Goal: Task Accomplishment & Management: Complete application form

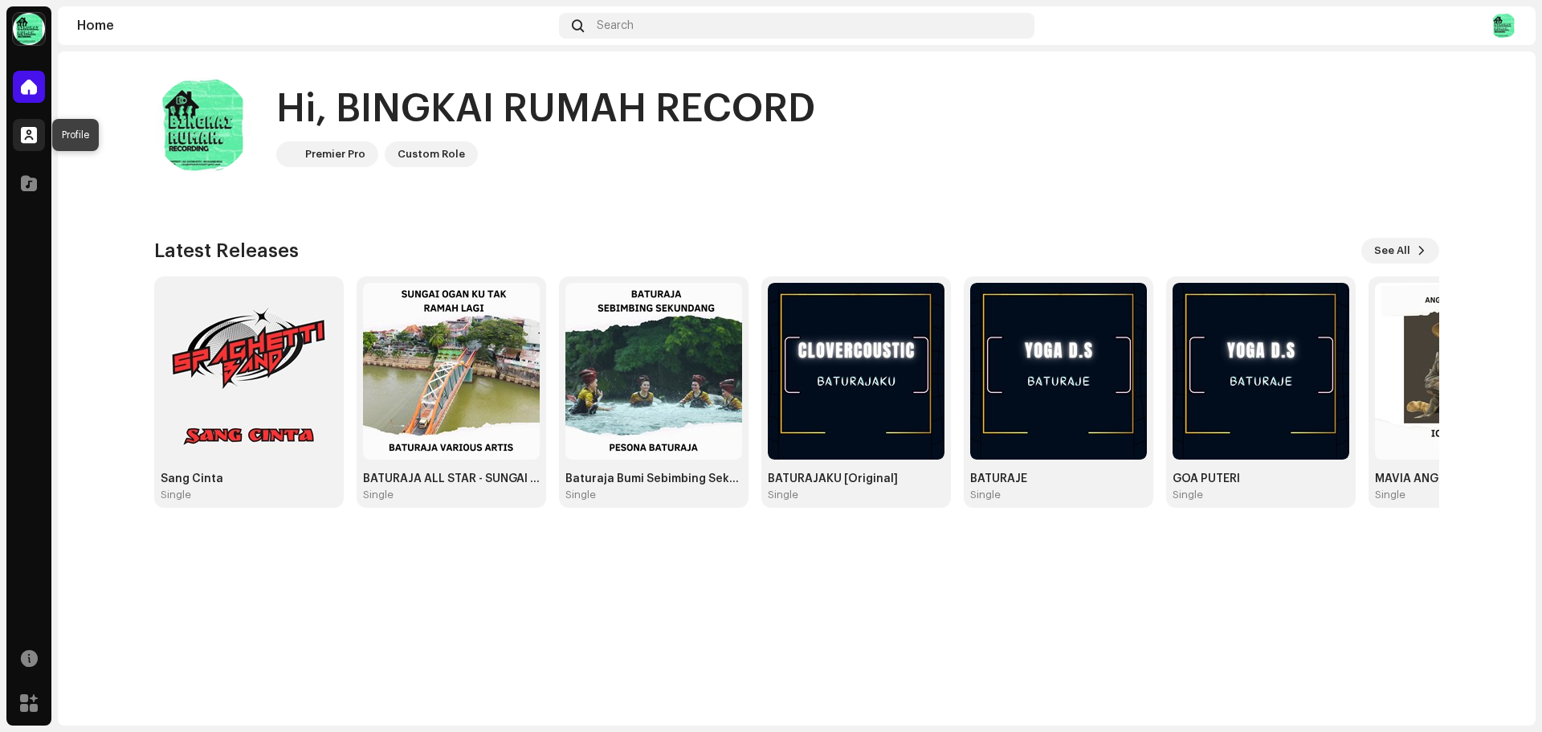
click at [28, 141] on span at bounding box center [29, 134] width 16 height 13
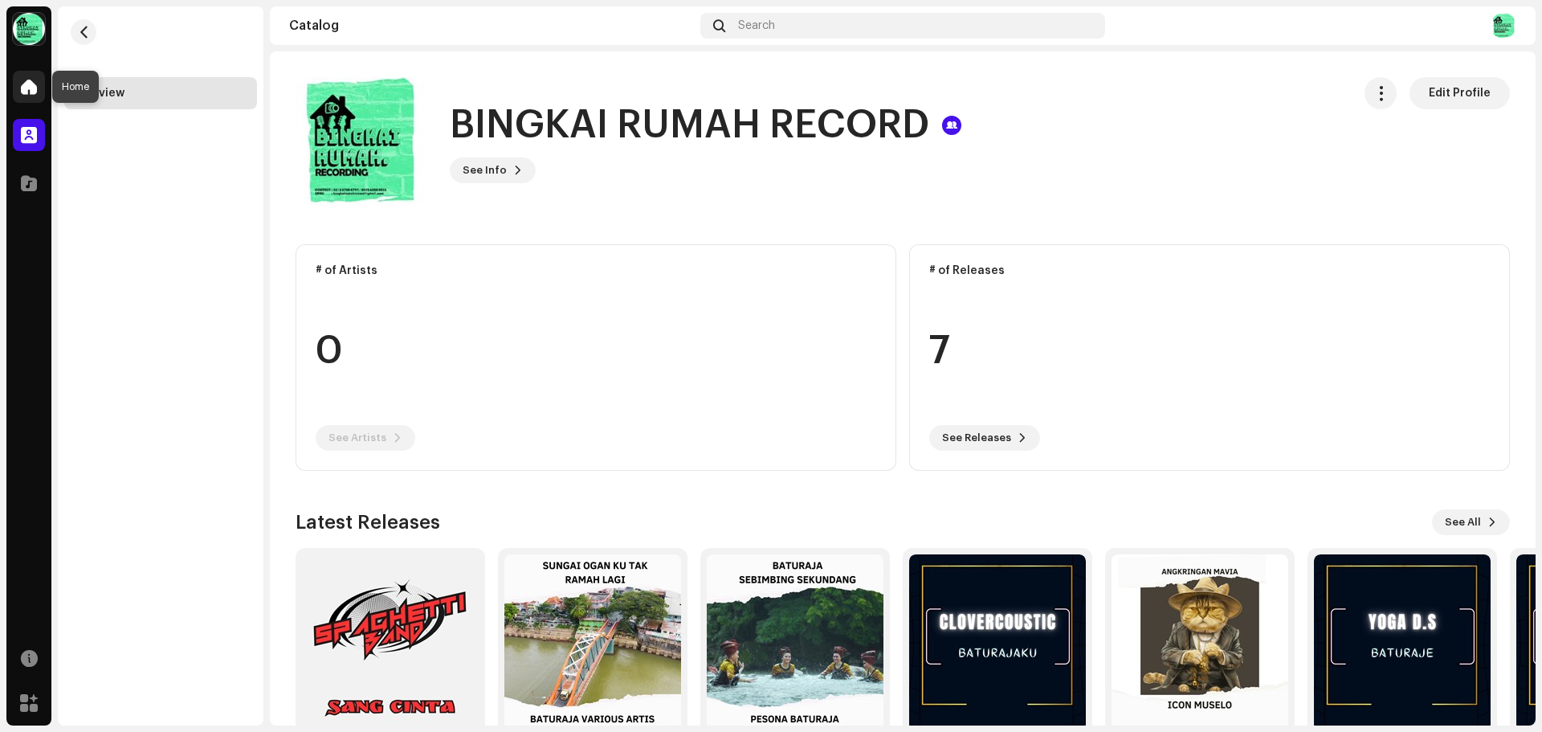
click at [27, 81] on span at bounding box center [29, 86] width 16 height 13
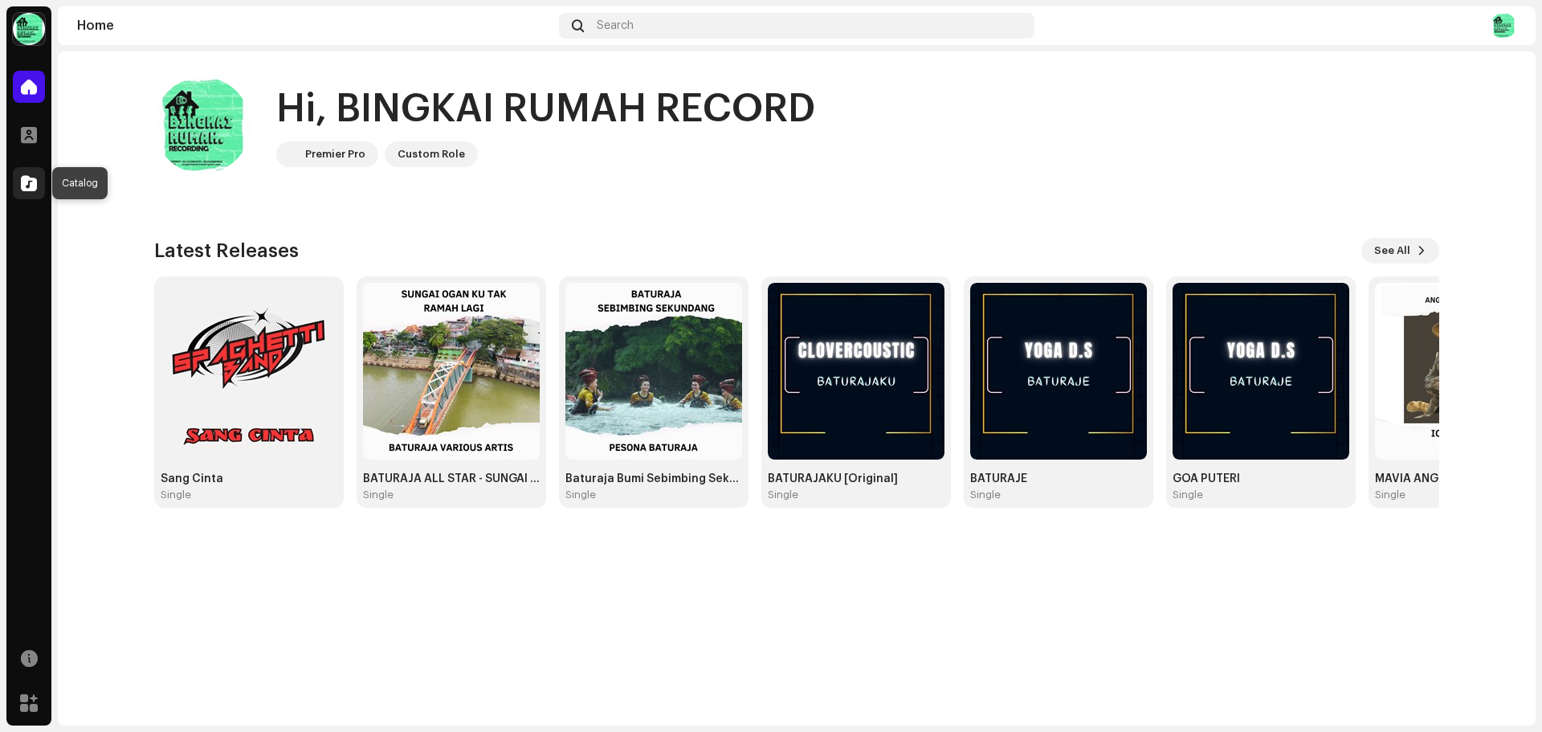
click at [32, 185] on span at bounding box center [29, 183] width 16 height 13
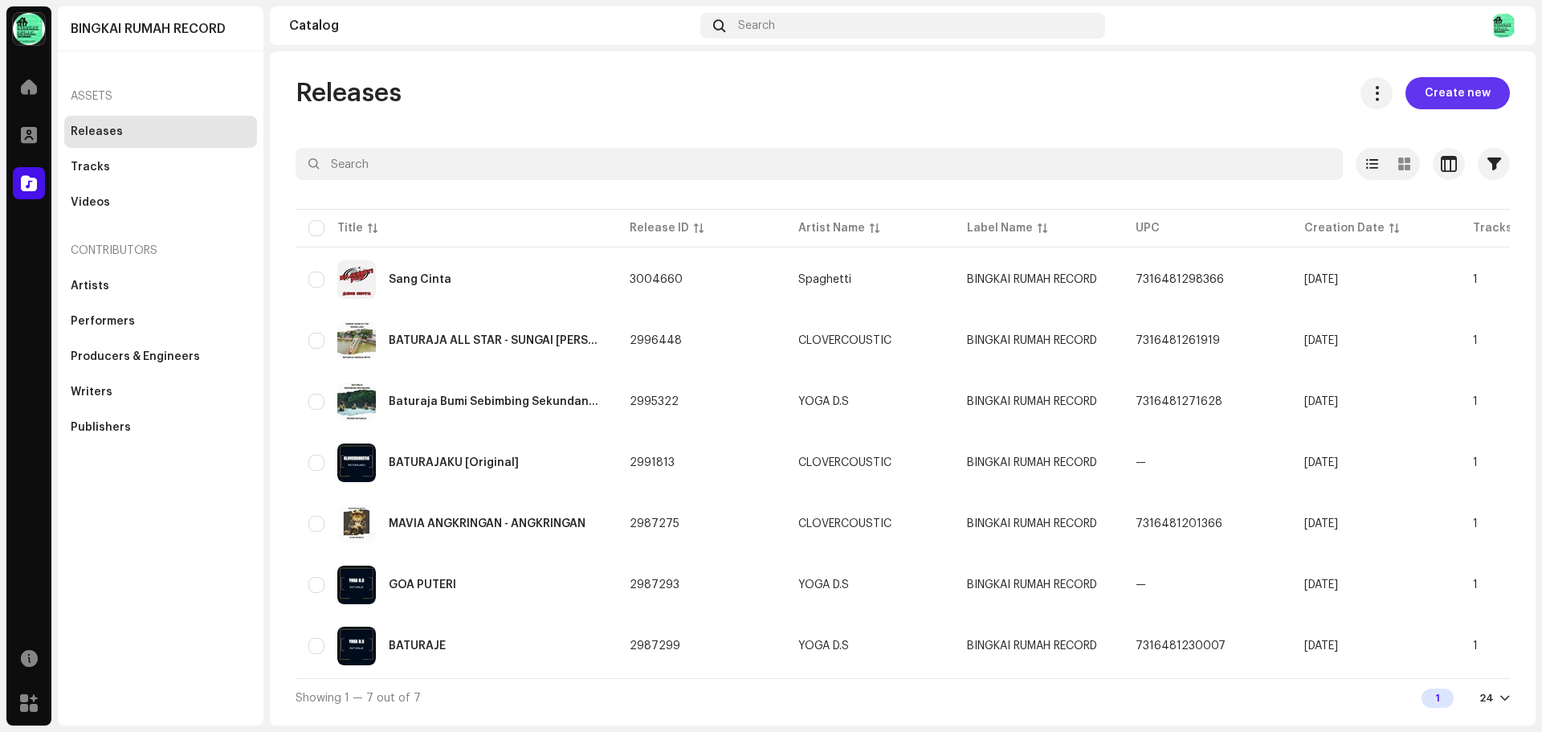
click at [1449, 92] on span "Create new" at bounding box center [1457, 93] width 66 height 32
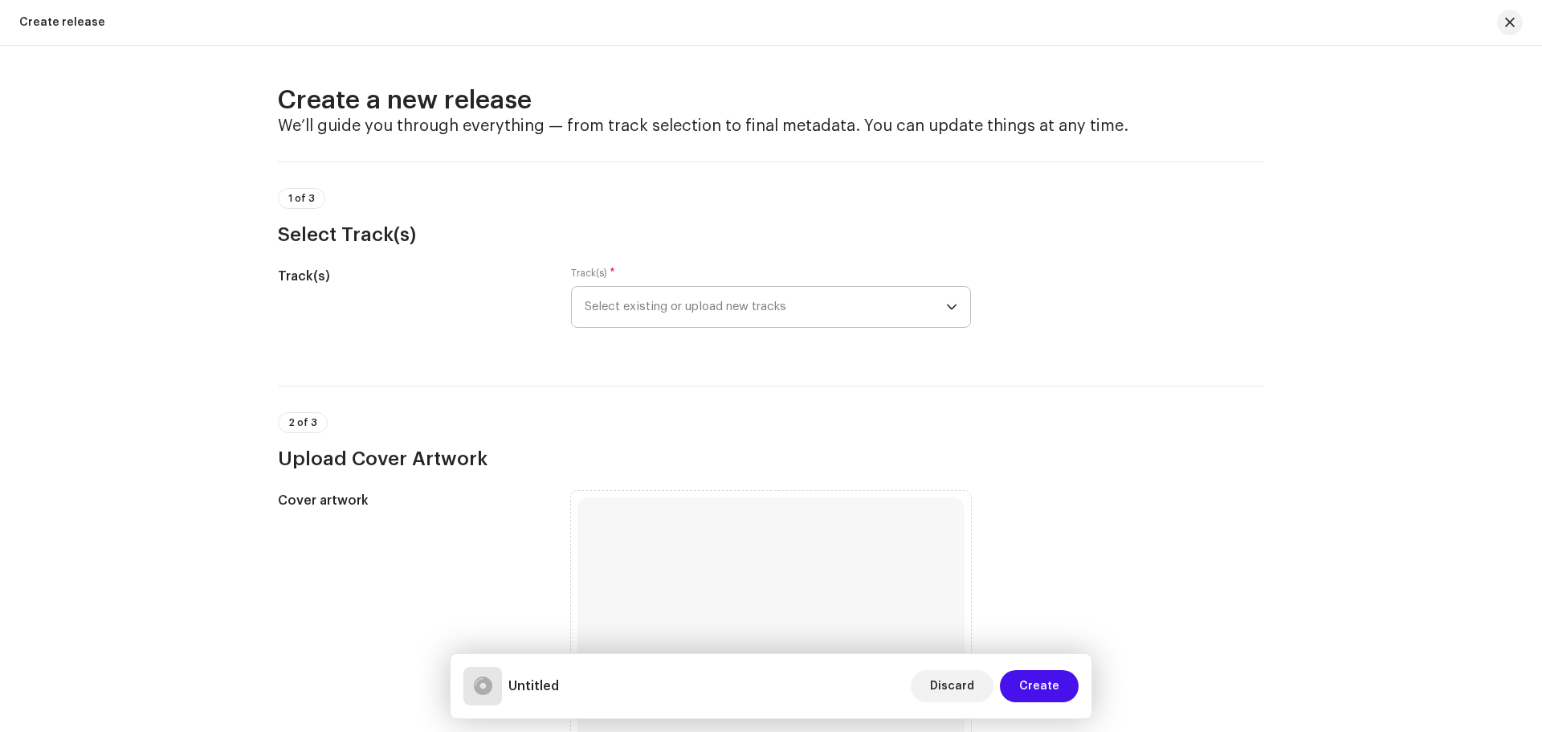
click at [862, 299] on span "Select existing or upload new tracks" at bounding box center [765, 307] width 361 height 40
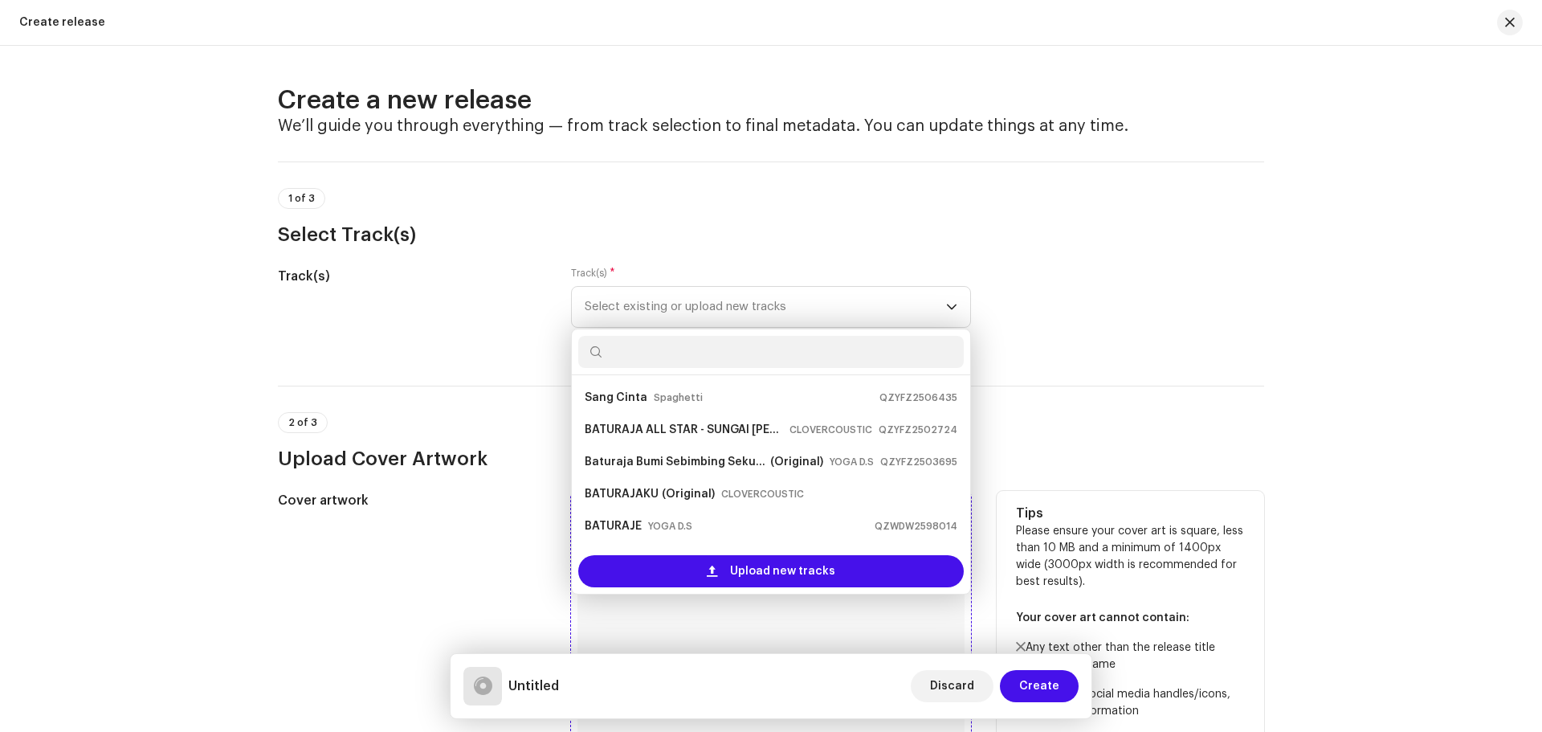
scroll to position [26, 0]
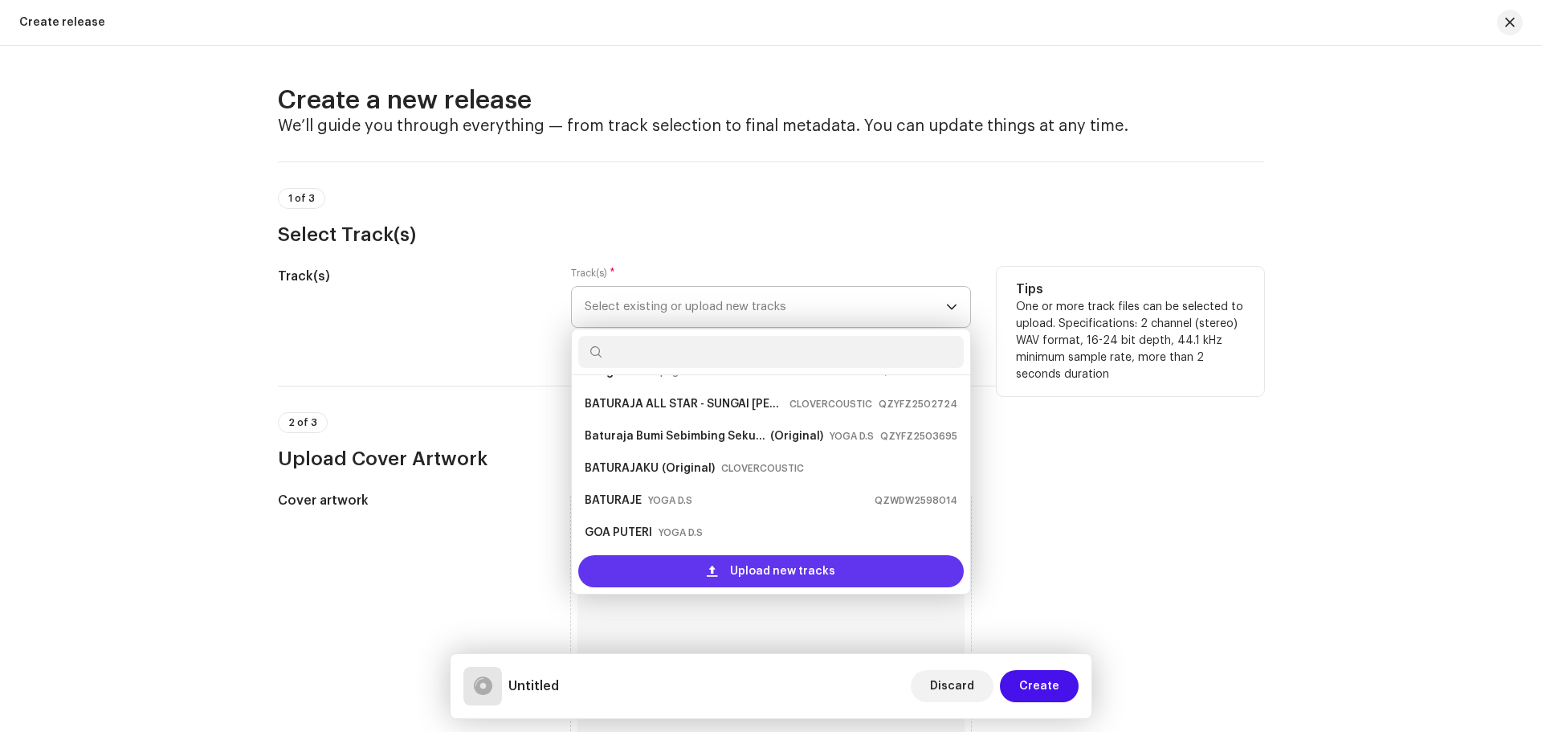
click at [789, 570] on span "Upload new tracks" at bounding box center [782, 571] width 105 height 32
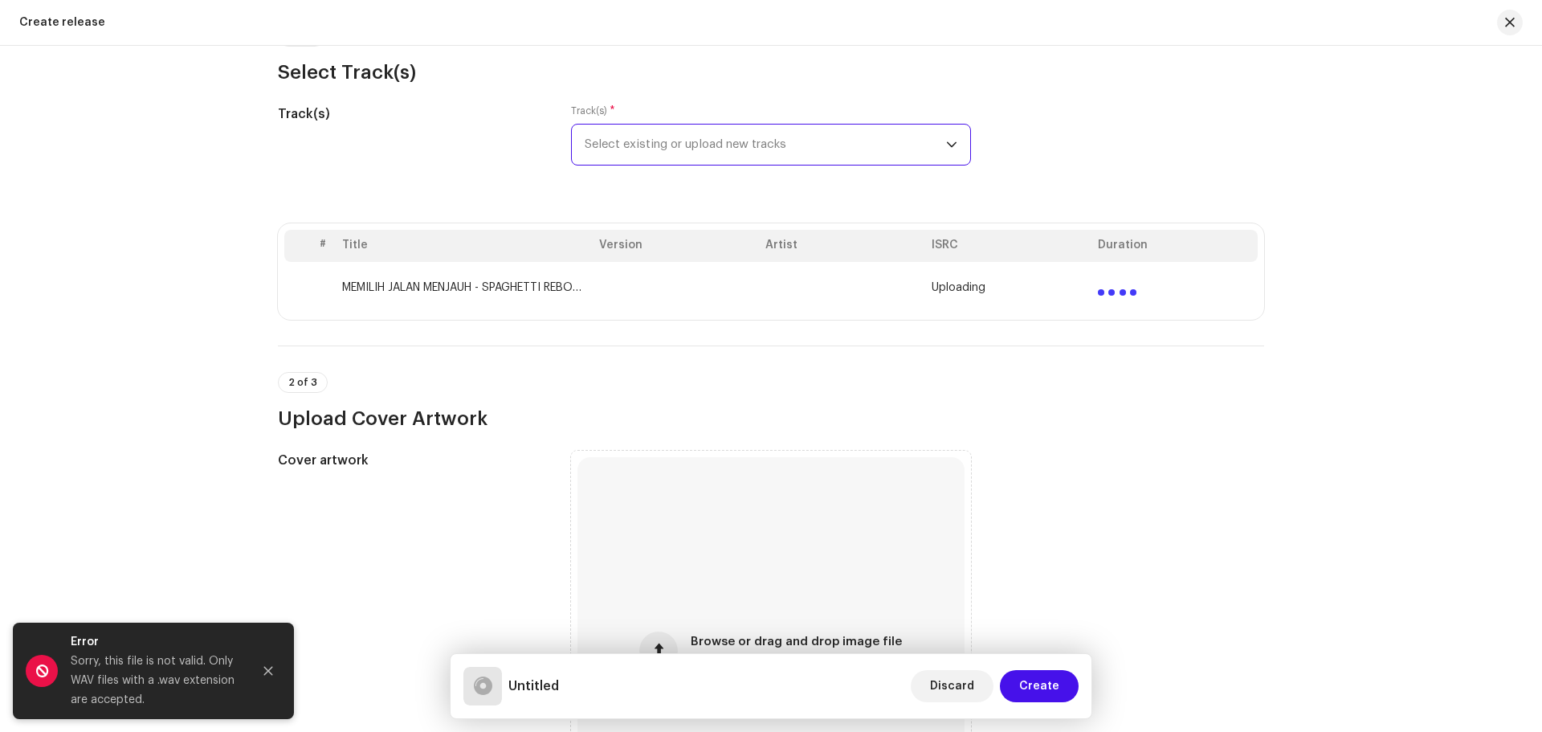
scroll to position [161, 0]
click at [515, 299] on td "MEMILIH JALAN MENJAUH - SPAGHETTI REBORN Ft RIMA.mp3" at bounding box center [464, 288] width 257 height 51
click at [961, 691] on span "Discard" at bounding box center [952, 686] width 44 height 32
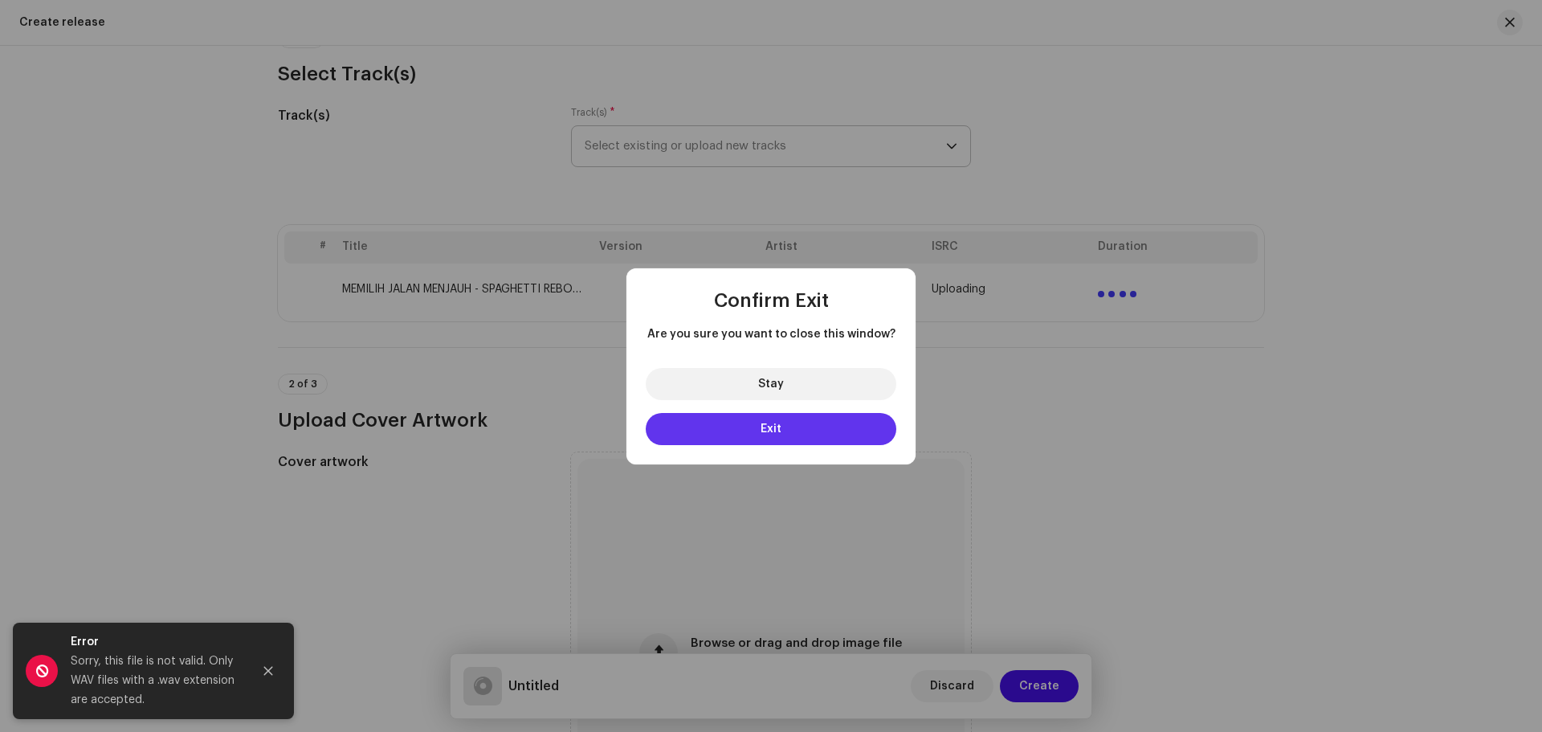
click at [770, 431] on span "Exit" at bounding box center [770, 428] width 21 height 11
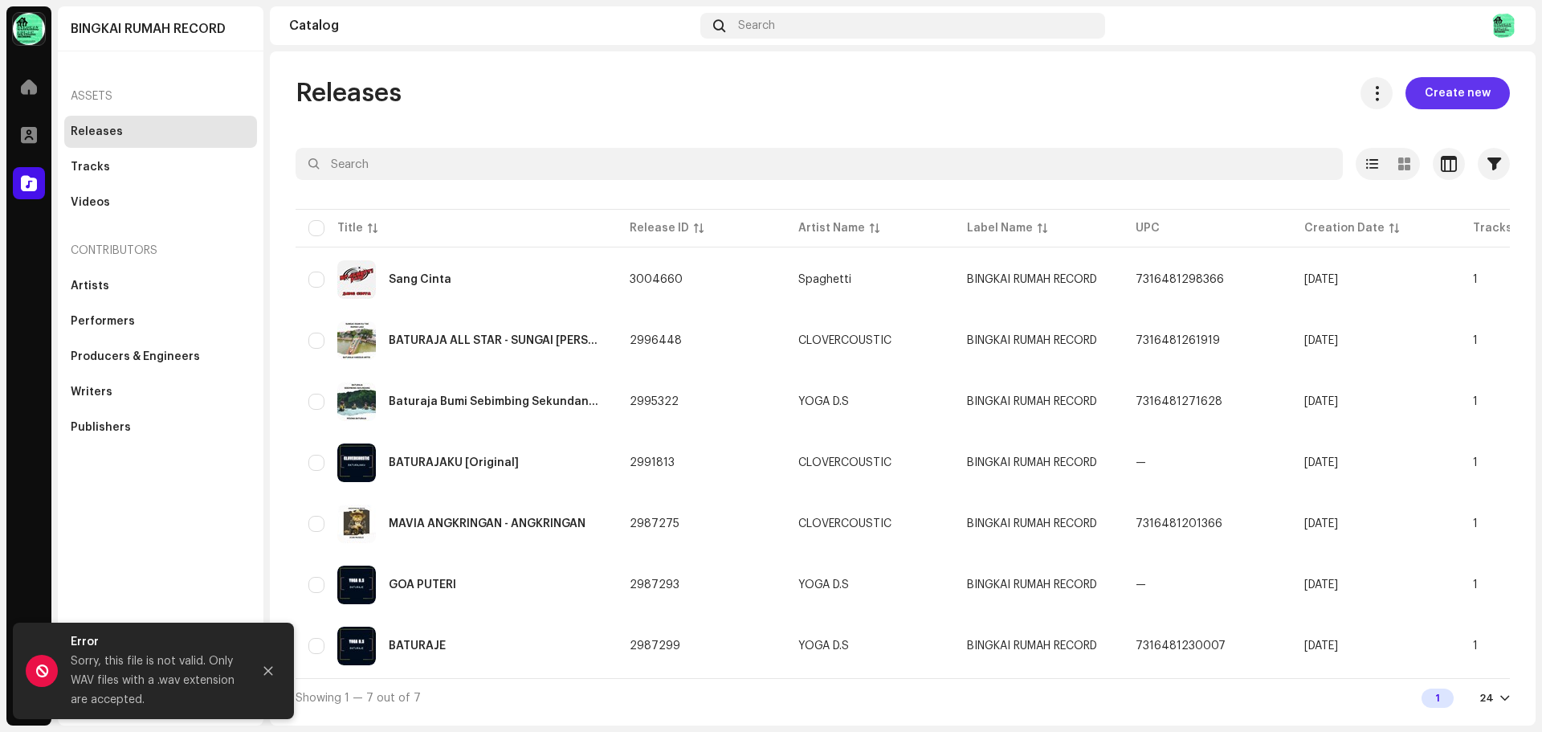
click at [1469, 92] on span "Create new" at bounding box center [1457, 93] width 66 height 32
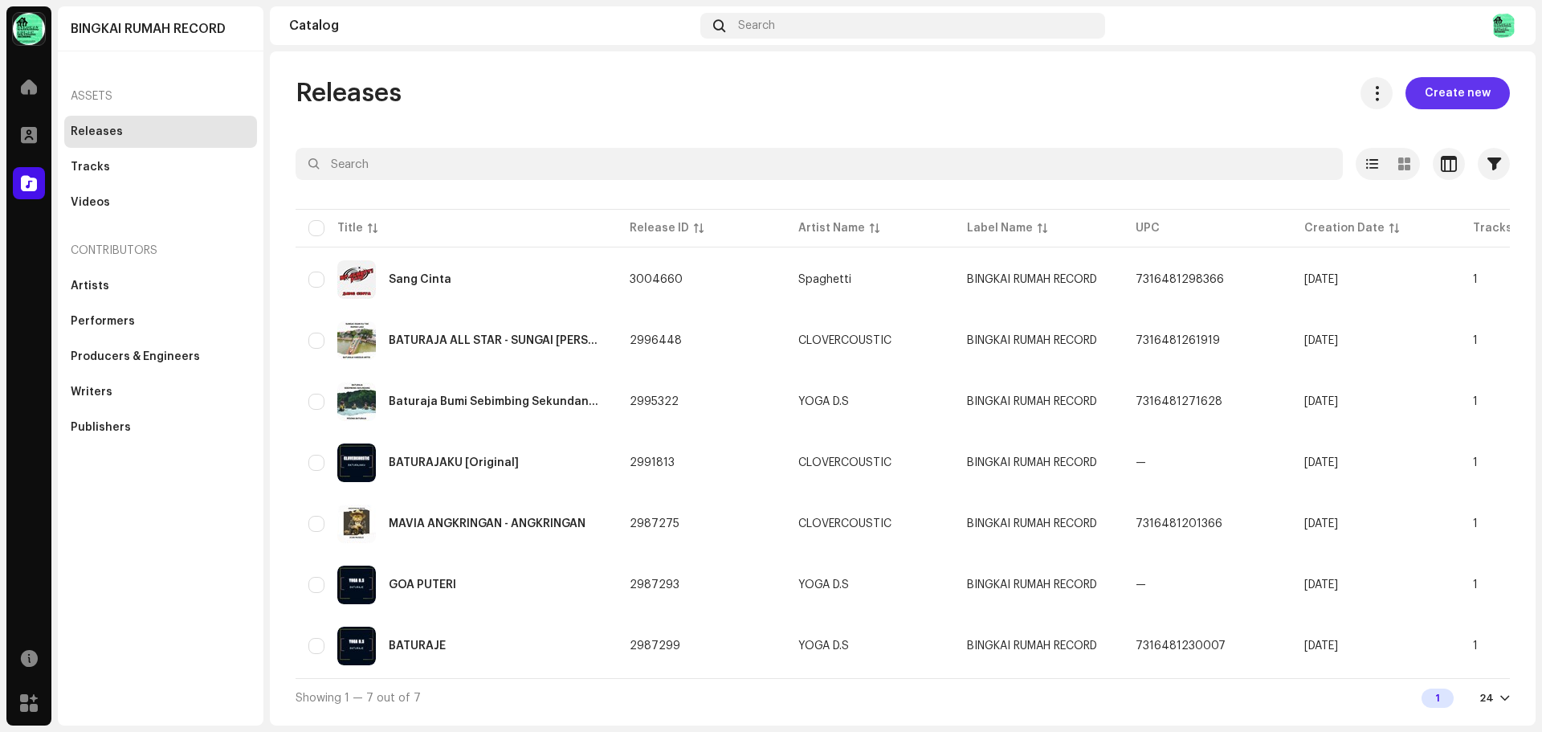
click at [1458, 88] on span "Create new" at bounding box center [1457, 93] width 66 height 32
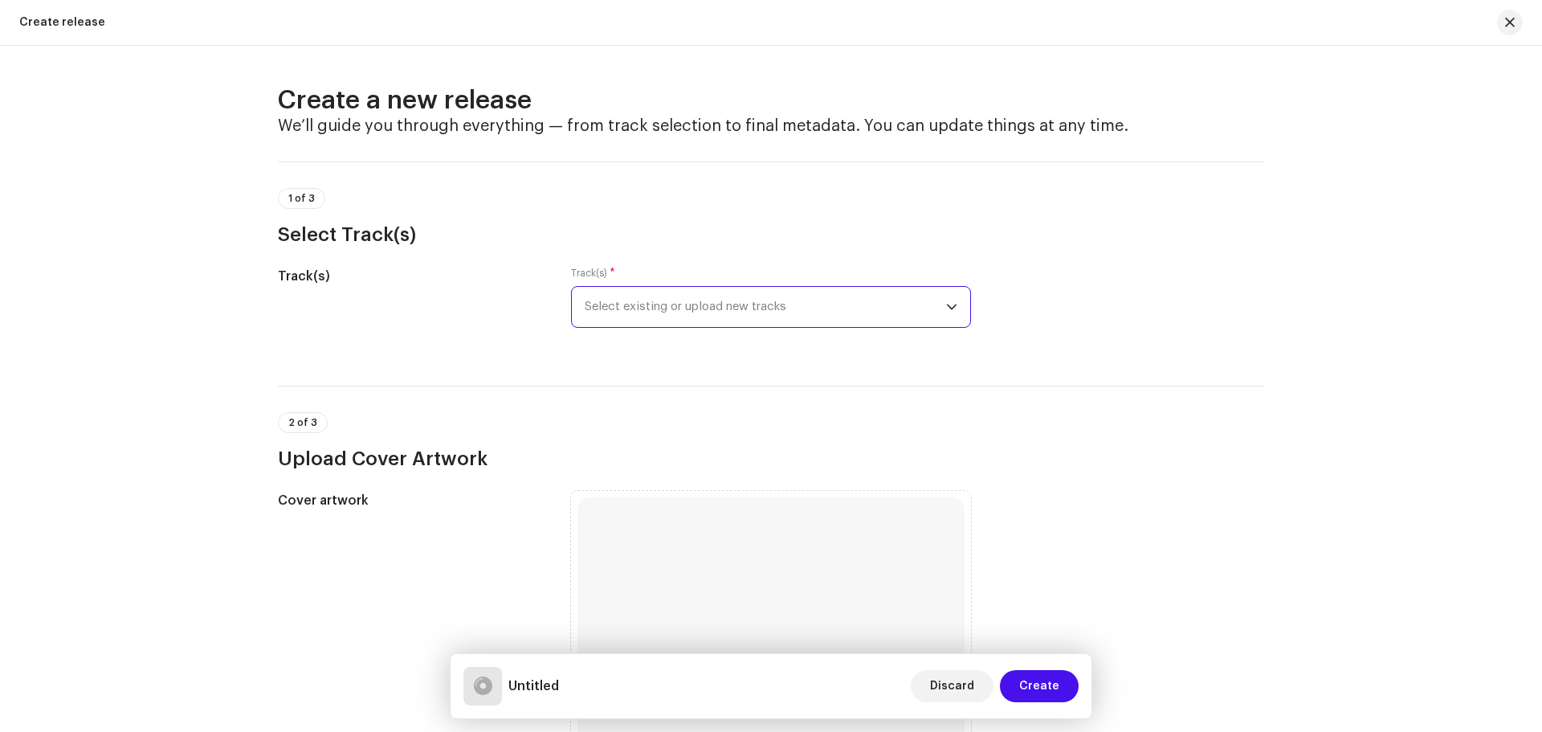
click at [677, 302] on span "Select existing or upload new tracks" at bounding box center [765, 307] width 361 height 40
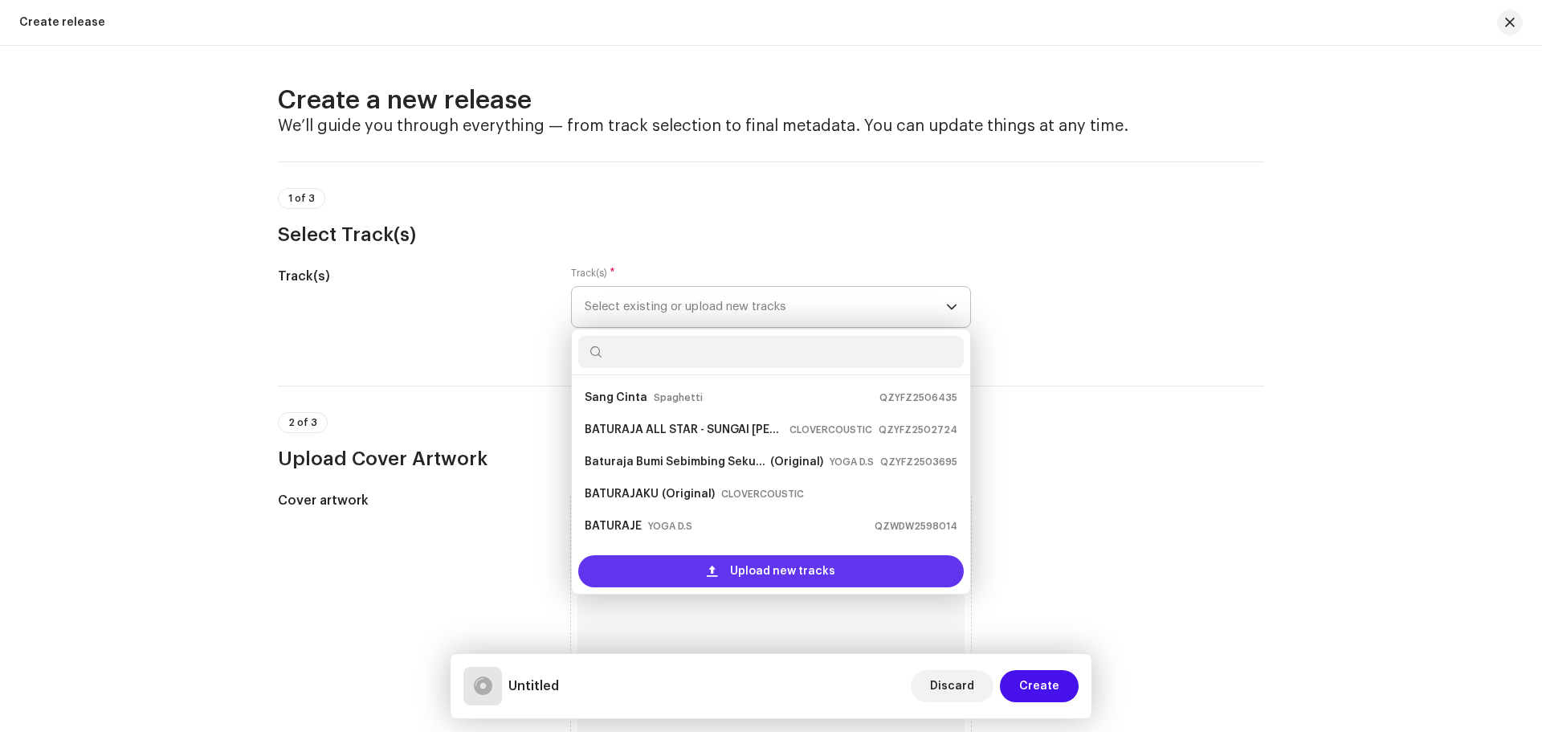
scroll to position [26, 0]
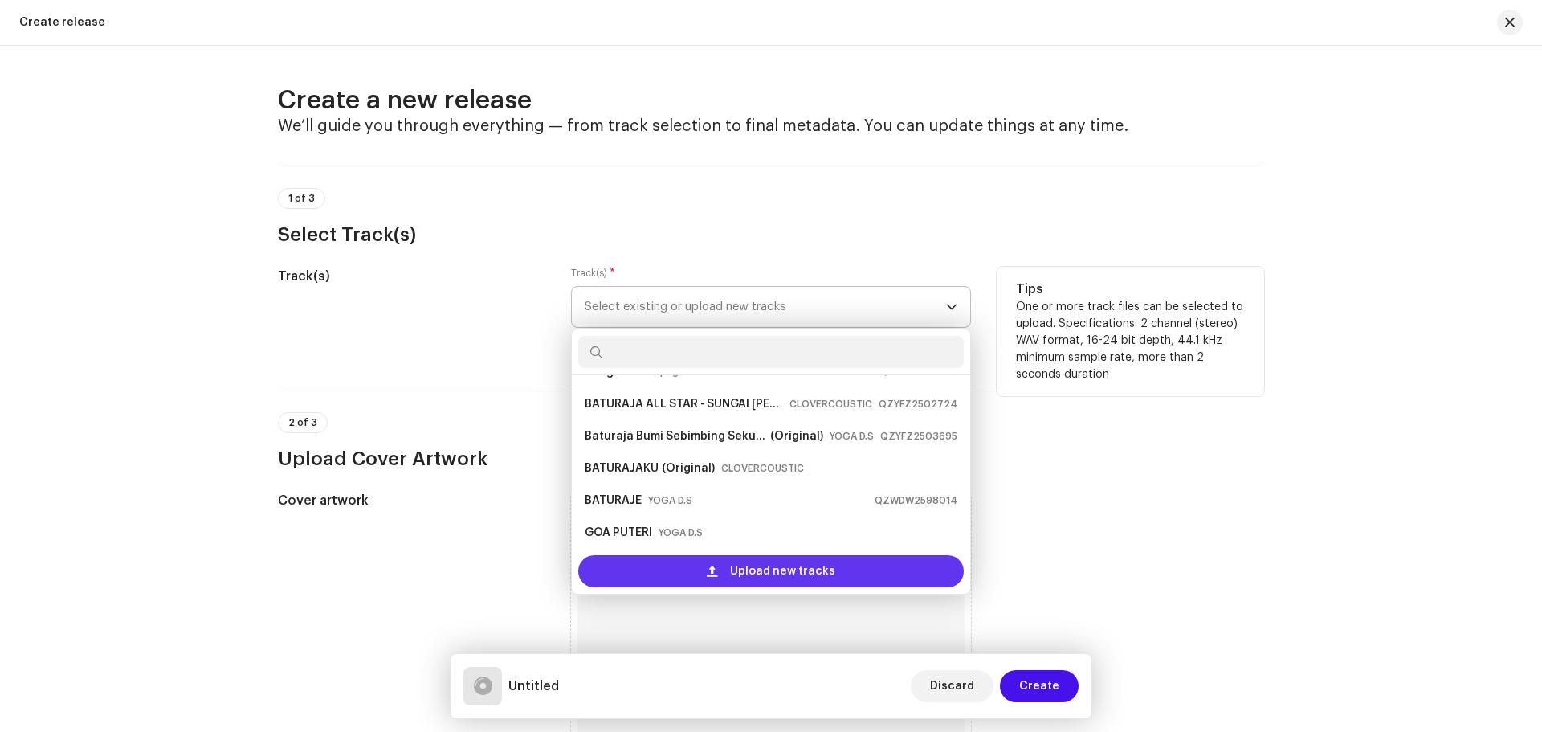
click at [766, 576] on span "Upload new tracks" at bounding box center [782, 571] width 105 height 32
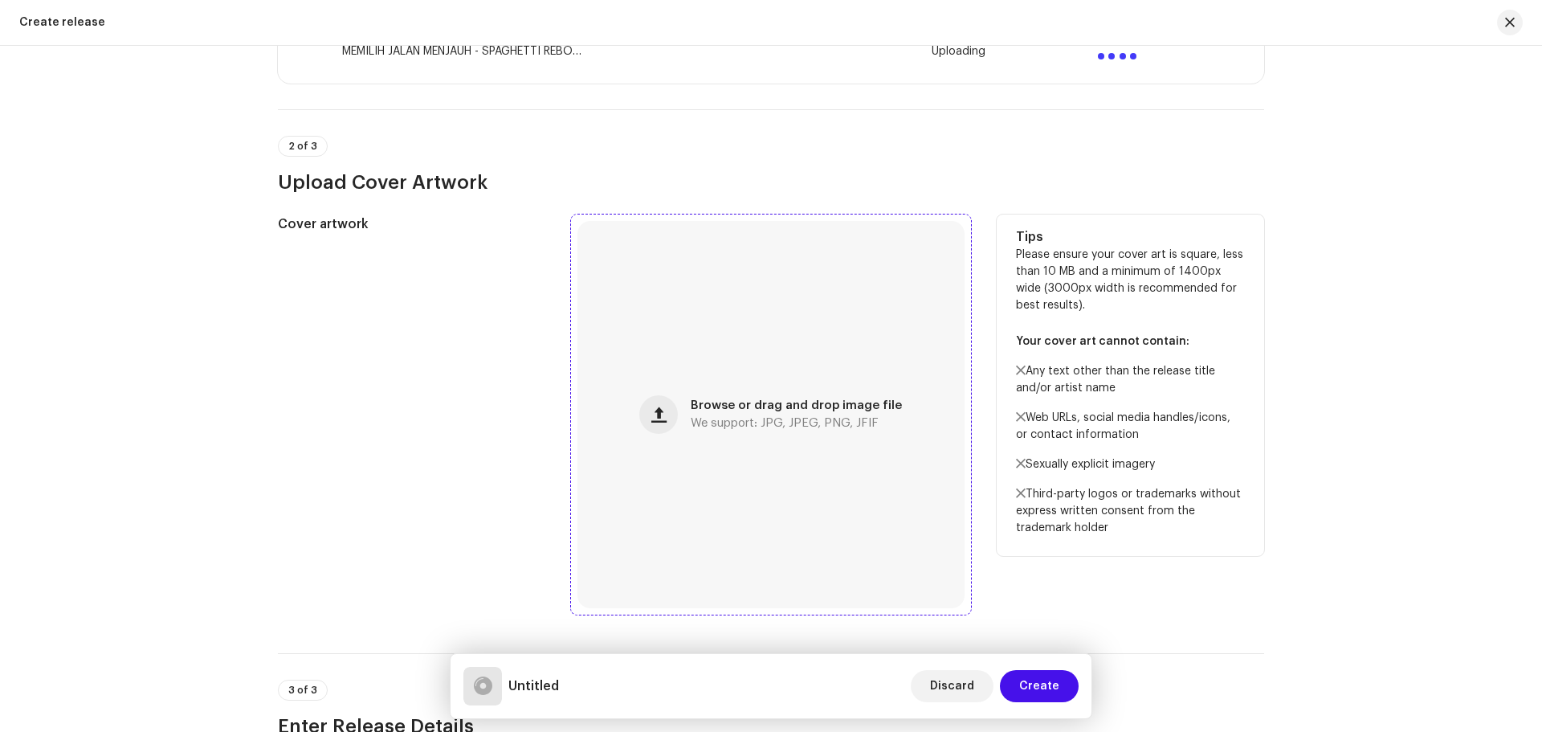
scroll to position [401, 0]
click at [772, 410] on div "Browse or drag and drop image file We support: JPG, JPEG, PNG, JFIF" at bounding box center [796, 411] width 211 height 29
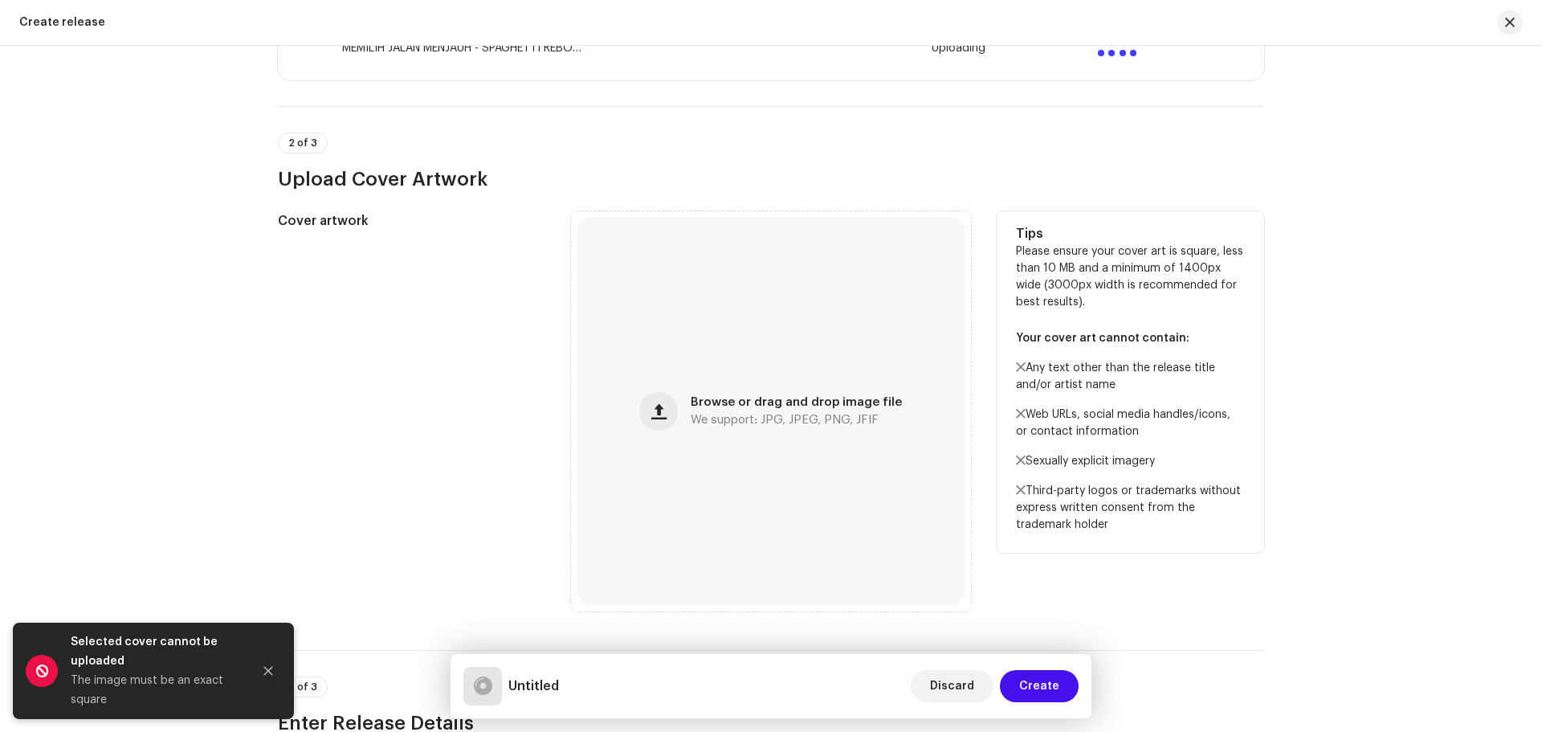
scroll to position [453, 0]
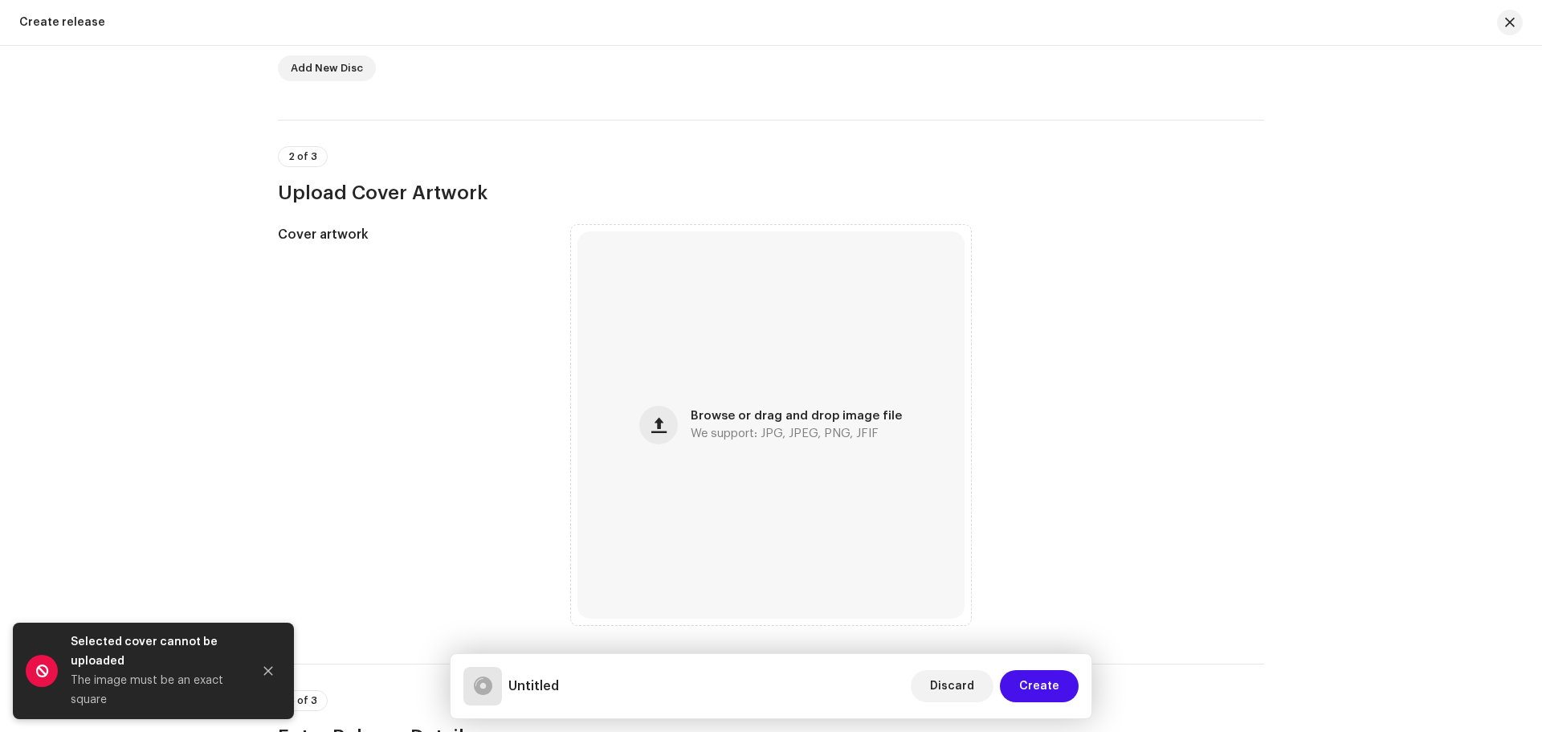
click at [1391, 252] on div "Create a new release We’ll guide you through everything — from track selection …" at bounding box center [771, 389] width 1542 height 686
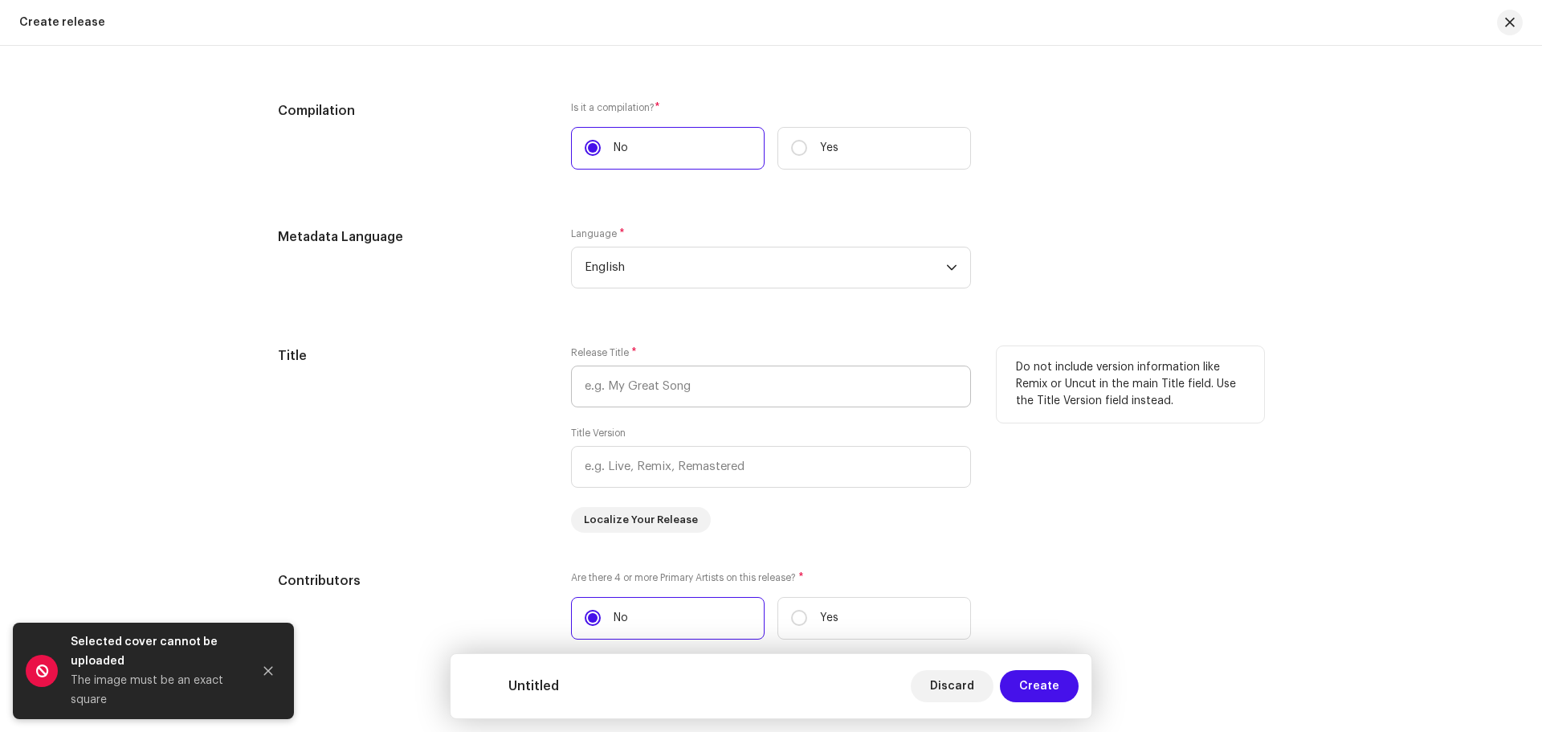
scroll to position [1256, 0]
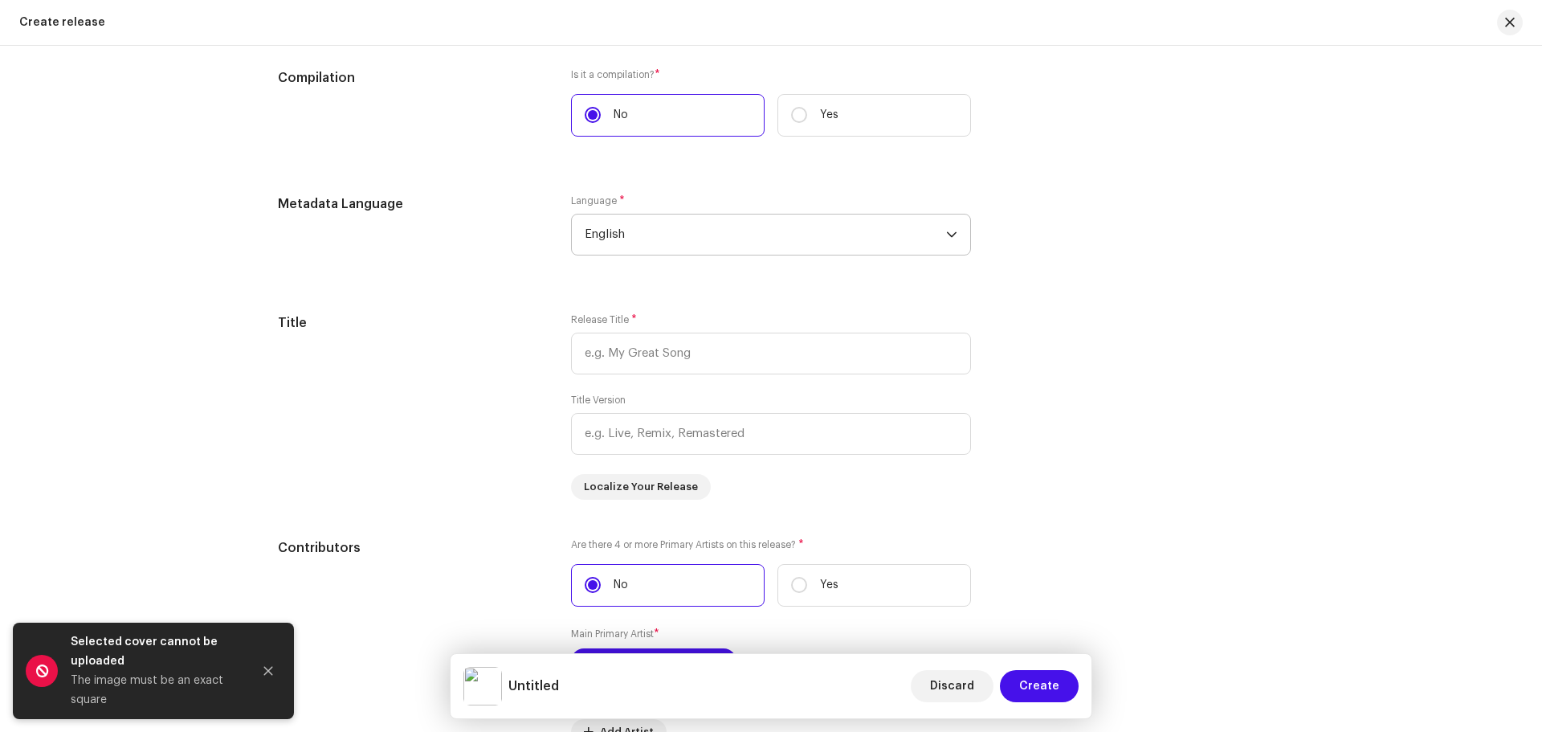
click at [772, 230] on span "English" at bounding box center [765, 234] width 361 height 40
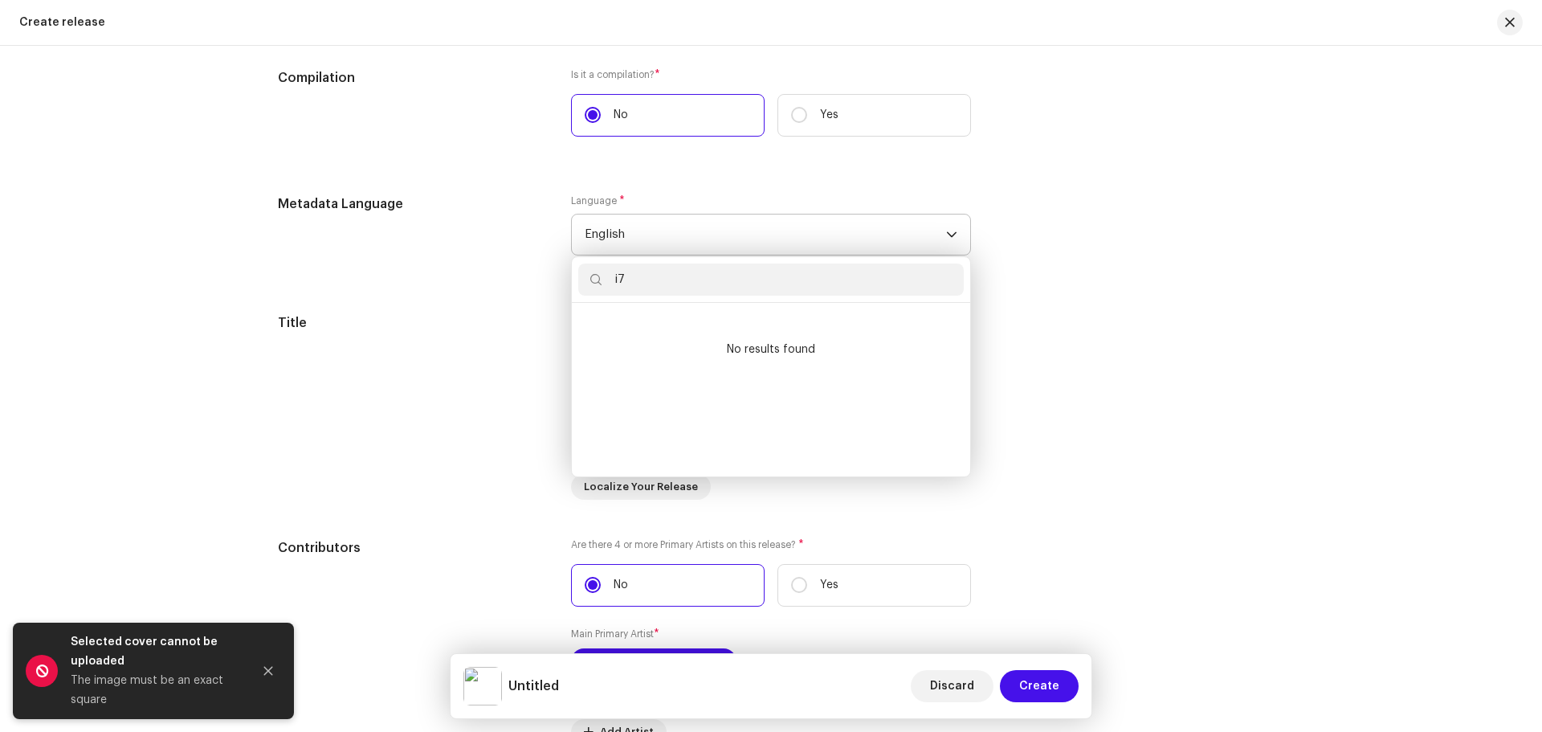
scroll to position [6, 0]
type input "i"
click at [1169, 327] on p "Do not include version information like Remix or Uncut in the main Title field.…" at bounding box center [1130, 351] width 229 height 51
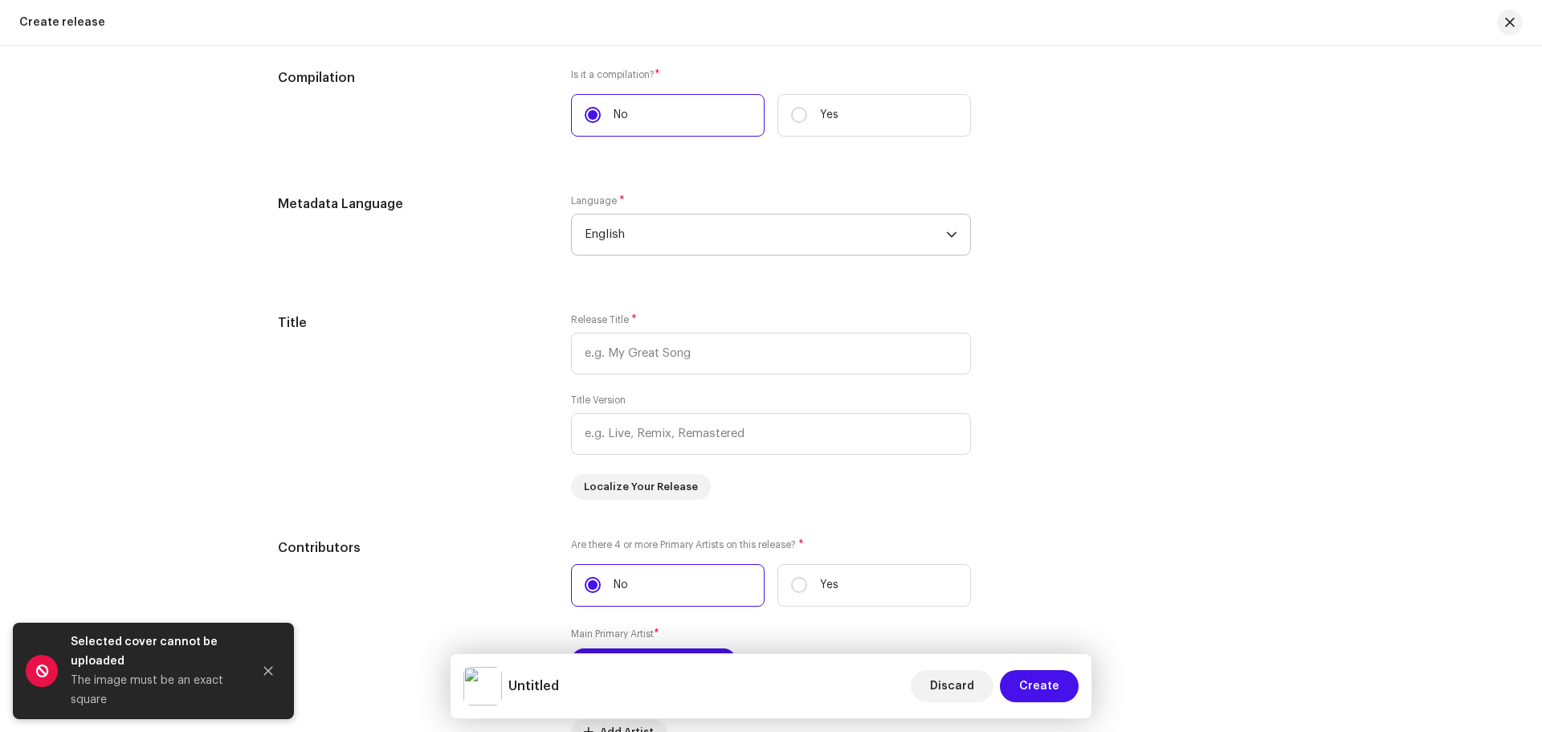
click at [727, 238] on span "English" at bounding box center [765, 234] width 361 height 40
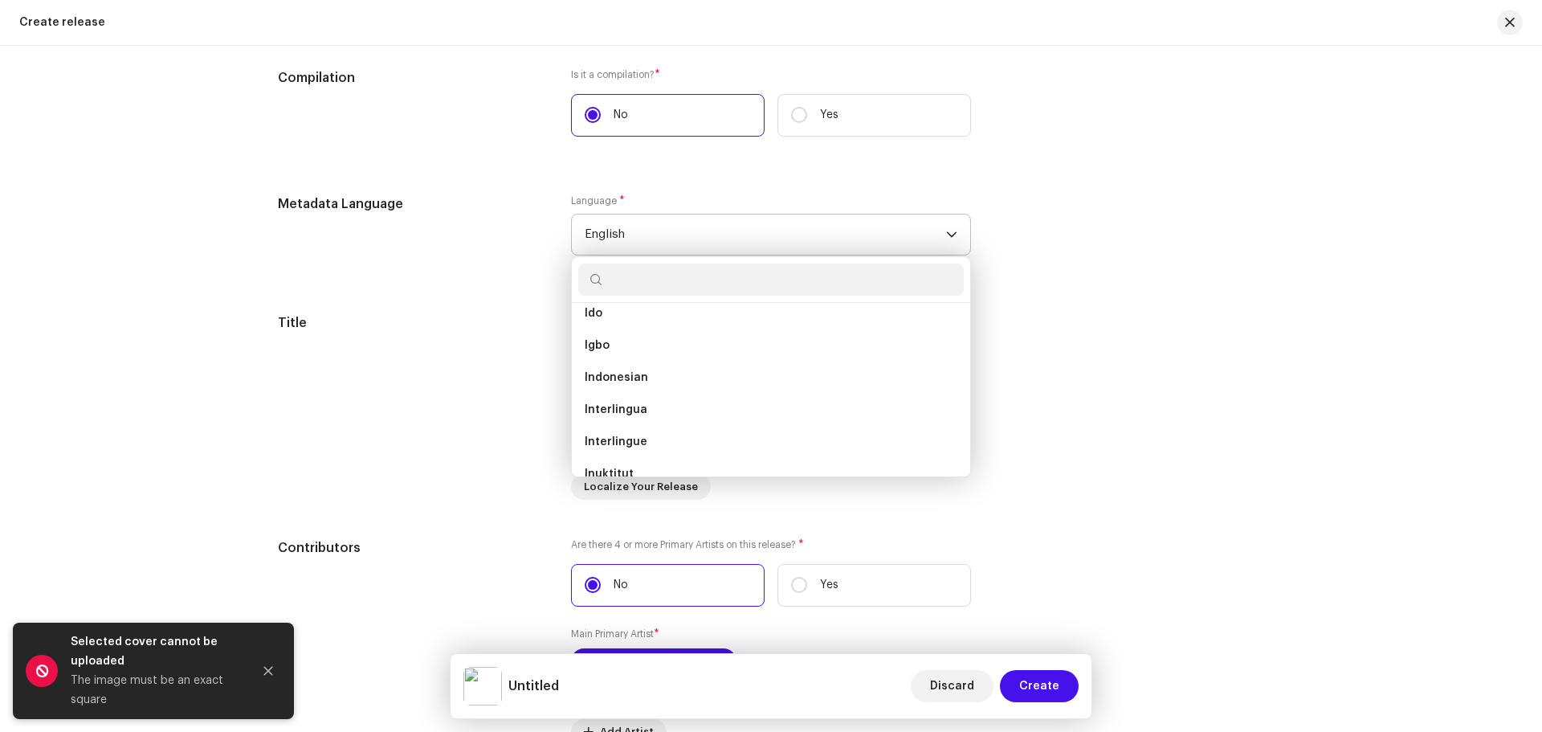
scroll to position [2367, 0]
click at [626, 369] on span "Indonesian" at bounding box center [616, 367] width 63 height 16
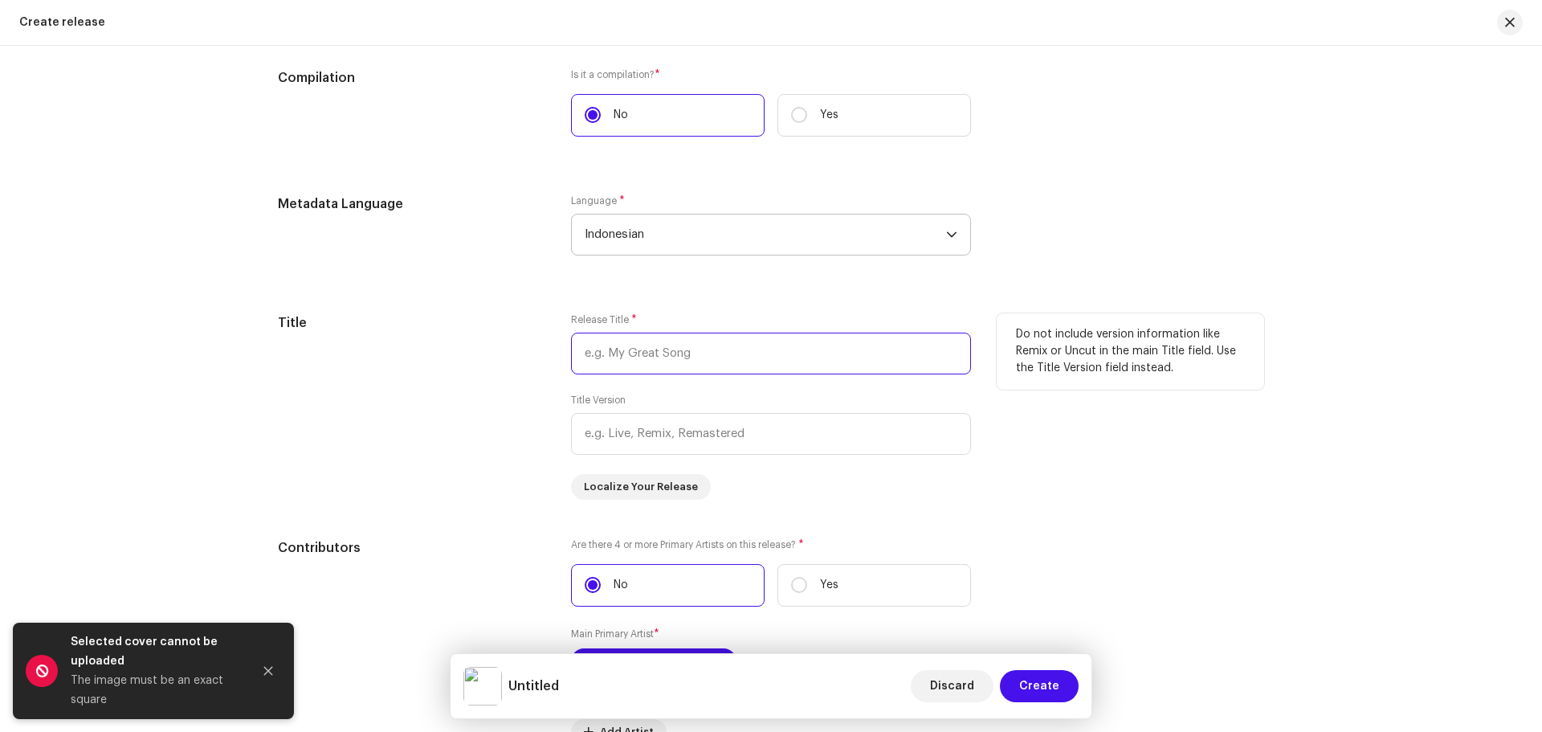
click at [684, 349] on input "text" at bounding box center [771, 353] width 400 height 42
type input "MEMILIH JALAN MENJAUH"
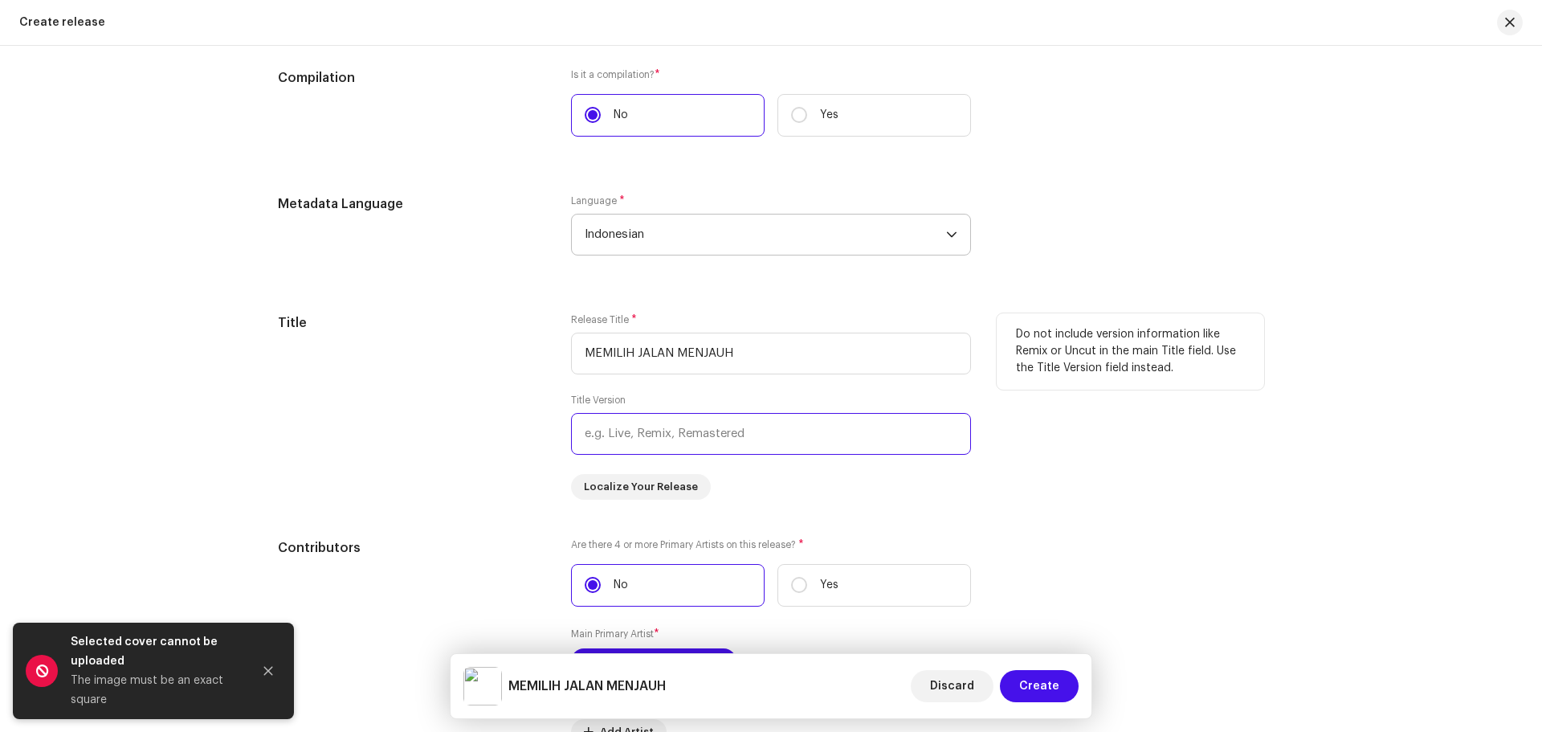
click at [691, 435] on input "text" at bounding box center [771, 434] width 400 height 42
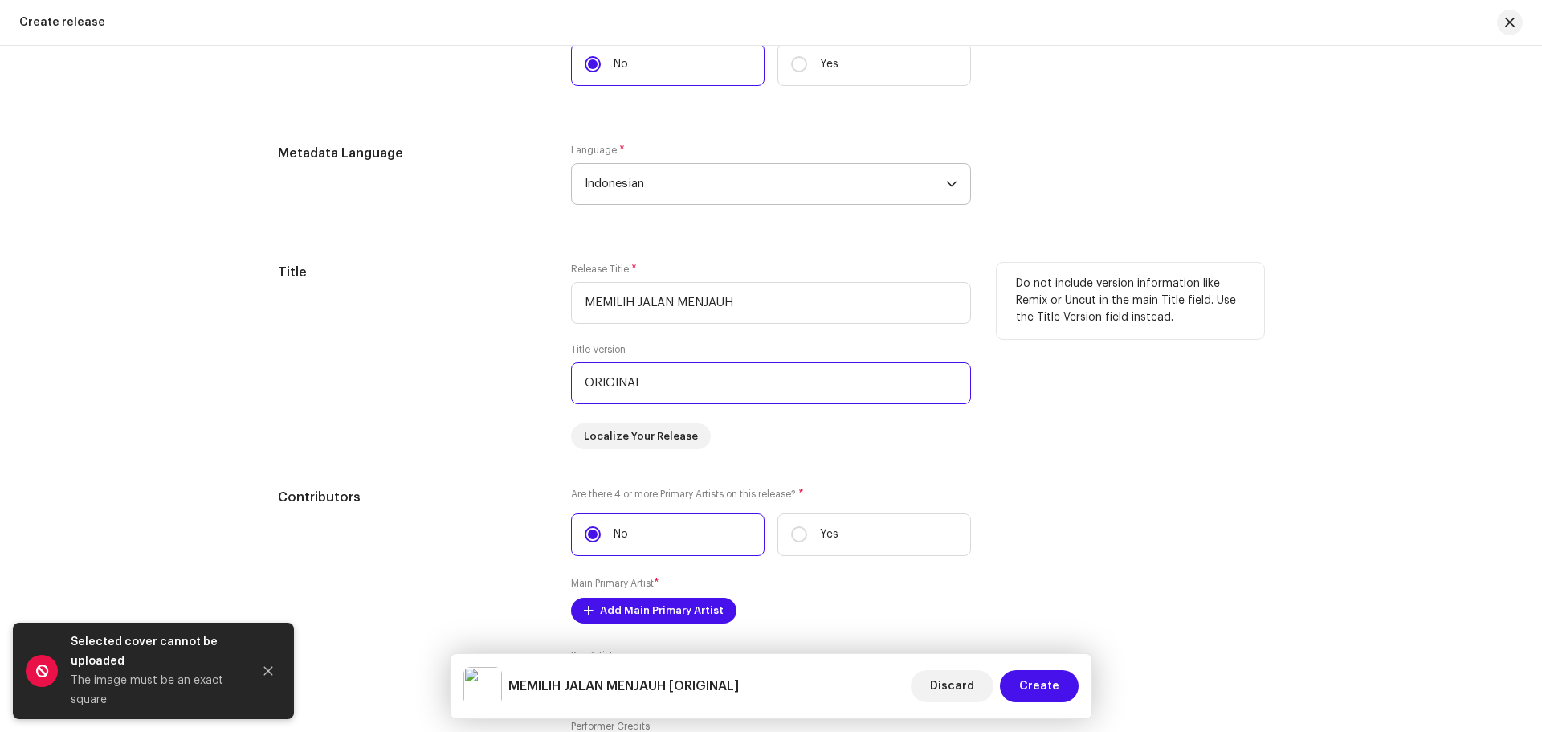
scroll to position [1497, 0]
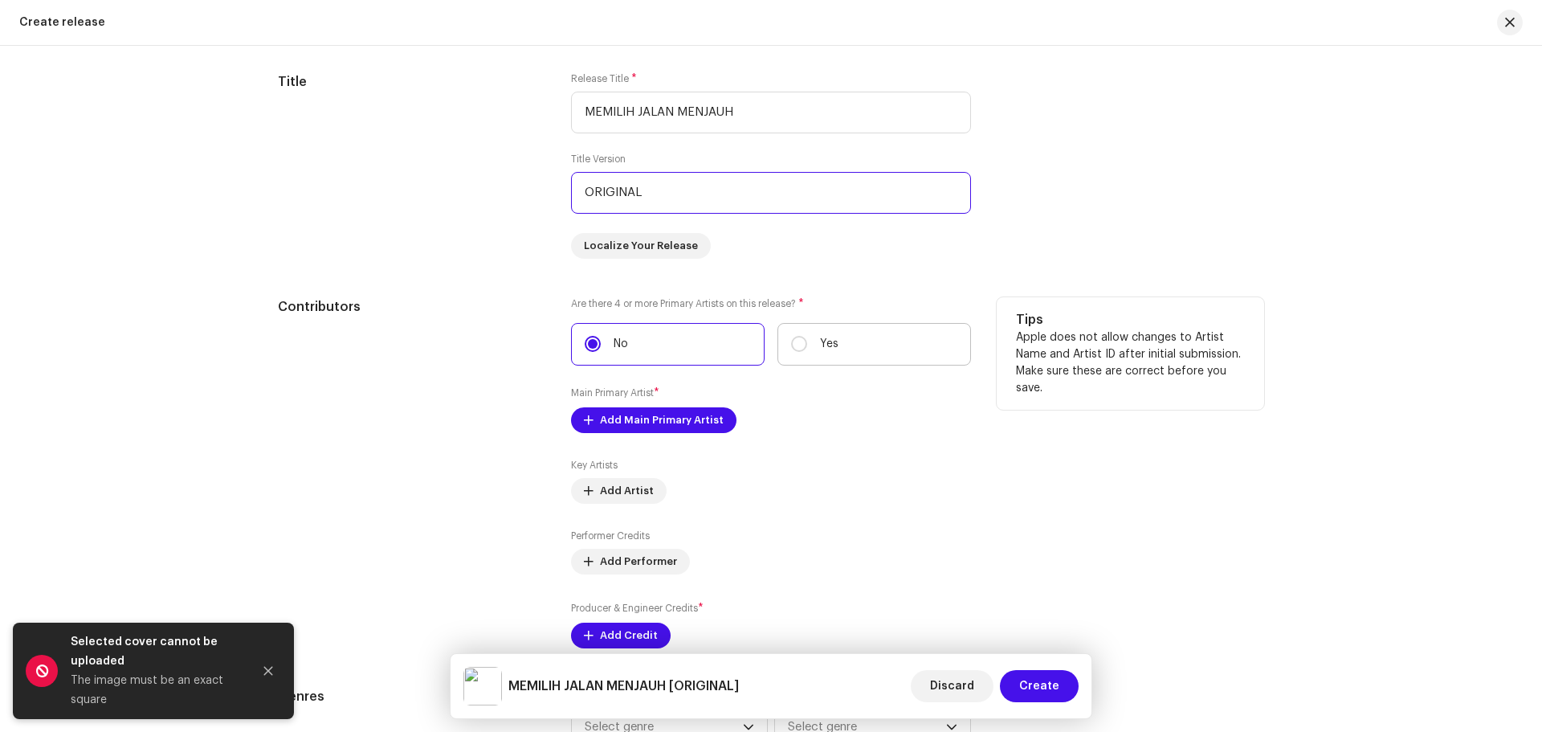
type input "ORIGINAL"
click at [801, 352] on label "Yes" at bounding box center [874, 344] width 194 height 43
click at [801, 352] on input "Yes" at bounding box center [799, 344] width 16 height 16
radio input "true"
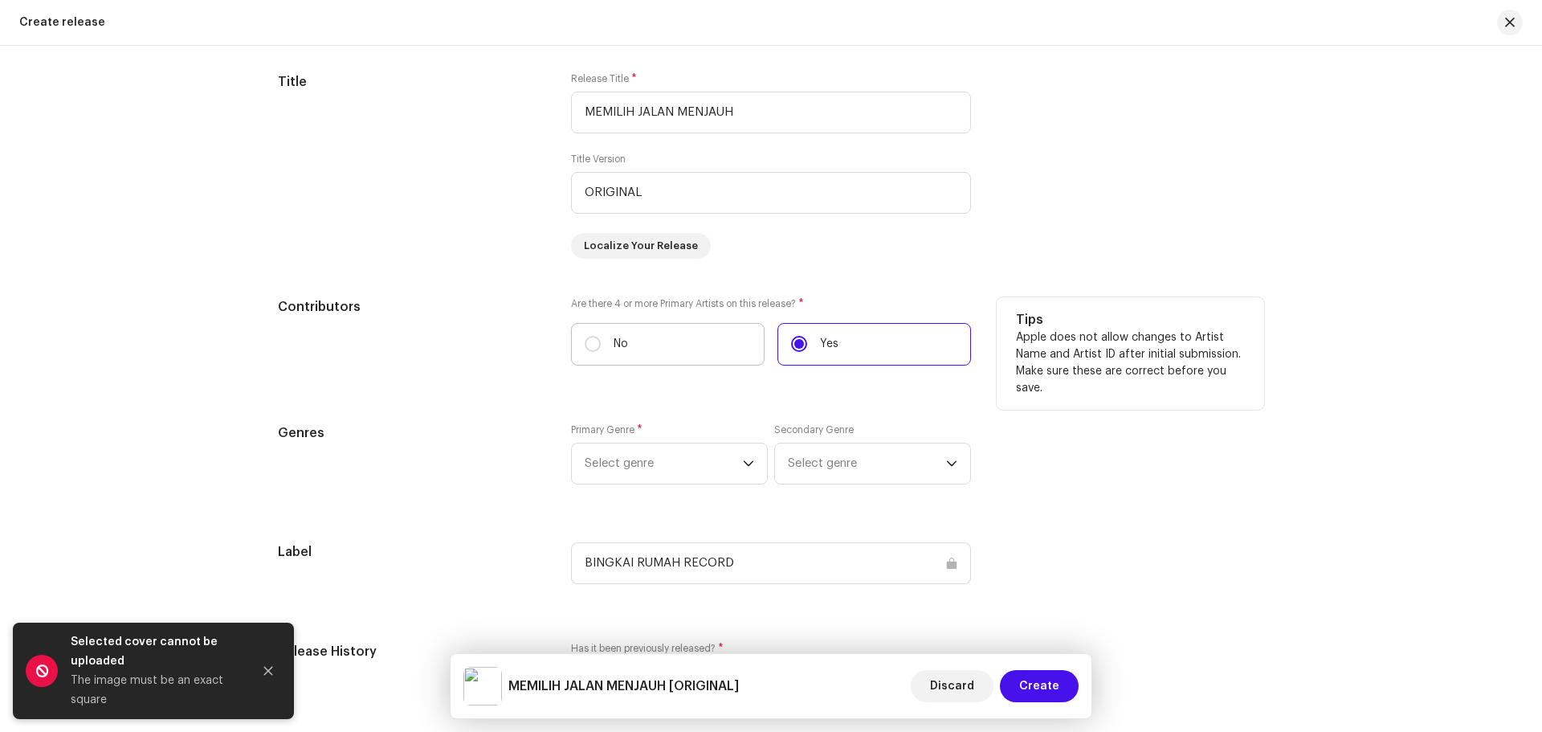
click at [650, 344] on label "No" at bounding box center [668, 344] width 194 height 43
click at [601, 344] on input "No" at bounding box center [593, 344] width 16 height 16
radio input "true"
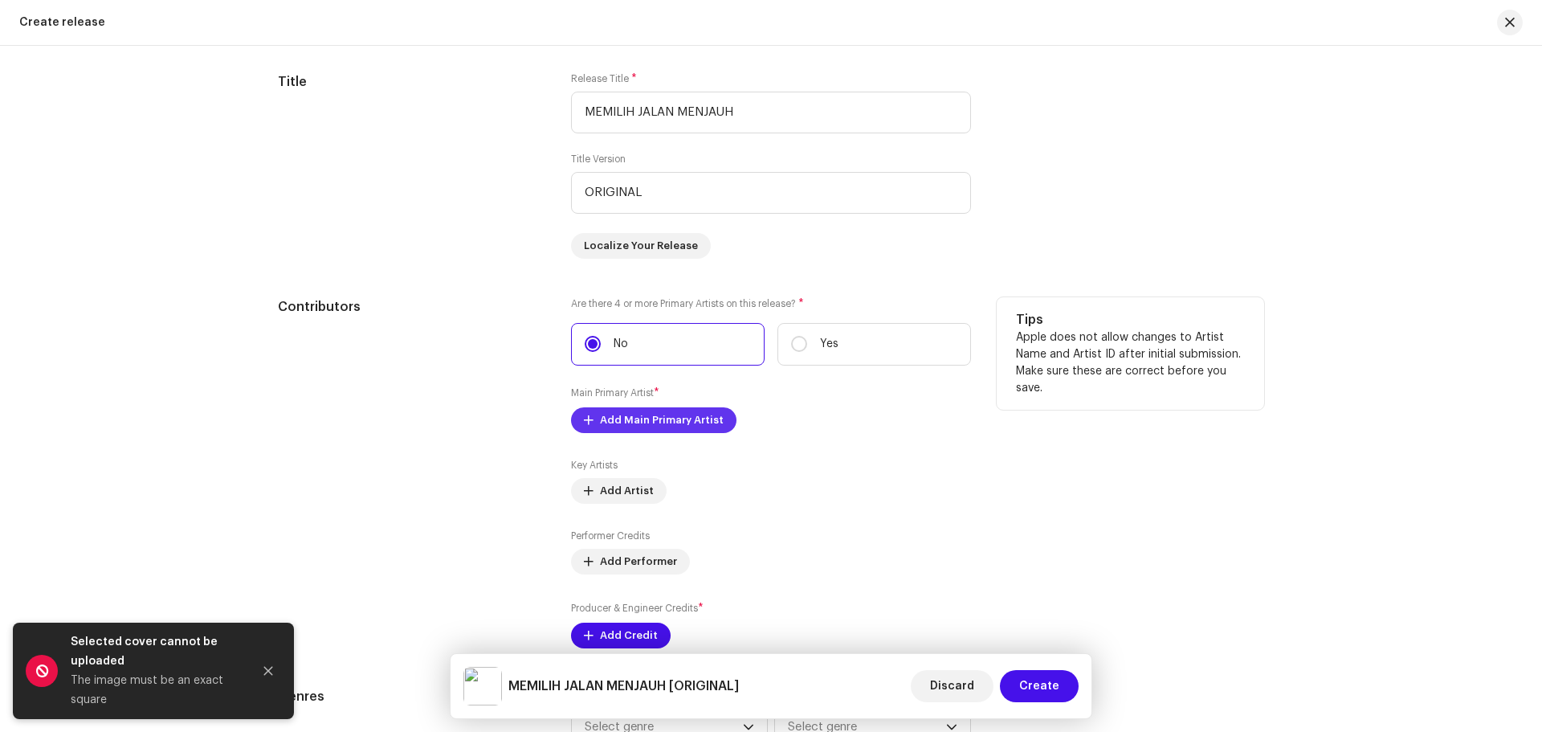
click at [650, 418] on span "Add Main Primary Artist" at bounding box center [662, 420] width 124 height 32
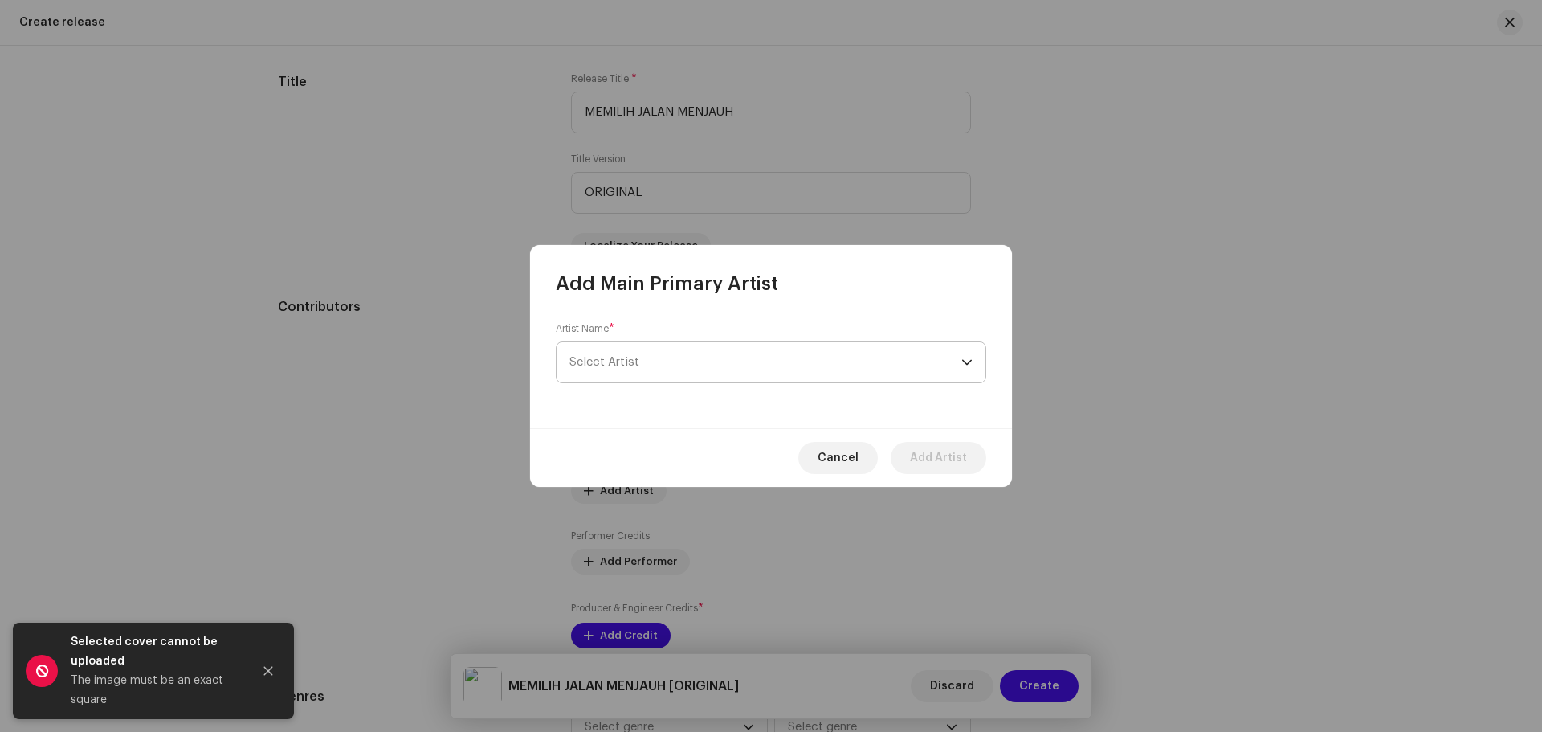
click at [809, 363] on span "Select Artist" at bounding box center [765, 362] width 392 height 40
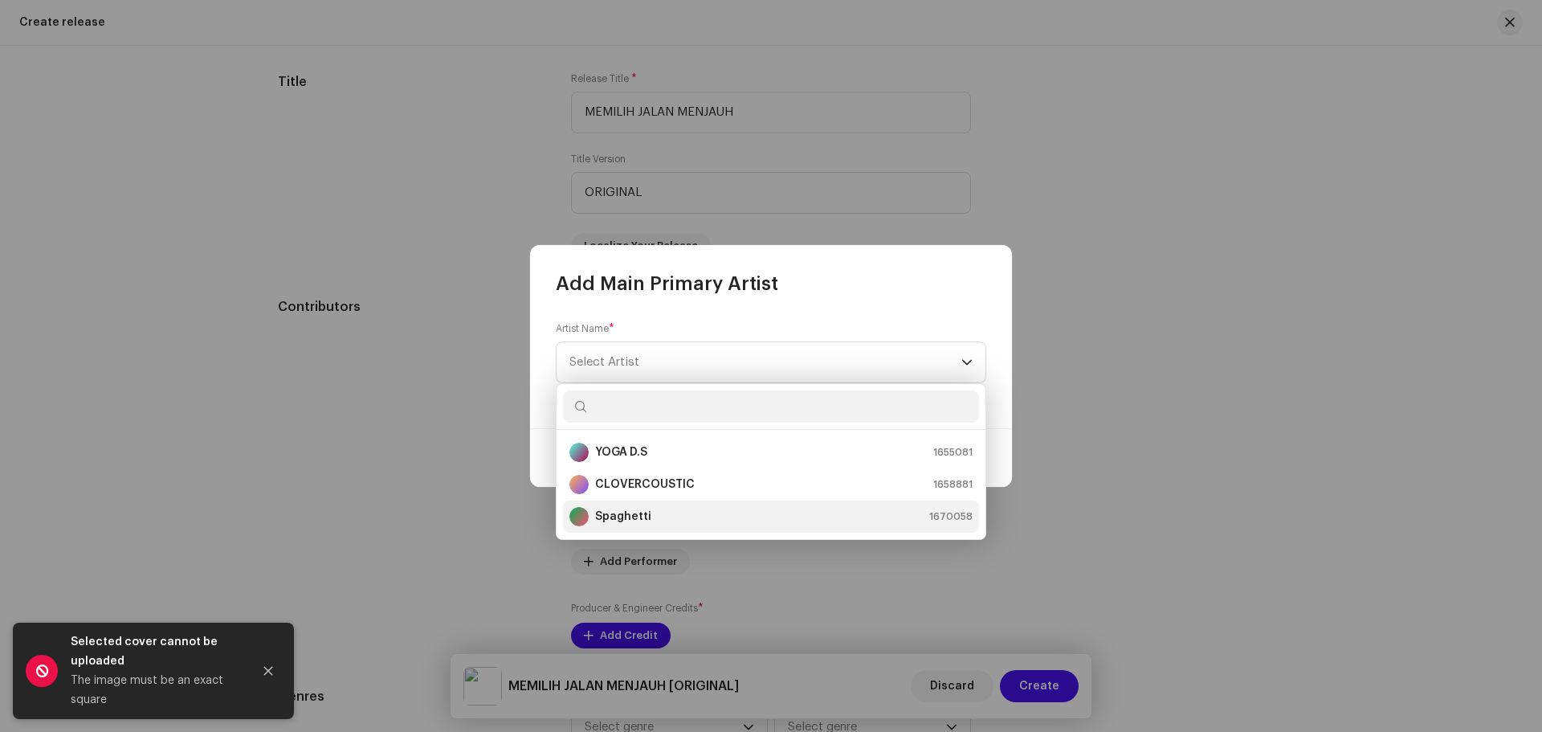
click at [629, 521] on strong "Spaghetti" at bounding box center [623, 516] width 56 height 16
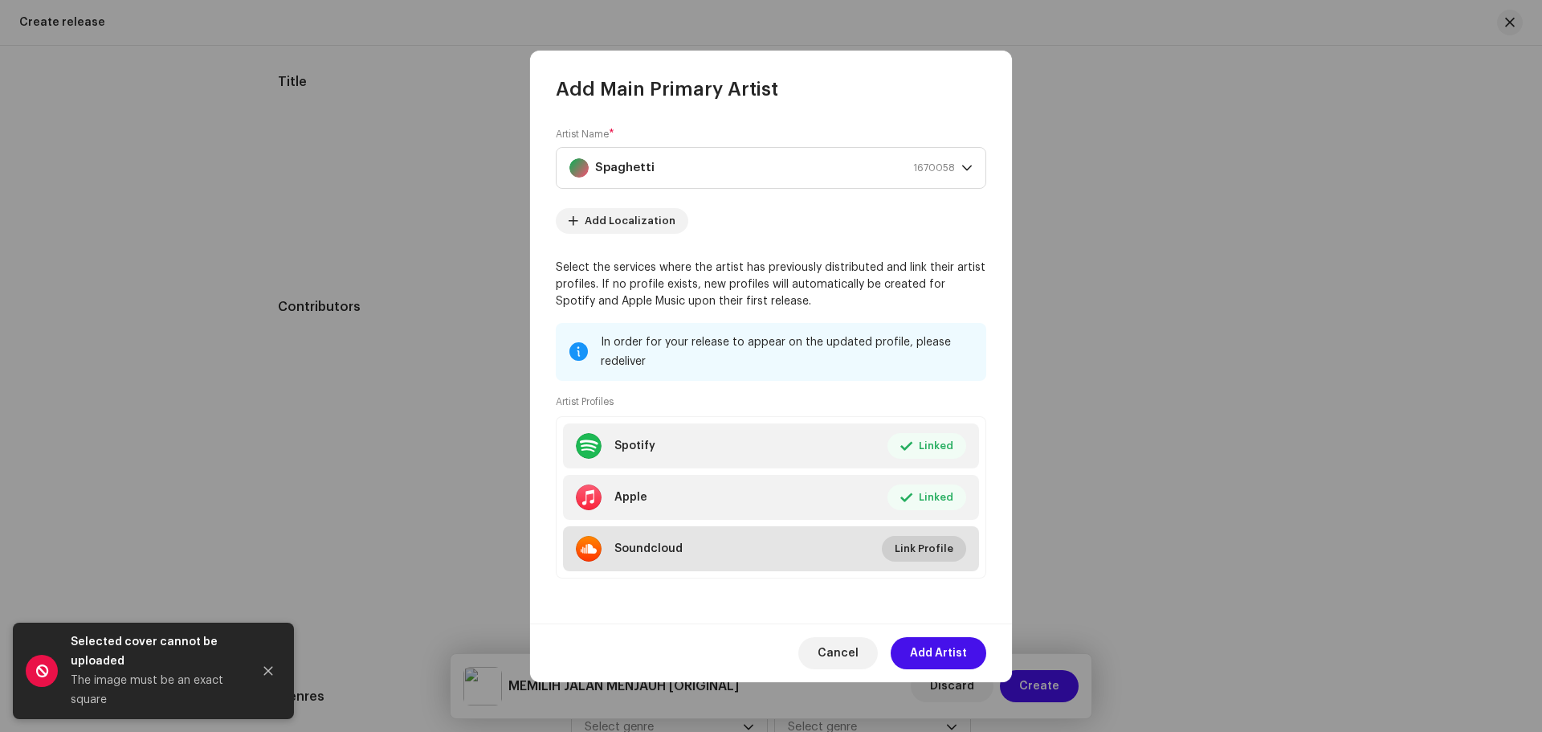
click at [937, 548] on span "Link Profile" at bounding box center [924, 548] width 59 height 32
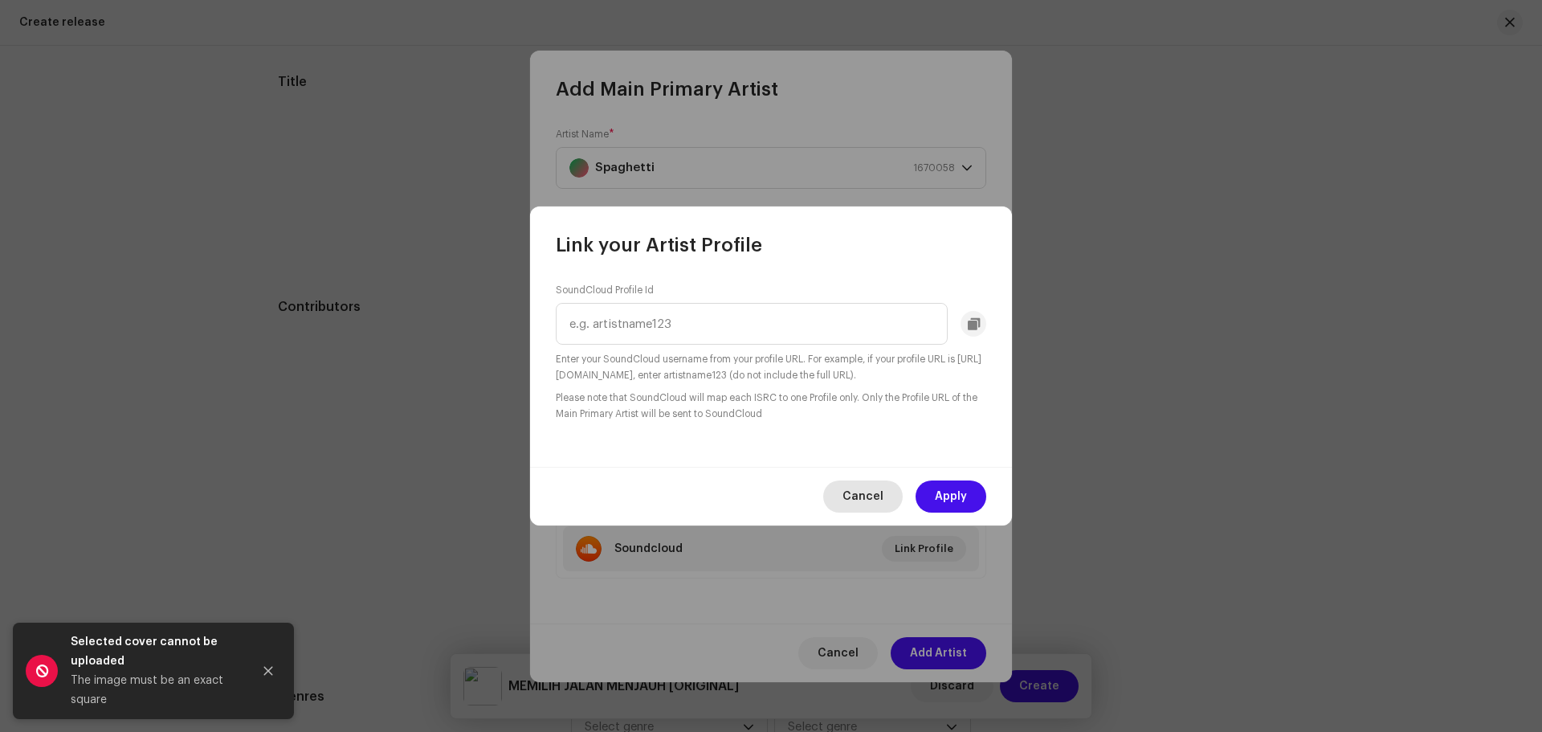
click at [866, 491] on span "Cancel" at bounding box center [862, 496] width 41 height 32
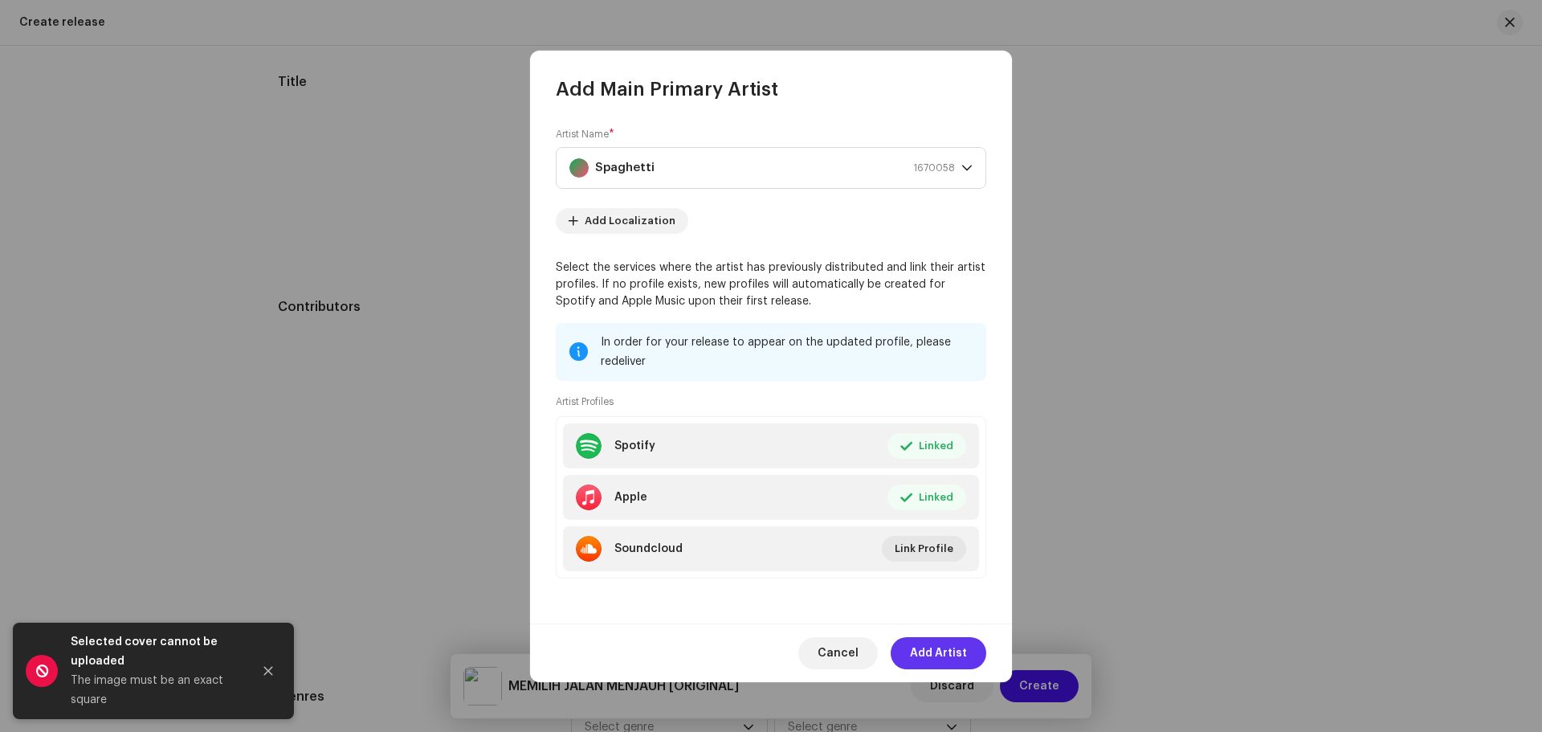
click at [935, 662] on span "Add Artist" at bounding box center [938, 653] width 57 height 32
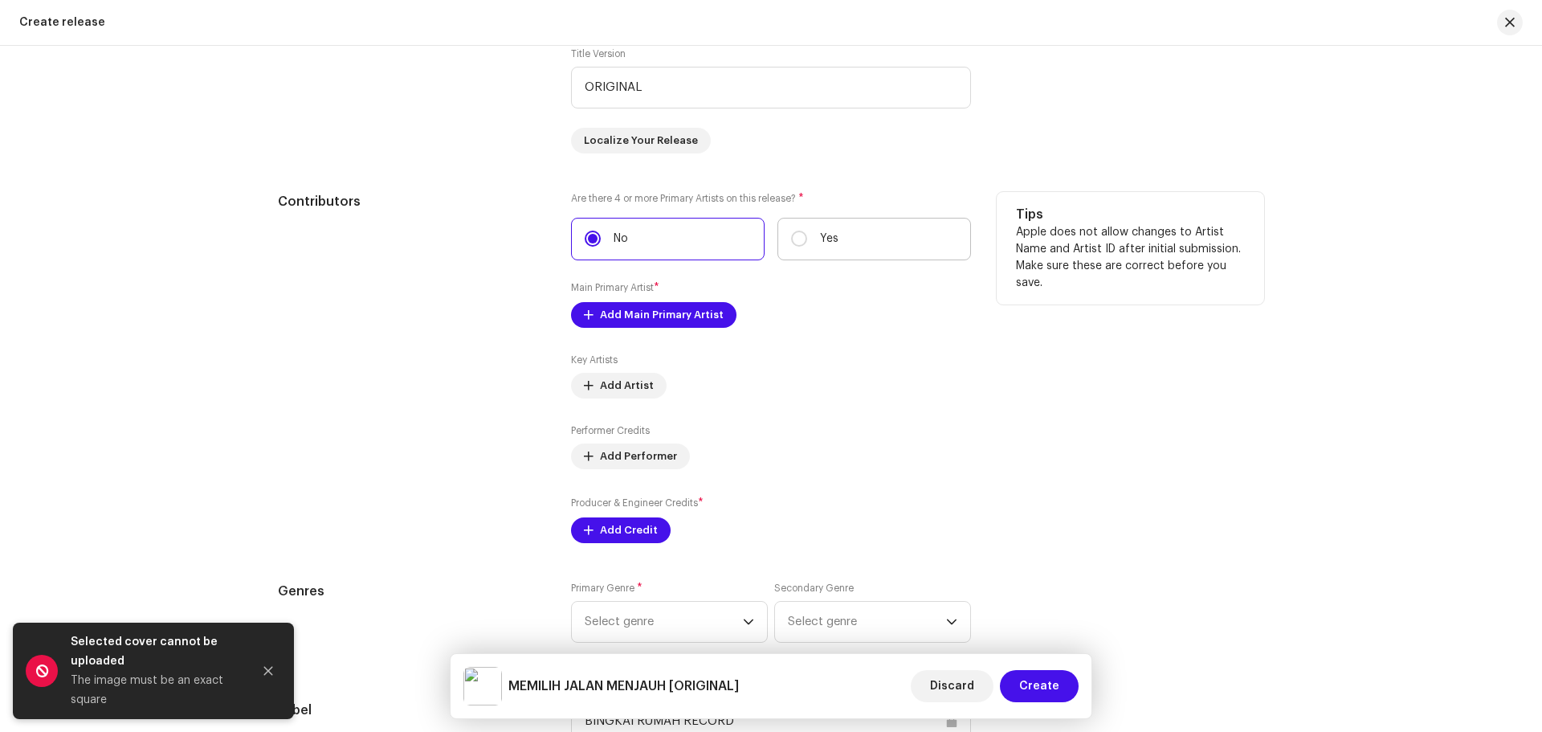
scroll to position [1738, 0]
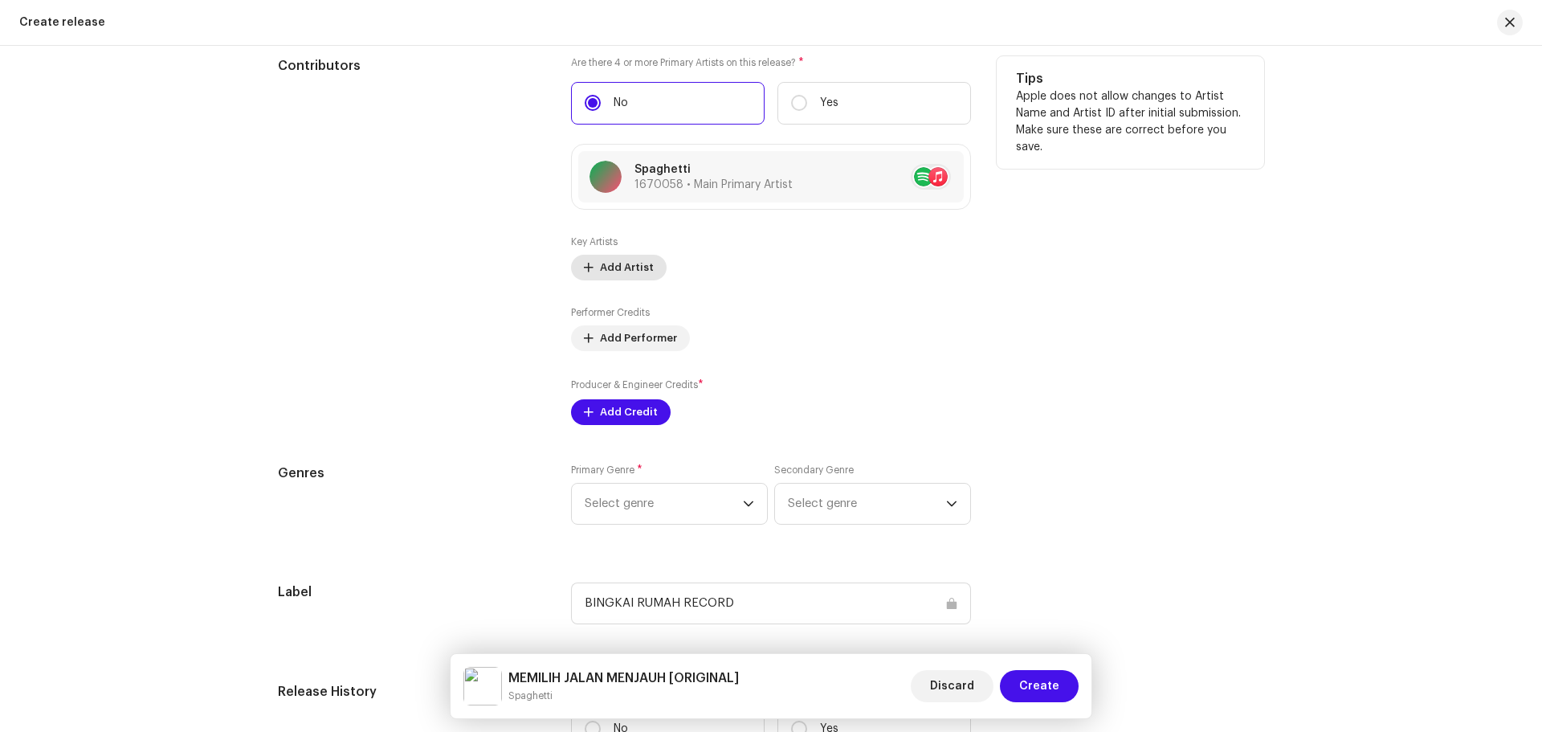
click at [618, 263] on span "Add Artist" at bounding box center [627, 267] width 54 height 32
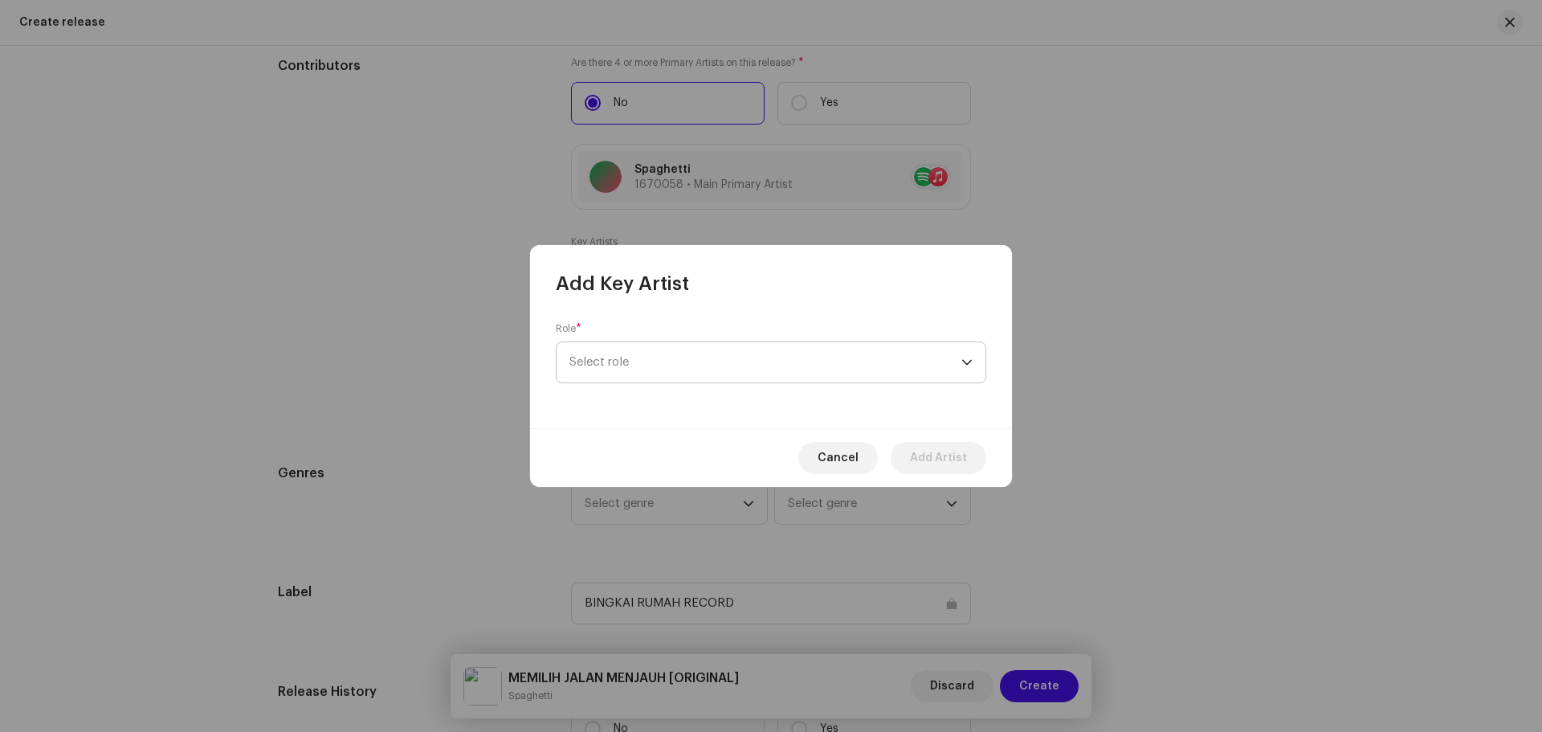
click at [798, 357] on span "Select role" at bounding box center [765, 362] width 392 height 40
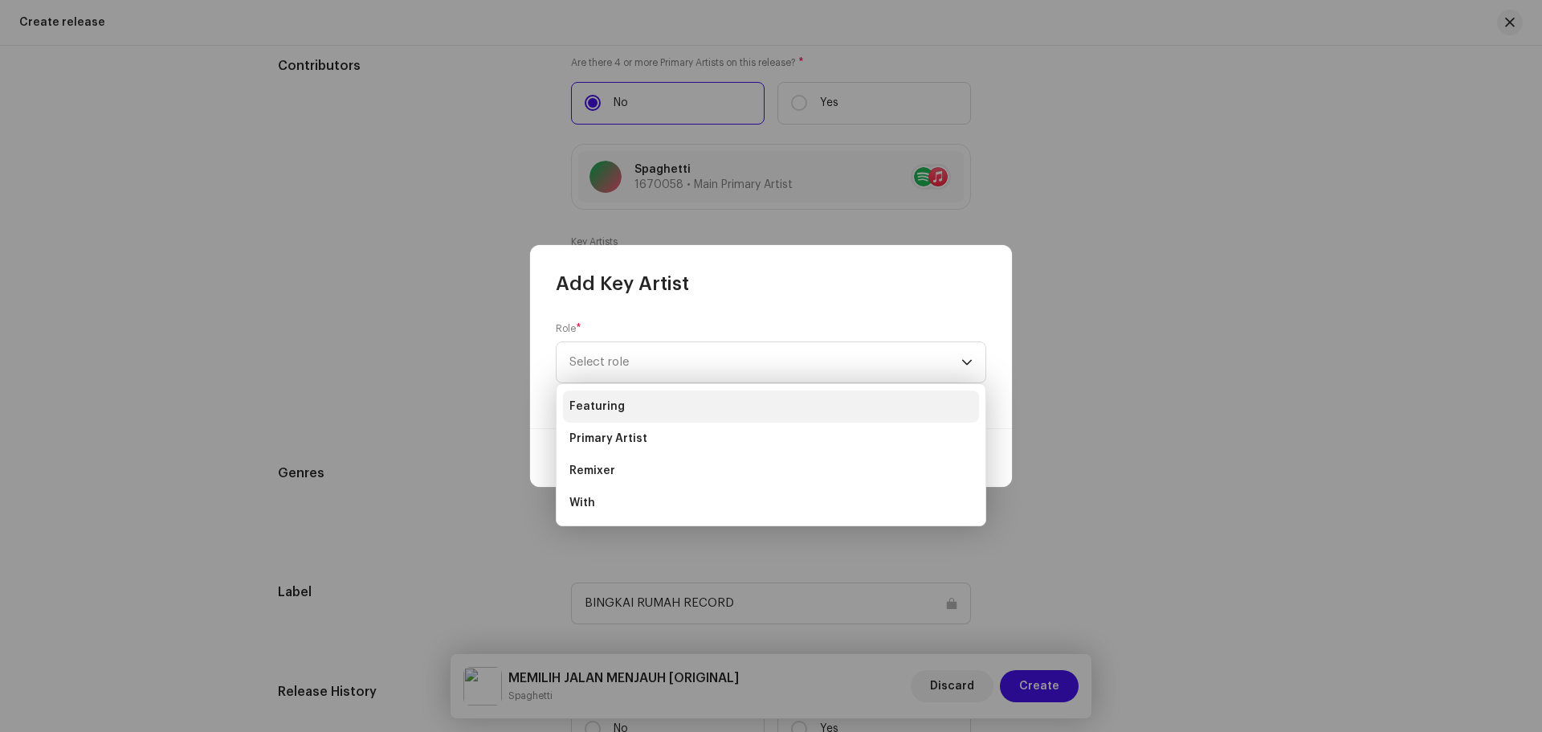
click at [656, 404] on li "Featuring" at bounding box center [771, 406] width 416 height 32
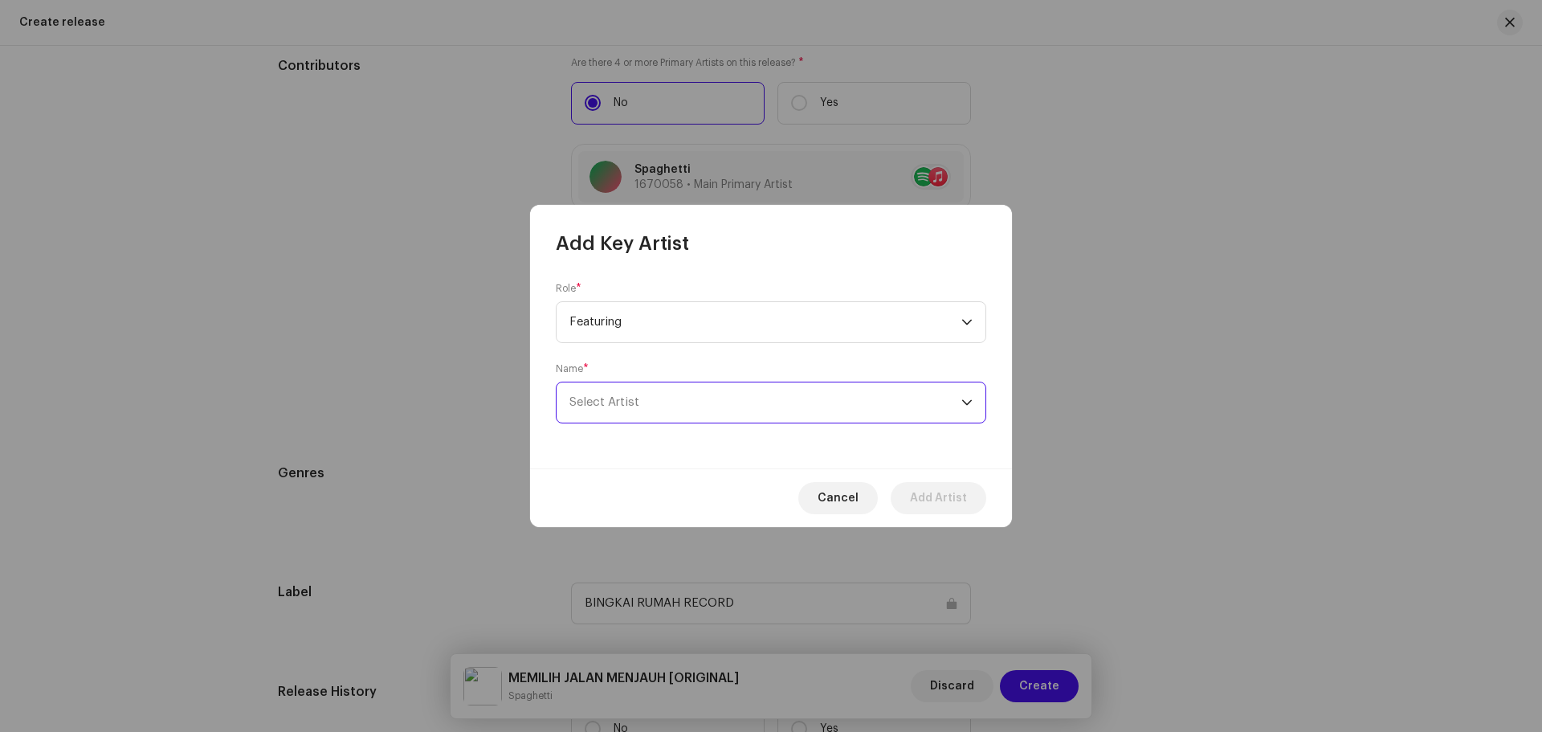
click at [717, 398] on span "Select Artist" at bounding box center [765, 402] width 392 height 40
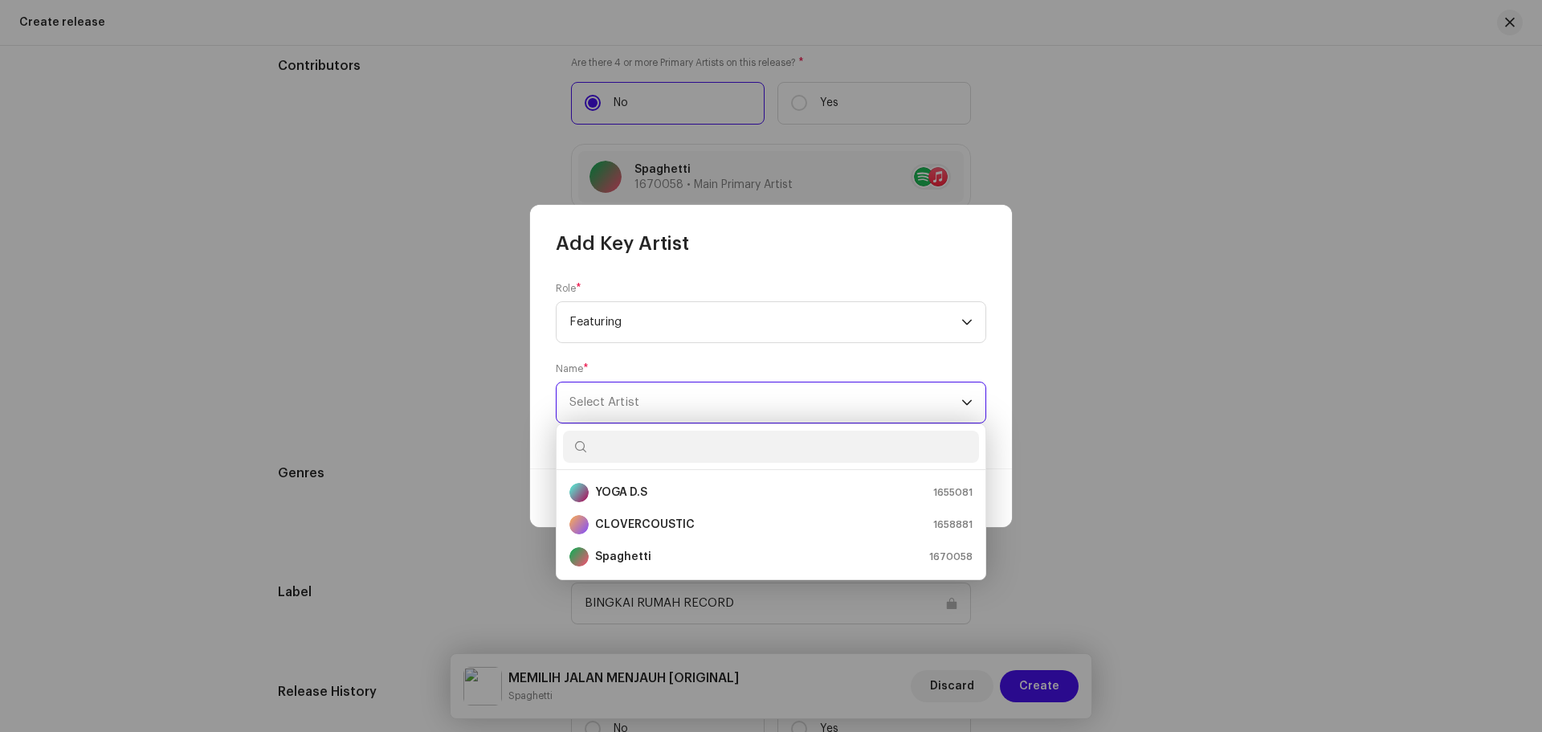
click at [717, 398] on span "Select Artist" at bounding box center [765, 402] width 392 height 40
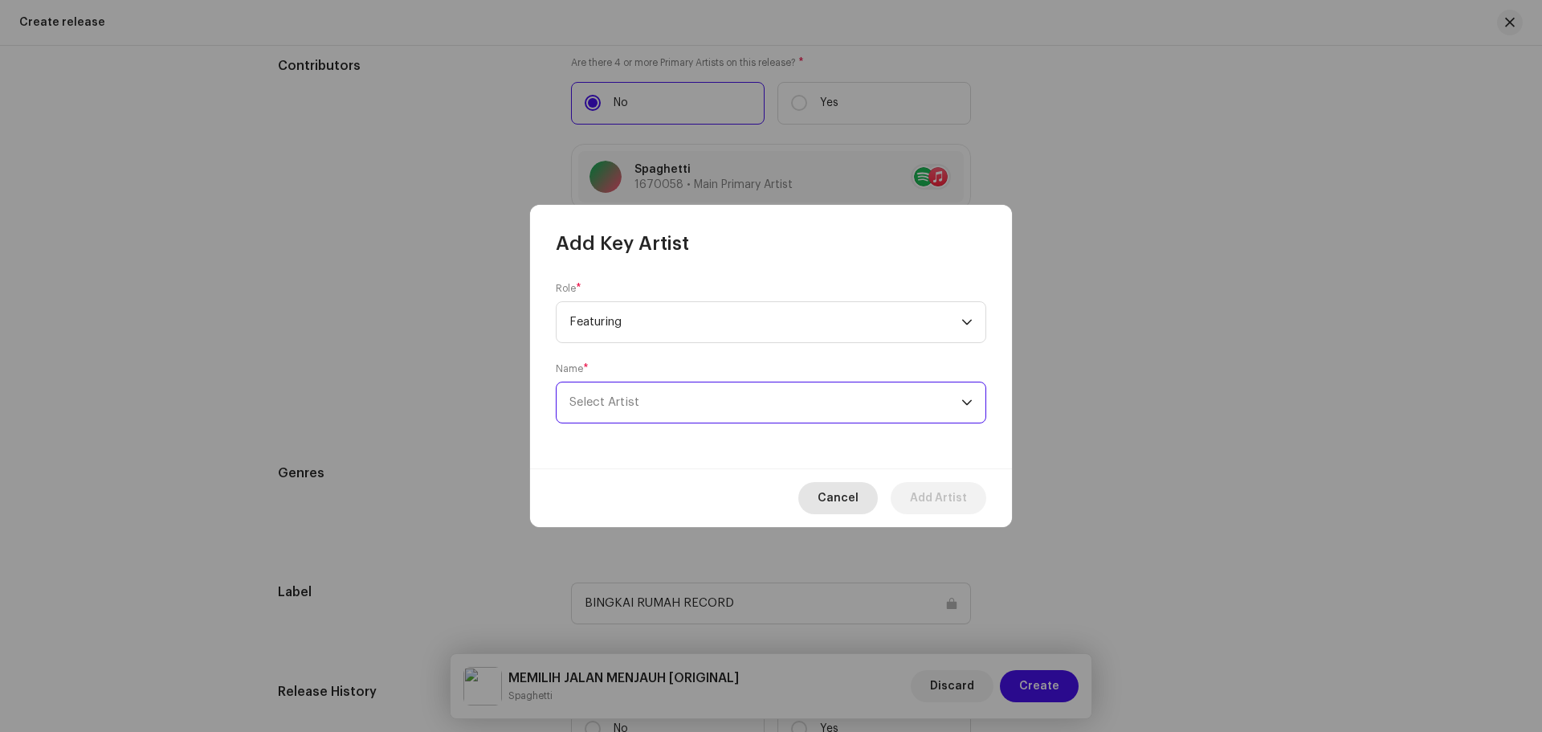
click at [838, 489] on span "Cancel" at bounding box center [837, 498] width 41 height 32
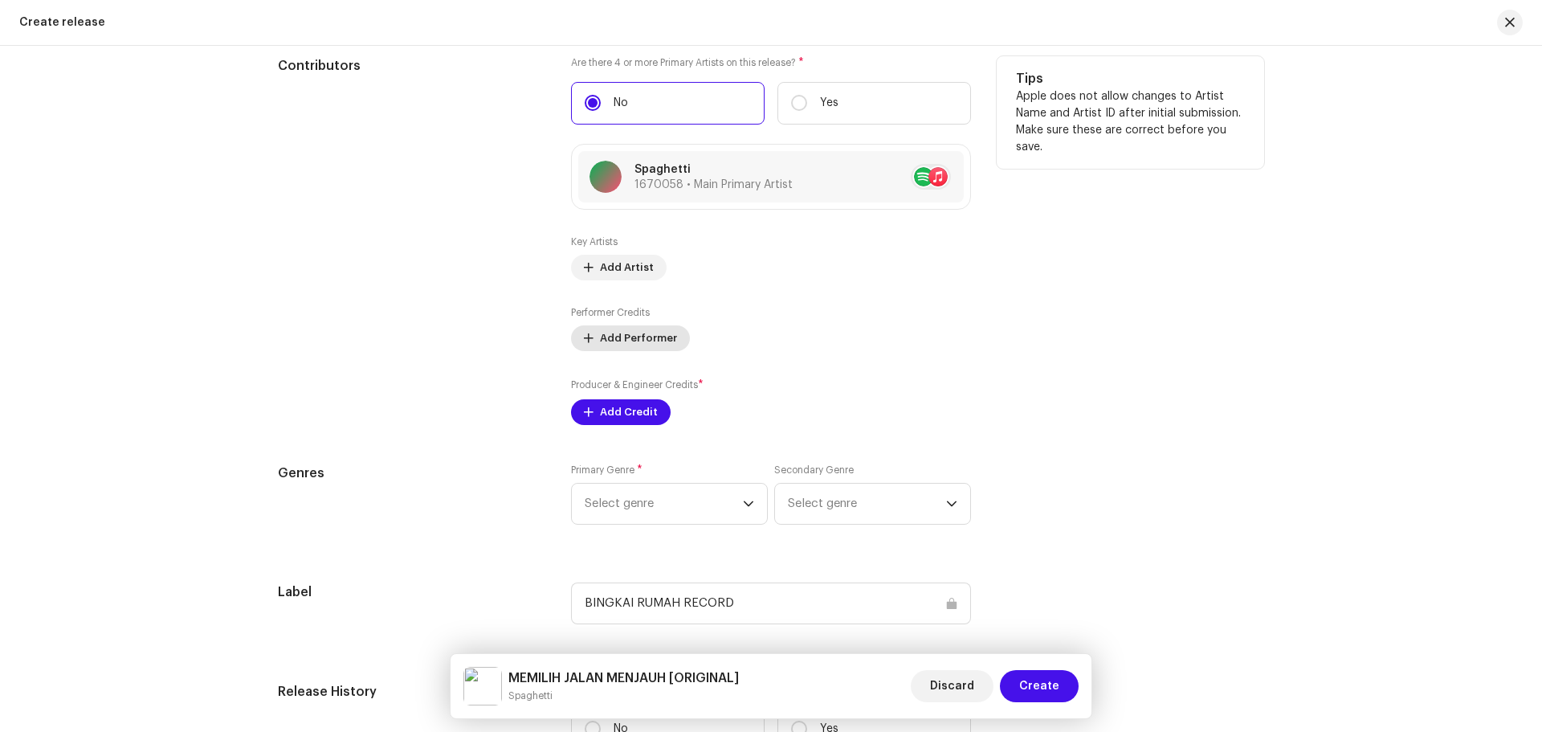
click at [639, 338] on span "Add Performer" at bounding box center [638, 338] width 77 height 32
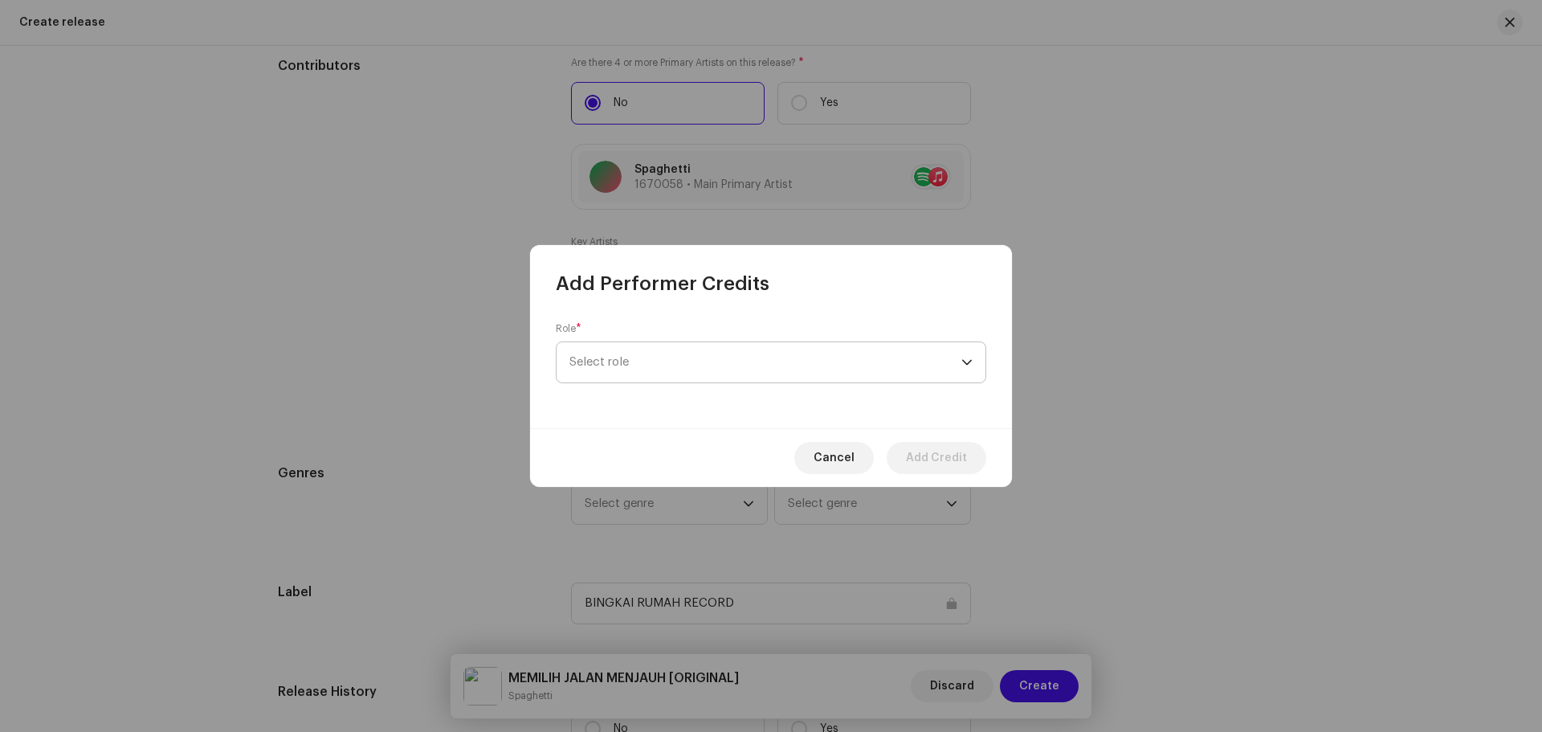
click at [673, 364] on span "Select role" at bounding box center [765, 362] width 392 height 40
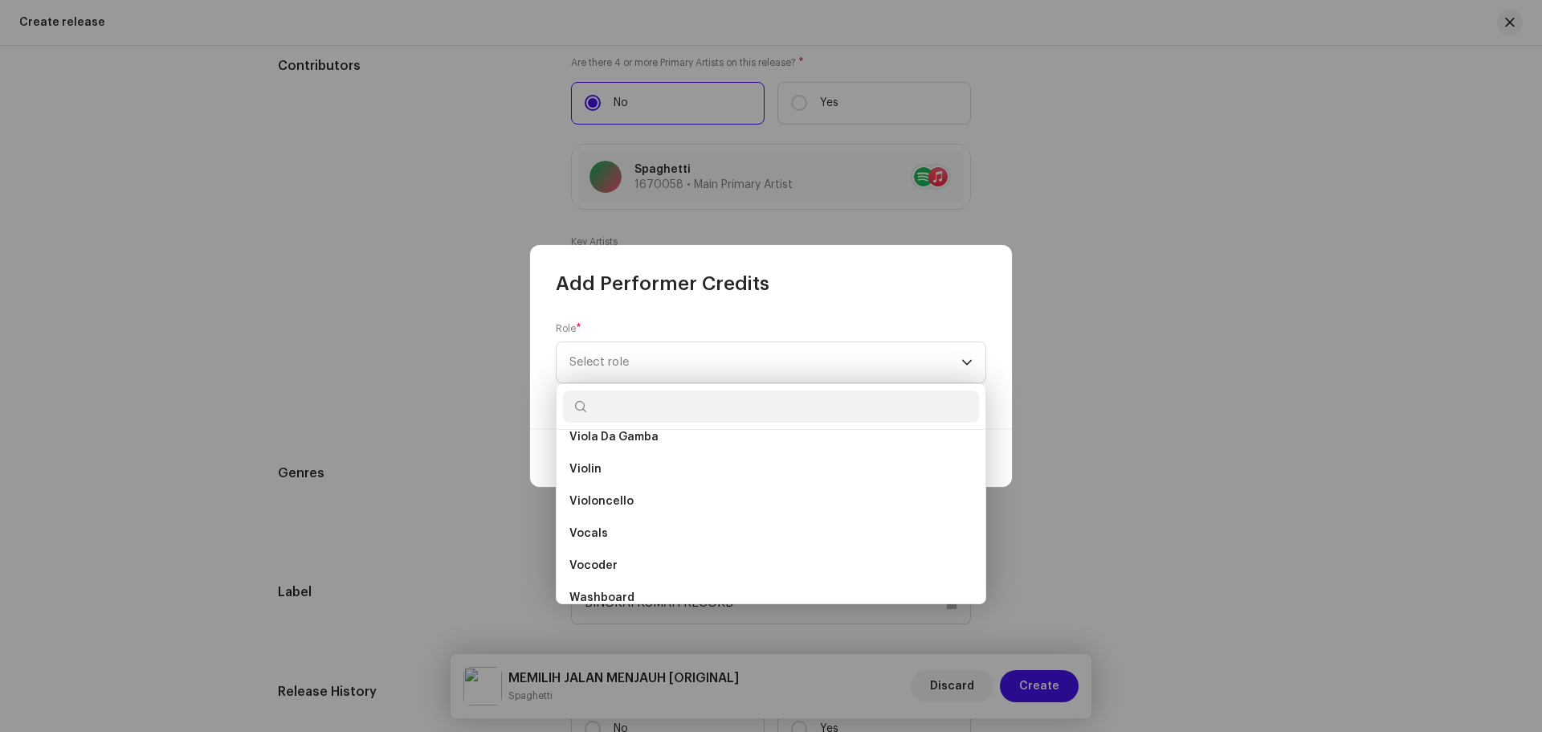
scroll to position [11418, 0]
click at [605, 531] on li "Vocals" at bounding box center [771, 532] width 416 height 32
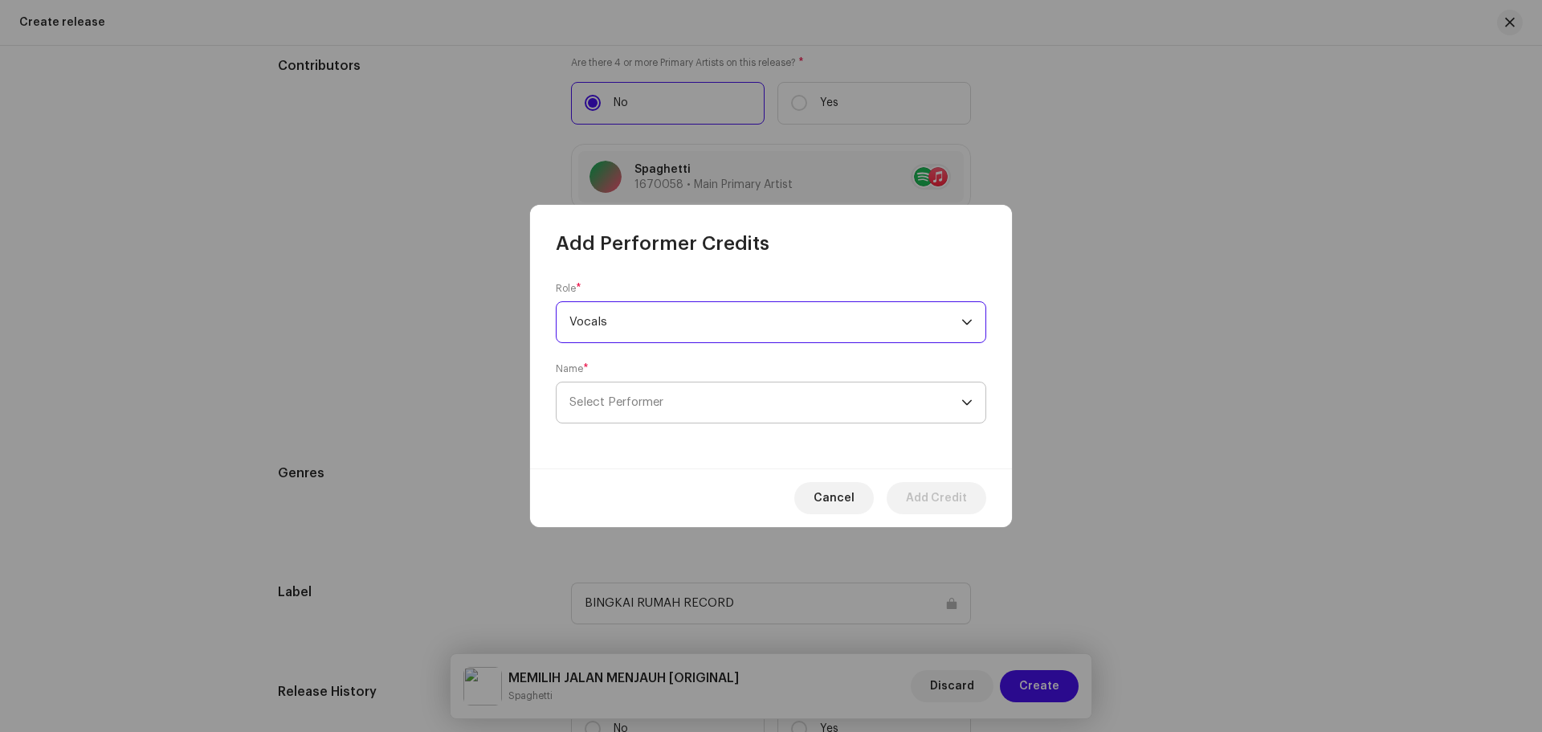
click at [814, 403] on span "Select Performer" at bounding box center [765, 402] width 392 height 40
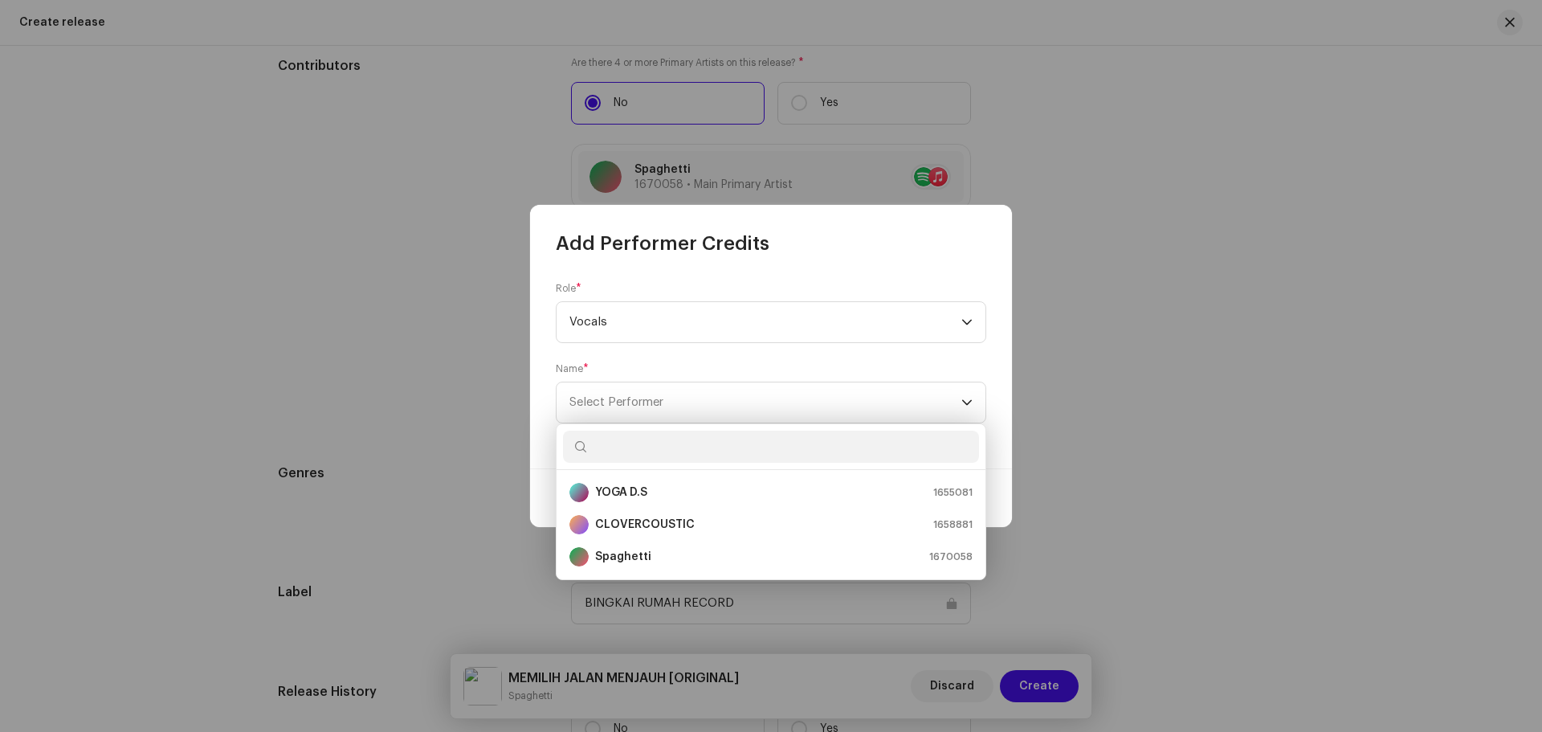
click at [736, 448] on input "text" at bounding box center [771, 446] width 416 height 32
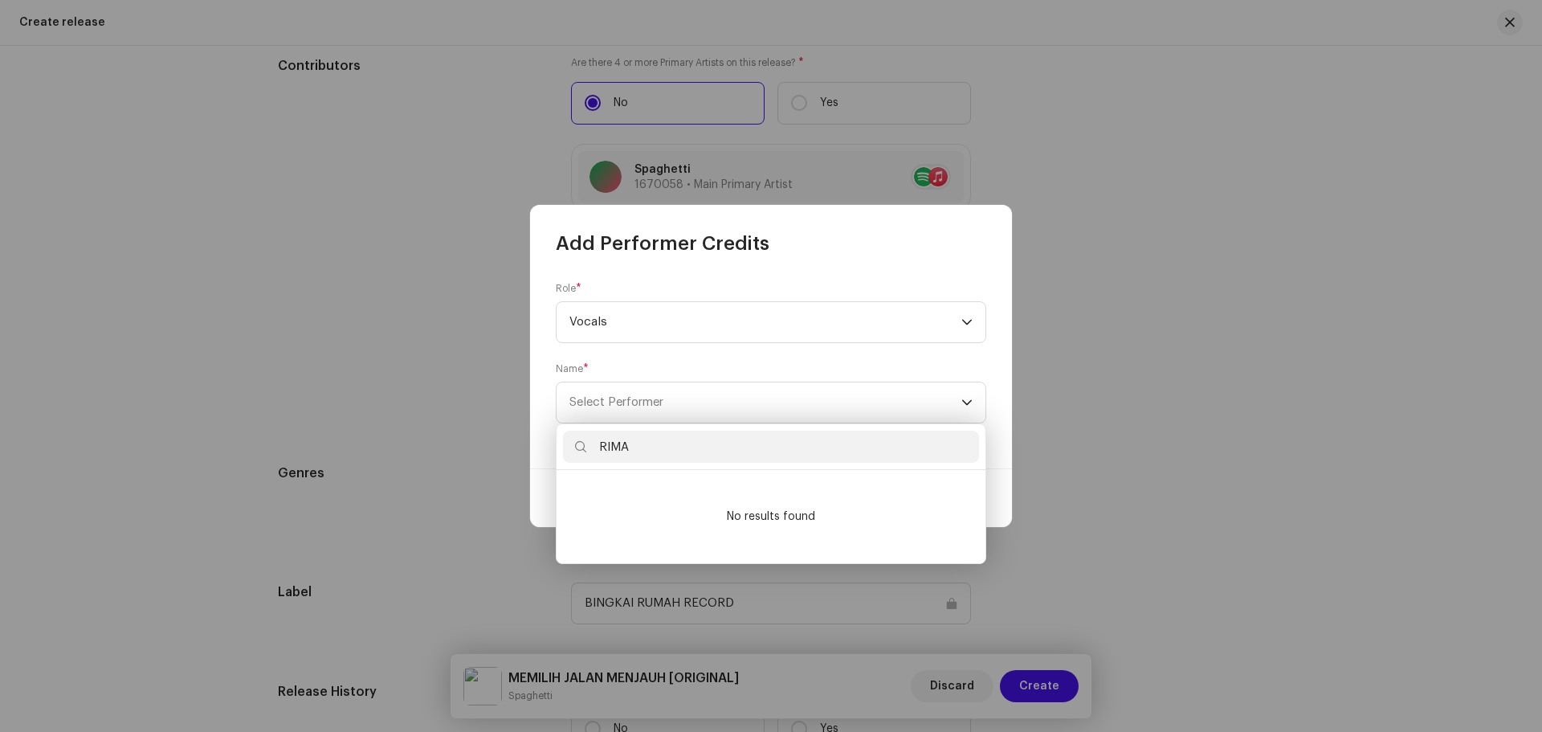
type input "RIMA"
click at [782, 368] on div "Name * Select Performer" at bounding box center [771, 392] width 430 height 61
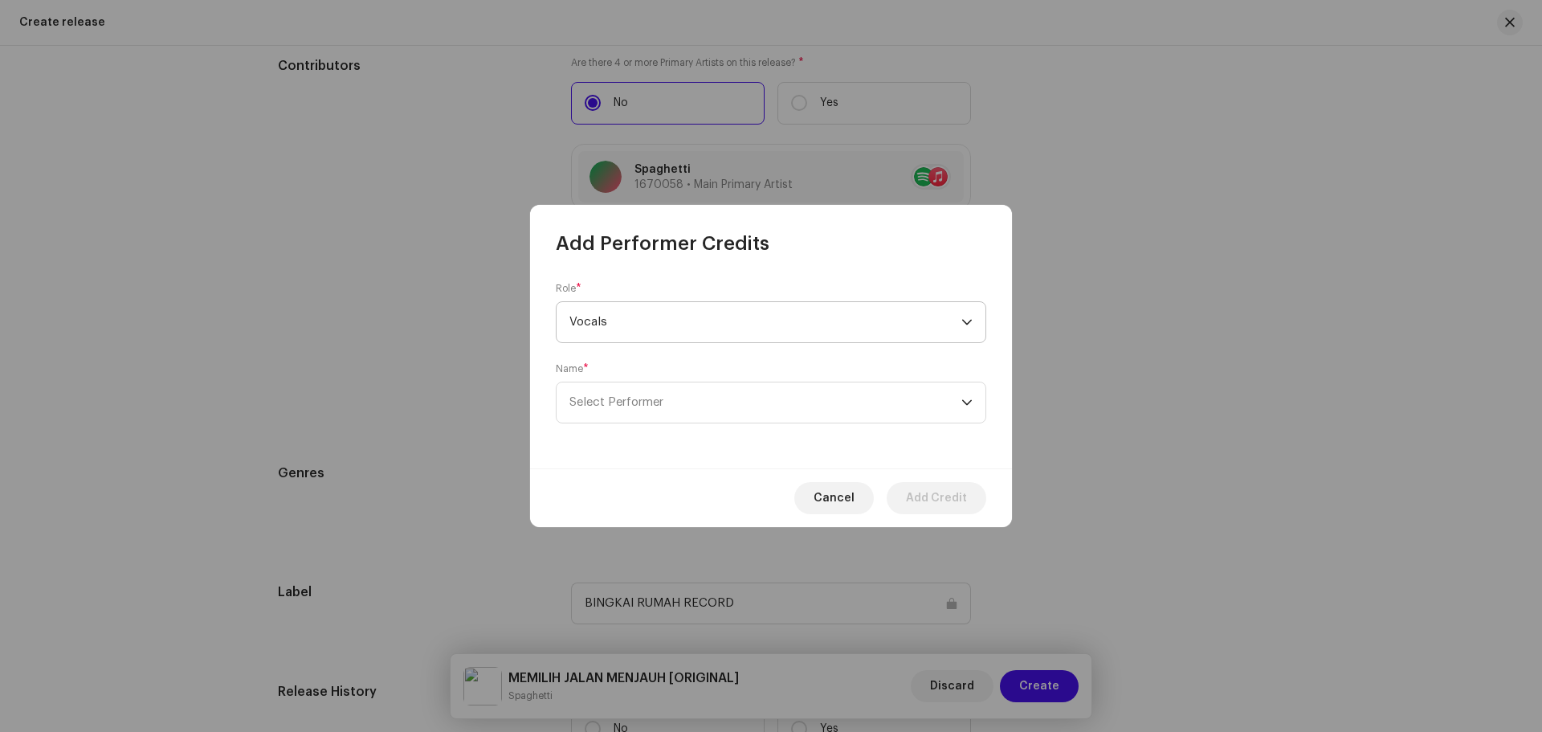
click at [915, 317] on span "Vocals" at bounding box center [765, 322] width 392 height 40
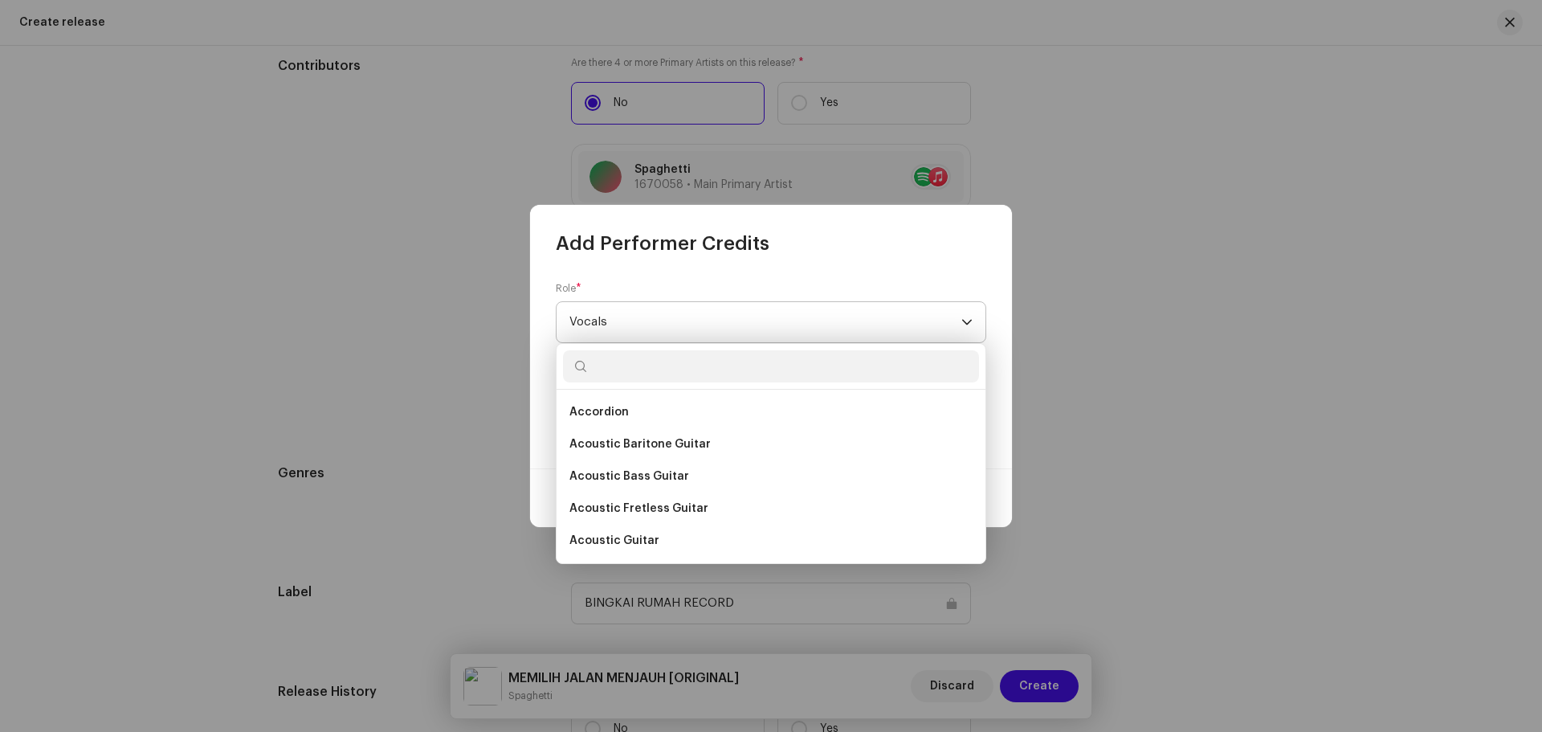
scroll to position [11364, 0]
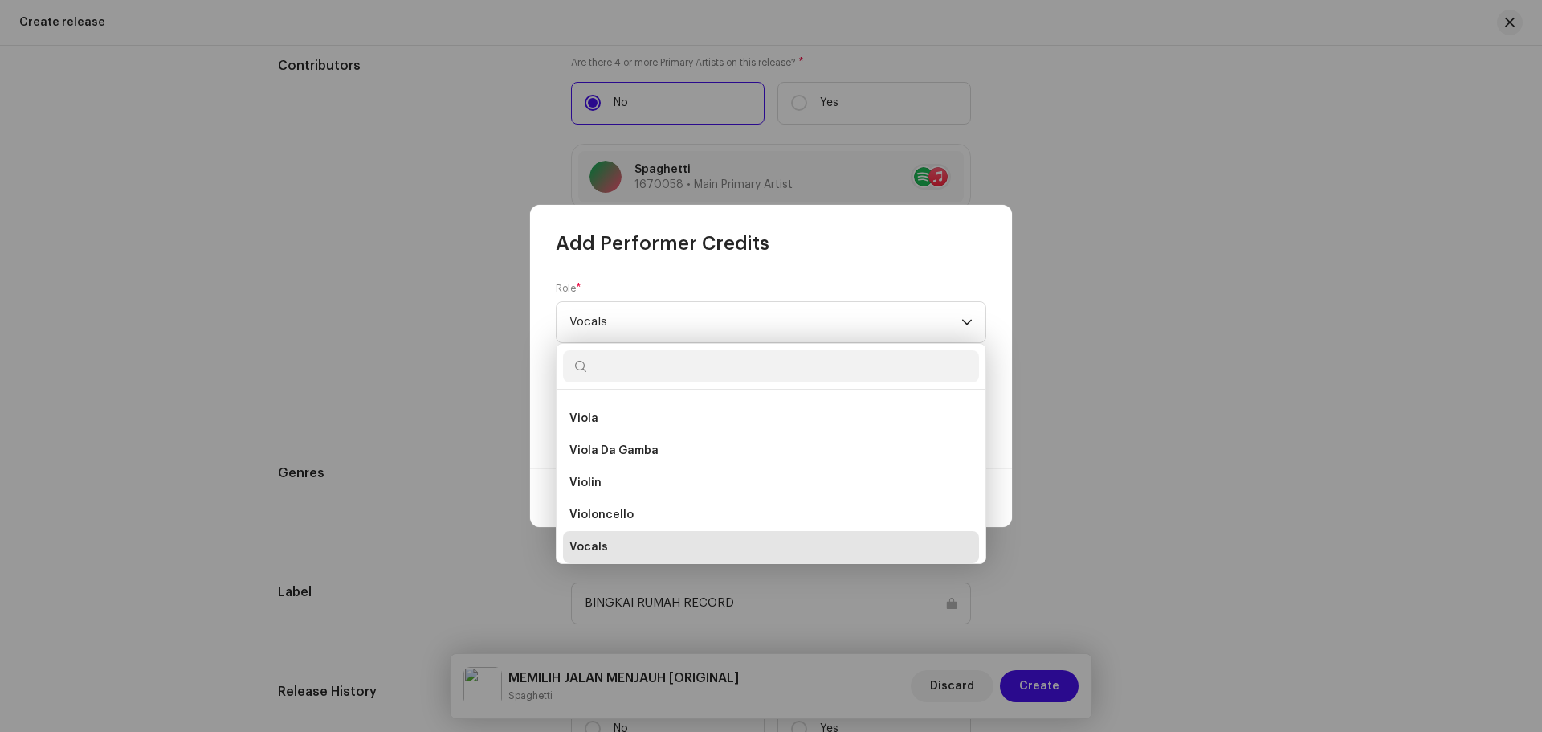
click at [999, 433] on div "Role * Vocals Name * Select Performer" at bounding box center [771, 362] width 482 height 212
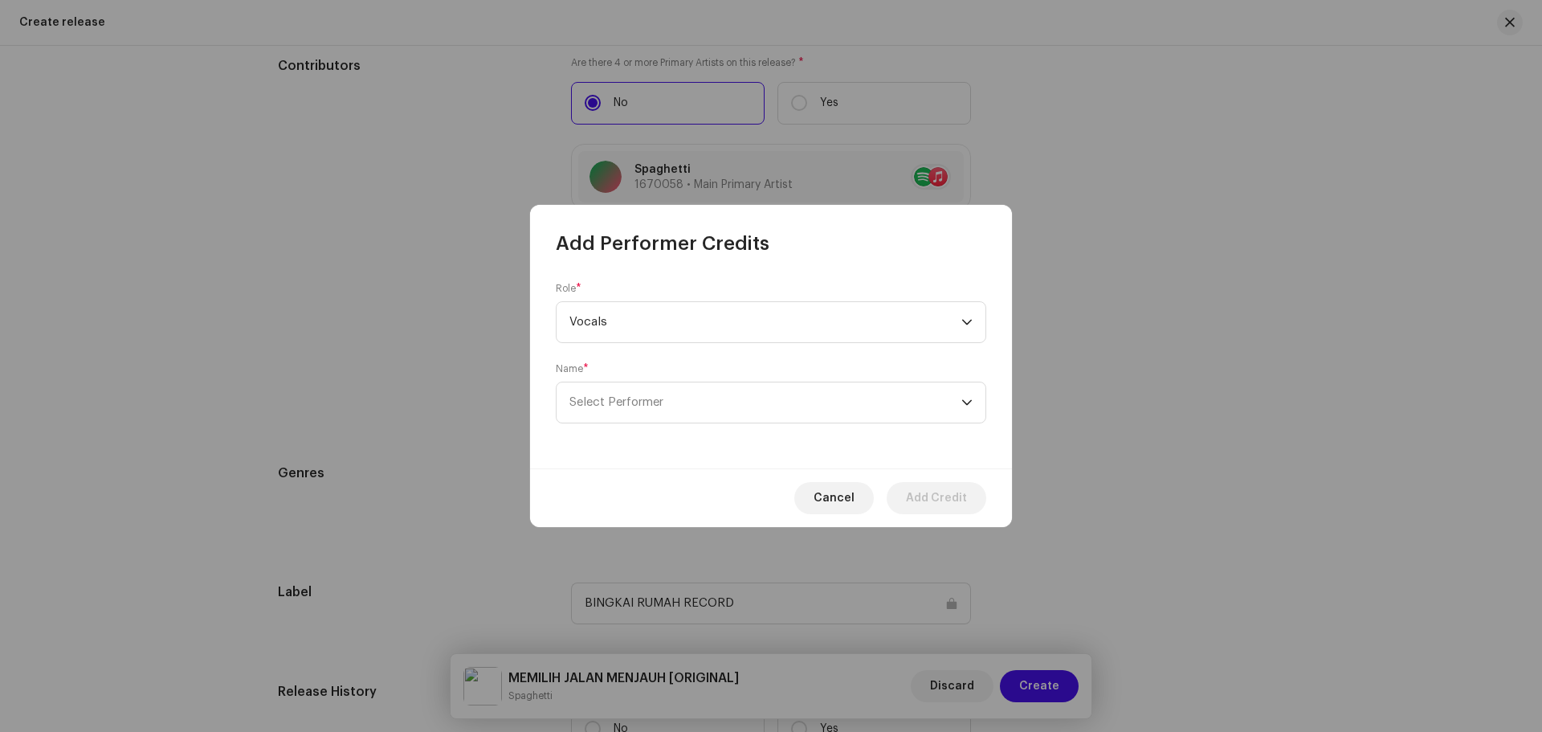
click at [821, 509] on span "Cancel" at bounding box center [833, 498] width 41 height 32
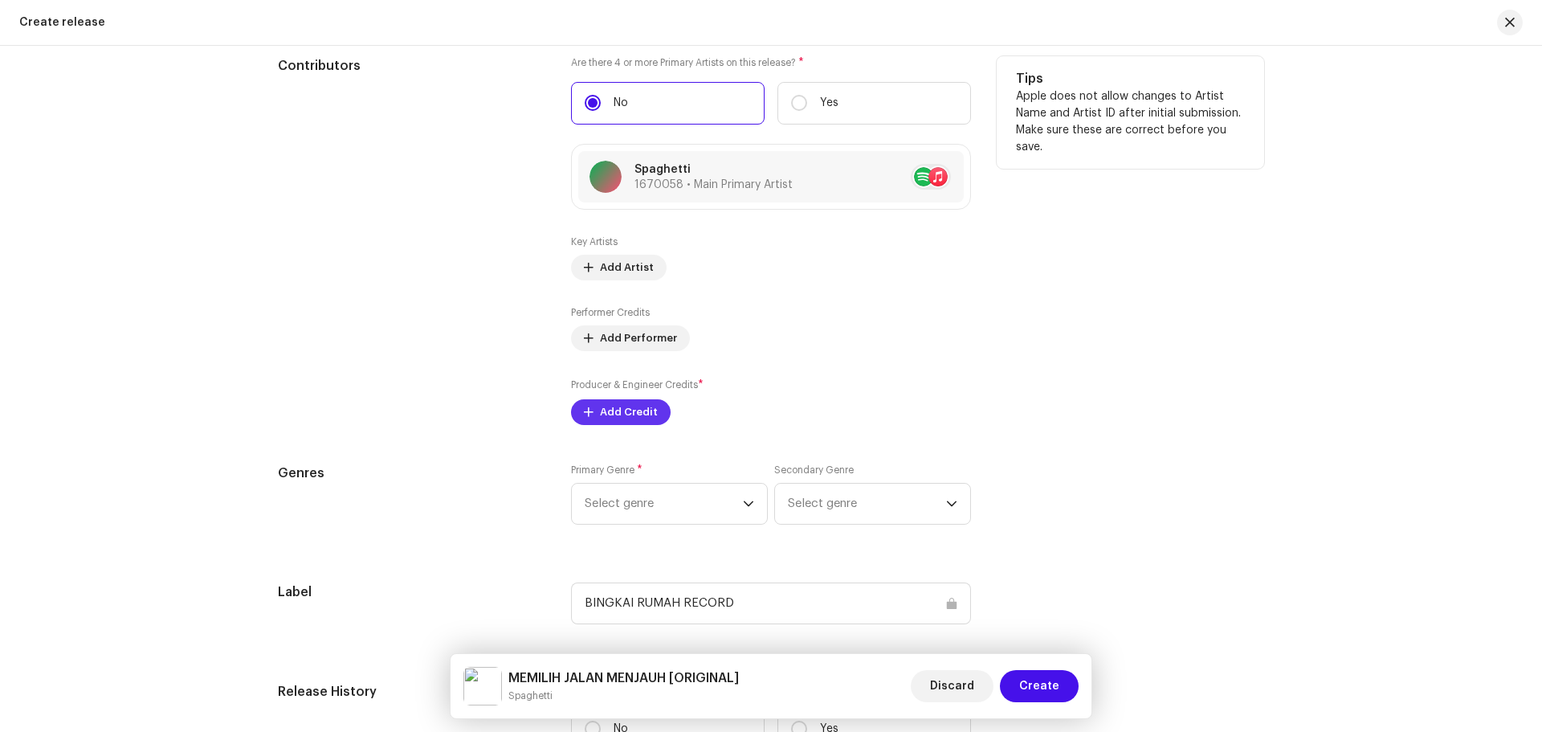
click at [600, 410] on span "Add Credit" at bounding box center [629, 412] width 58 height 32
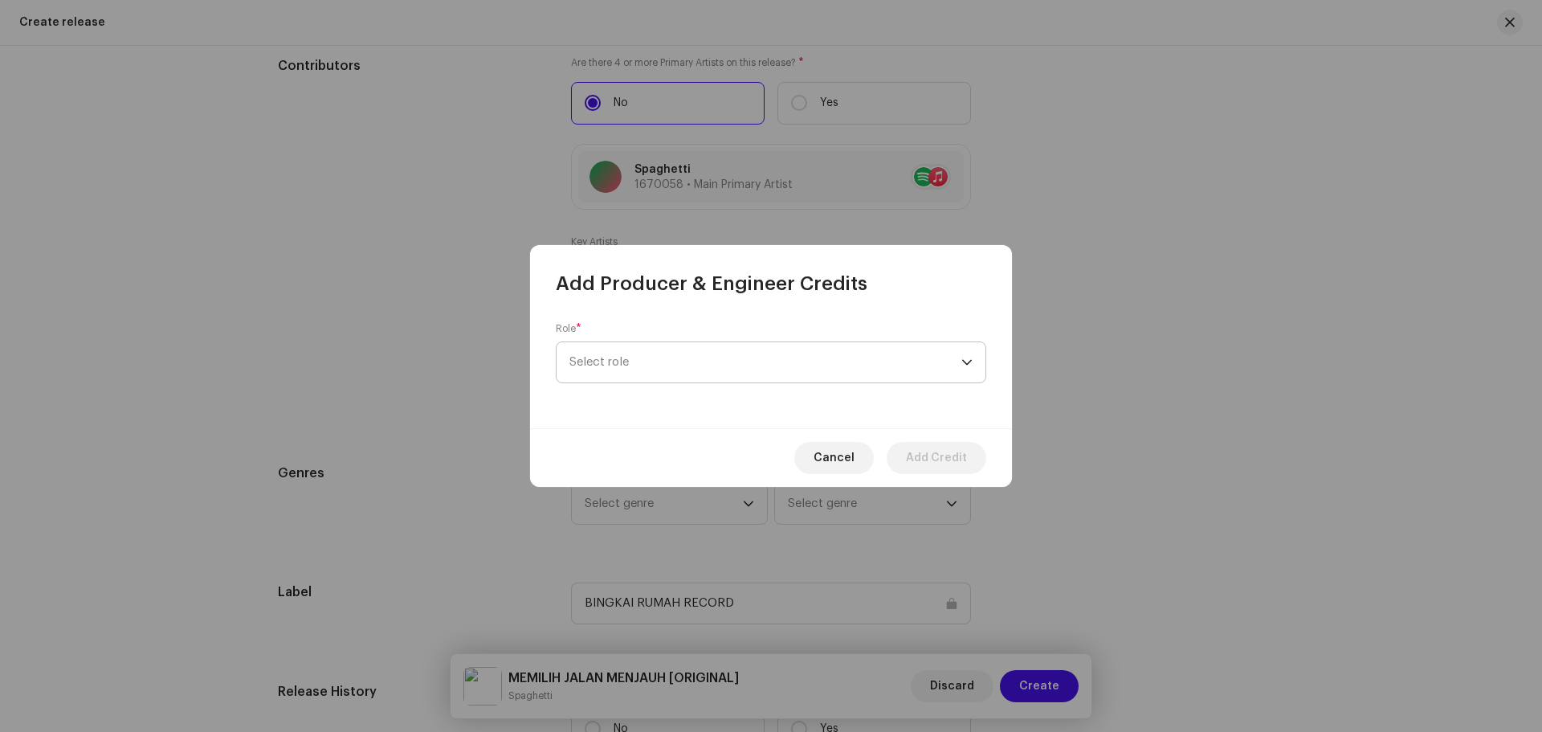
click at [717, 364] on span "Select role" at bounding box center [765, 362] width 392 height 40
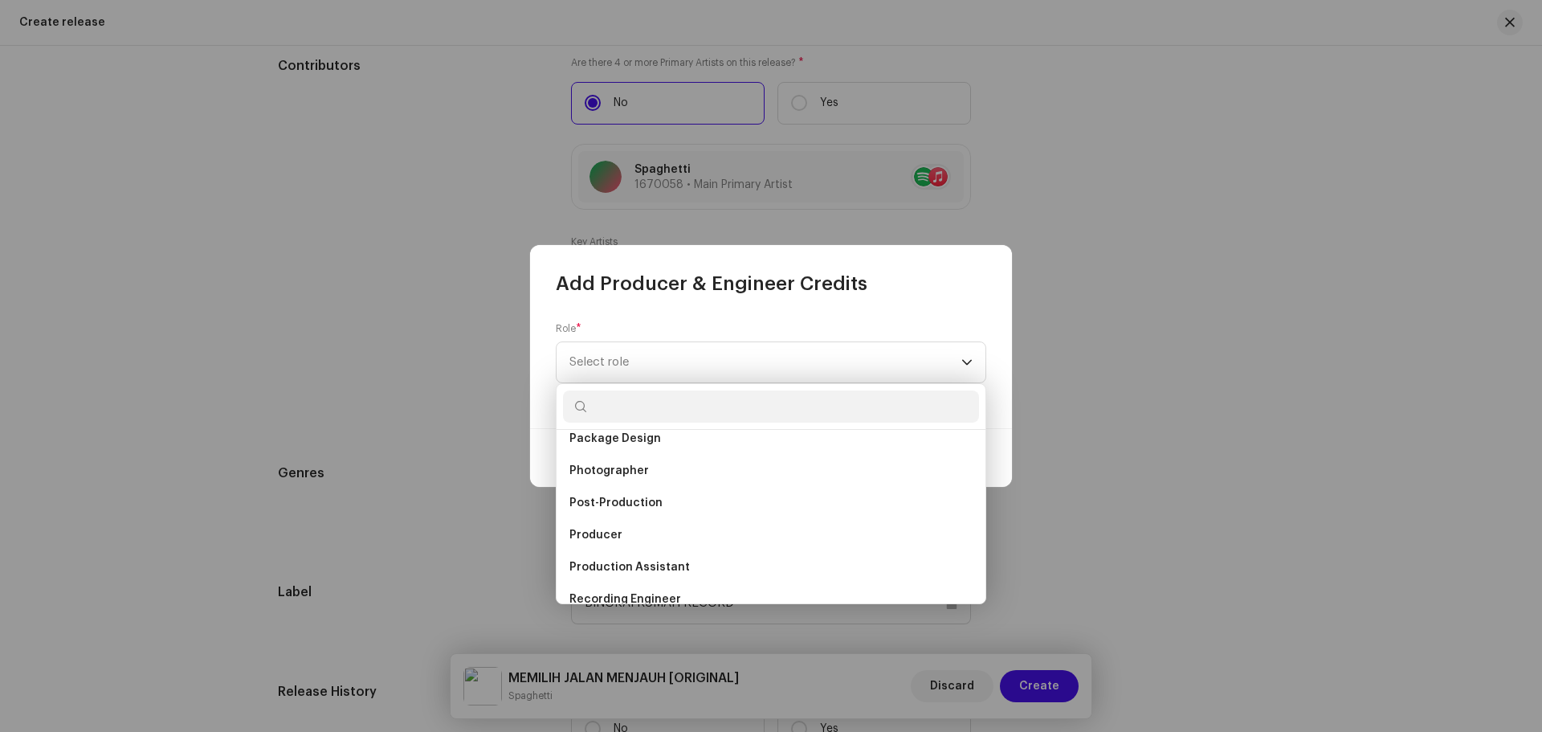
scroll to position [562, 0]
click at [641, 538] on li "Producer" at bounding box center [771, 532] width 416 height 32
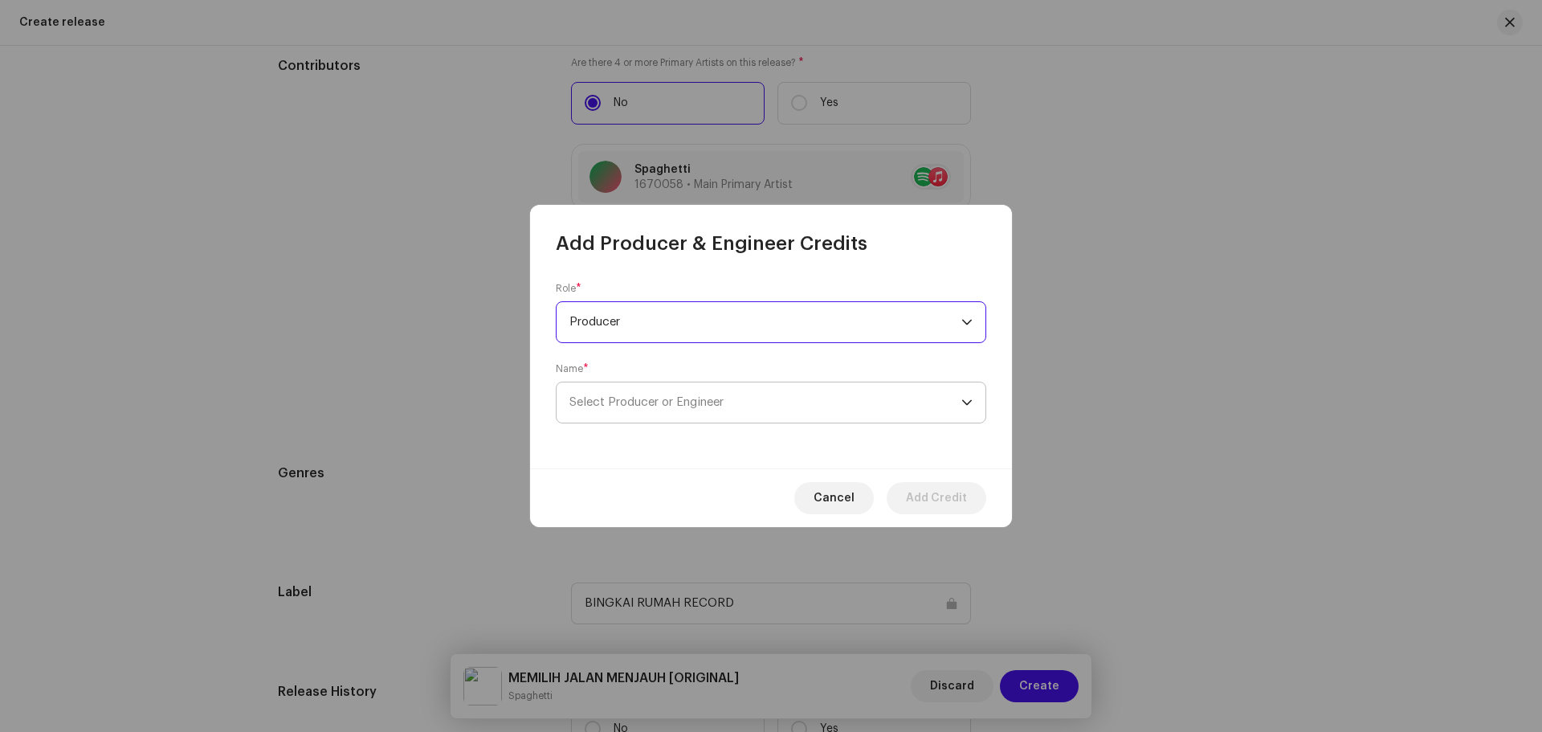
click at [727, 414] on span "Select Producer or Engineer" at bounding box center [765, 402] width 392 height 40
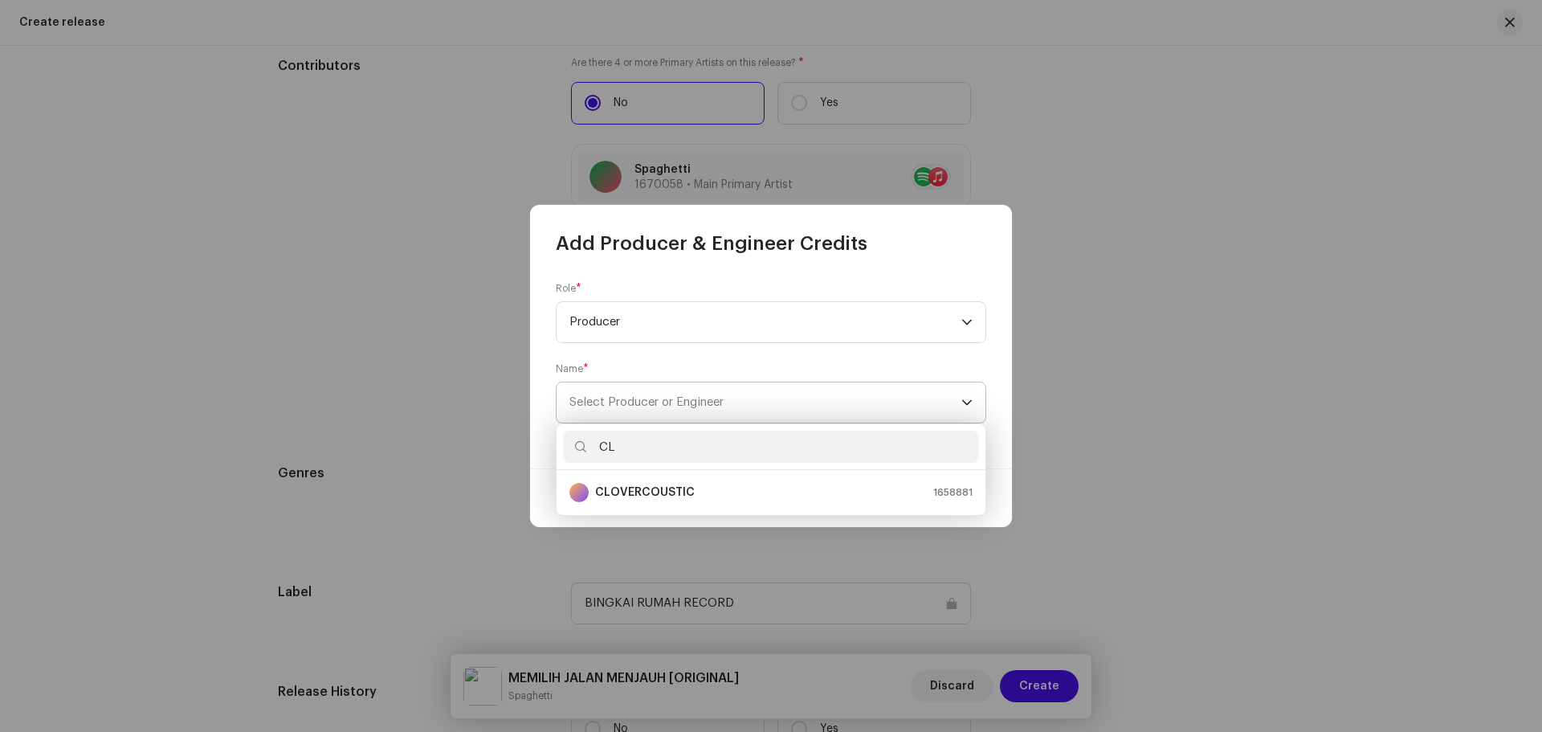
type input "C"
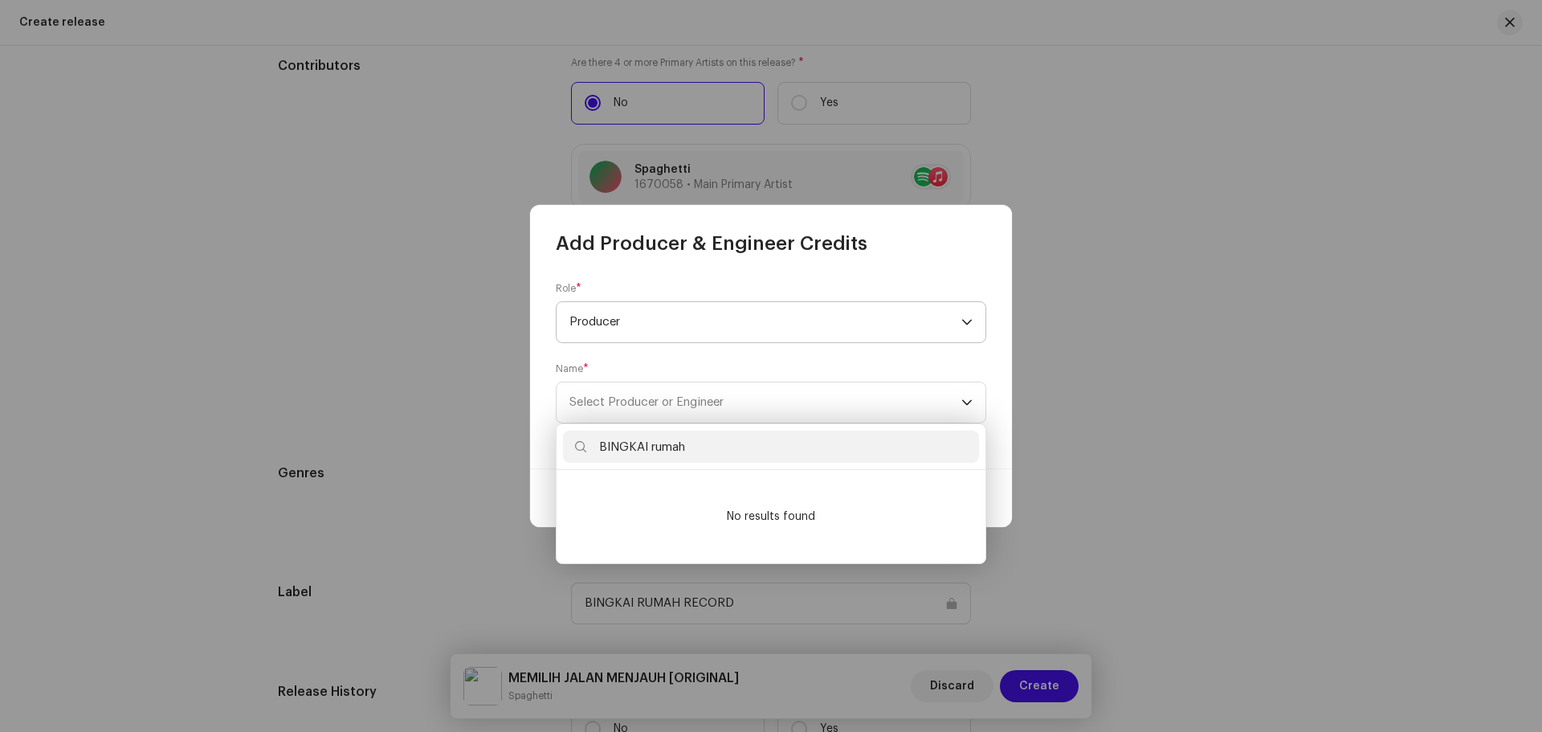
type input "BINGKAI rumah"
click at [670, 322] on span "Producer" at bounding box center [765, 322] width 392 height 40
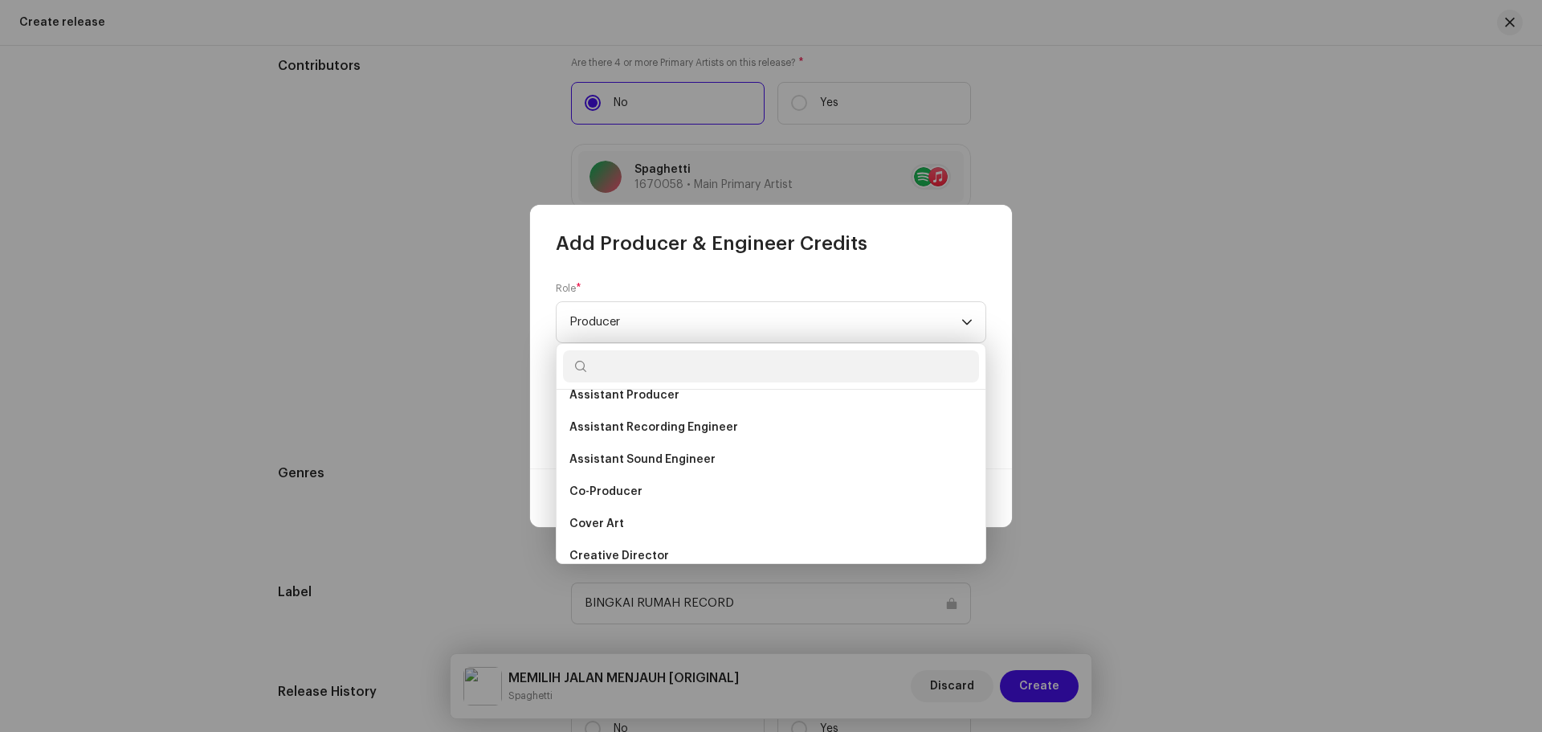
scroll to position [241, 0]
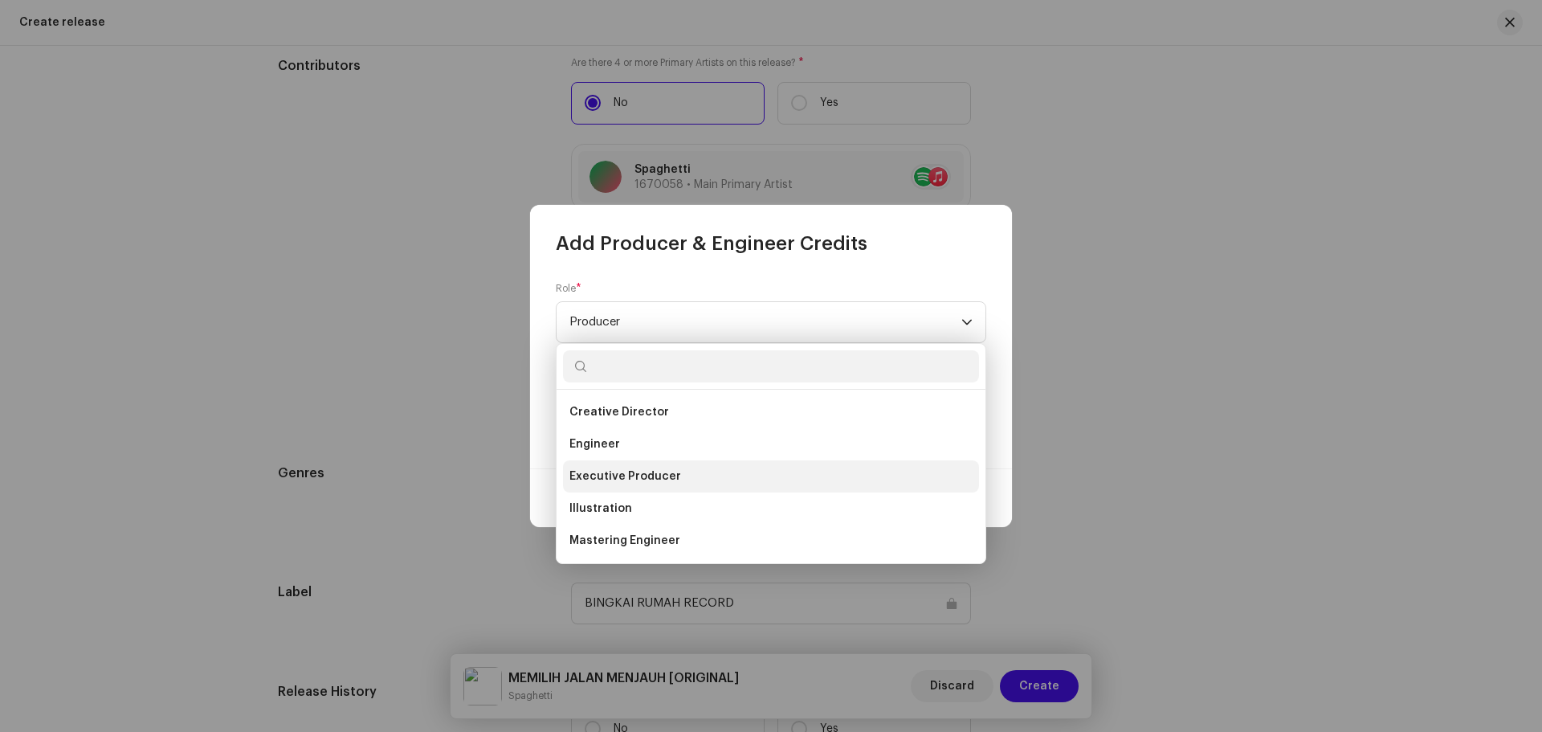
click at [645, 475] on span "Executive Producer" at bounding box center [625, 476] width 112 height 16
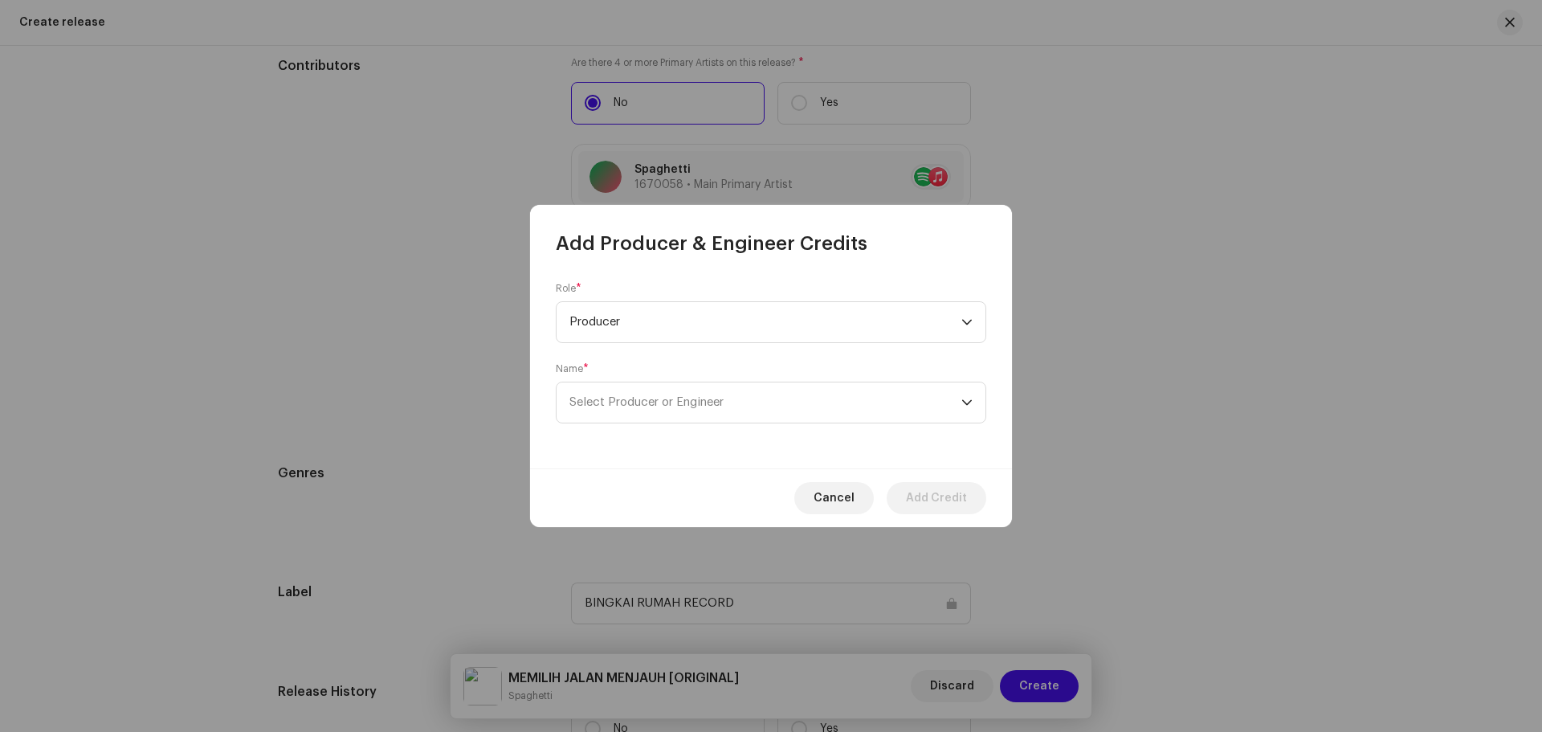
scroll to position [507, 0]
click at [721, 407] on span "Select Producer or Engineer" at bounding box center [646, 402] width 154 height 12
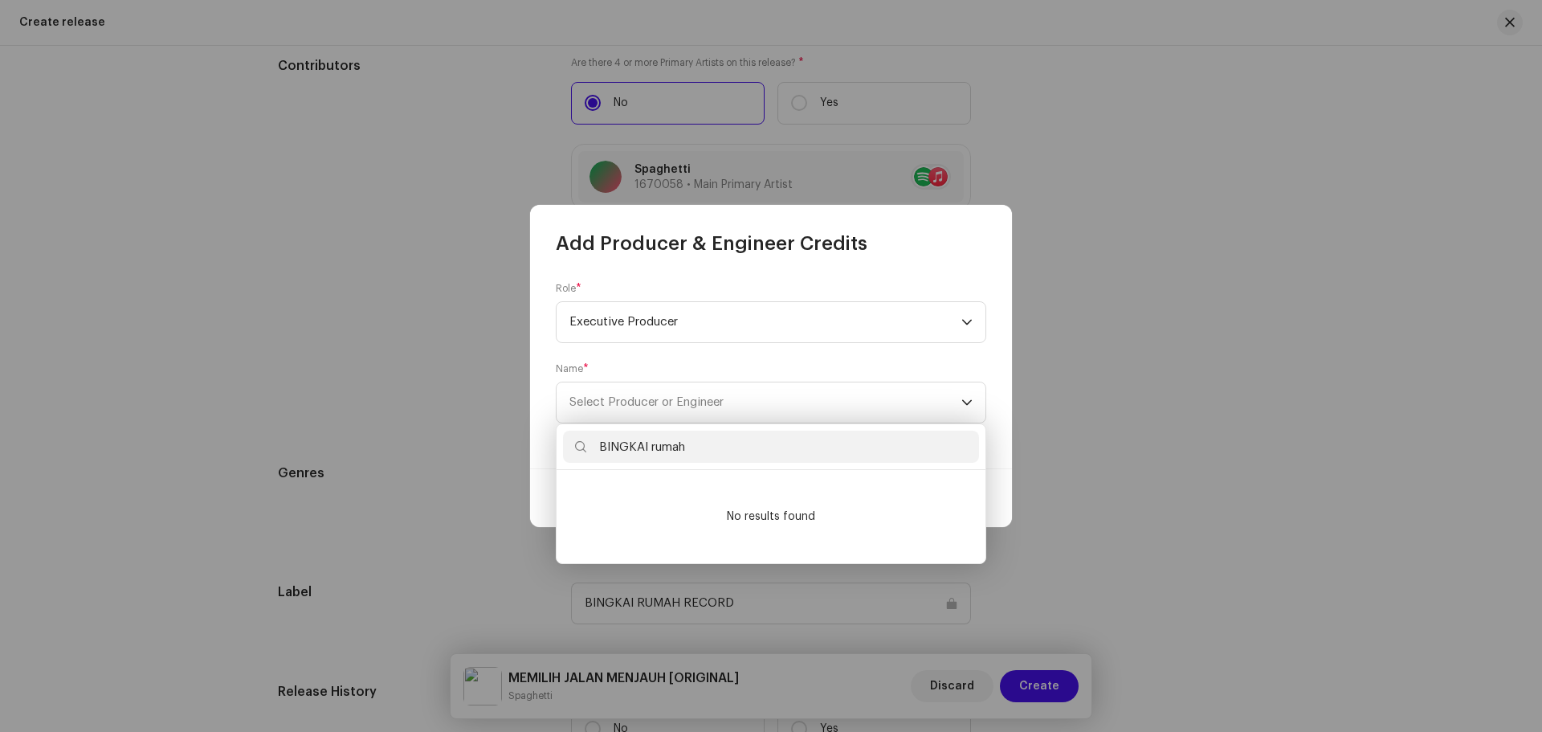
drag, startPoint x: 724, startPoint y: 451, endPoint x: 370, endPoint y: 444, distance: 354.2
click at [370, 444] on body "BINGKAI RUMAH RECORD Home Profile Catalog Resources Marketplace BINGKAI RUMAH R…" at bounding box center [771, 366] width 1542 height 732
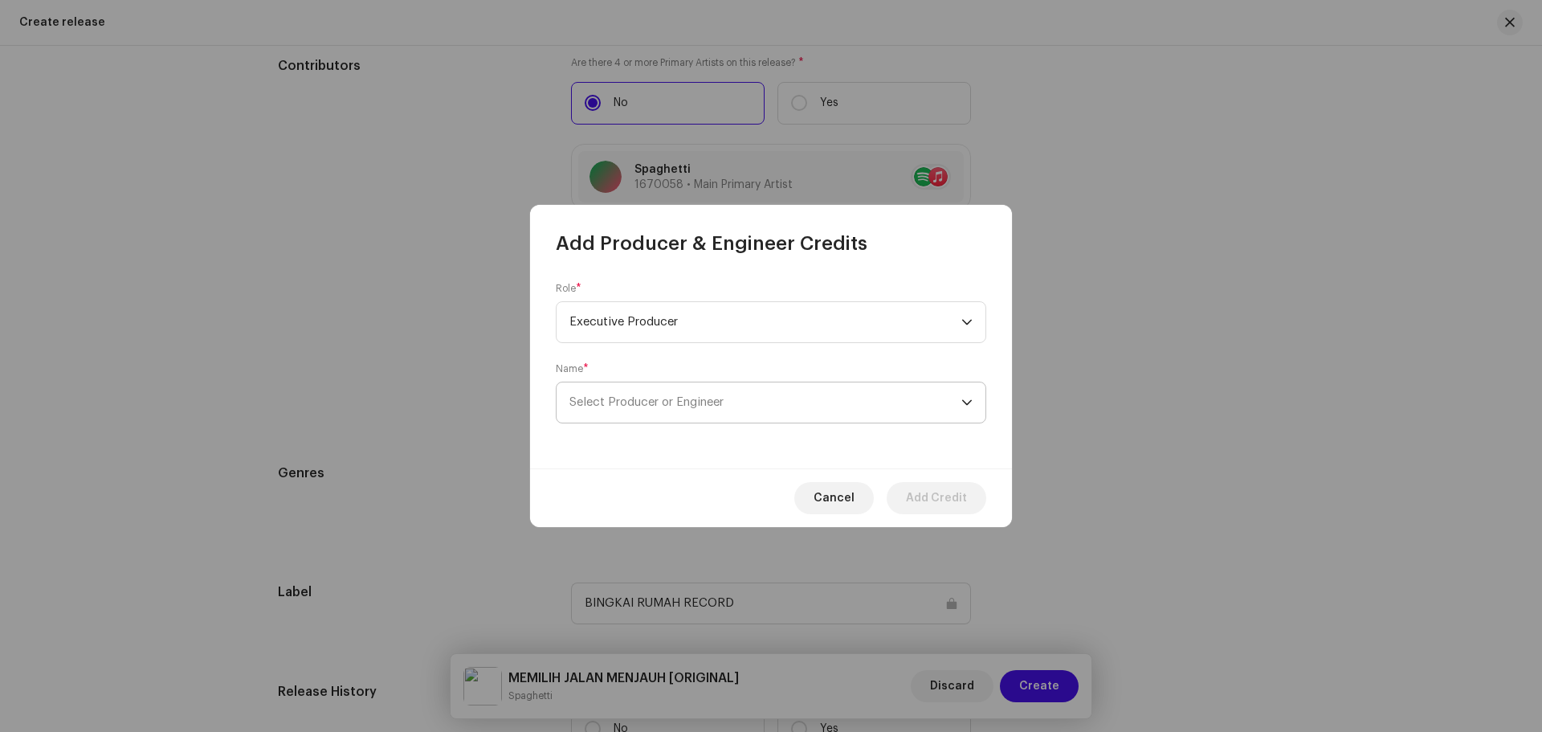
click at [702, 415] on span "Select Producer or Engineer" at bounding box center [765, 402] width 392 height 40
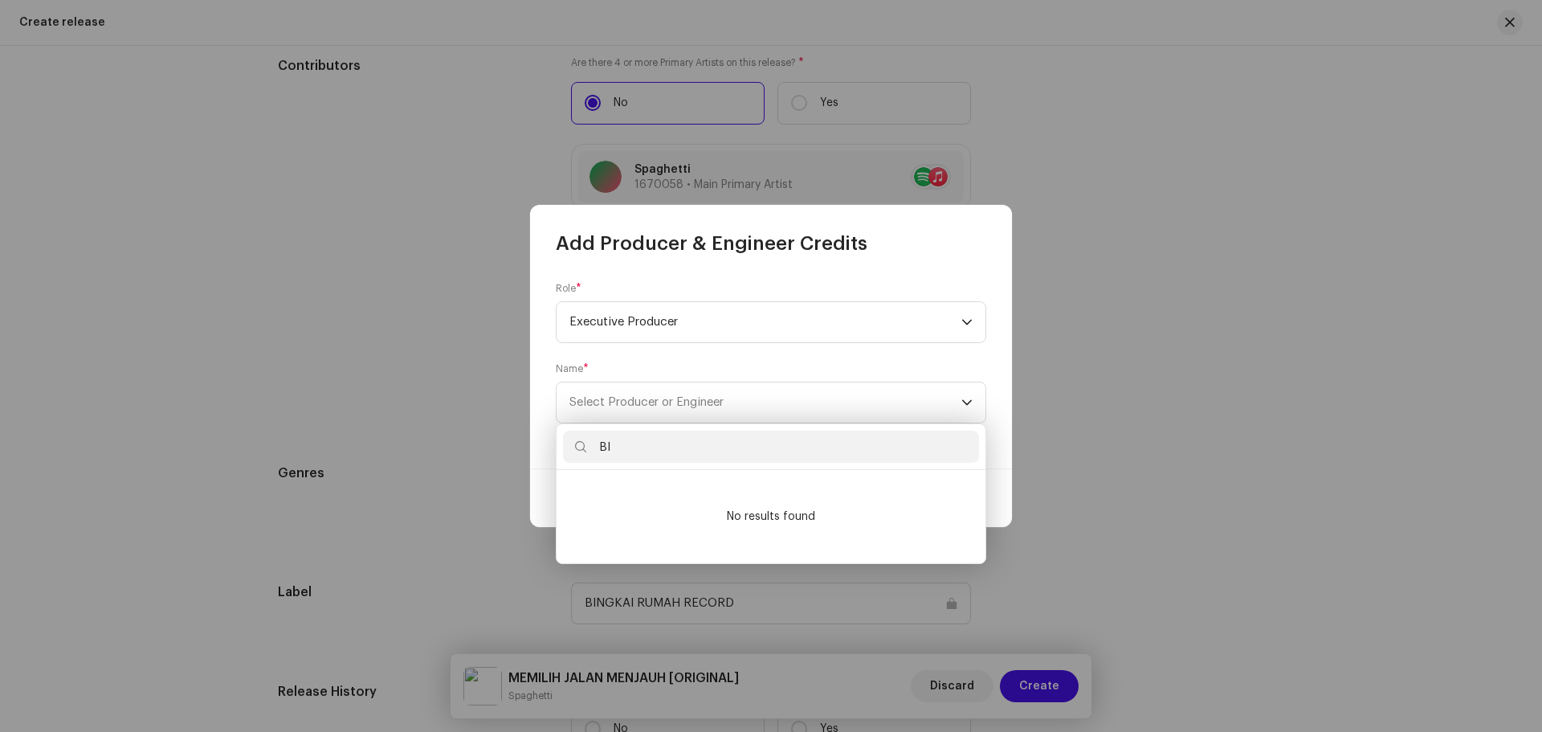
type input "B"
type input "bingkai rumah"
click at [771, 396] on span "Select Producer or Engineer" at bounding box center [765, 402] width 392 height 40
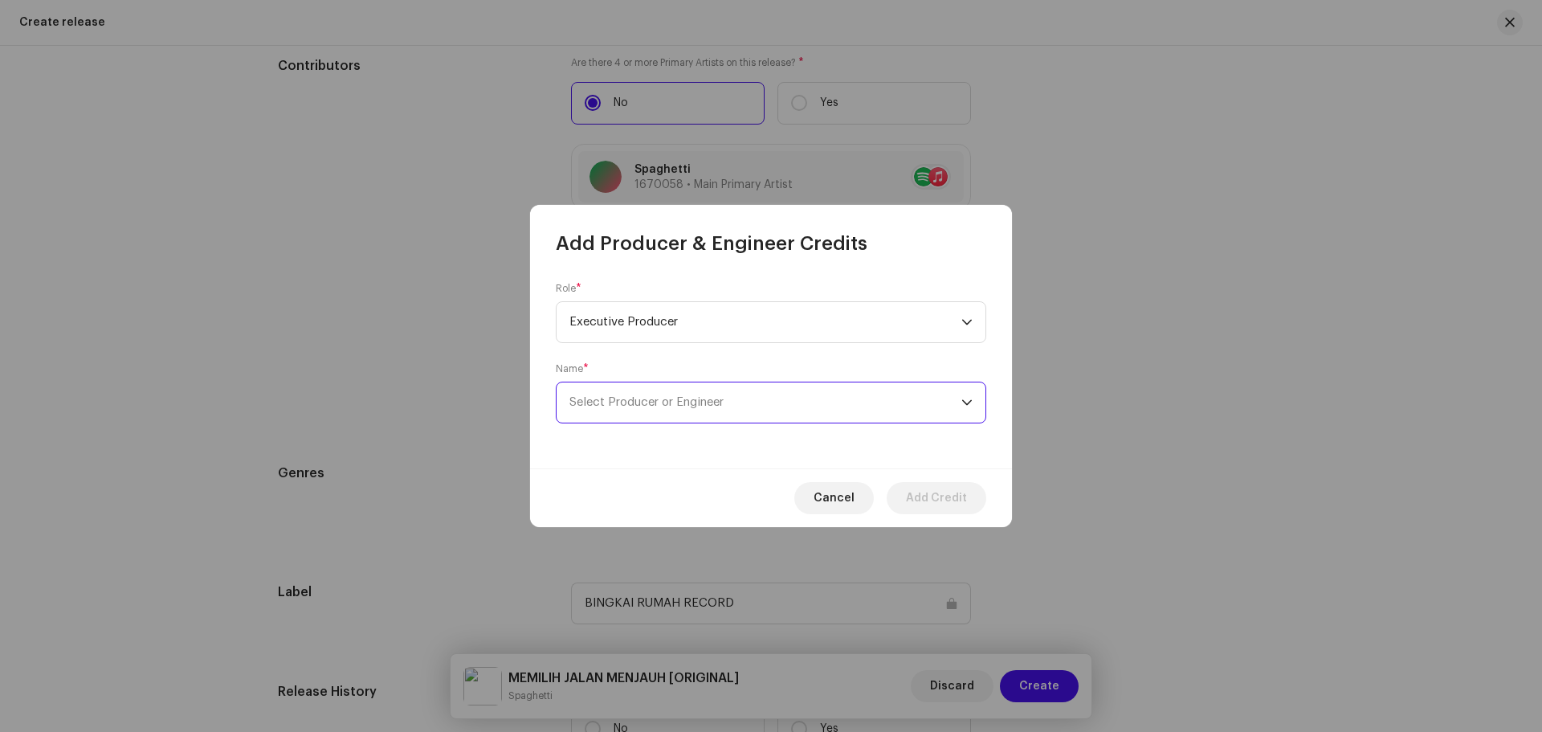
click at [855, 407] on span "Select Producer or Engineer" at bounding box center [765, 402] width 392 height 40
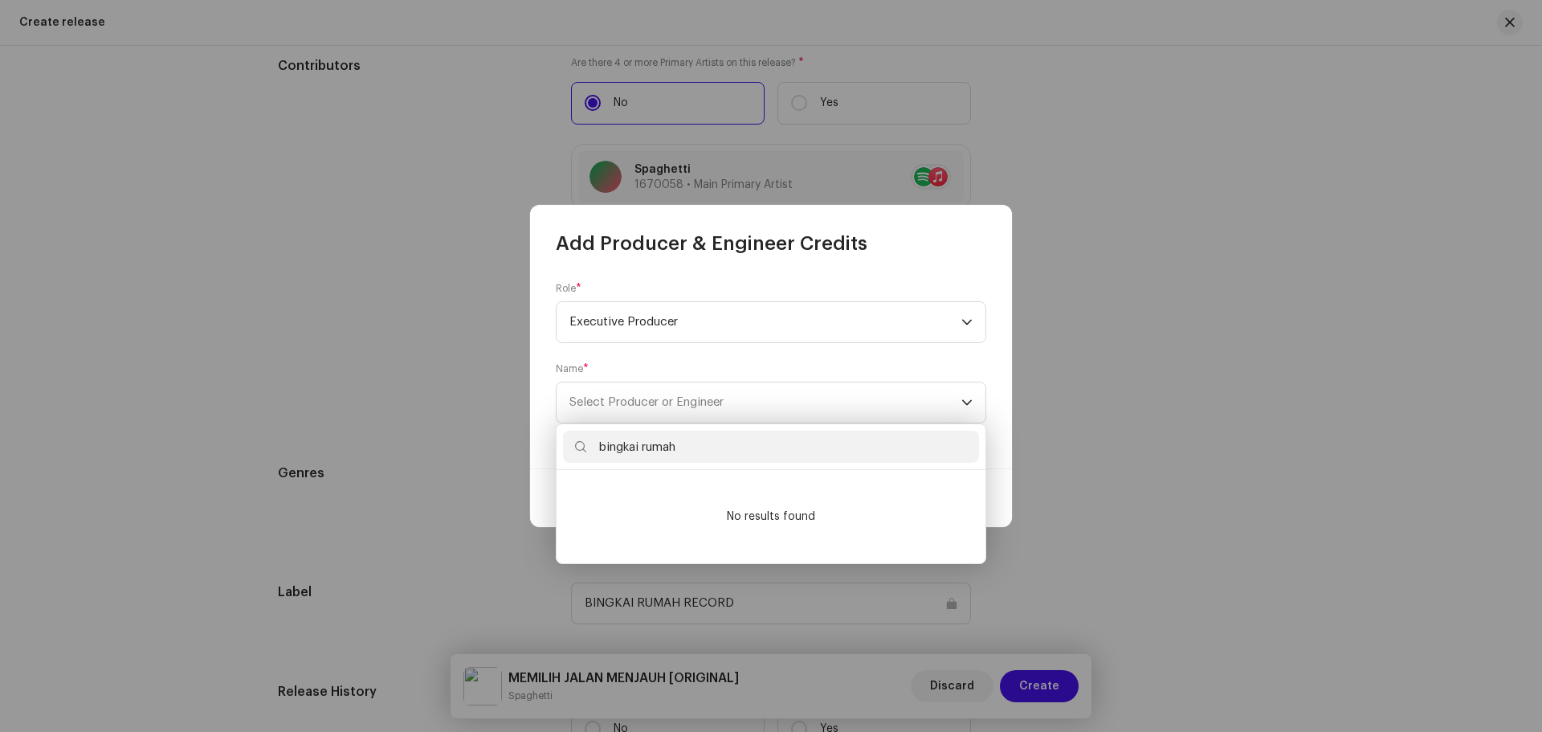
drag, startPoint x: 712, startPoint y: 447, endPoint x: 405, endPoint y: 456, distance: 307.7
click at [405, 456] on body "BINGKAI RUMAH RECORD Home Profile Catalog Resources Marketplace BINGKAI RUMAH R…" at bounding box center [771, 366] width 1542 height 732
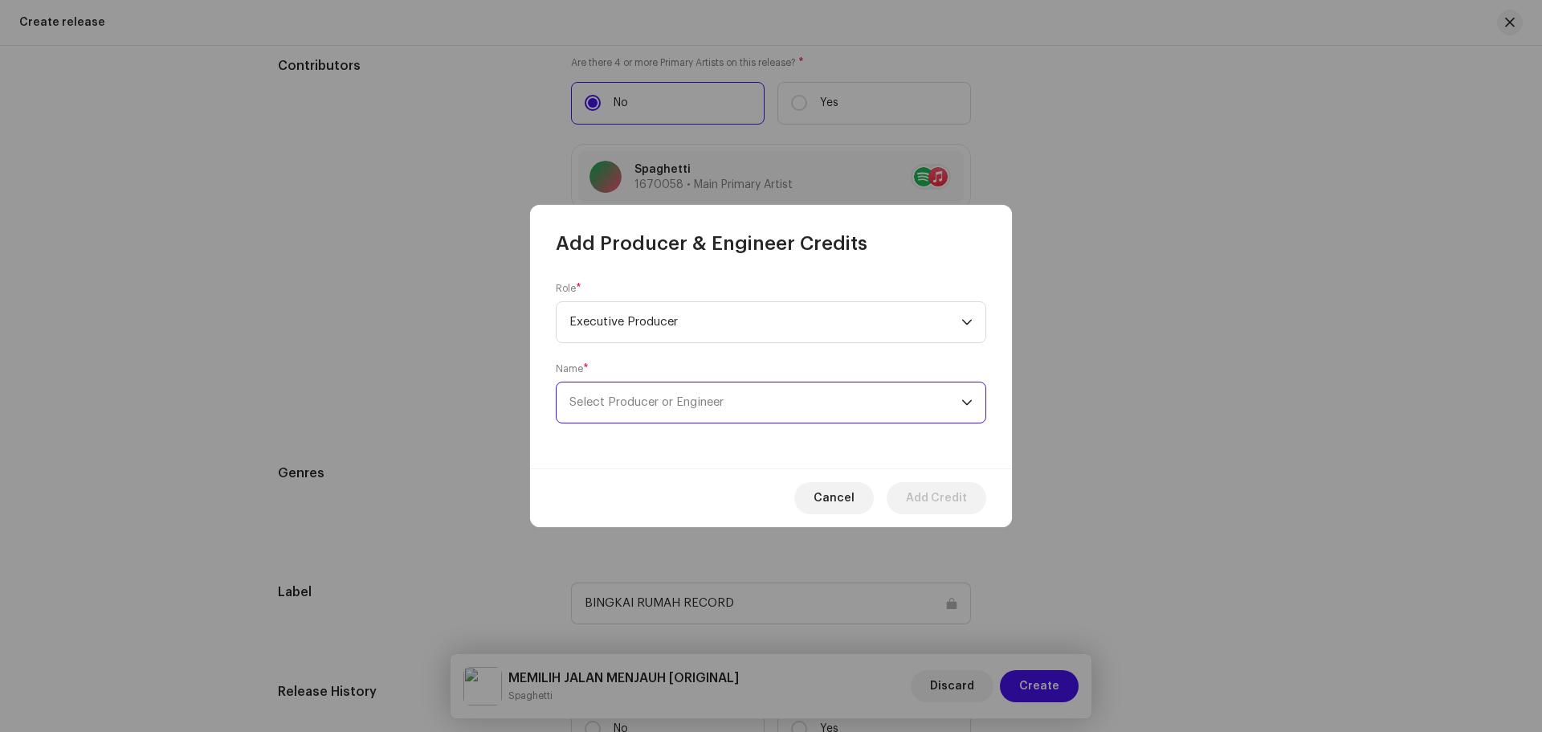
click at [739, 406] on span "Select Producer or Engineer" at bounding box center [765, 402] width 392 height 40
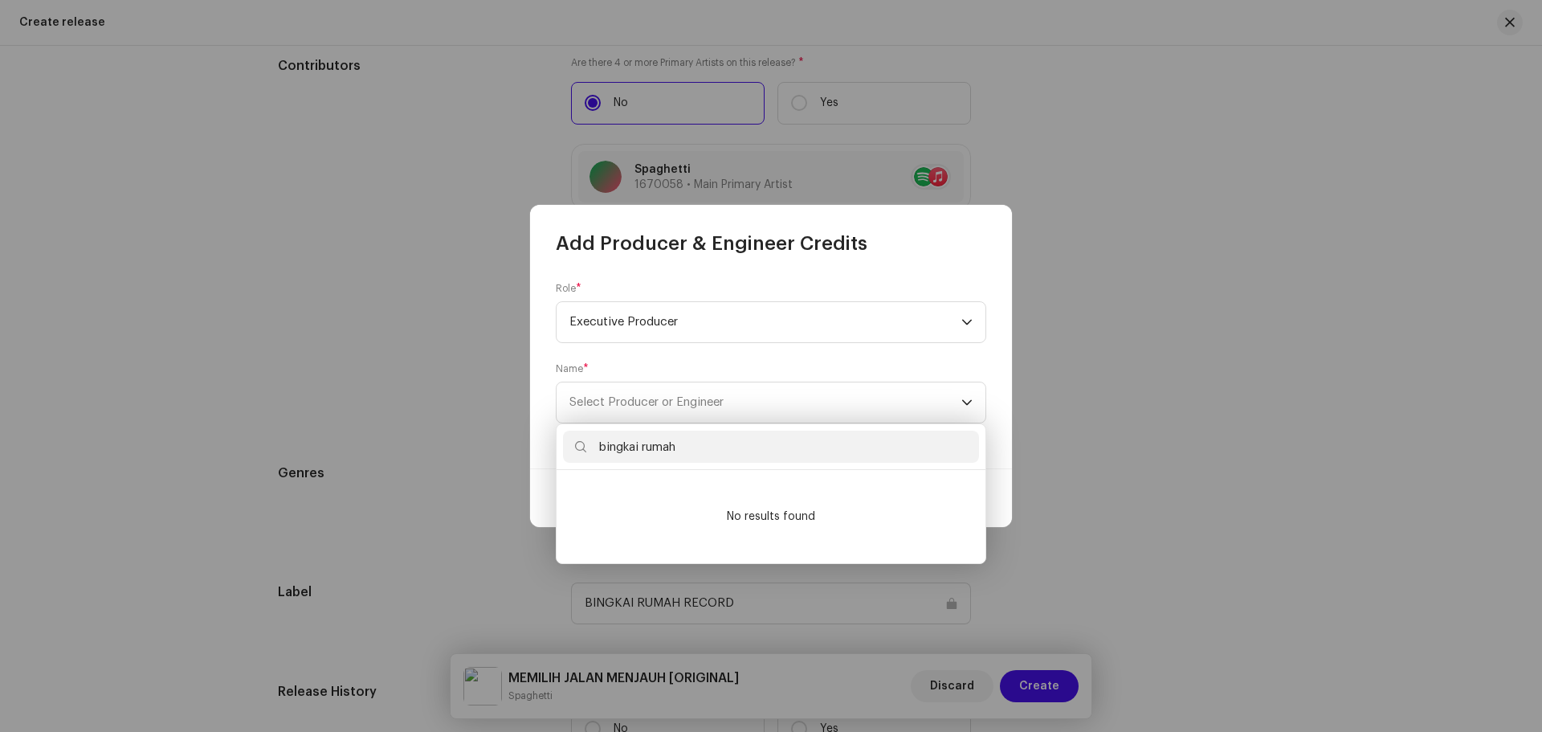
drag, startPoint x: 698, startPoint y: 449, endPoint x: 539, endPoint y: 452, distance: 159.0
click at [539, 452] on body "BINGKAI RUMAH RECORD Home Profile Catalog Resources Marketplace BINGKAI RUMAH R…" at bounding box center [771, 366] width 1542 height 732
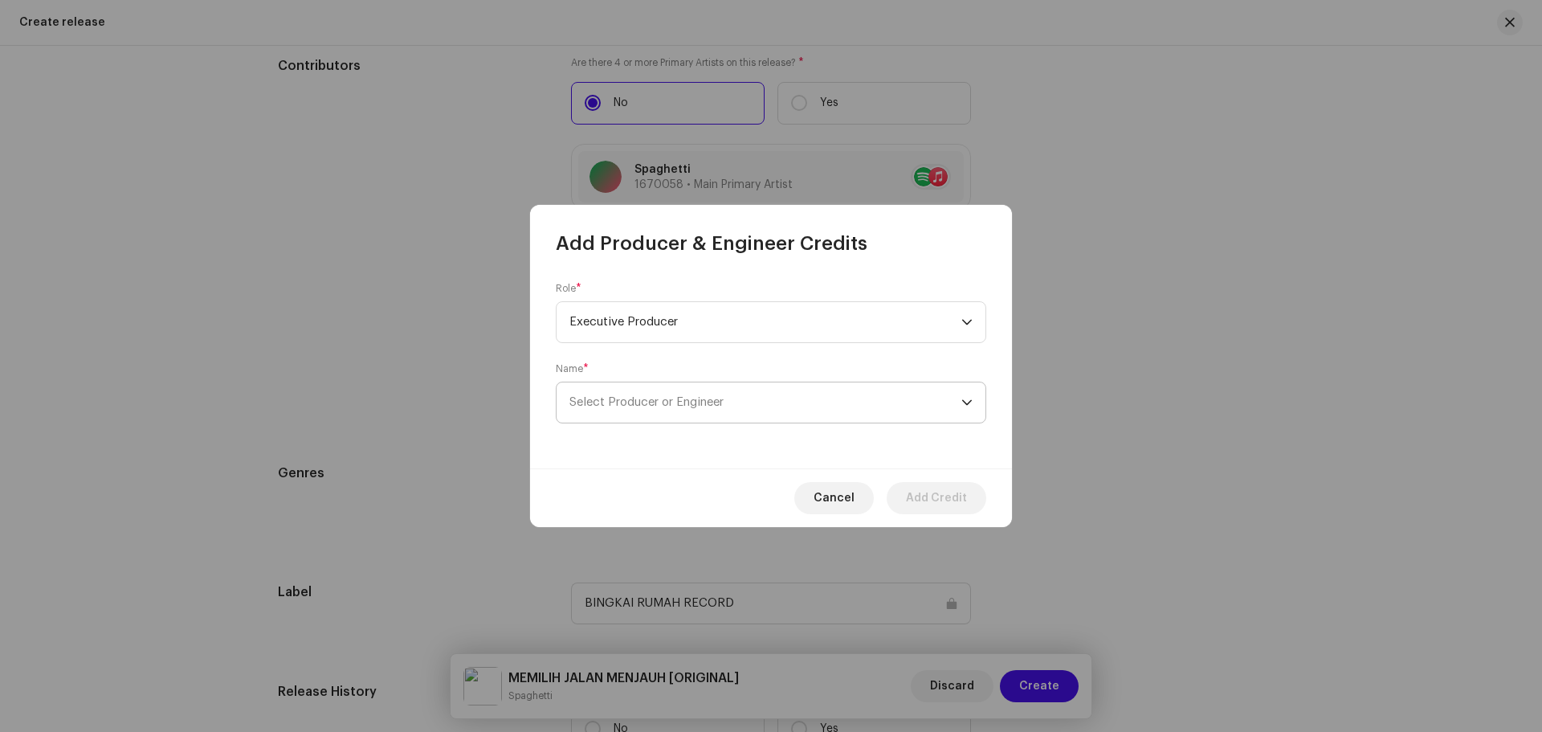
click at [721, 393] on span "Select Producer or Engineer" at bounding box center [765, 402] width 392 height 40
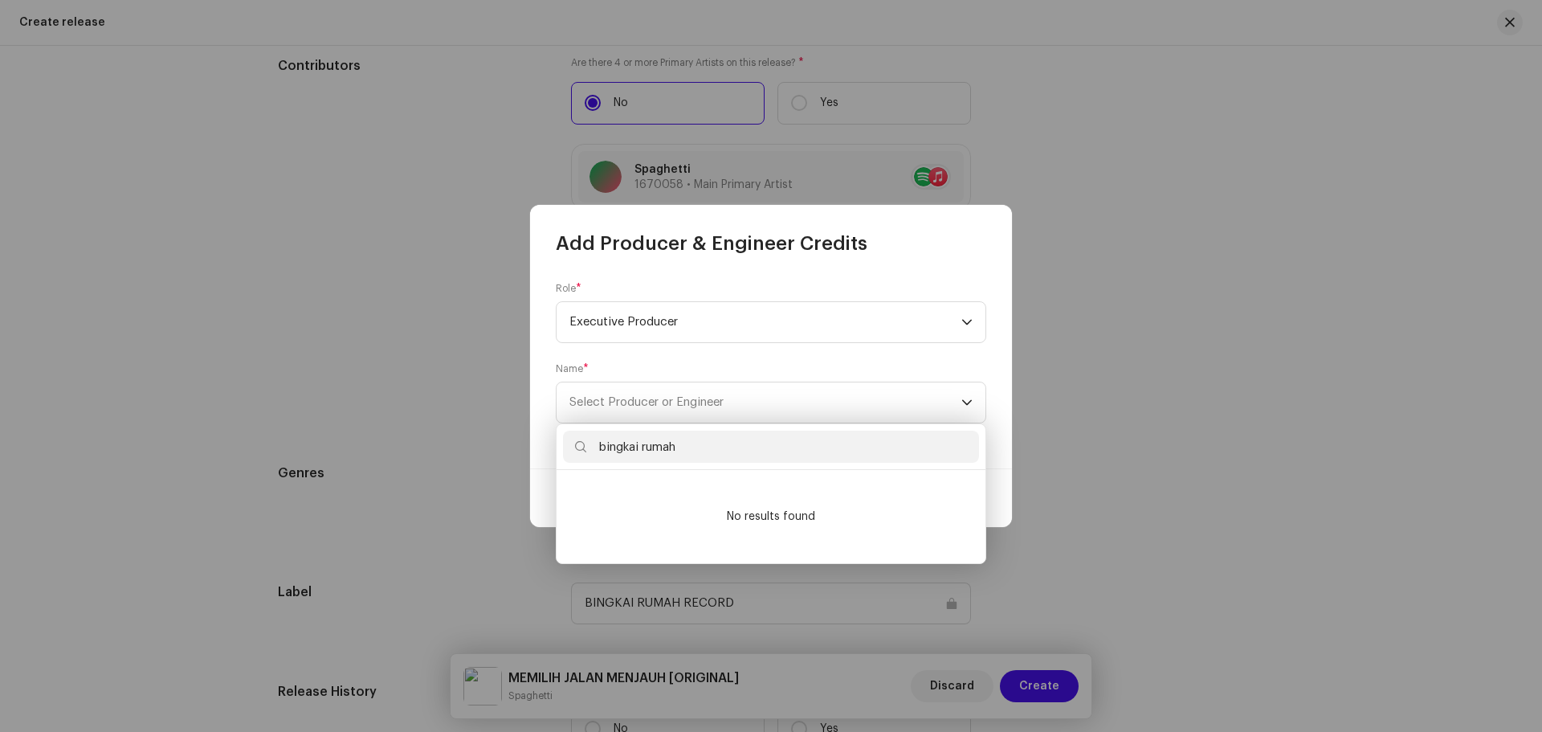
drag, startPoint x: 699, startPoint y: 443, endPoint x: 561, endPoint y: 448, distance: 137.4
click at [561, 448] on div "bingkai rumah" at bounding box center [770, 447] width 429 height 46
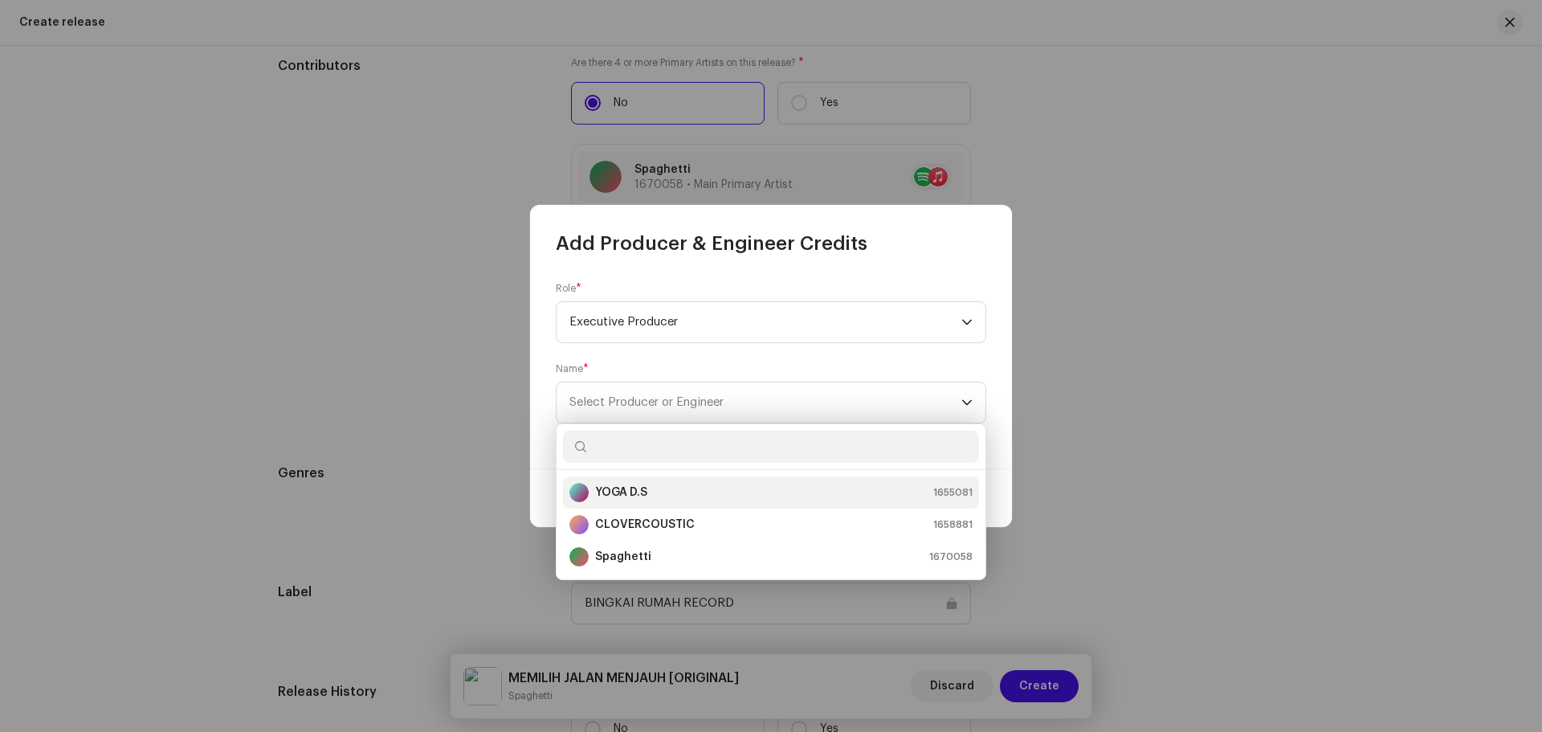
click at [617, 495] on strong "YOGA D.S" at bounding box center [621, 492] width 52 height 16
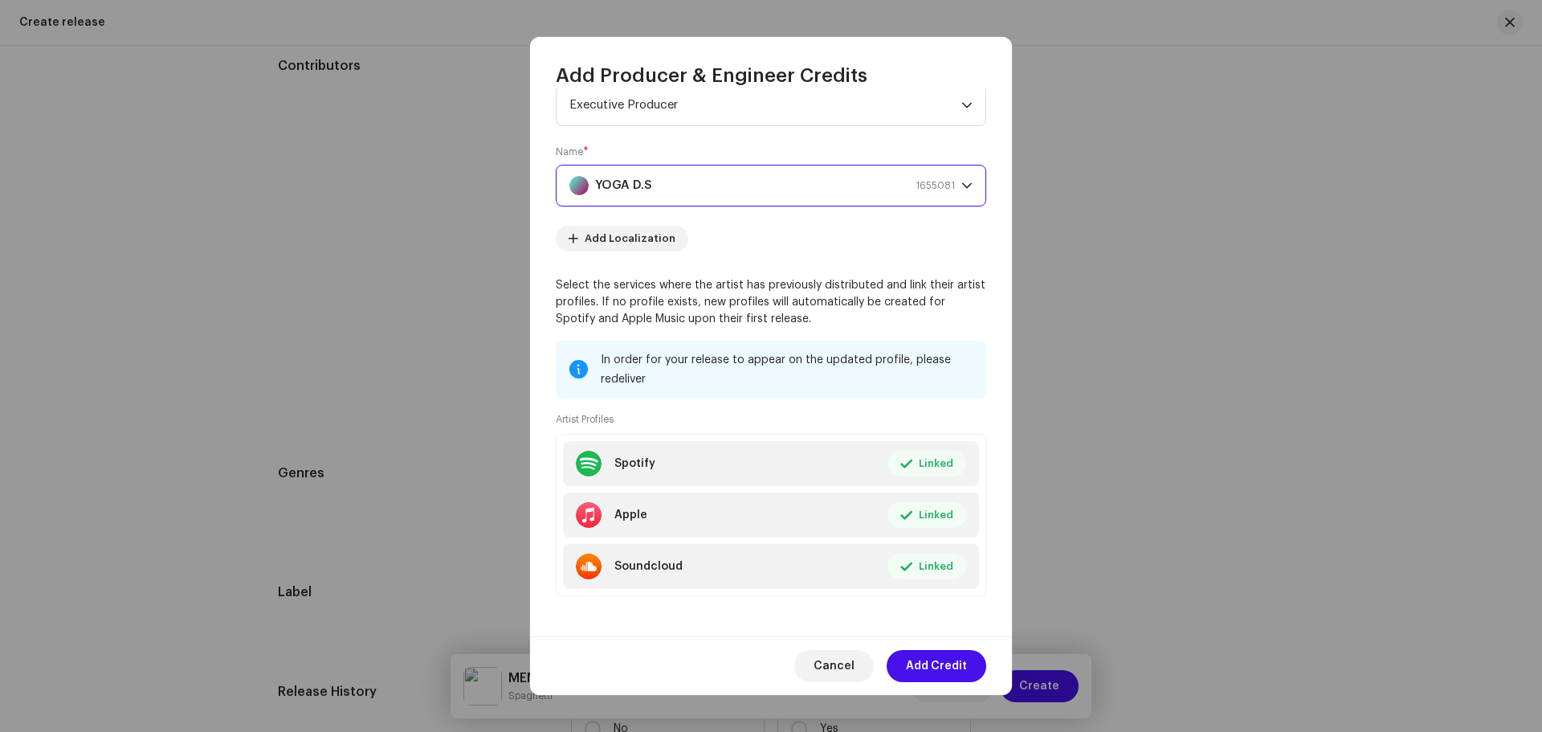
scroll to position [53, 0]
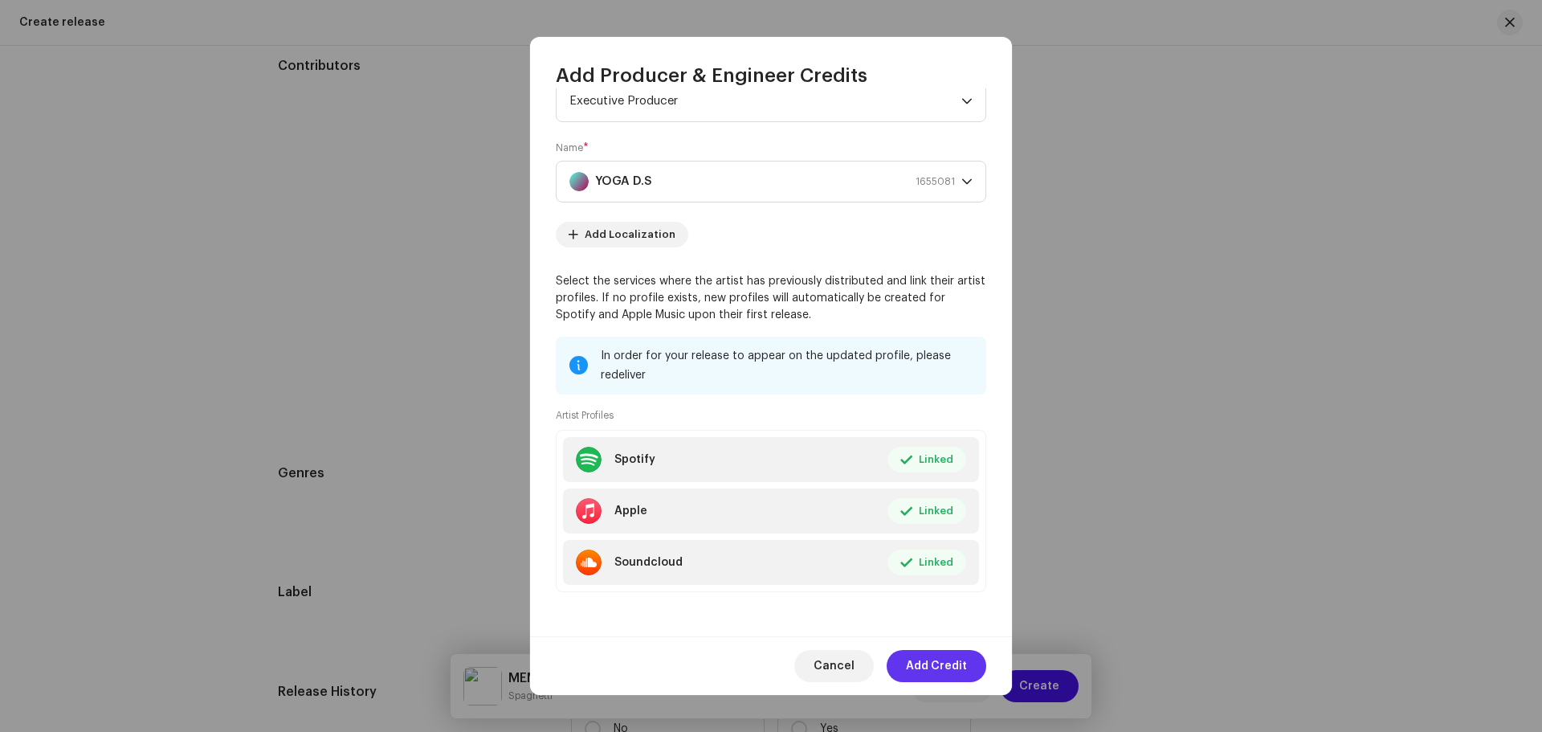
click at [938, 671] on span "Add Credit" at bounding box center [936, 666] width 61 height 32
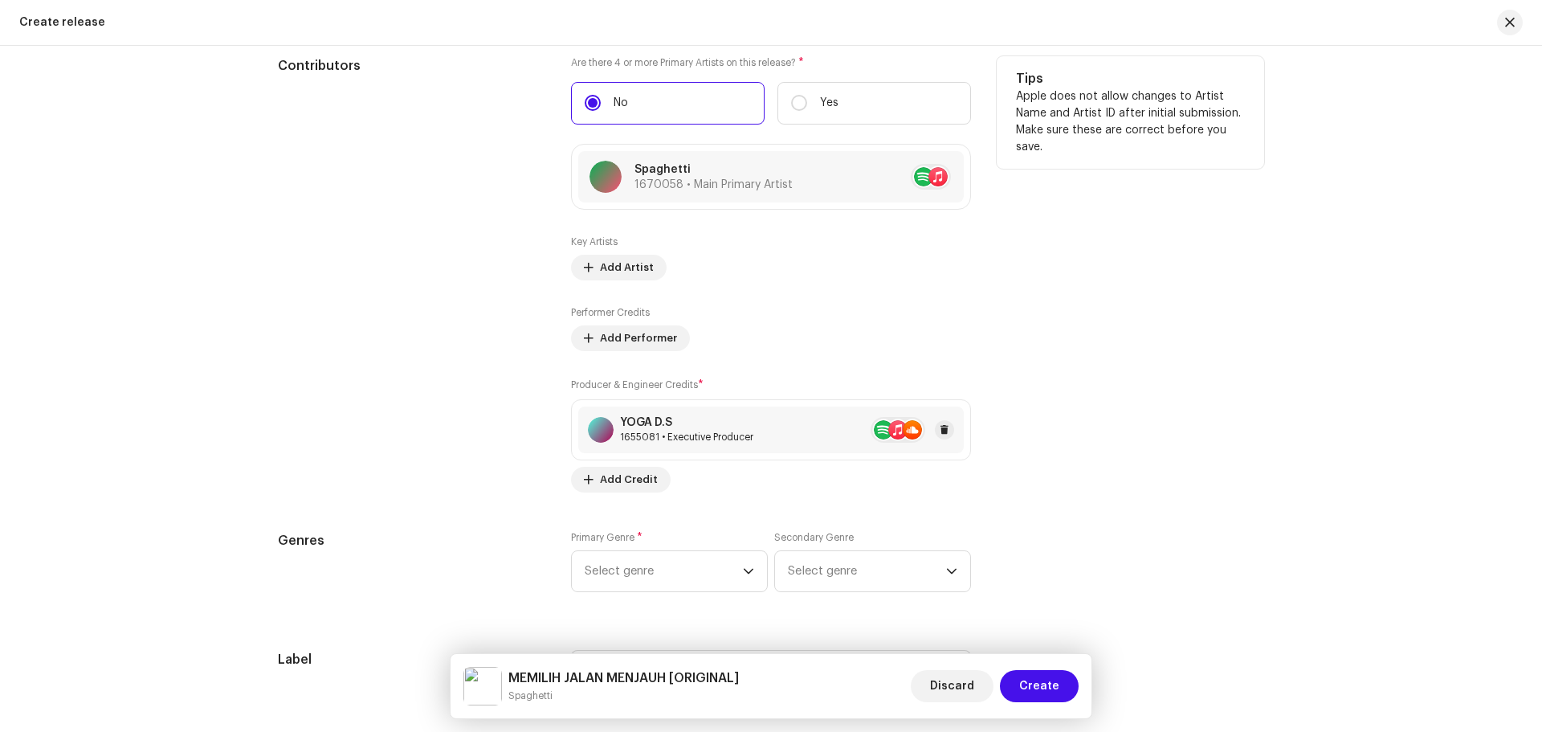
click at [679, 426] on div "YOGA D.S" at bounding box center [686, 422] width 133 height 13
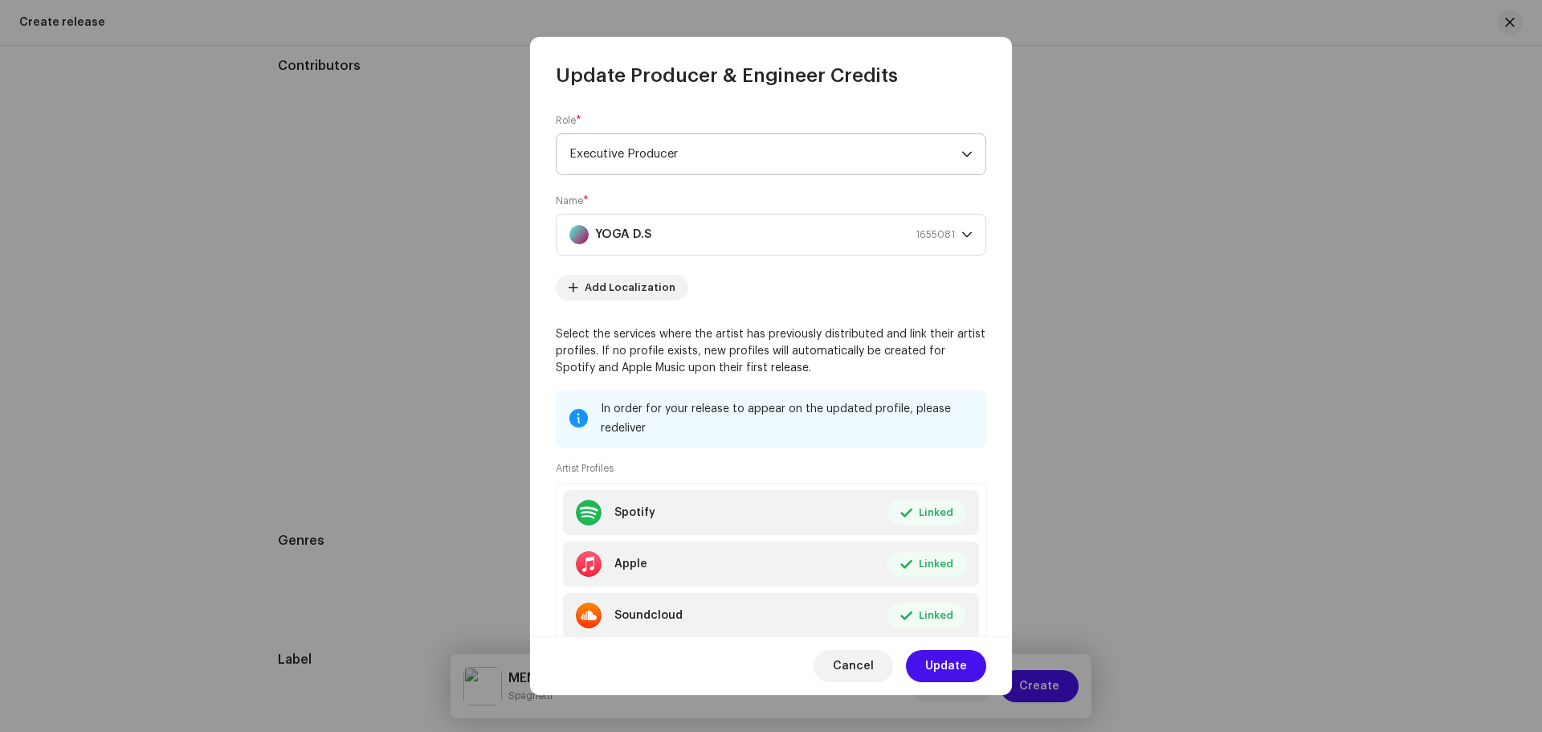
click at [780, 151] on span "Executive Producer" at bounding box center [765, 154] width 392 height 40
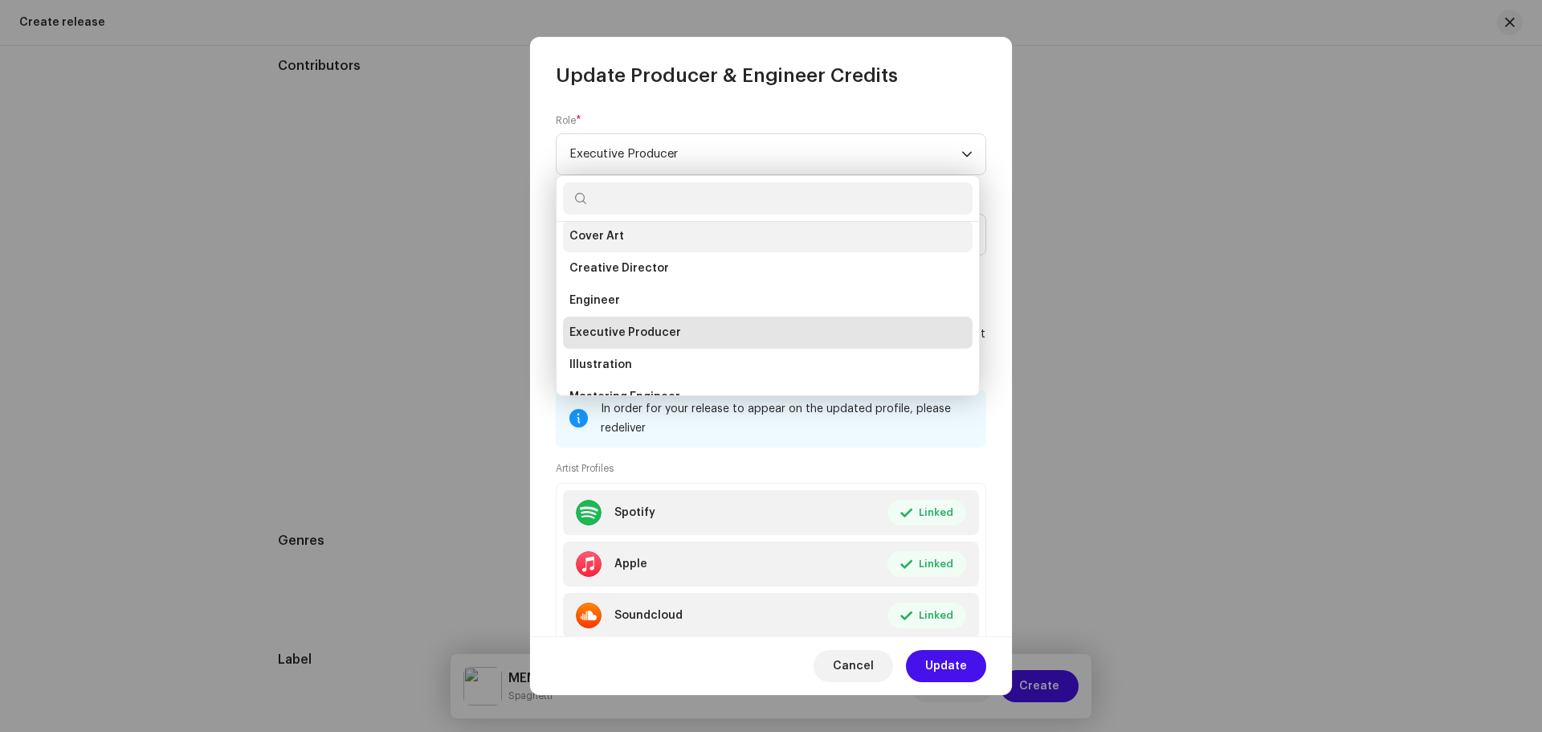
scroll to position [312, 0]
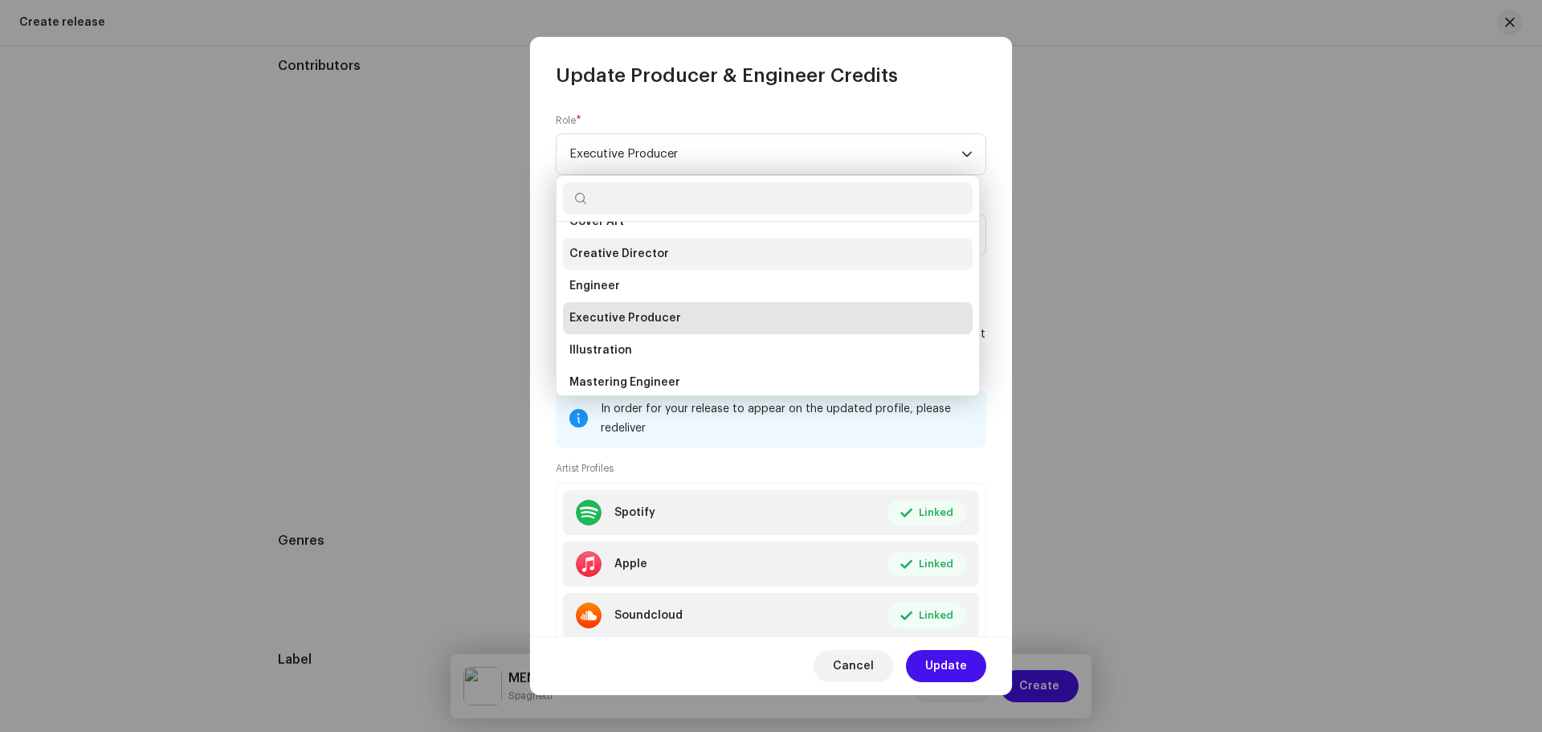
click at [650, 253] on span "Creative Director" at bounding box center [619, 254] width 100 height 16
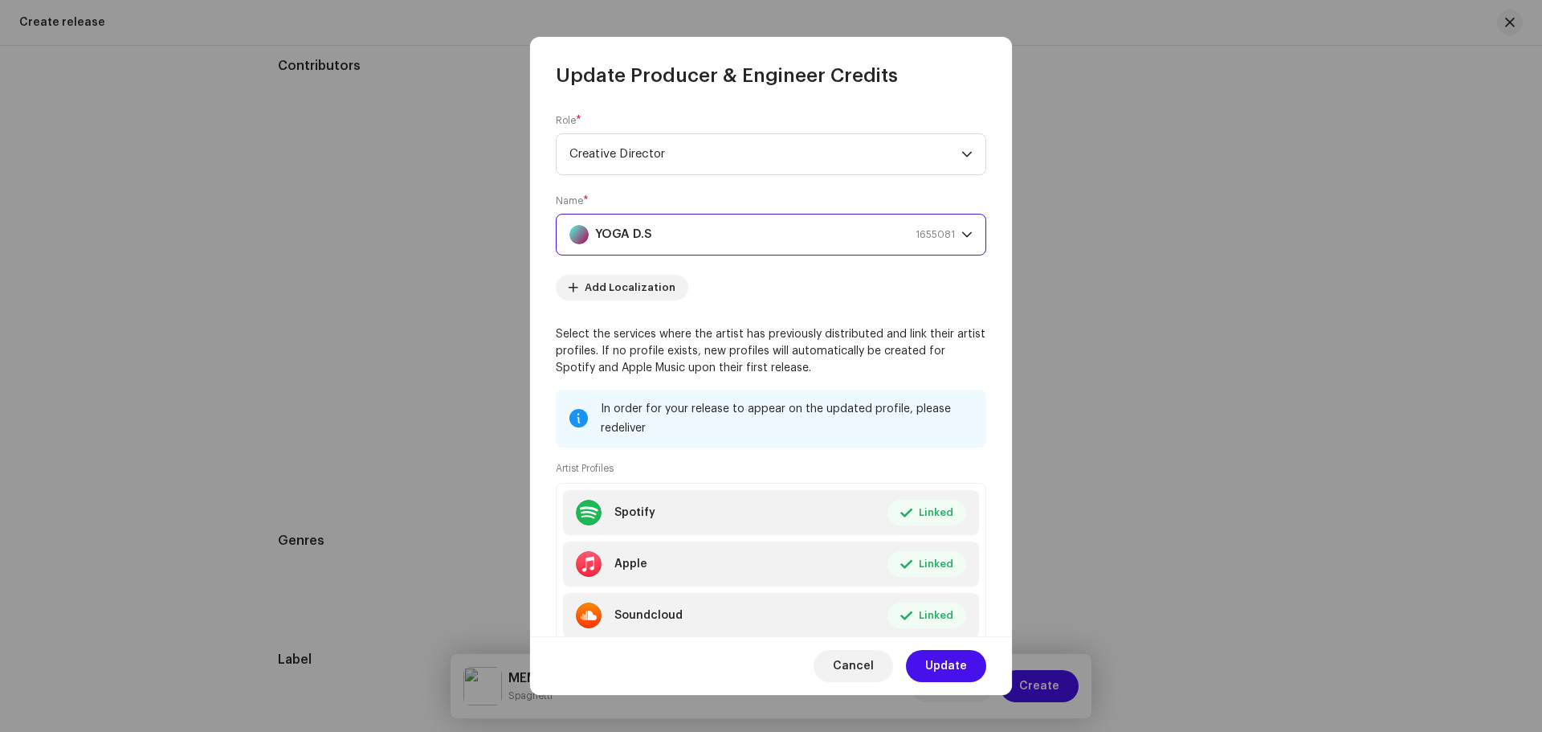
click at [696, 229] on div "YOGA D.S 1655081" at bounding box center [761, 234] width 385 height 40
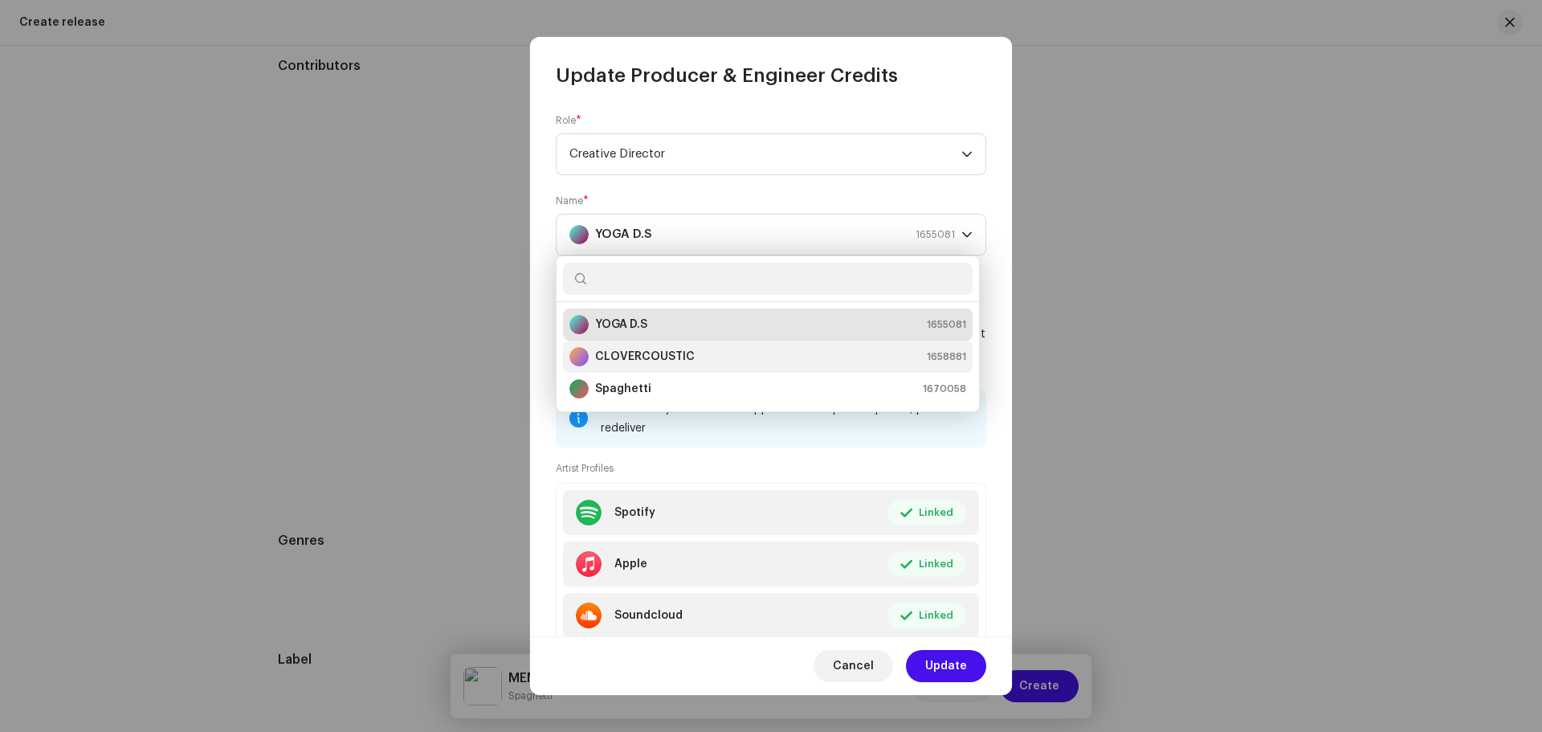
click at [651, 359] on strong "CLOVERCOUSTIC" at bounding box center [645, 356] width 100 height 16
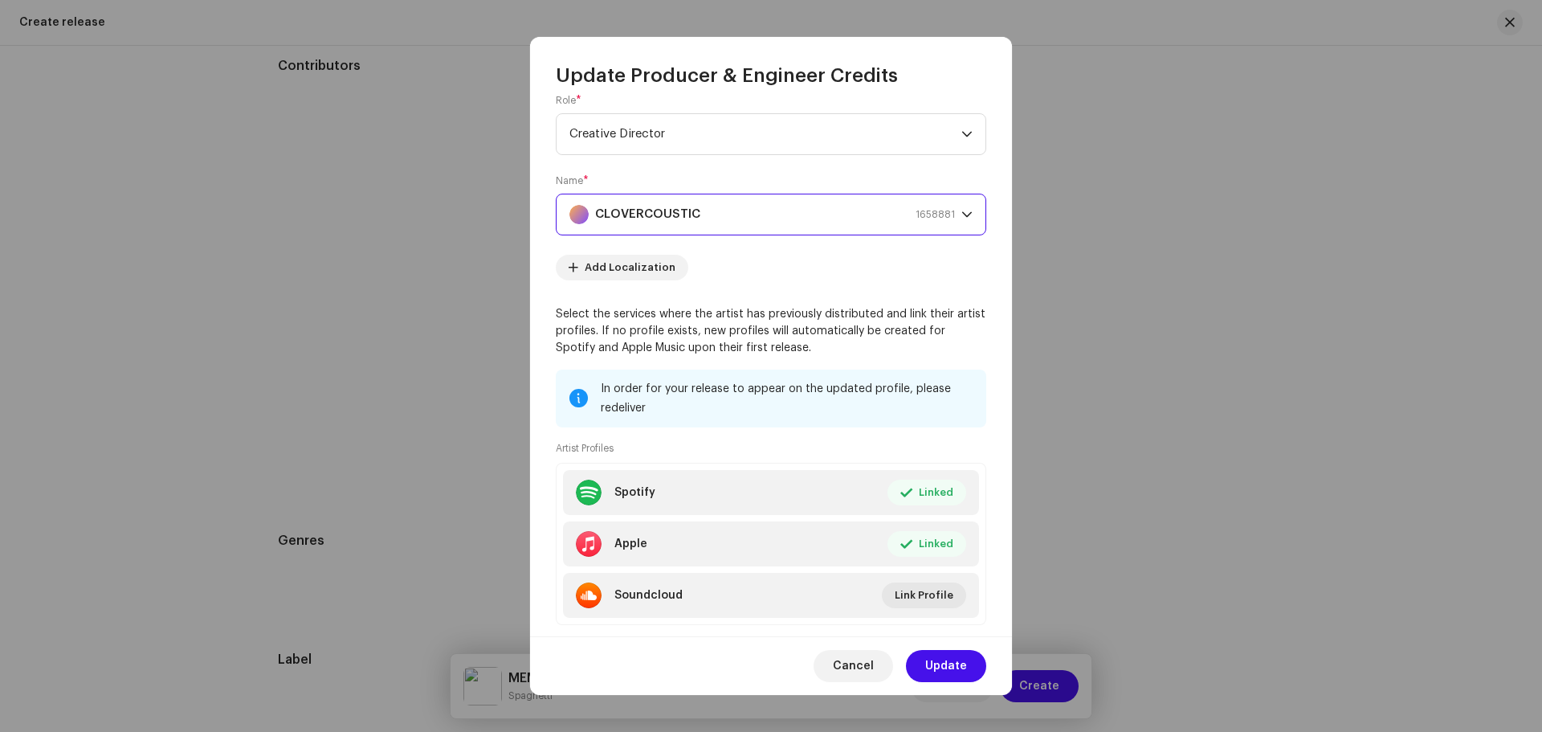
scroll to position [53, 0]
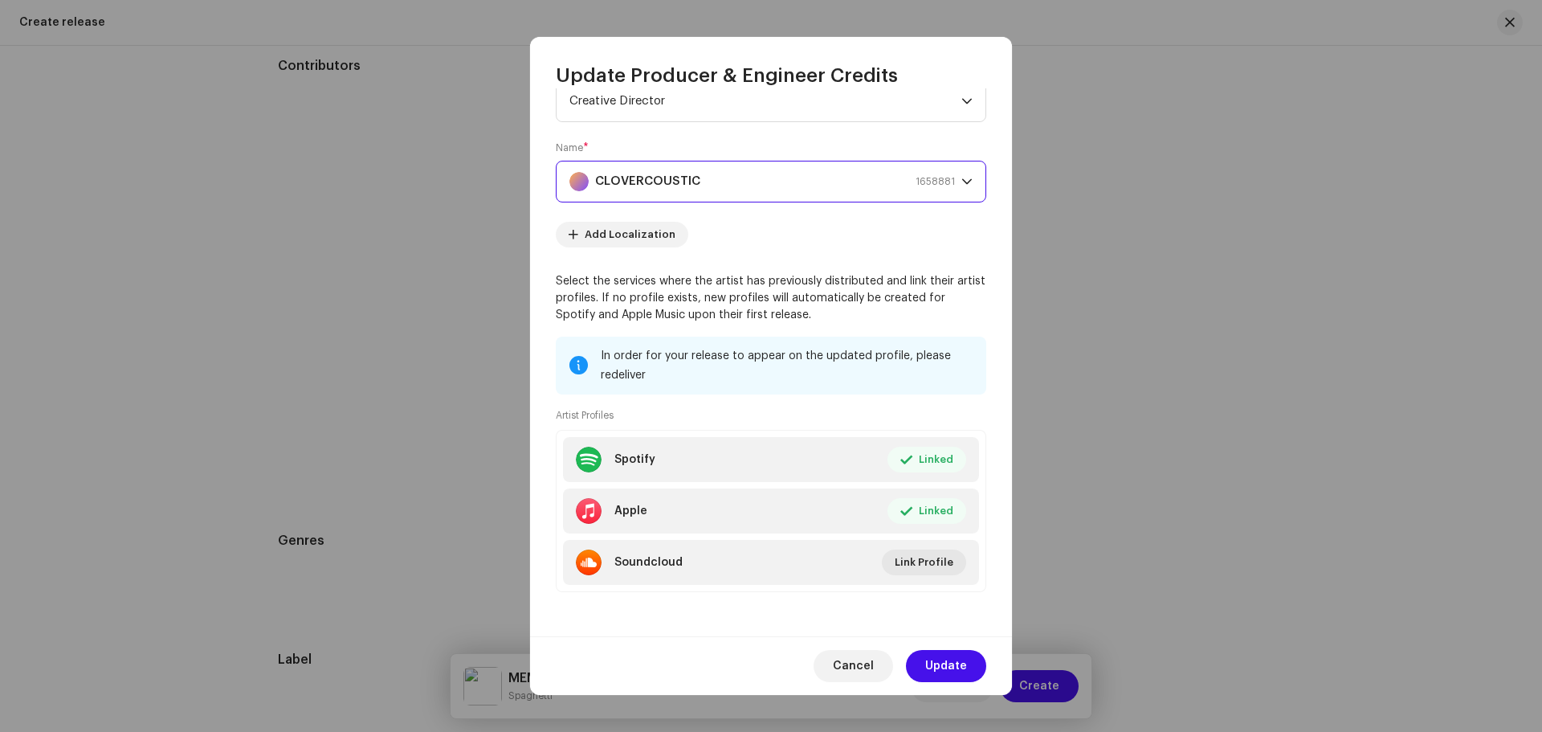
click at [941, 660] on span "Update" at bounding box center [946, 666] width 42 height 32
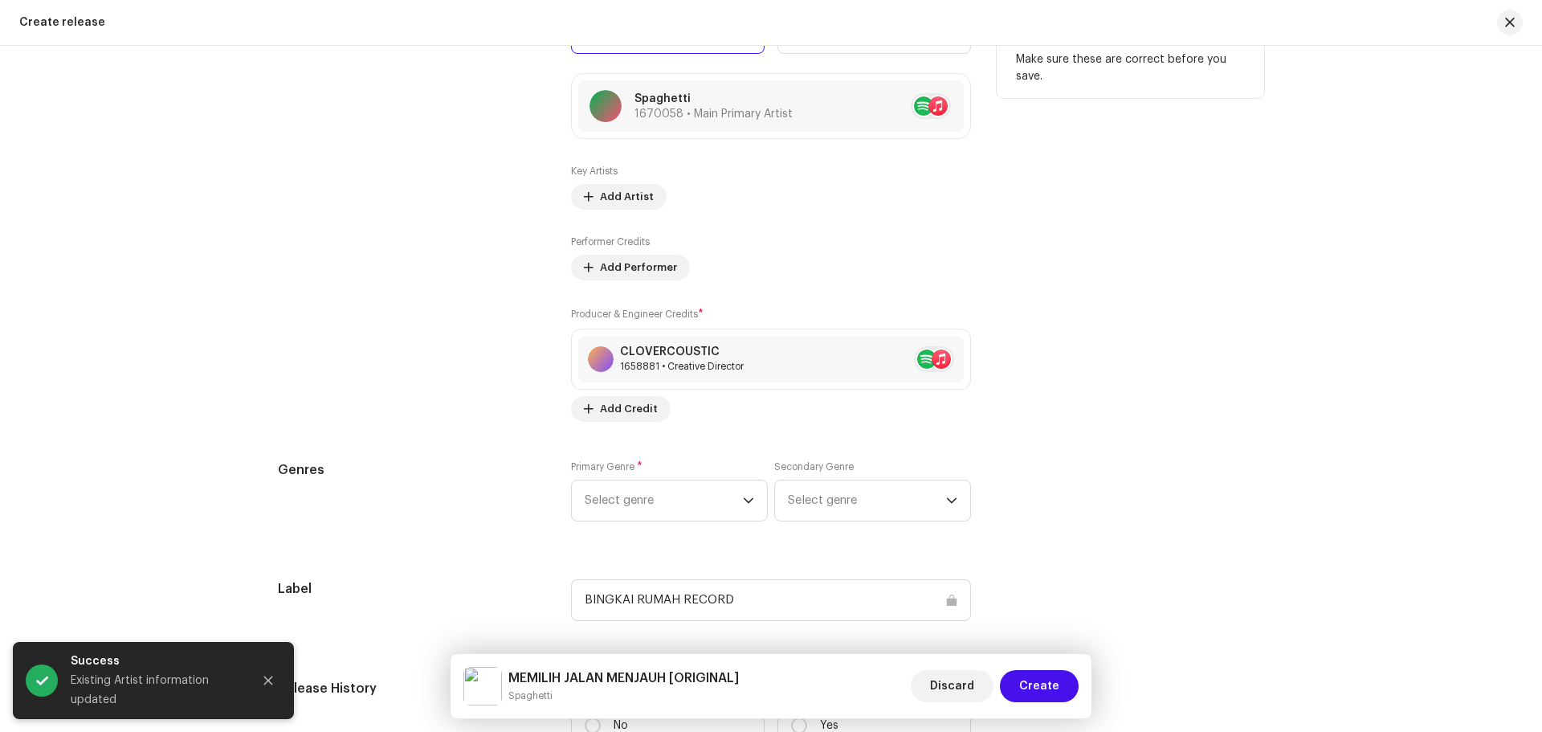
scroll to position [1818, 0]
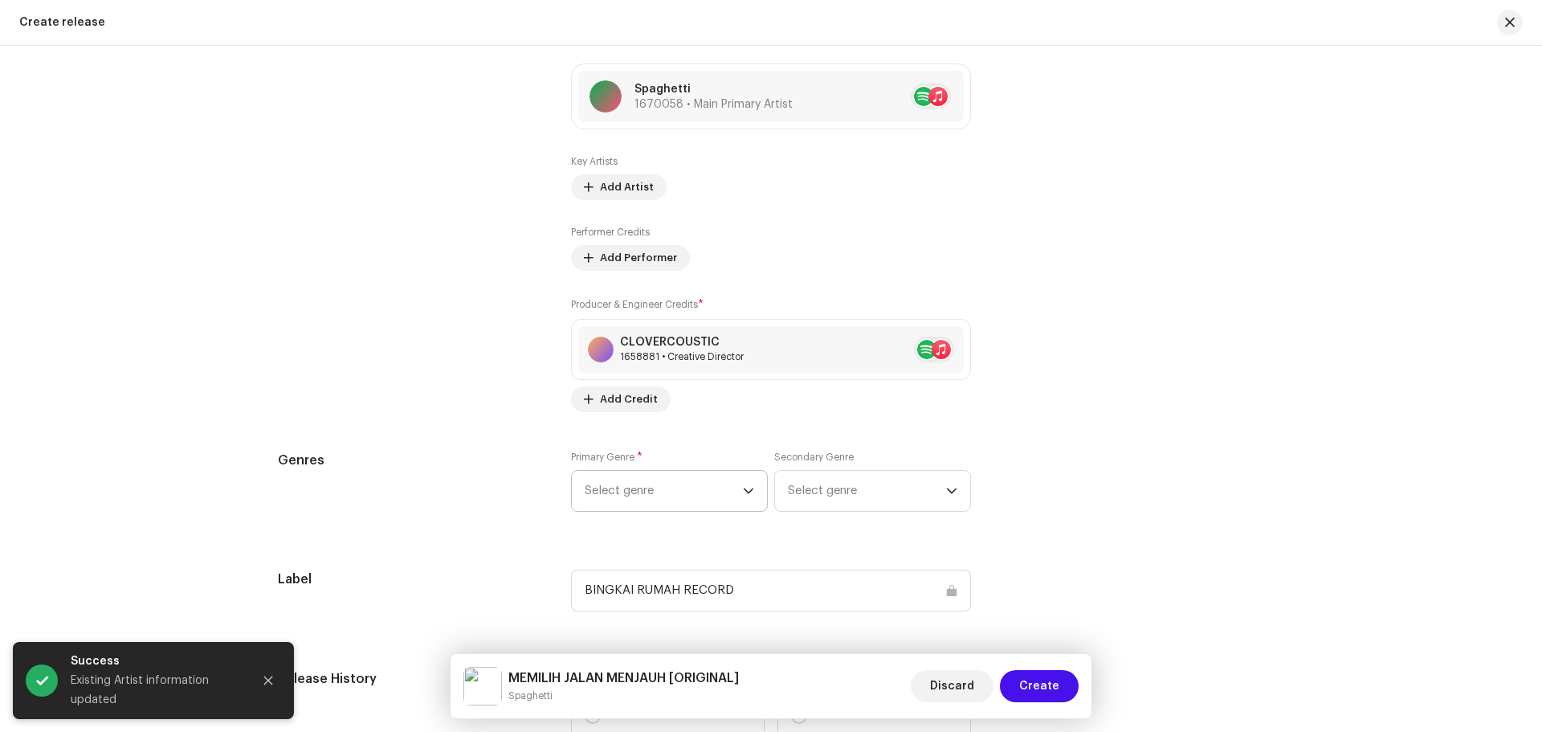
click at [720, 495] on span "Select genre" at bounding box center [664, 491] width 158 height 40
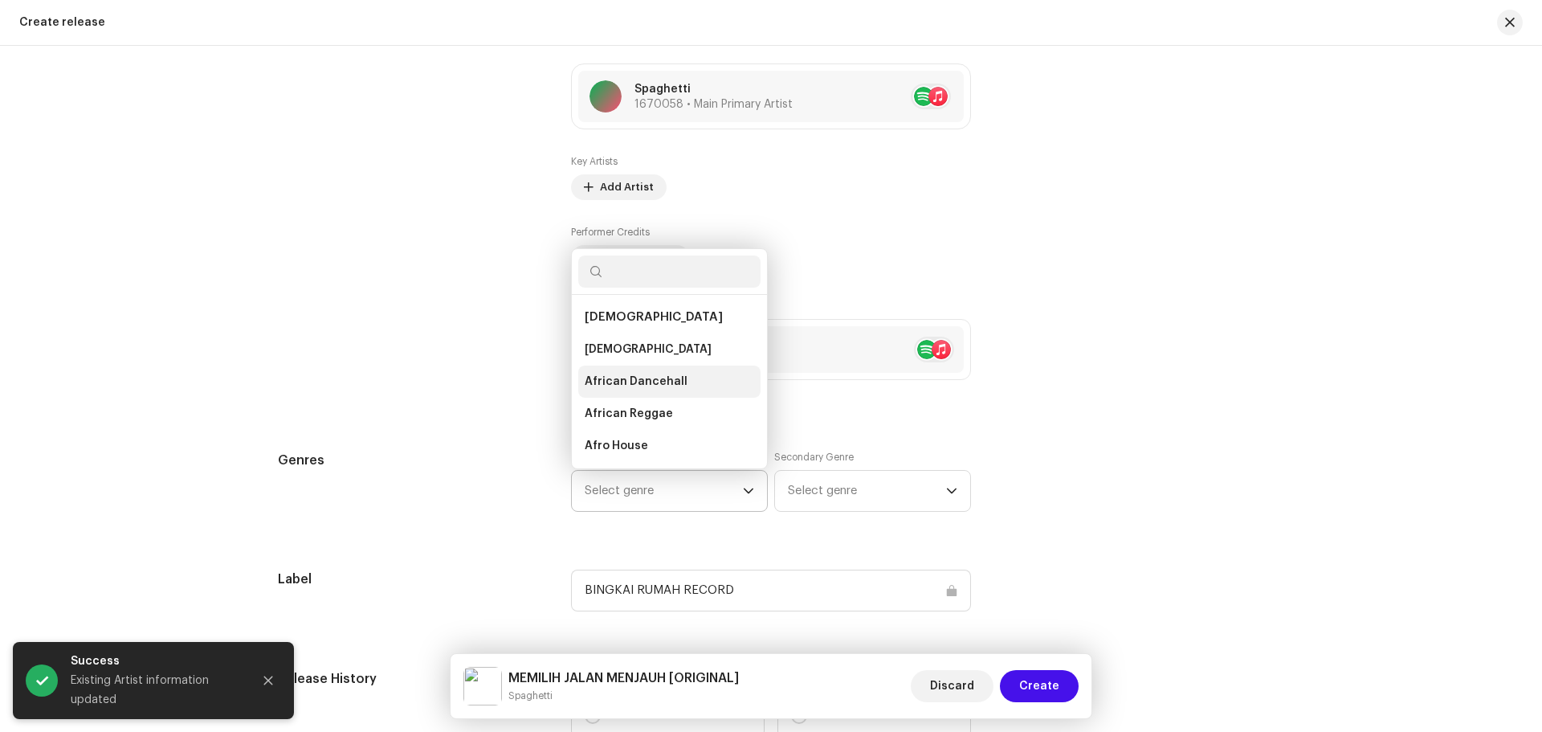
scroll to position [26, 0]
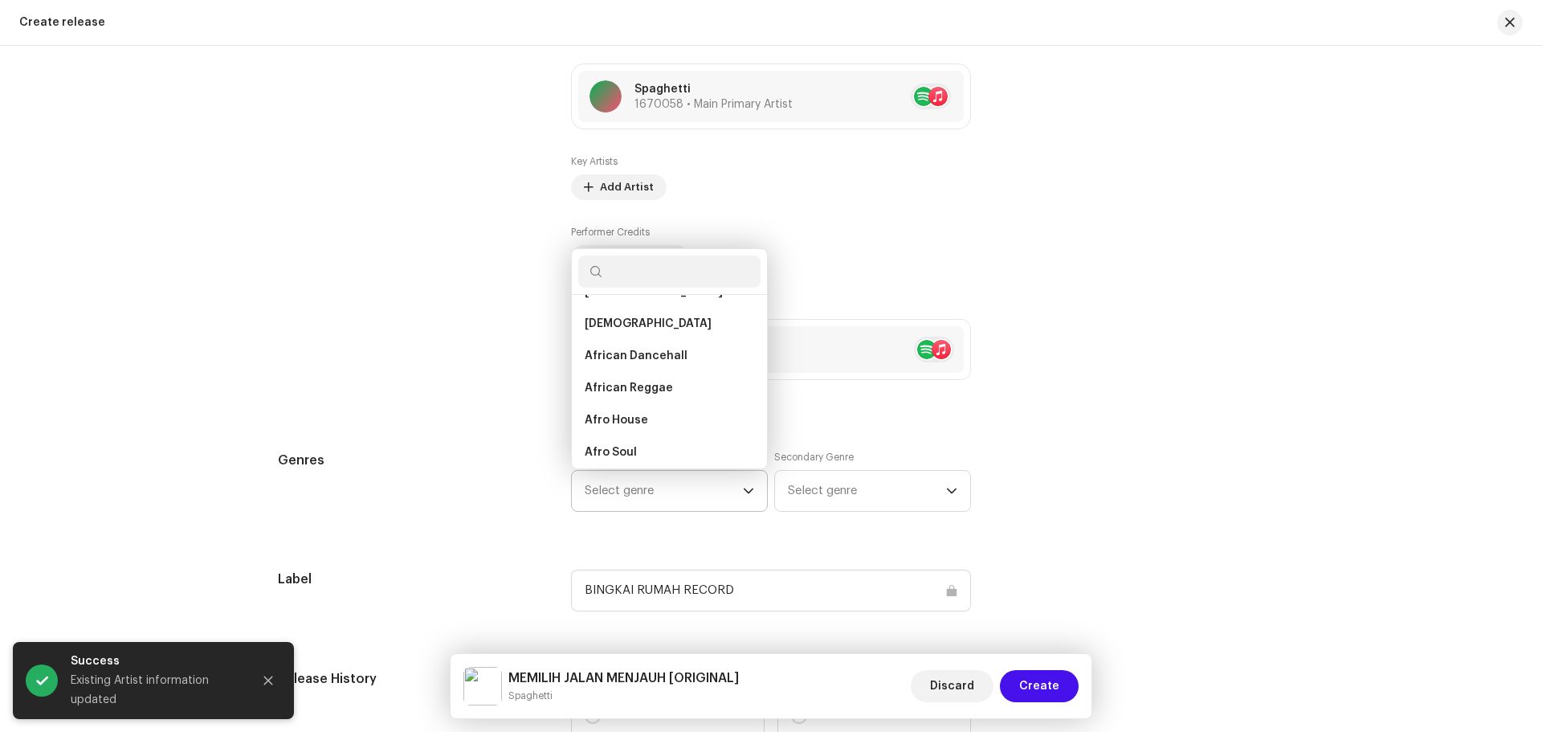
click at [660, 268] on input "text" at bounding box center [669, 271] width 182 height 32
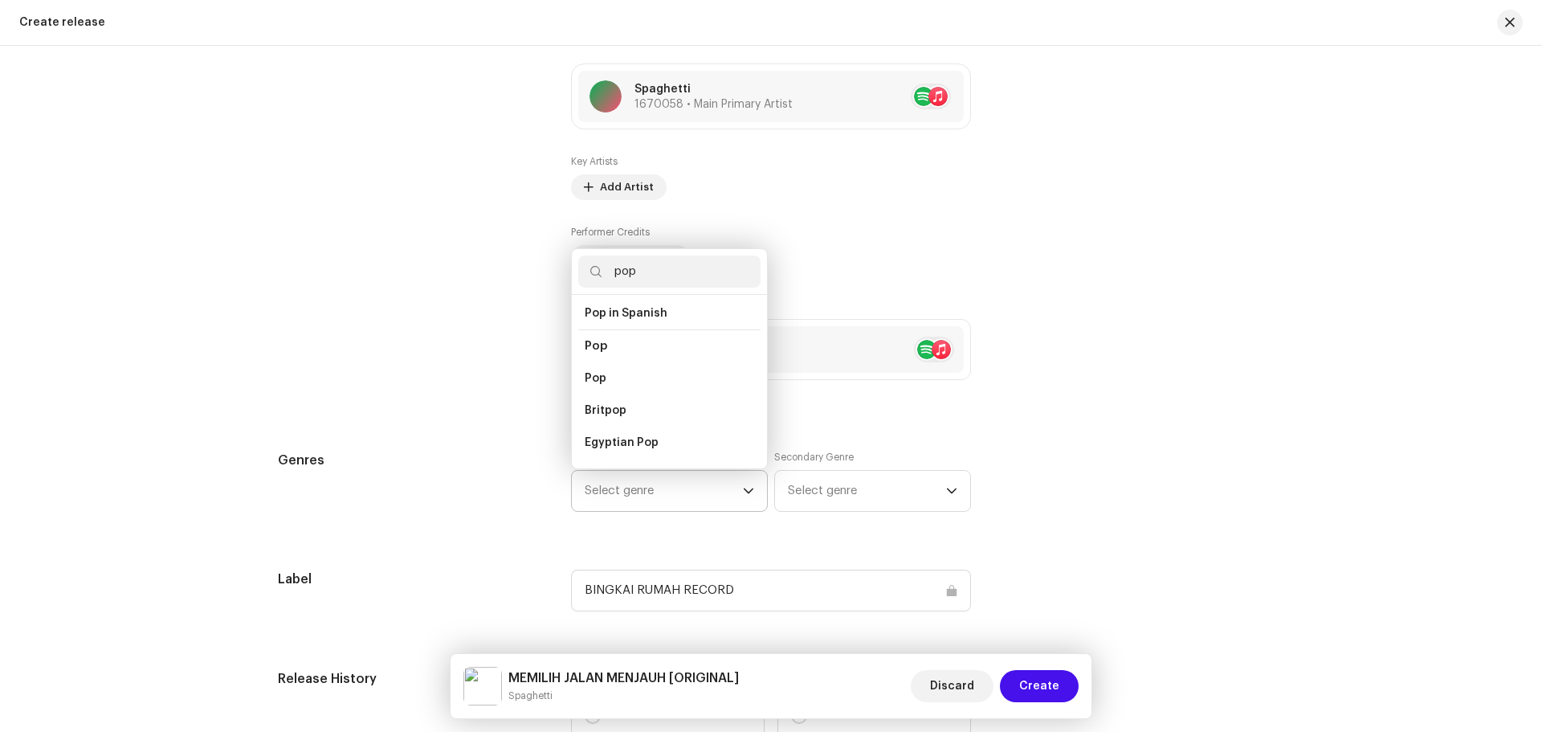
scroll to position [562, 0]
type input "pop"
click at [593, 377] on span "Pop" at bounding box center [596, 385] width 22 height 16
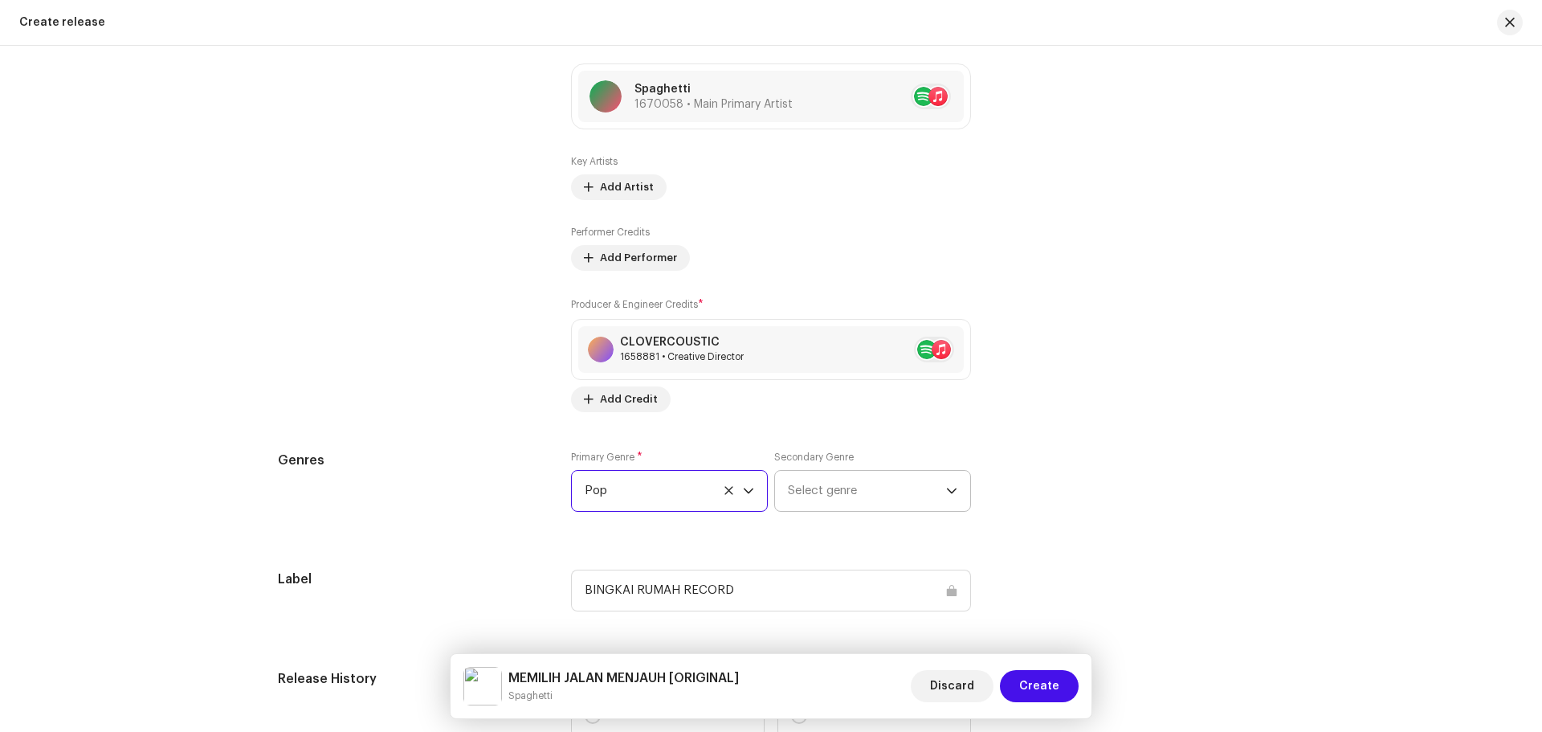
click at [883, 495] on span "Select genre" at bounding box center [867, 491] width 158 height 40
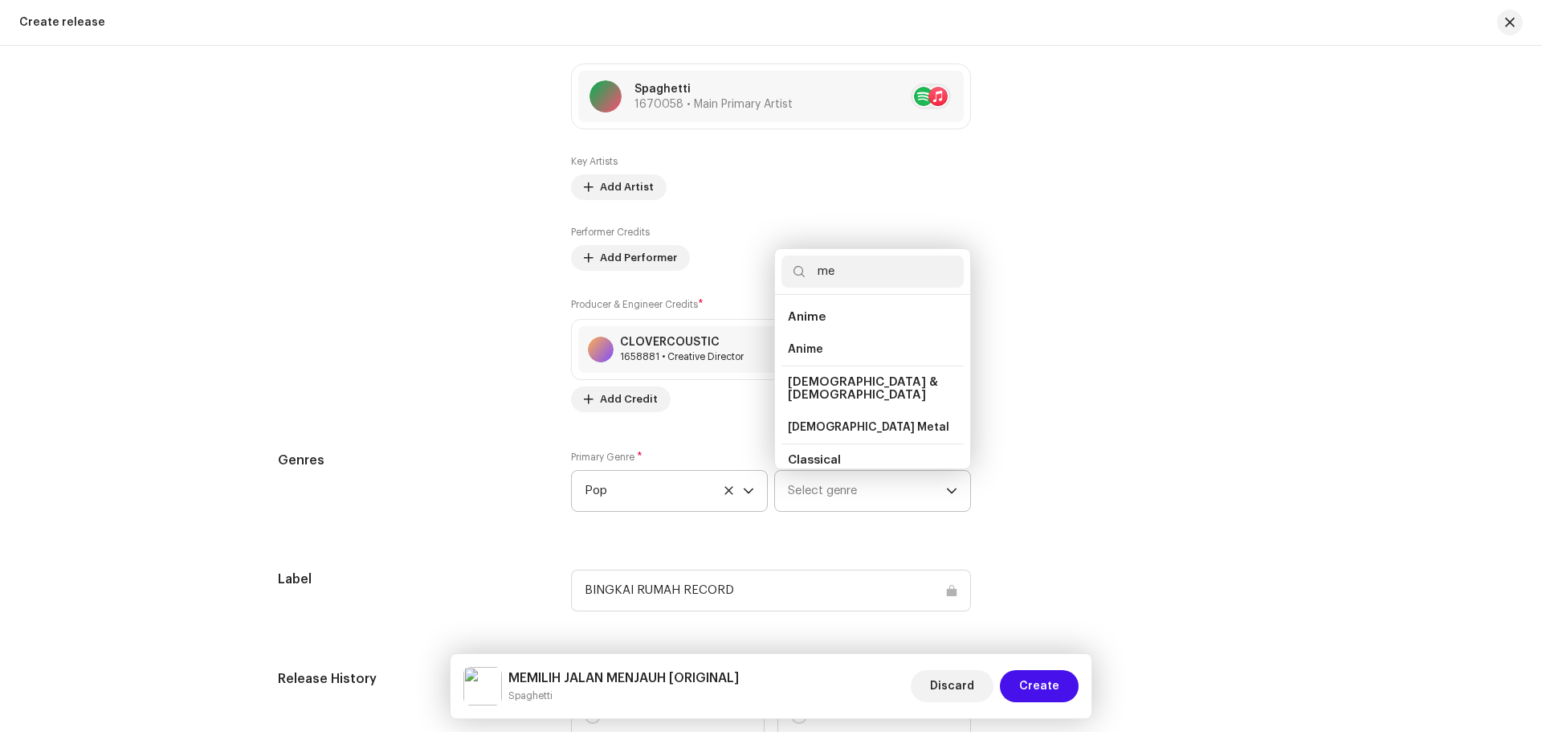
type input "m"
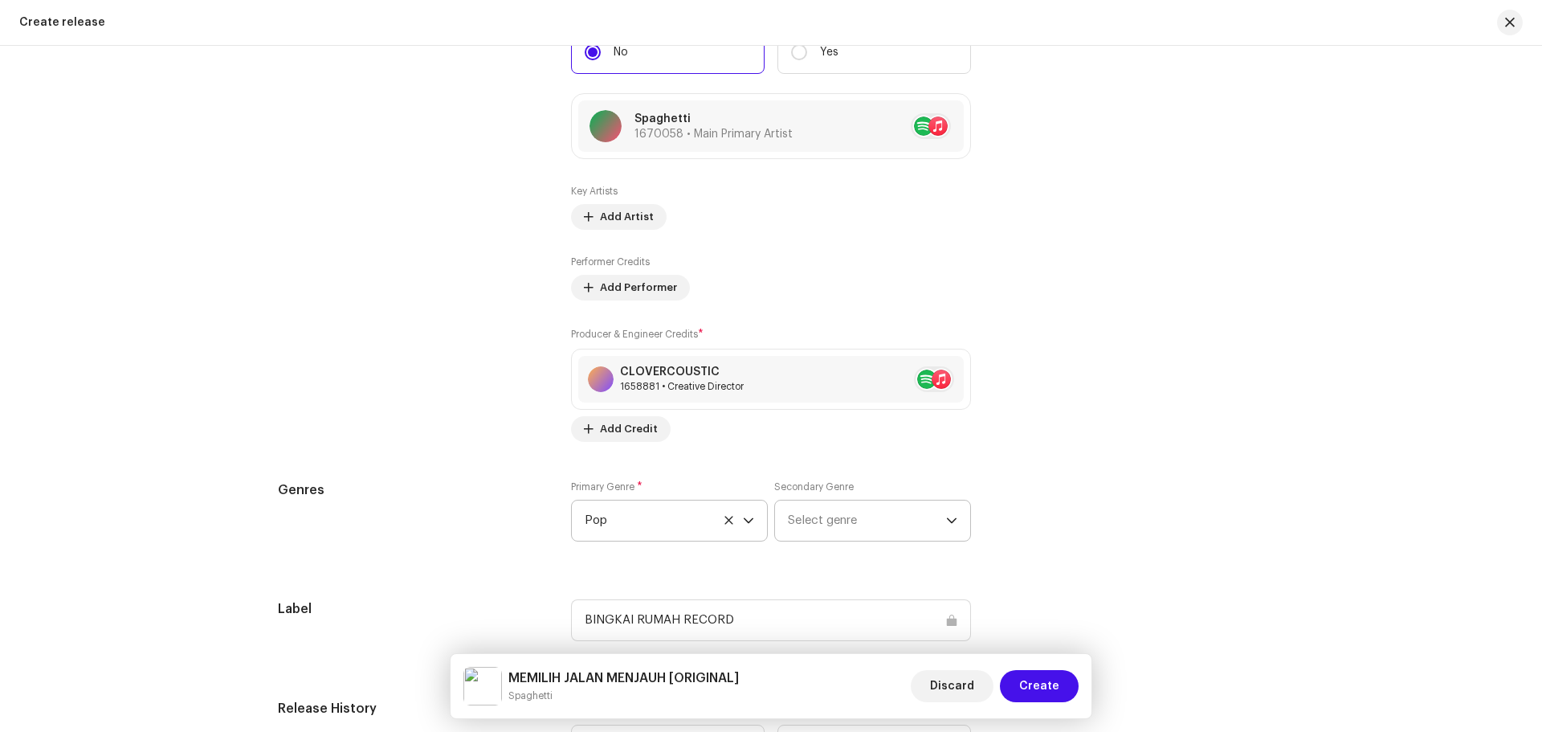
scroll to position [1738, 0]
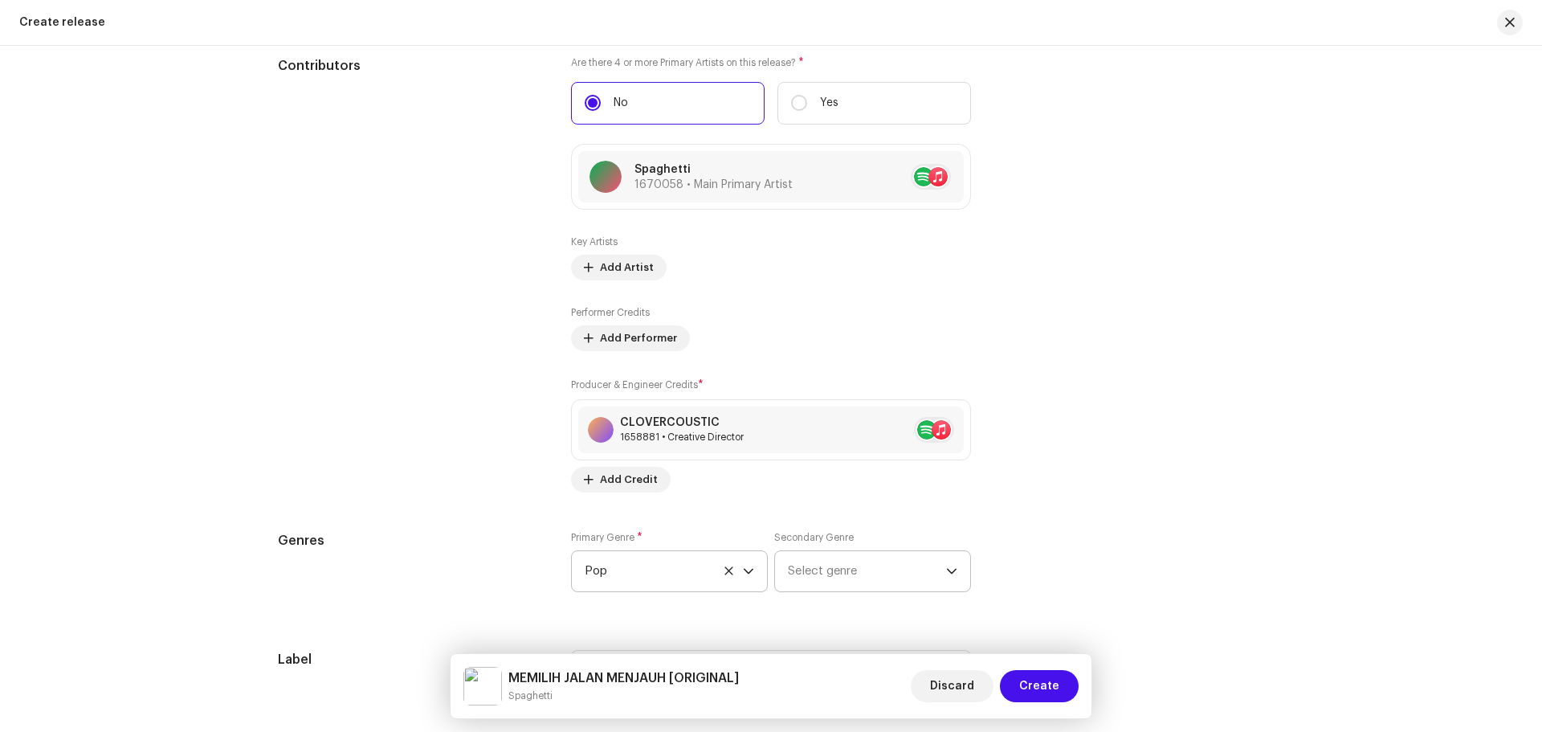
click at [866, 573] on span "Select genre" at bounding box center [867, 571] width 158 height 40
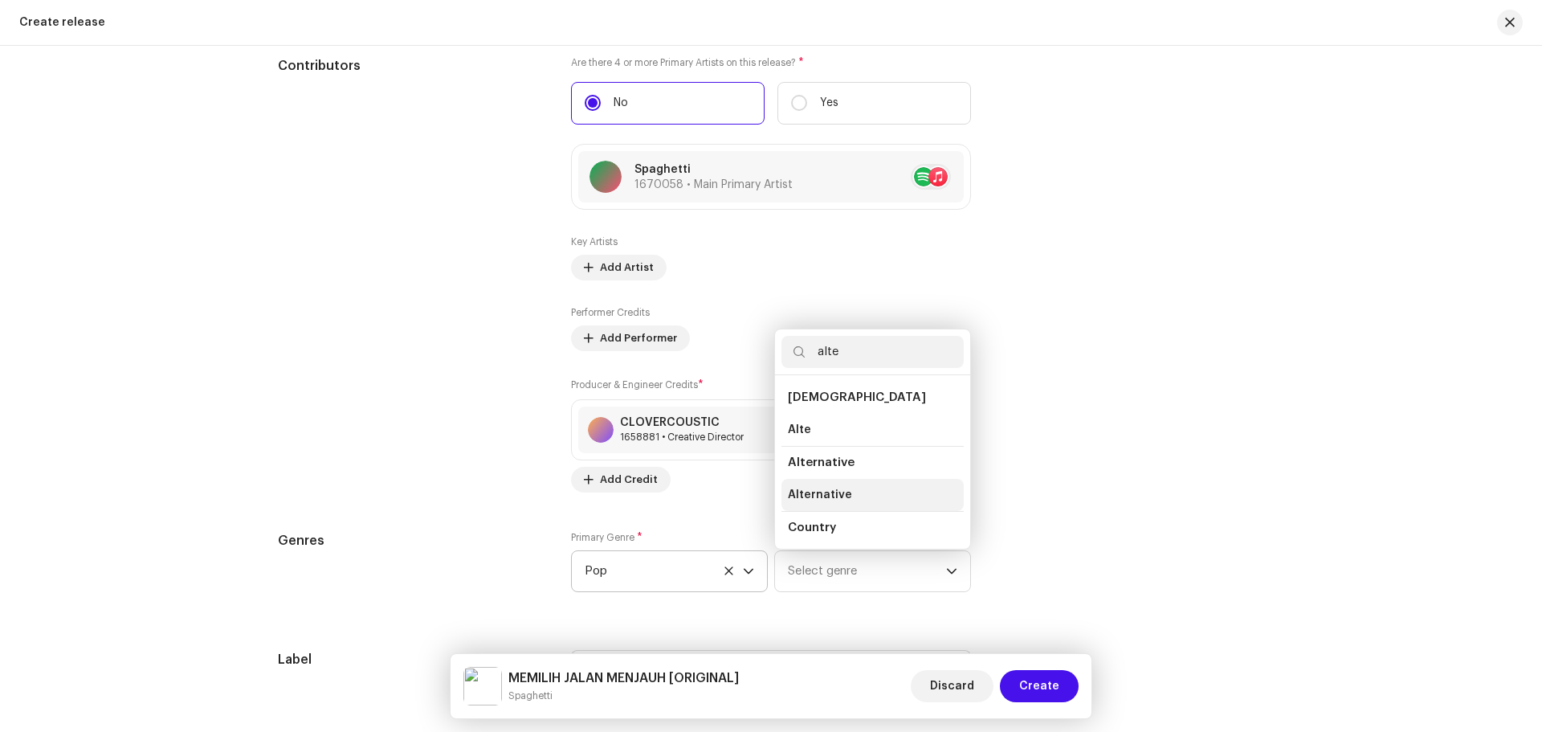
type input "alte"
click at [814, 491] on span "Alternative" at bounding box center [820, 495] width 64 height 16
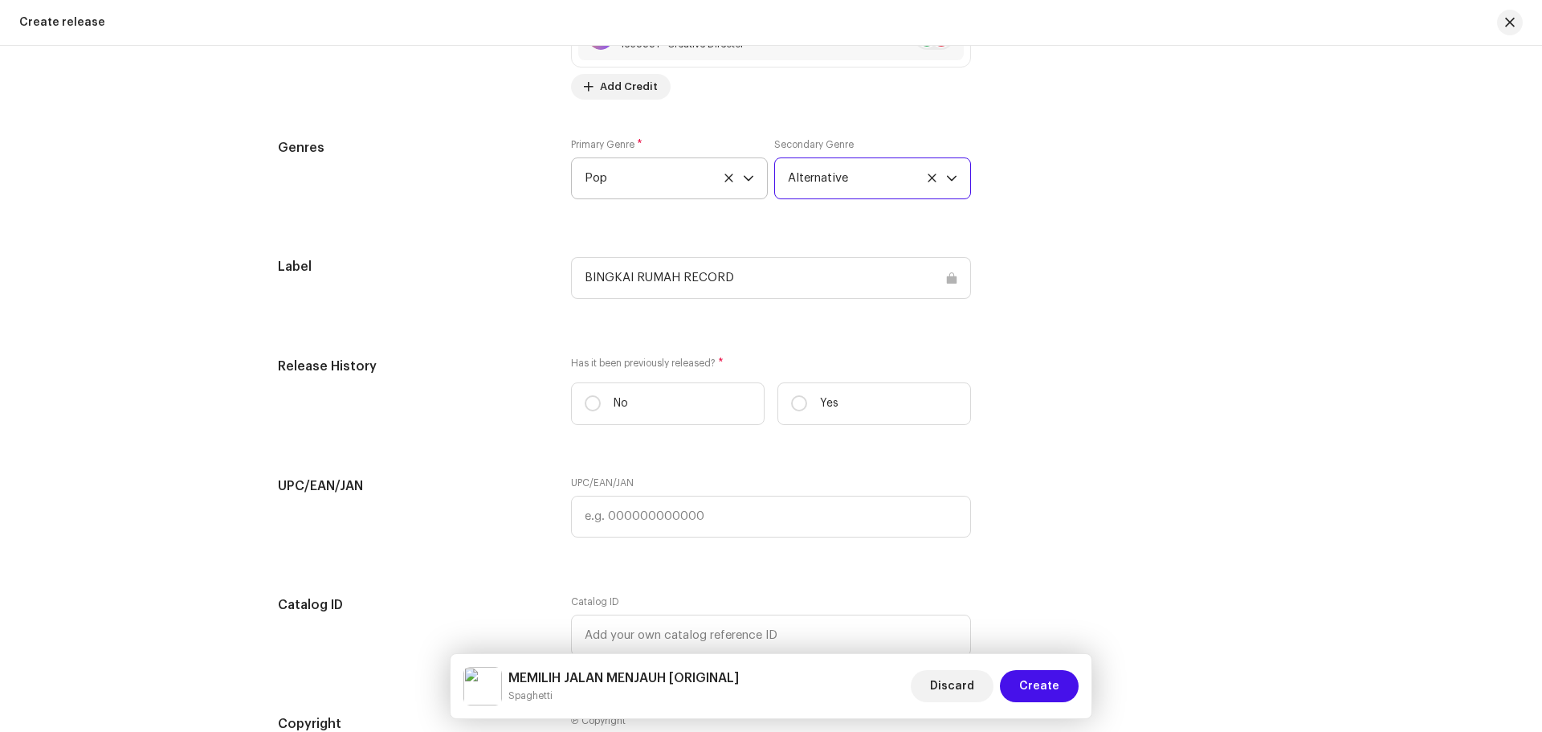
scroll to position [2139, 0]
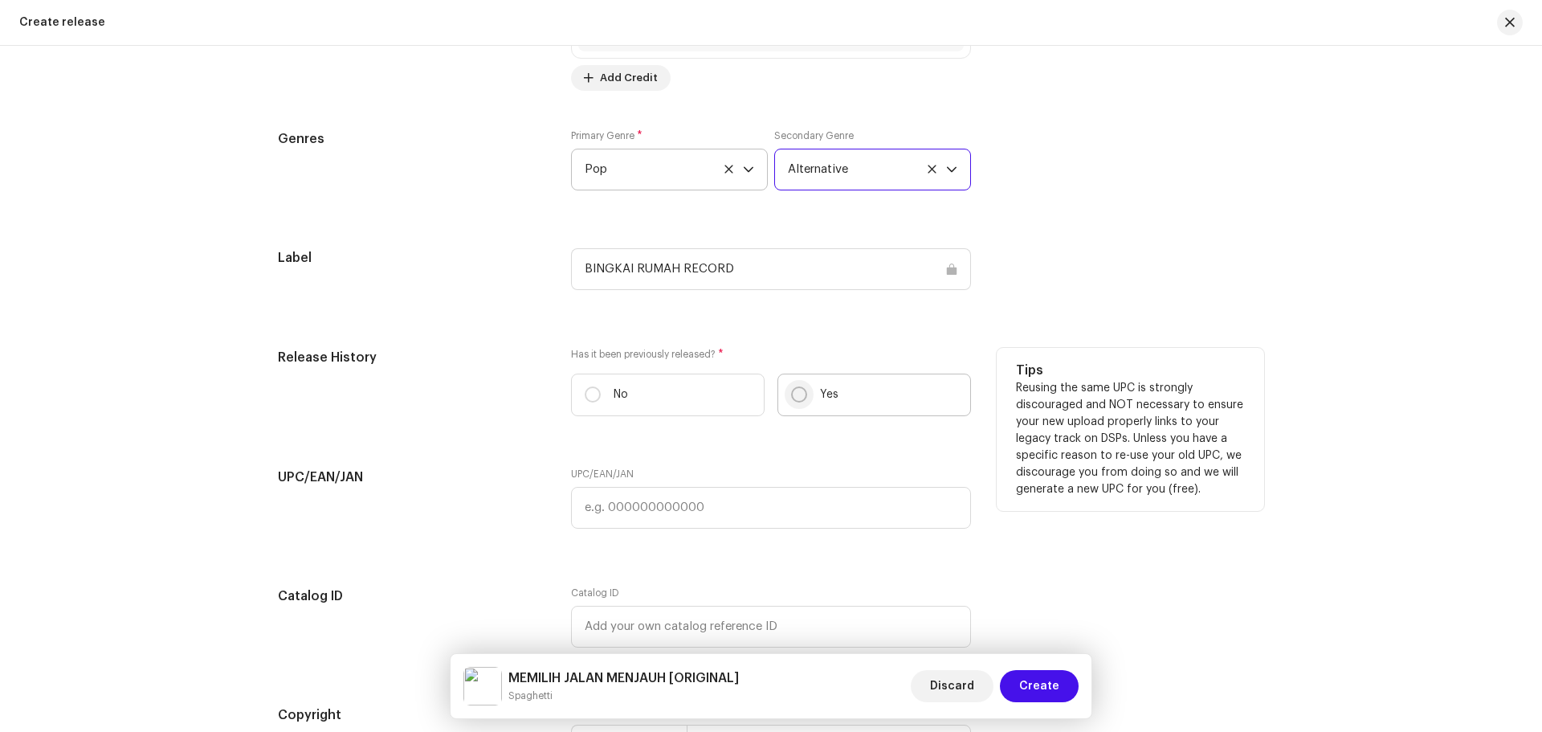
click at [801, 393] on input "Yes" at bounding box center [799, 394] width 16 height 16
radio input "true"
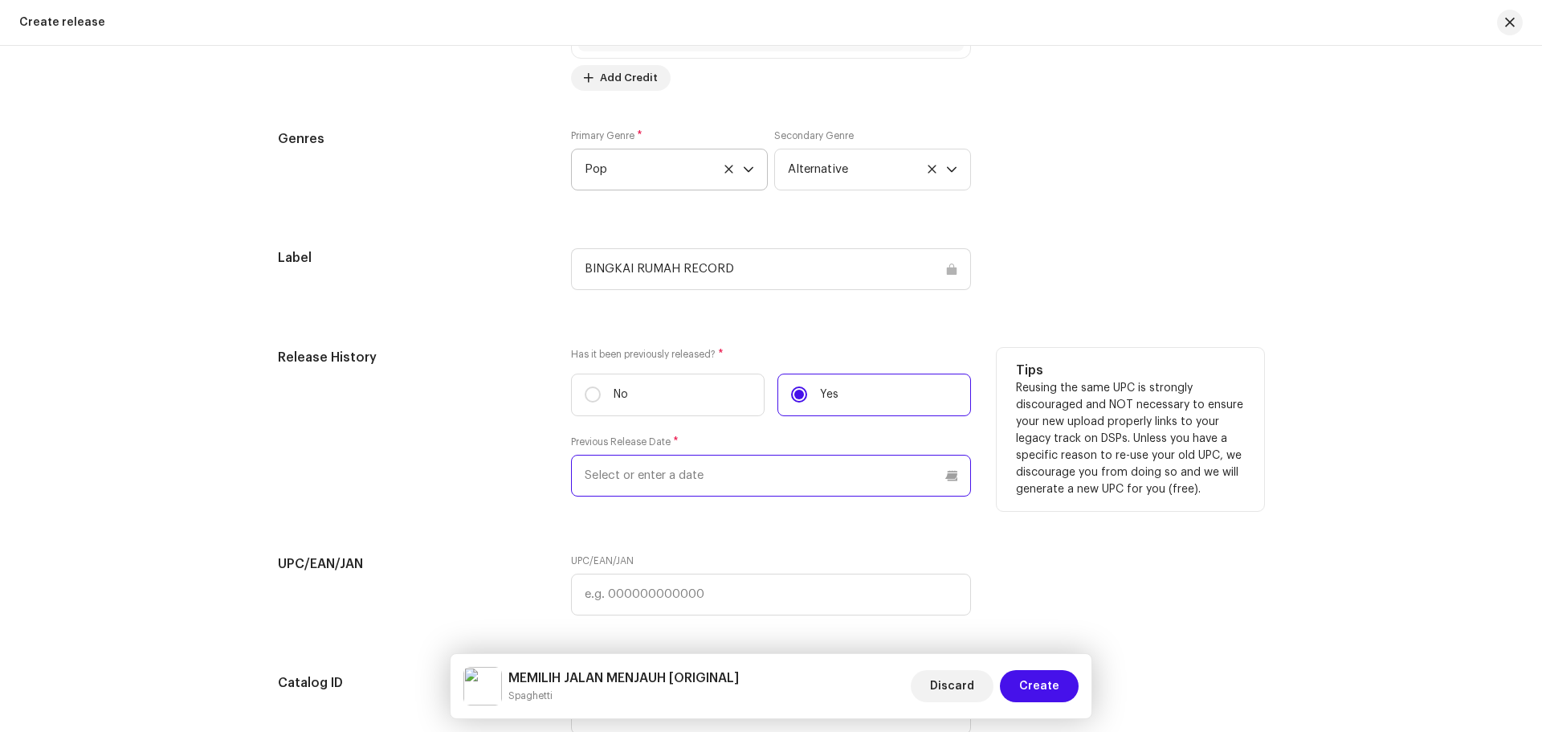
click at [679, 479] on input "text" at bounding box center [771, 475] width 400 height 42
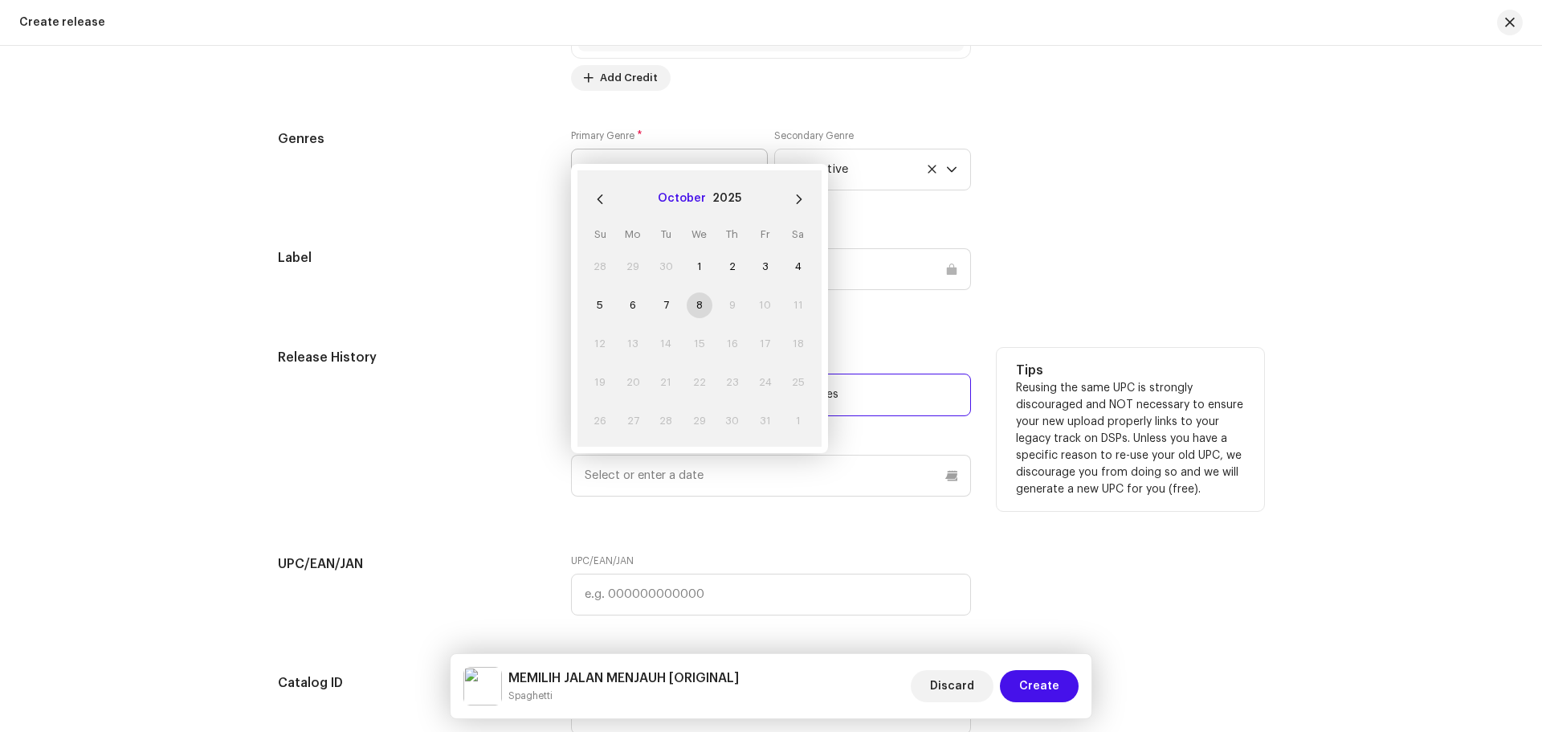
click at [691, 191] on button "October" at bounding box center [682, 199] width 48 height 26
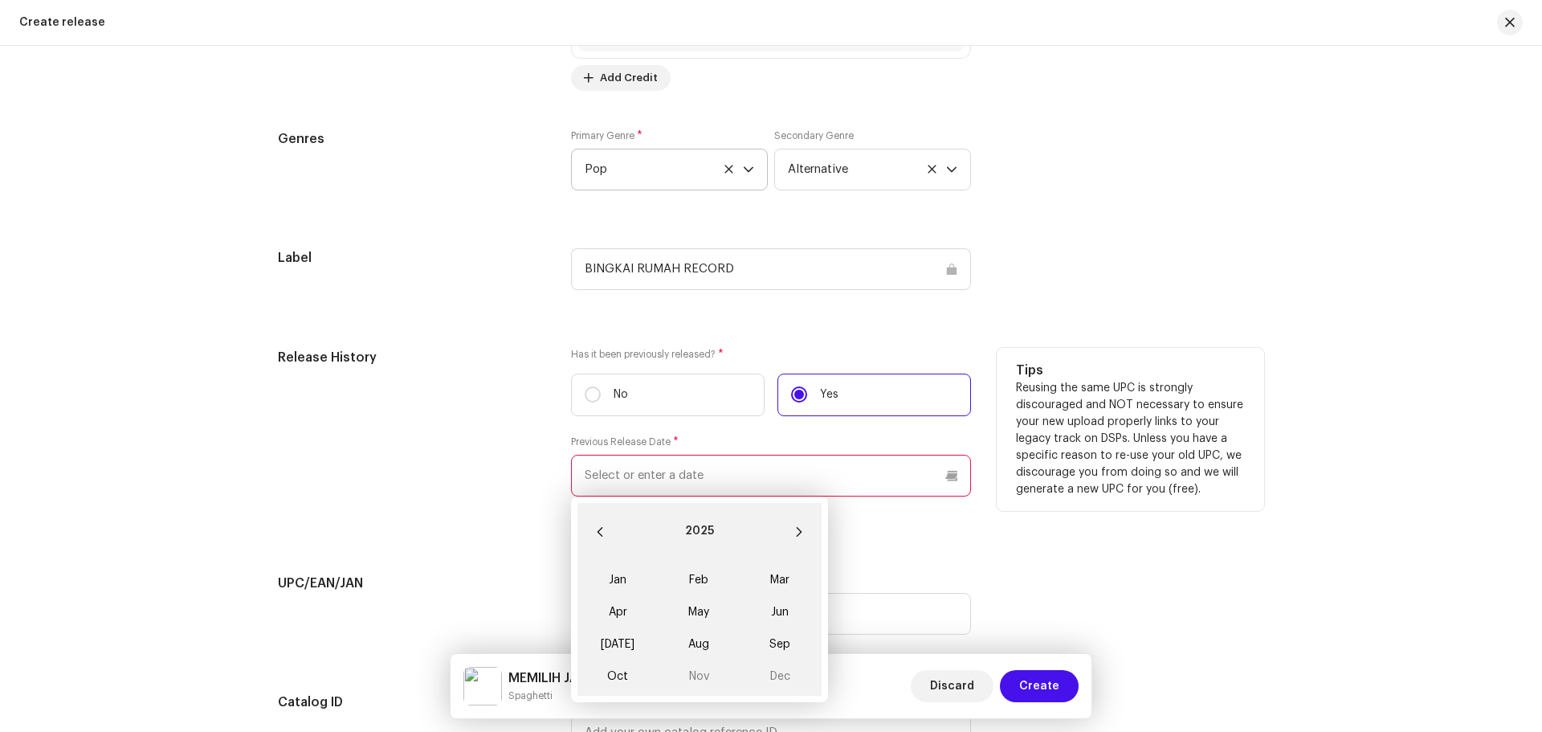
click at [846, 471] on input "text" at bounding box center [771, 475] width 400 height 42
click at [953, 514] on span "This field is required." at bounding box center [771, 509] width 400 height 13
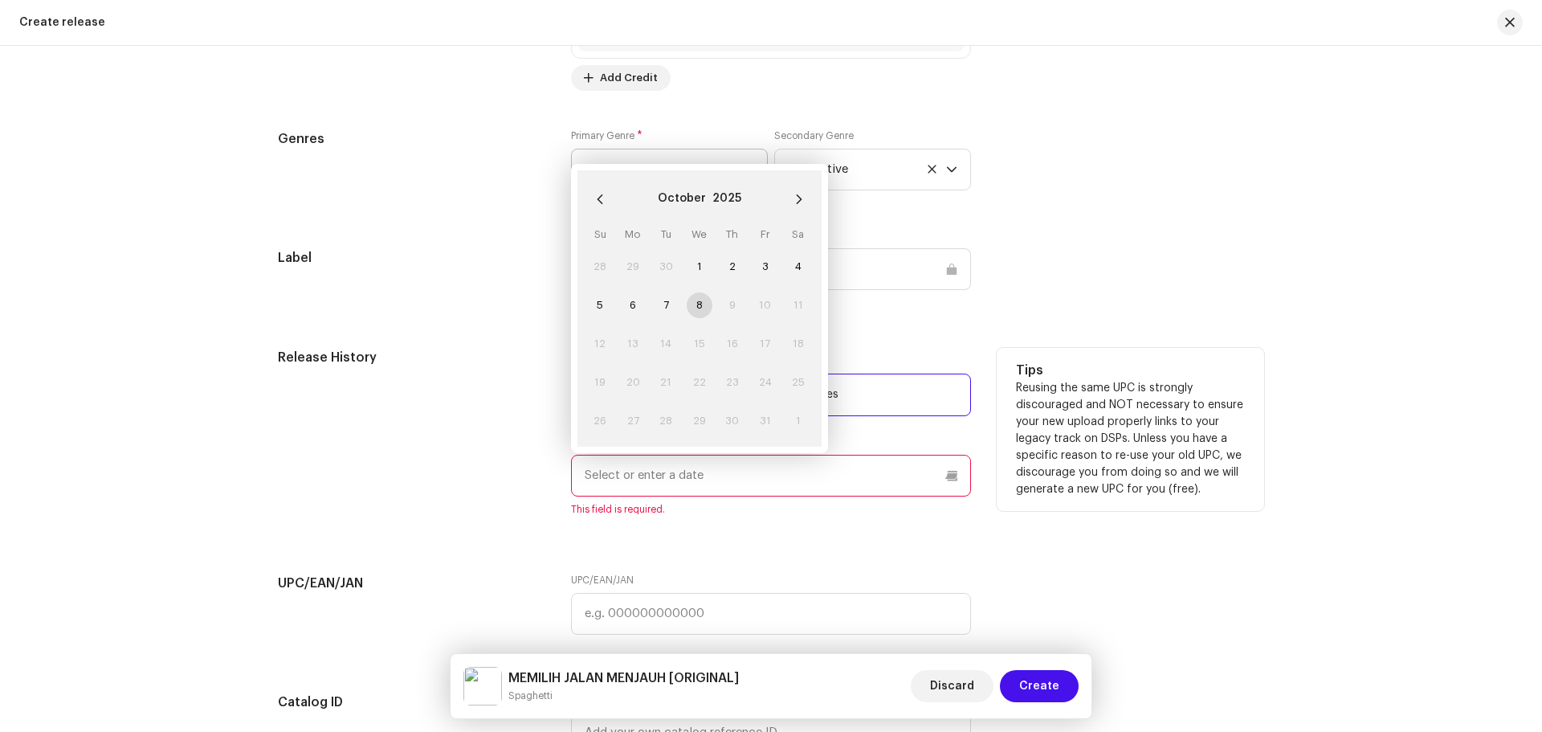
click at [724, 475] on input "text" at bounding box center [771, 475] width 400 height 42
click at [686, 306] on tr "5 6 7 8 9 10 11" at bounding box center [699, 305] width 231 height 39
click at [694, 302] on td "8" at bounding box center [699, 305] width 33 height 39
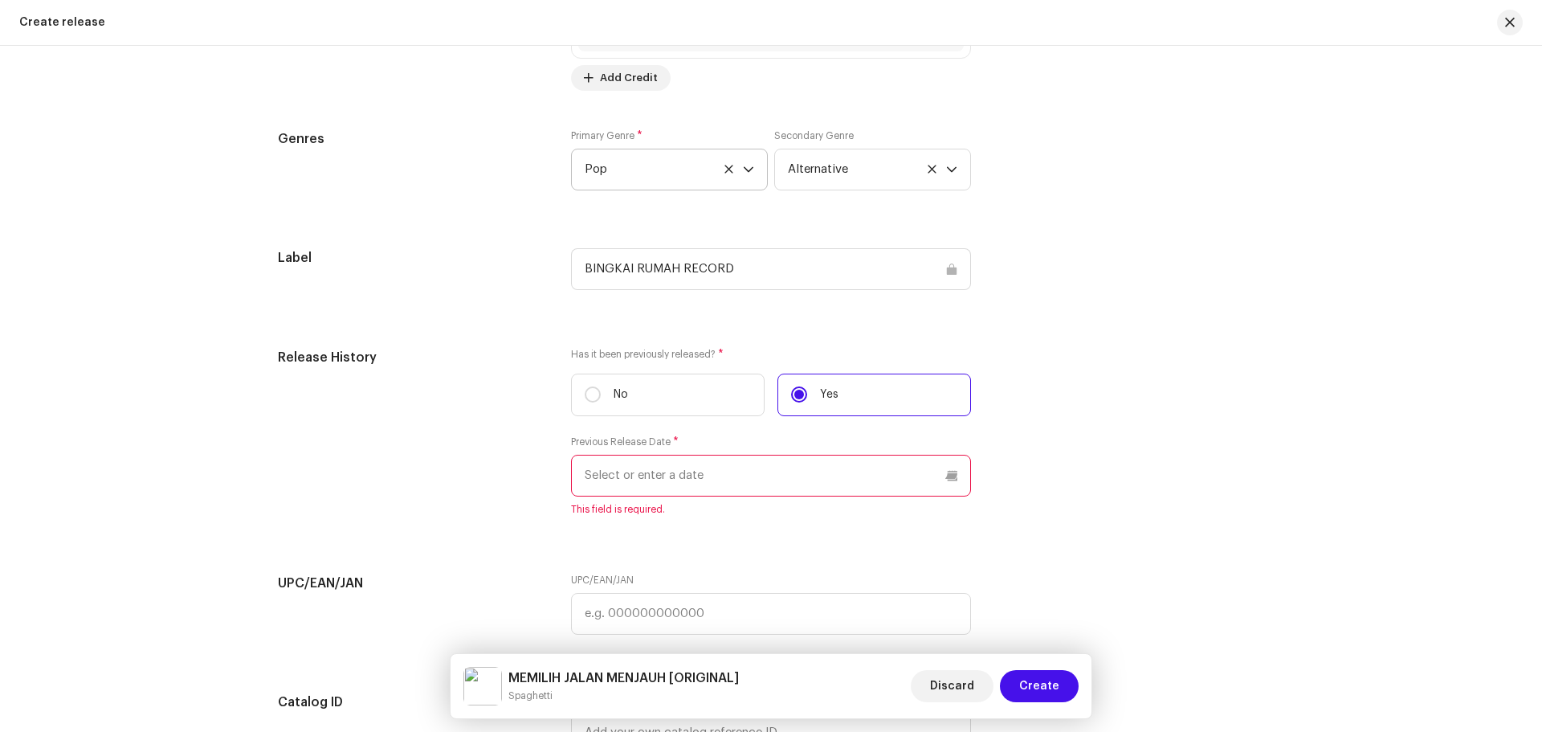
click at [867, 332] on div "Prefill release information from track metadata Compilation Is it a compilation…" at bounding box center [771, 26] width 986 height 1889
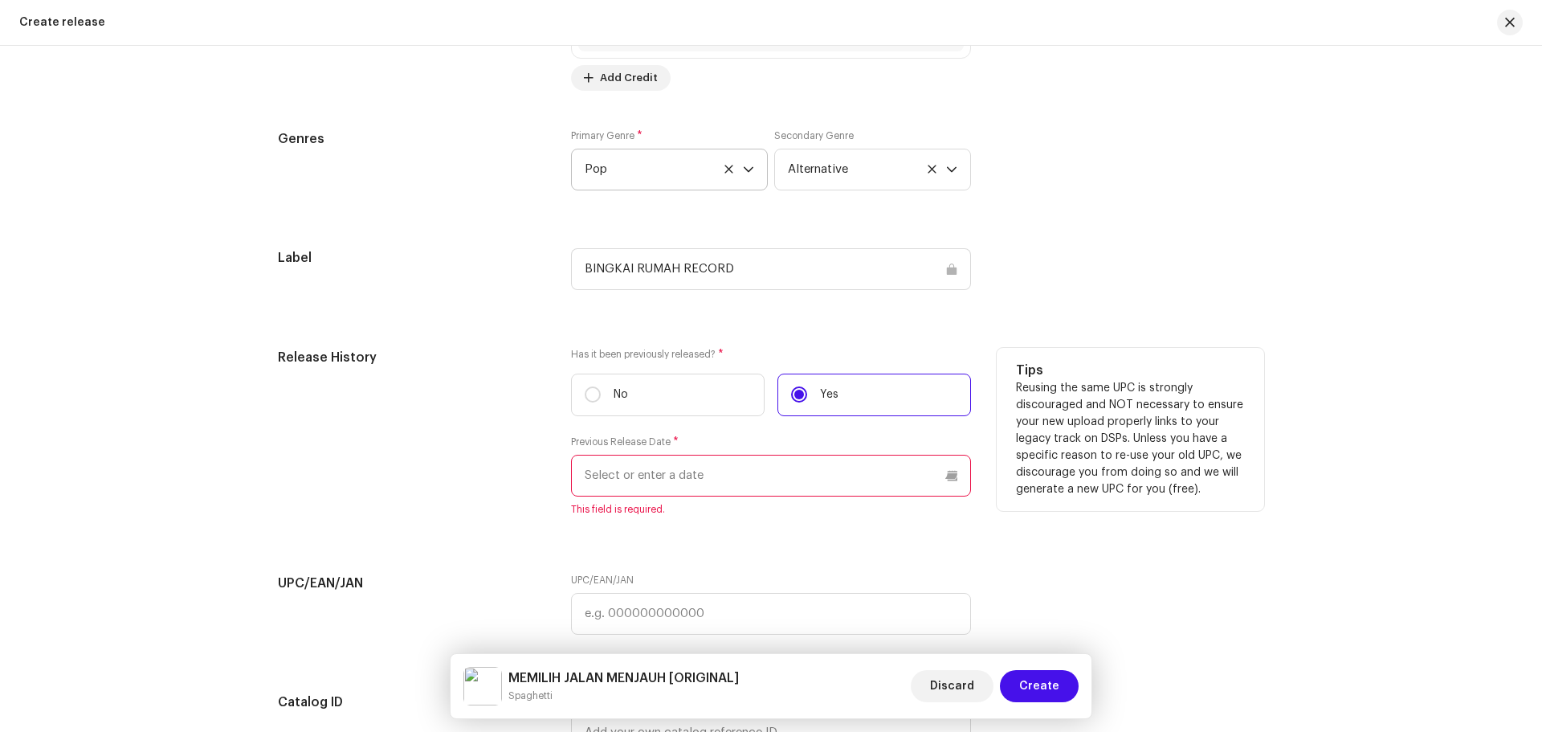
click at [952, 479] on input "text" at bounding box center [771, 475] width 400 height 42
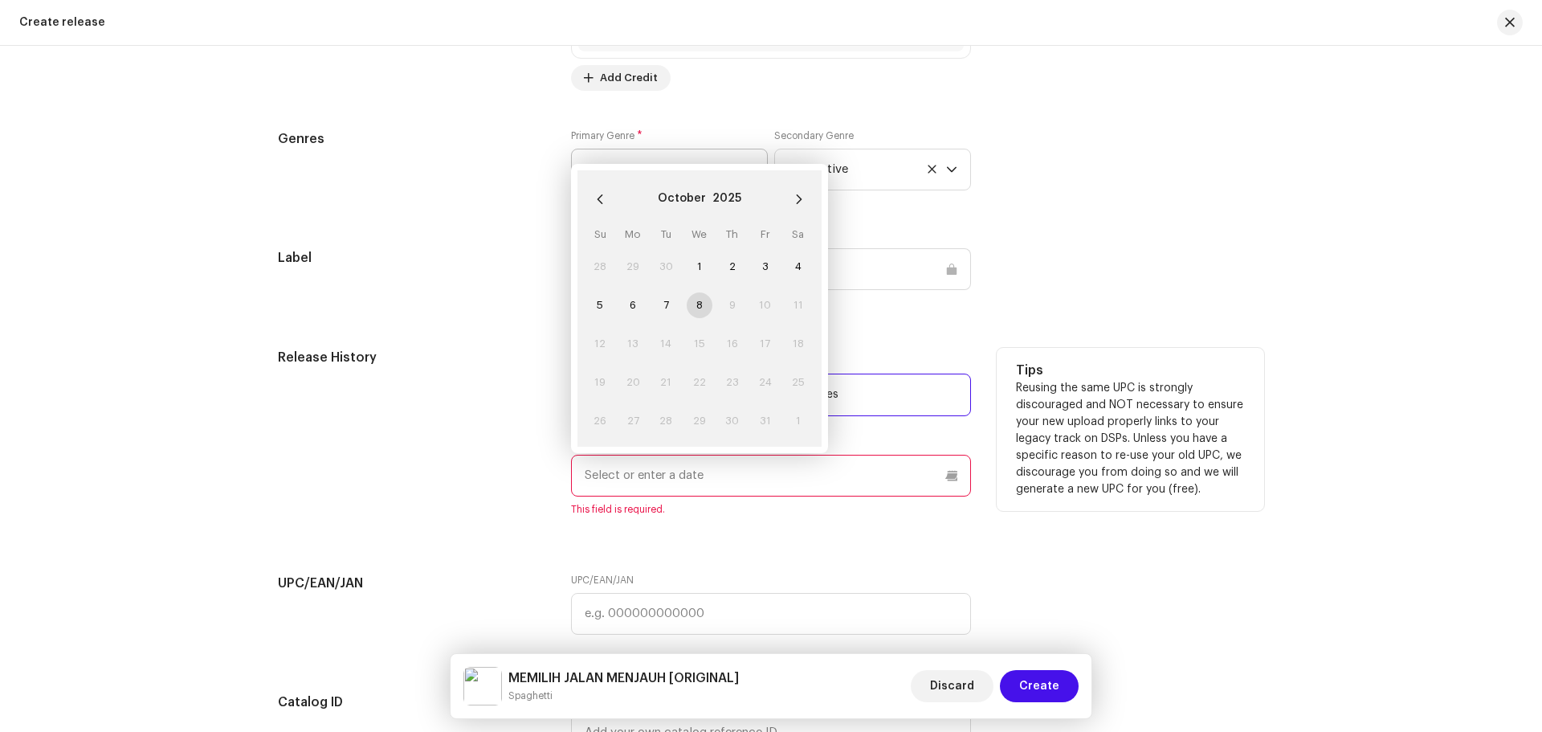
click at [687, 311] on td "8" at bounding box center [699, 305] width 33 height 39
click at [695, 305] on td "8" at bounding box center [699, 305] width 33 height 39
click at [688, 268] on span "1" at bounding box center [700, 267] width 26 height 26
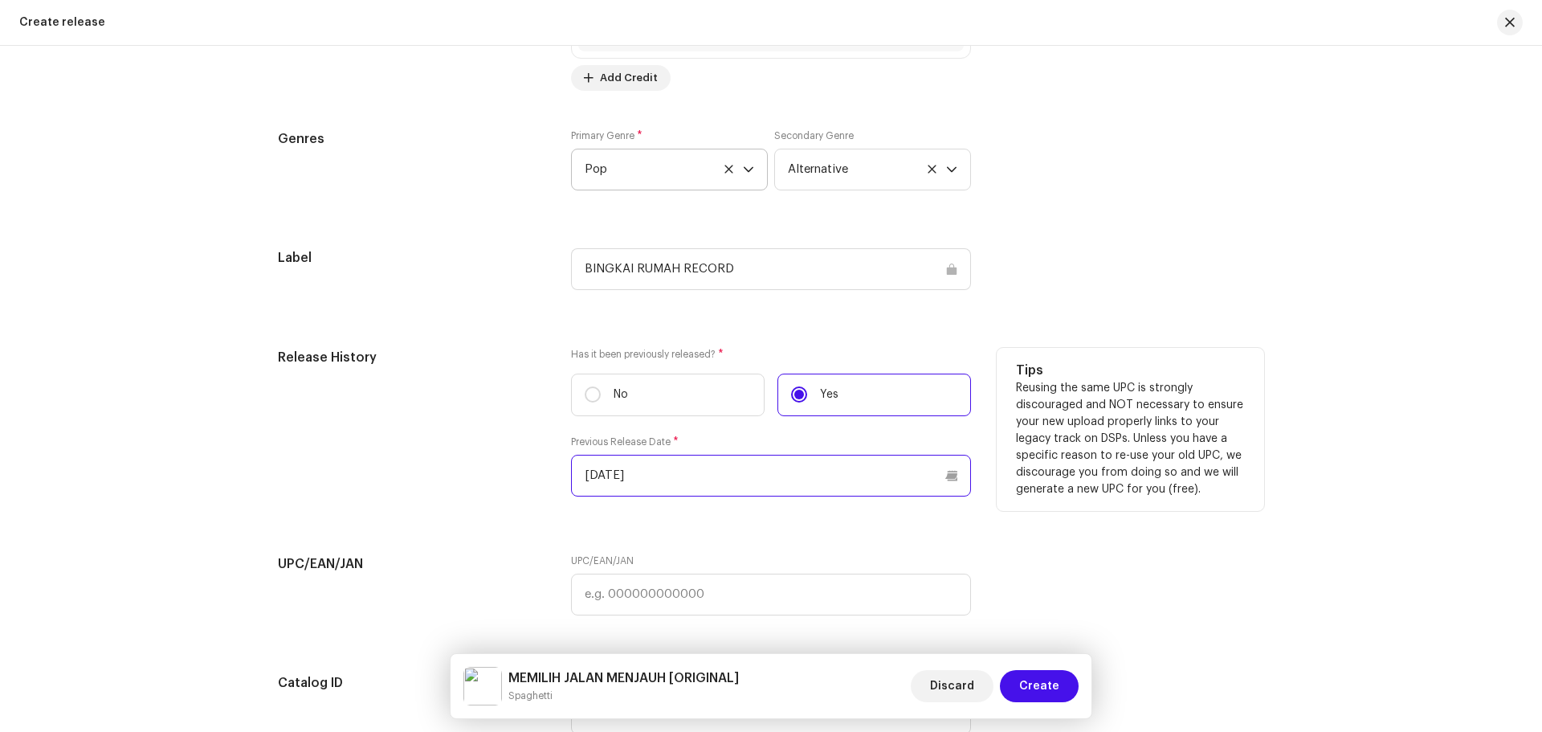
click at [824, 491] on input "[DATE]" at bounding box center [771, 475] width 400 height 42
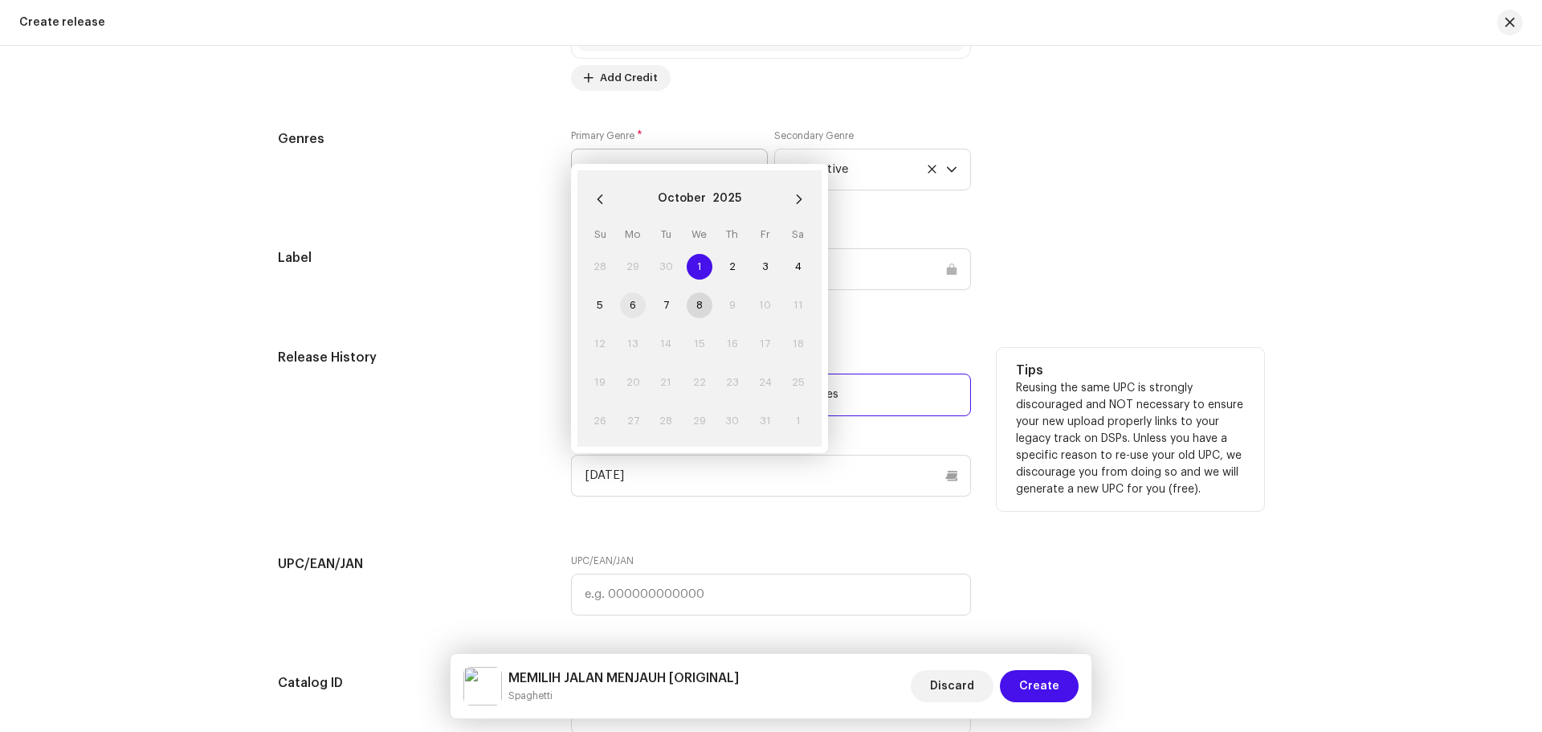
click at [624, 305] on span "6" at bounding box center [633, 305] width 26 height 26
type input "[DATE]"
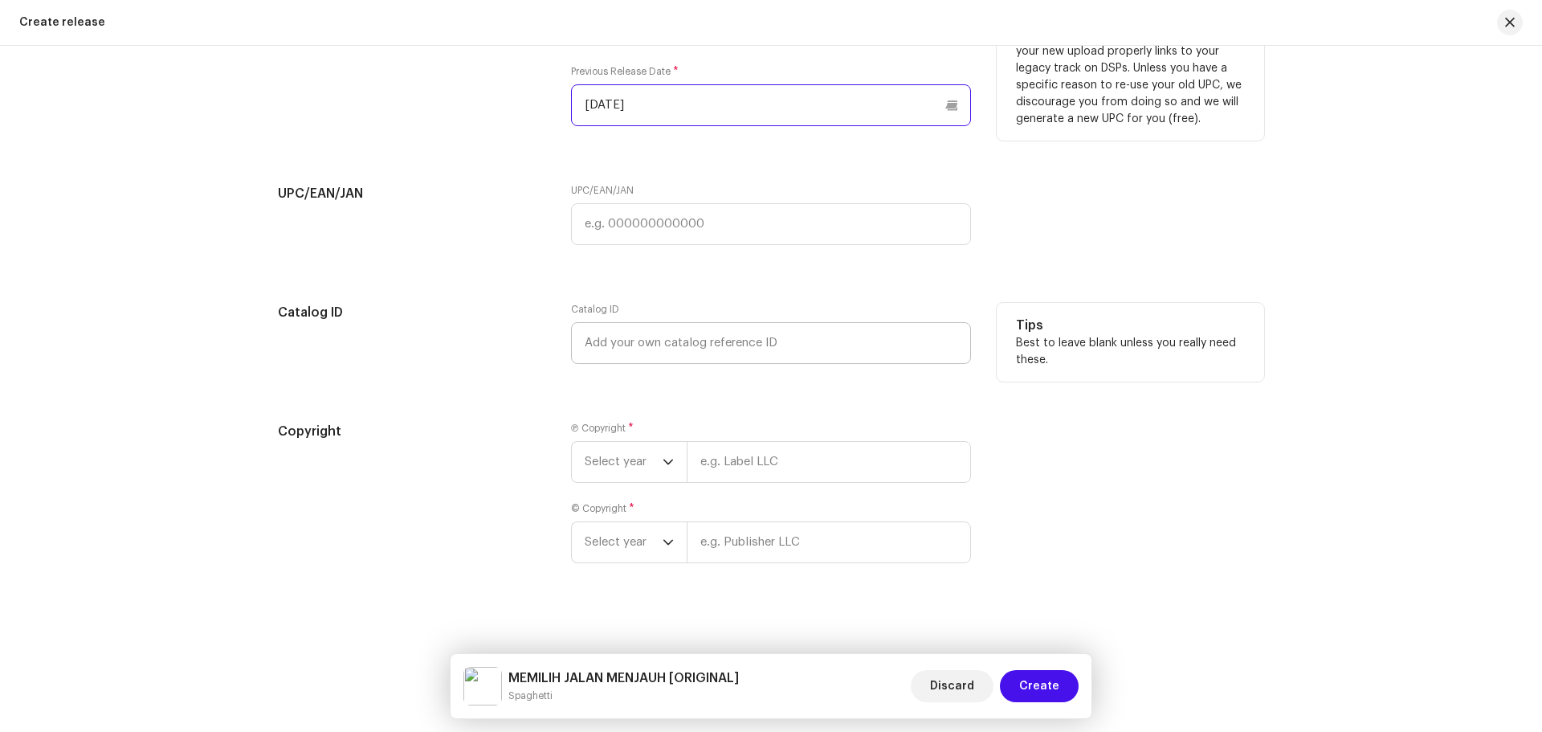
scroll to position [2514, 0]
click at [756, 441] on input "text" at bounding box center [829, 457] width 284 height 42
click at [656, 463] on span "Select year" at bounding box center [624, 457] width 78 height 40
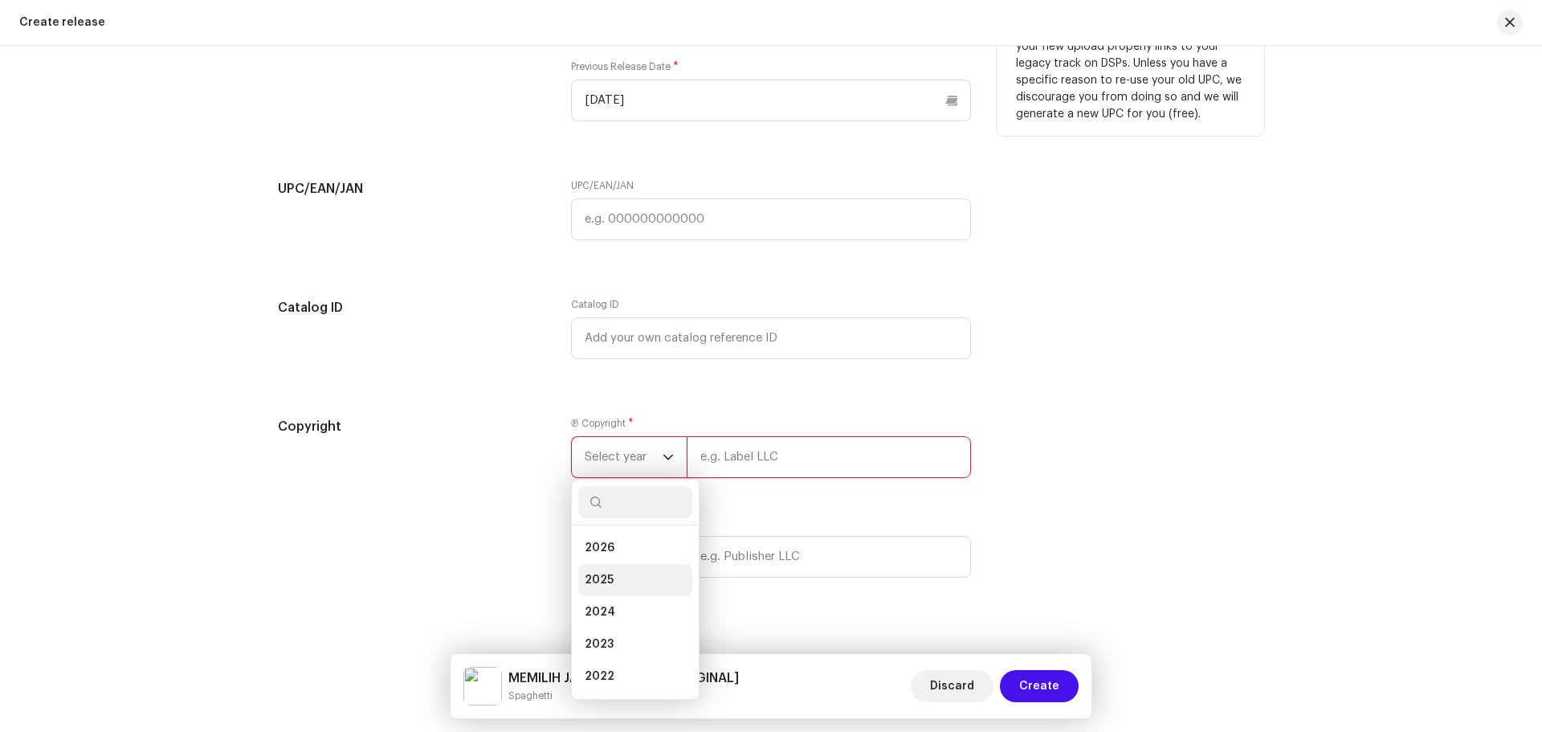
click at [598, 581] on span "2025" at bounding box center [599, 580] width 29 height 16
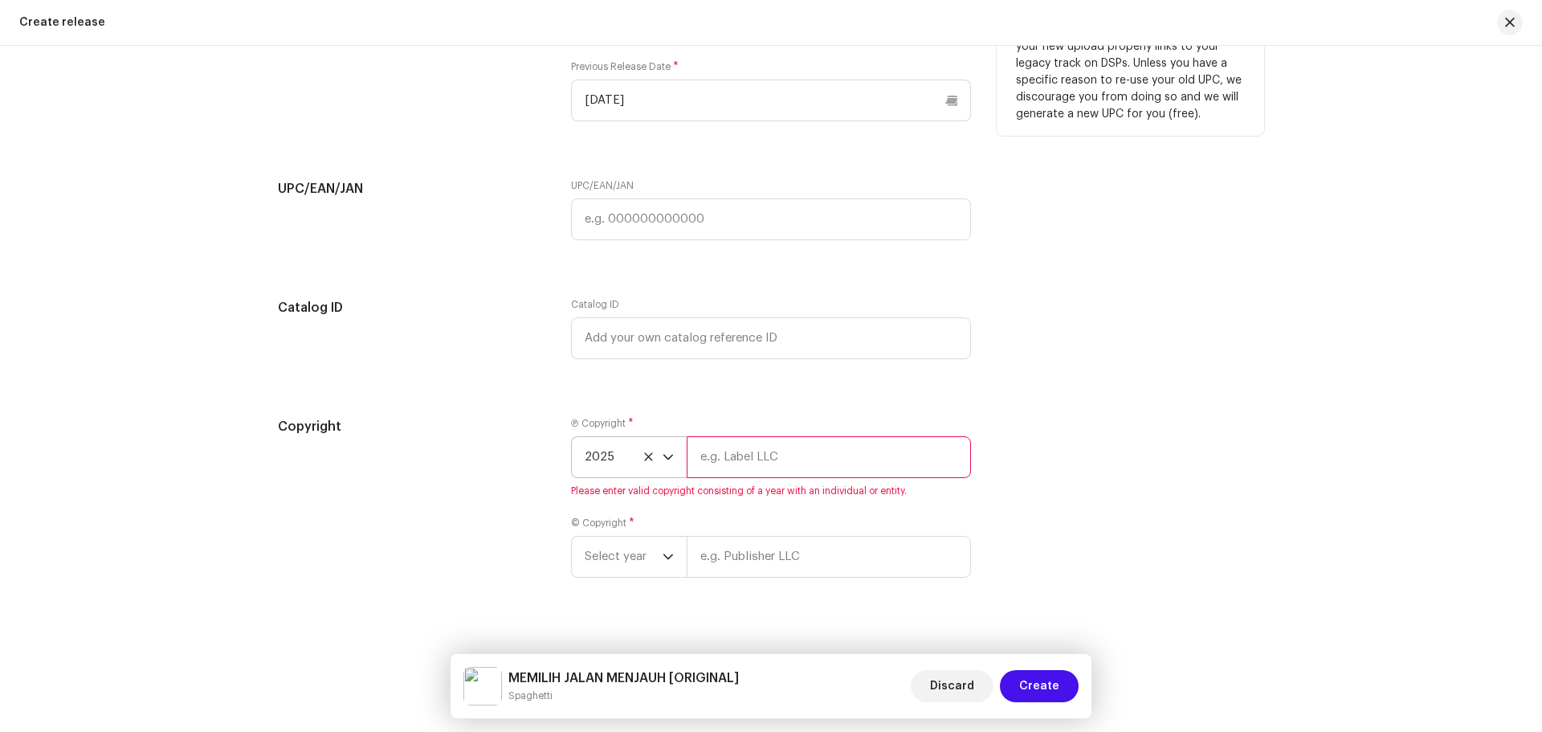
click at [805, 449] on input "text" at bounding box center [829, 457] width 284 height 42
type input "b"
drag, startPoint x: 858, startPoint y: 452, endPoint x: 648, endPoint y: 455, distance: 209.6
click at [648, 455] on div "2025 BINGKAI RUMAH RECORD" at bounding box center [771, 457] width 400 height 42
type input "BINGKAI RUMAH RECORD"
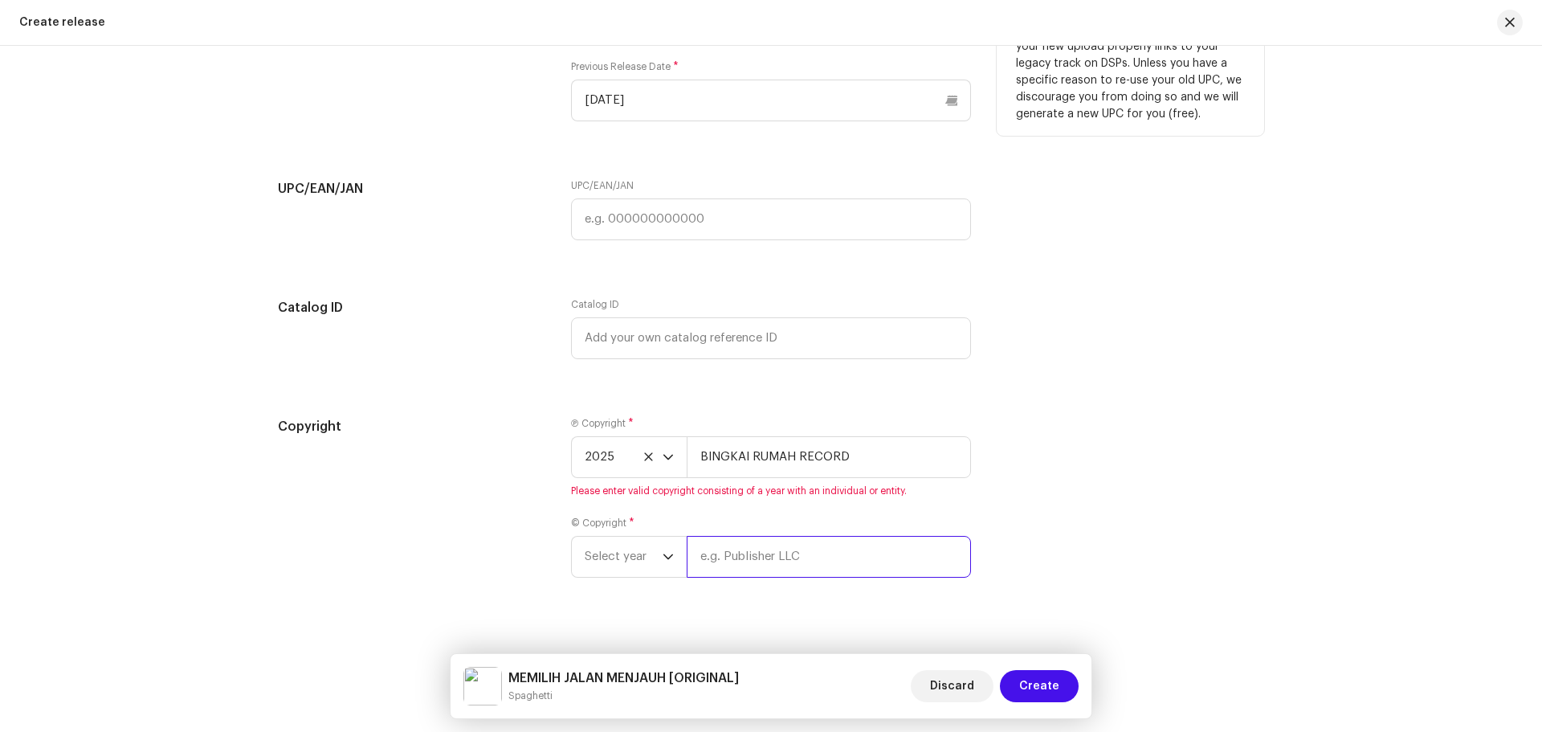
click at [776, 537] on input "text" at bounding box center [829, 557] width 284 height 42
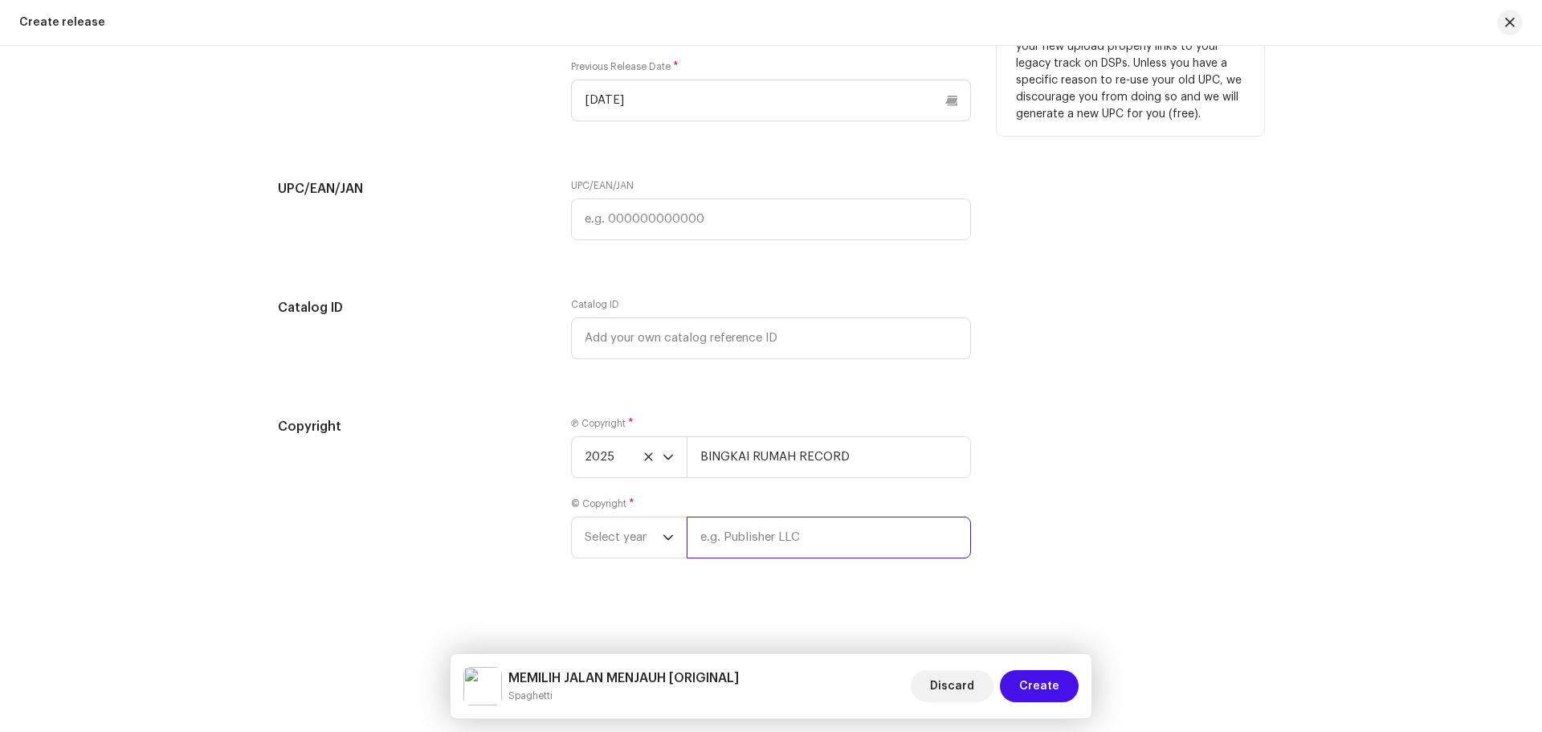
paste input "BINGKAI RUMAH RECORD"
type input "BINGKAI RUMAH RECORD"
click at [635, 531] on span "Select year" at bounding box center [624, 537] width 78 height 40
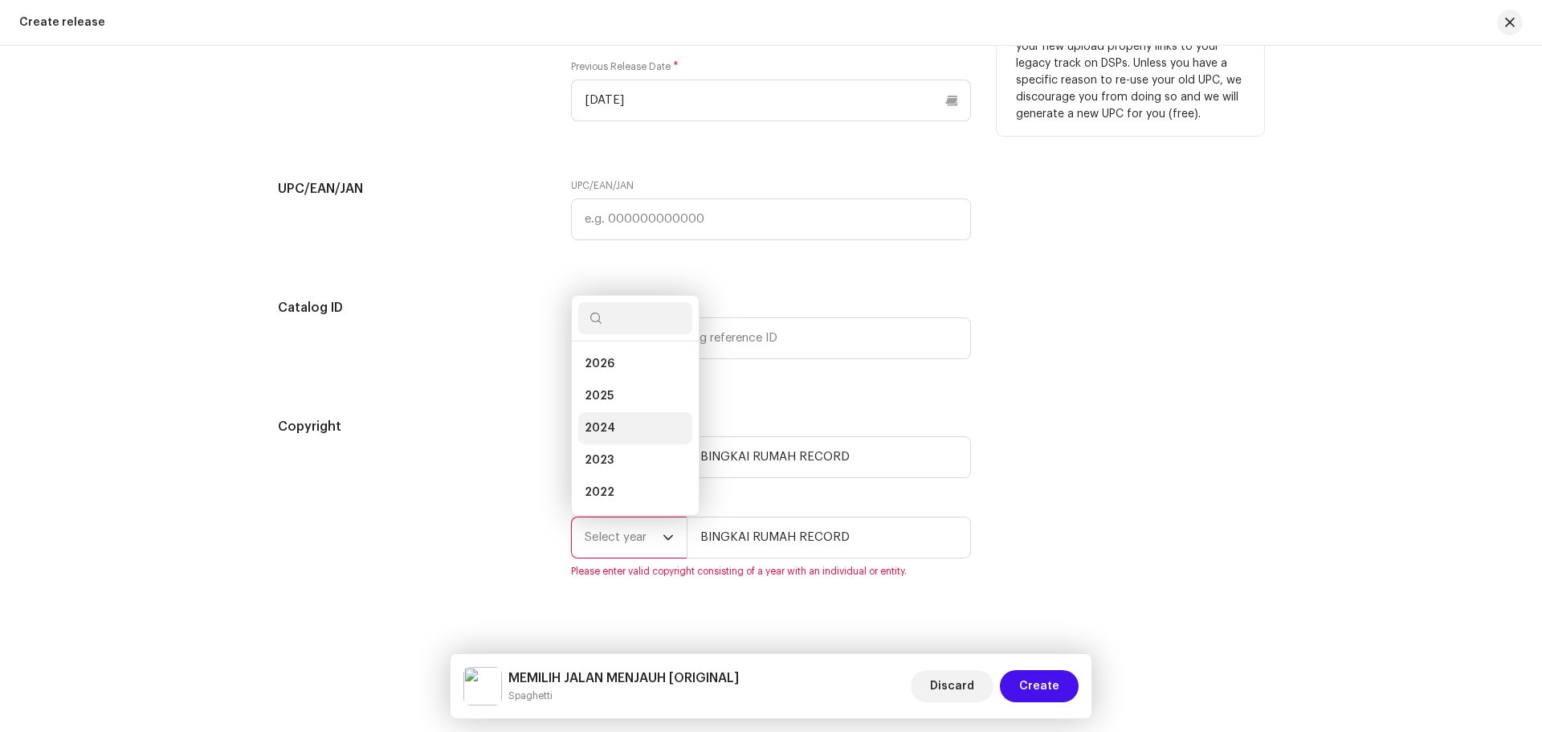
scroll to position [26, 0]
click at [618, 371] on li "2025" at bounding box center [635, 370] width 114 height 32
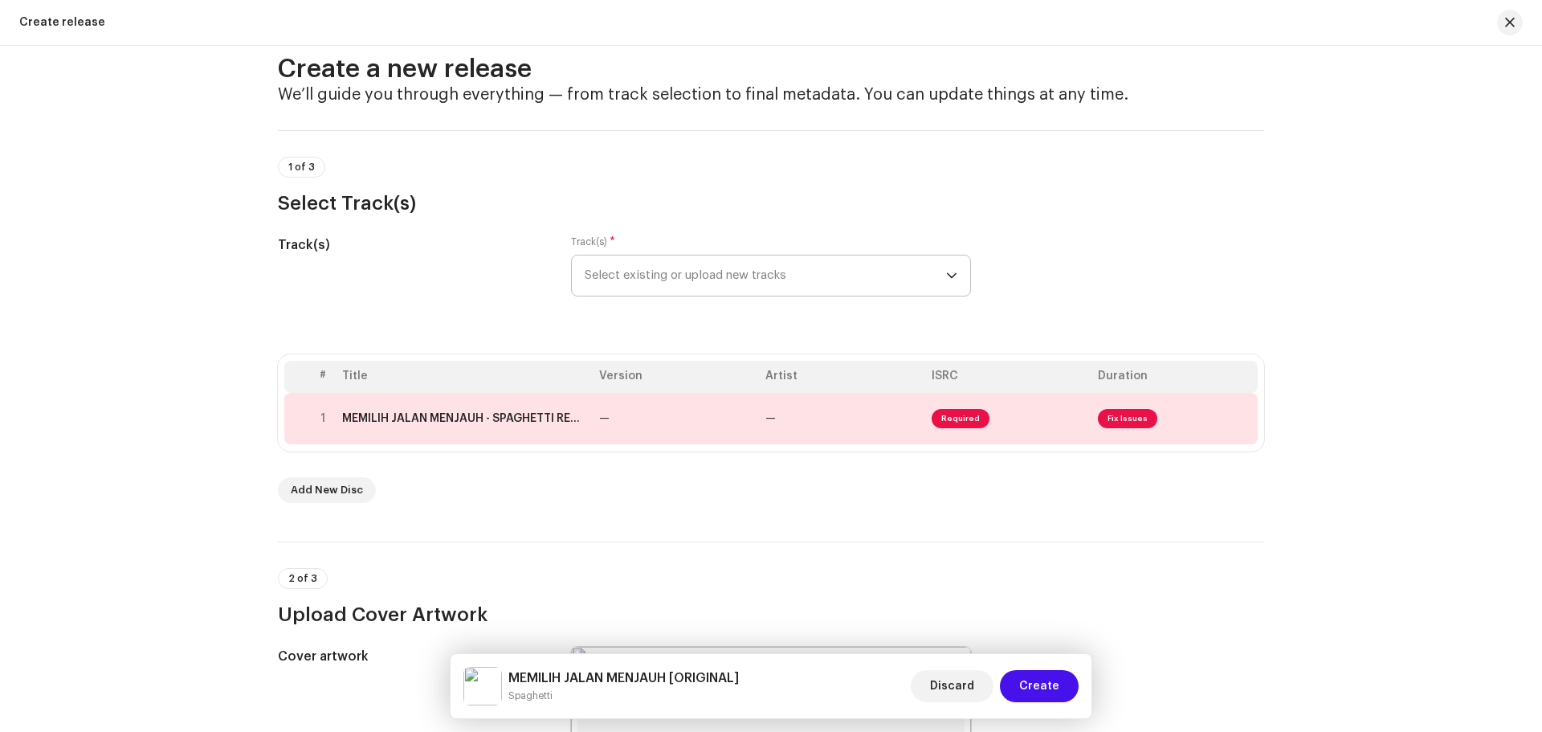
scroll to position [0, 0]
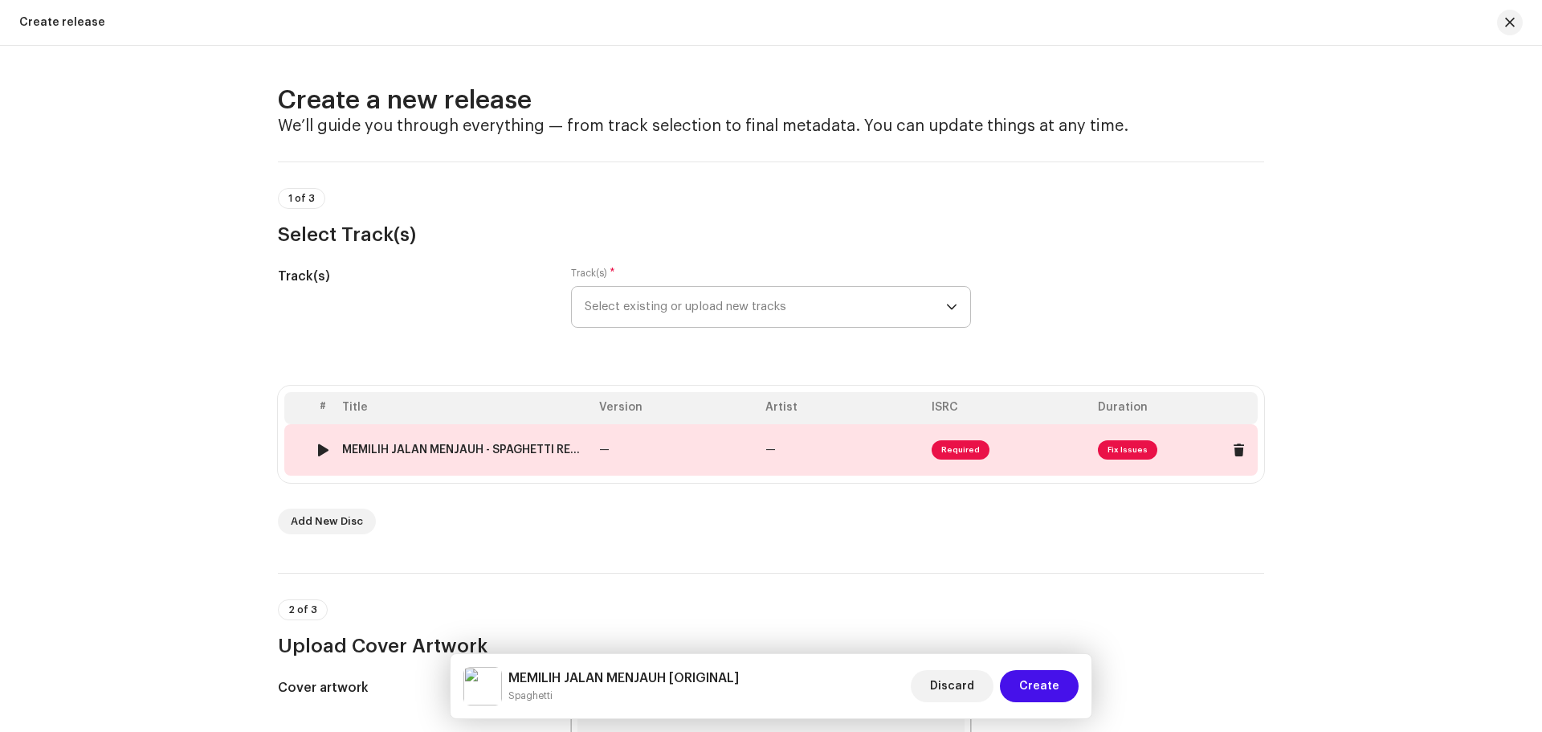
click at [1115, 451] on span "Fix Issues" at bounding box center [1127, 449] width 59 height 19
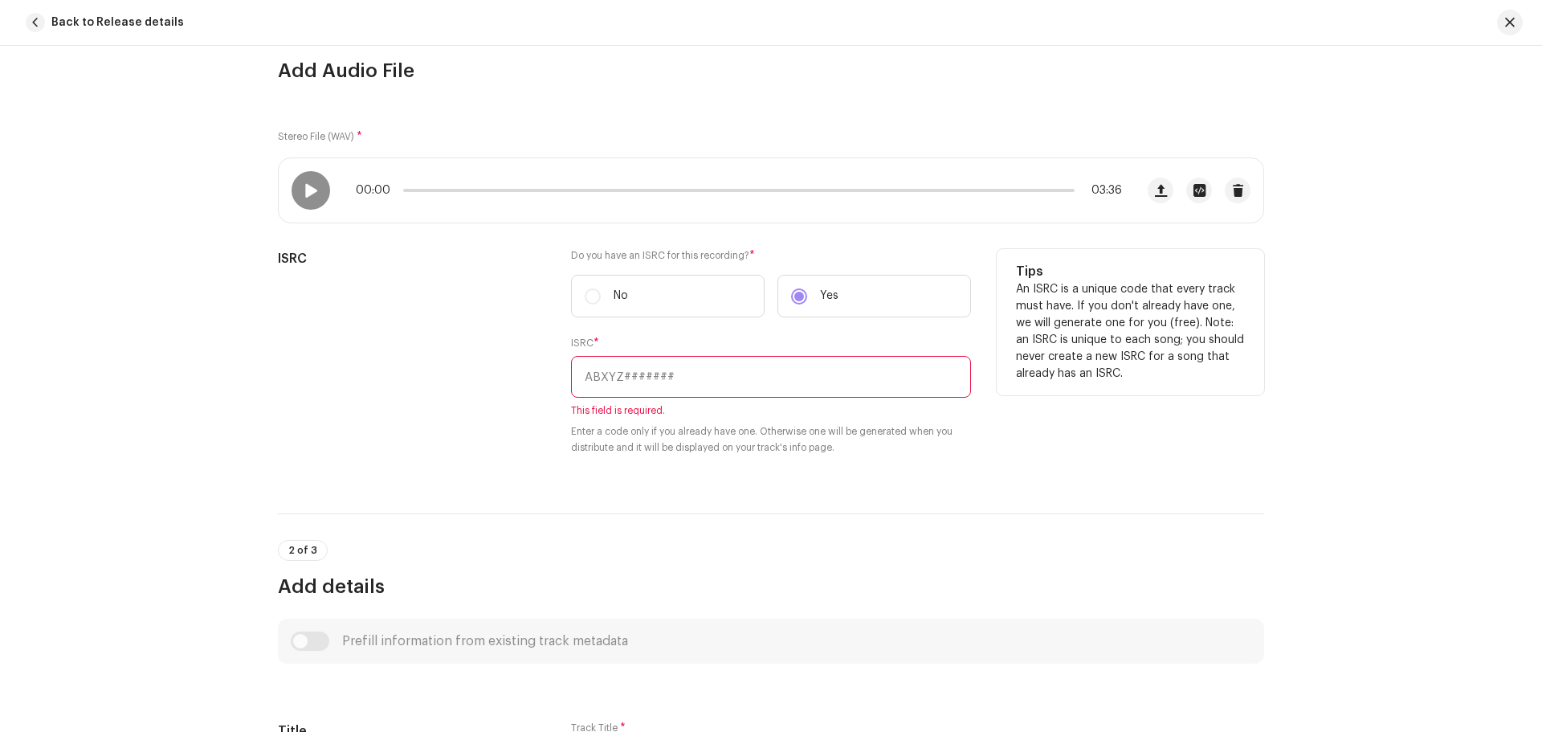
scroll to position [321, 0]
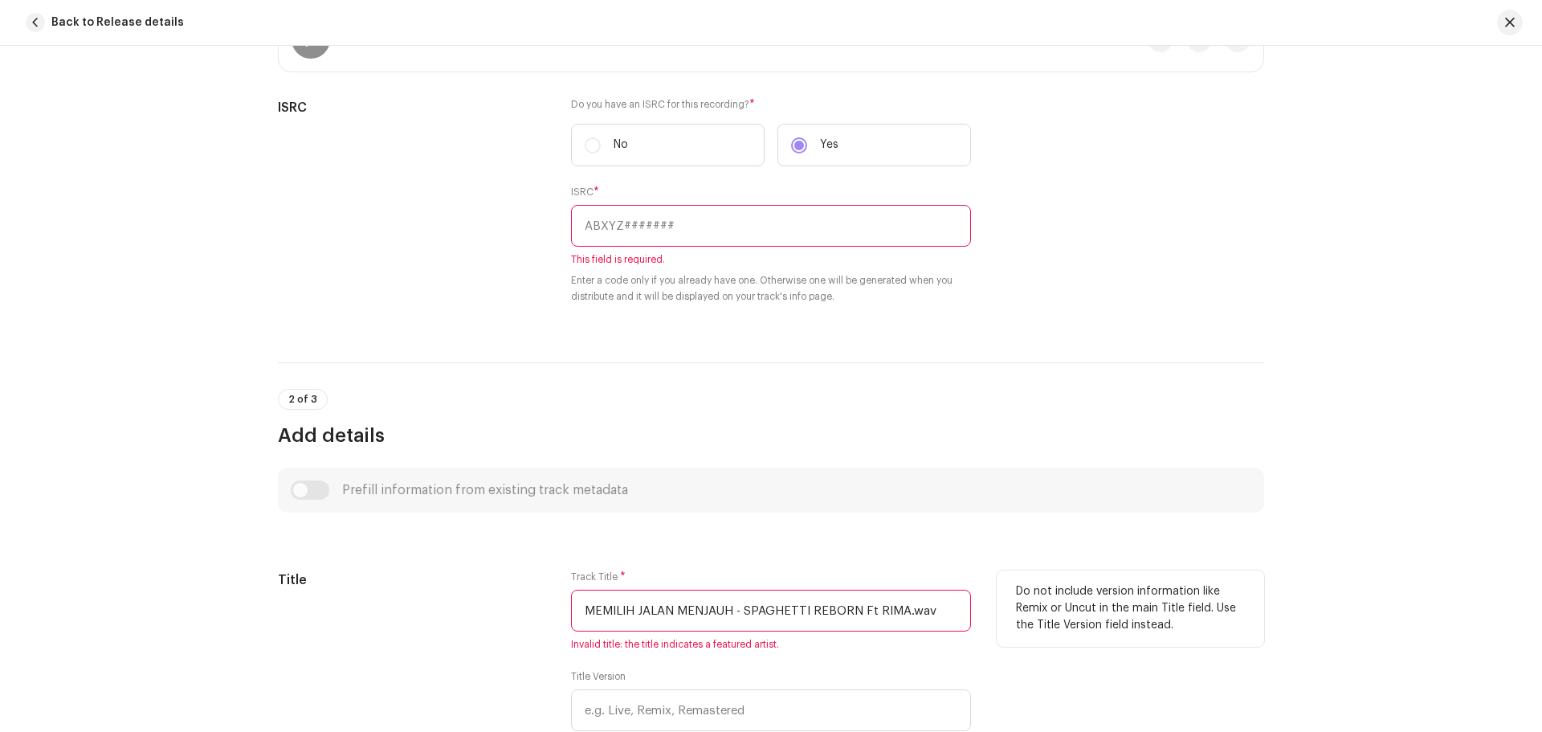
drag, startPoint x: 735, startPoint y: 605, endPoint x: 1171, endPoint y: 605, distance: 436.0
click at [1171, 605] on div "Title Track Title * MEMILIH JALAN MENJAUH - SPAGHETTI REBORN Ft RIMA.wav Invali…" at bounding box center [771, 673] width 986 height 206
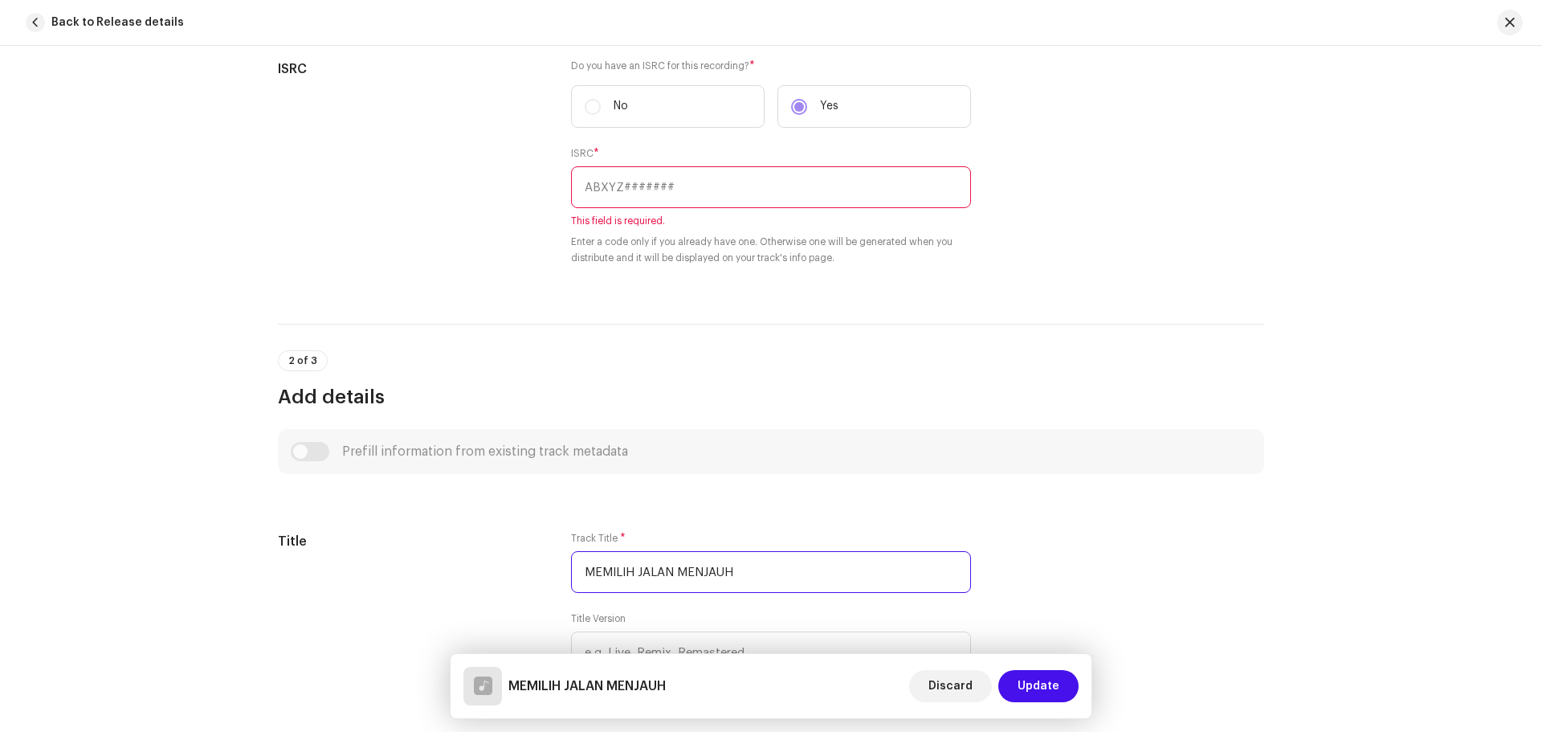
scroll to position [562, 0]
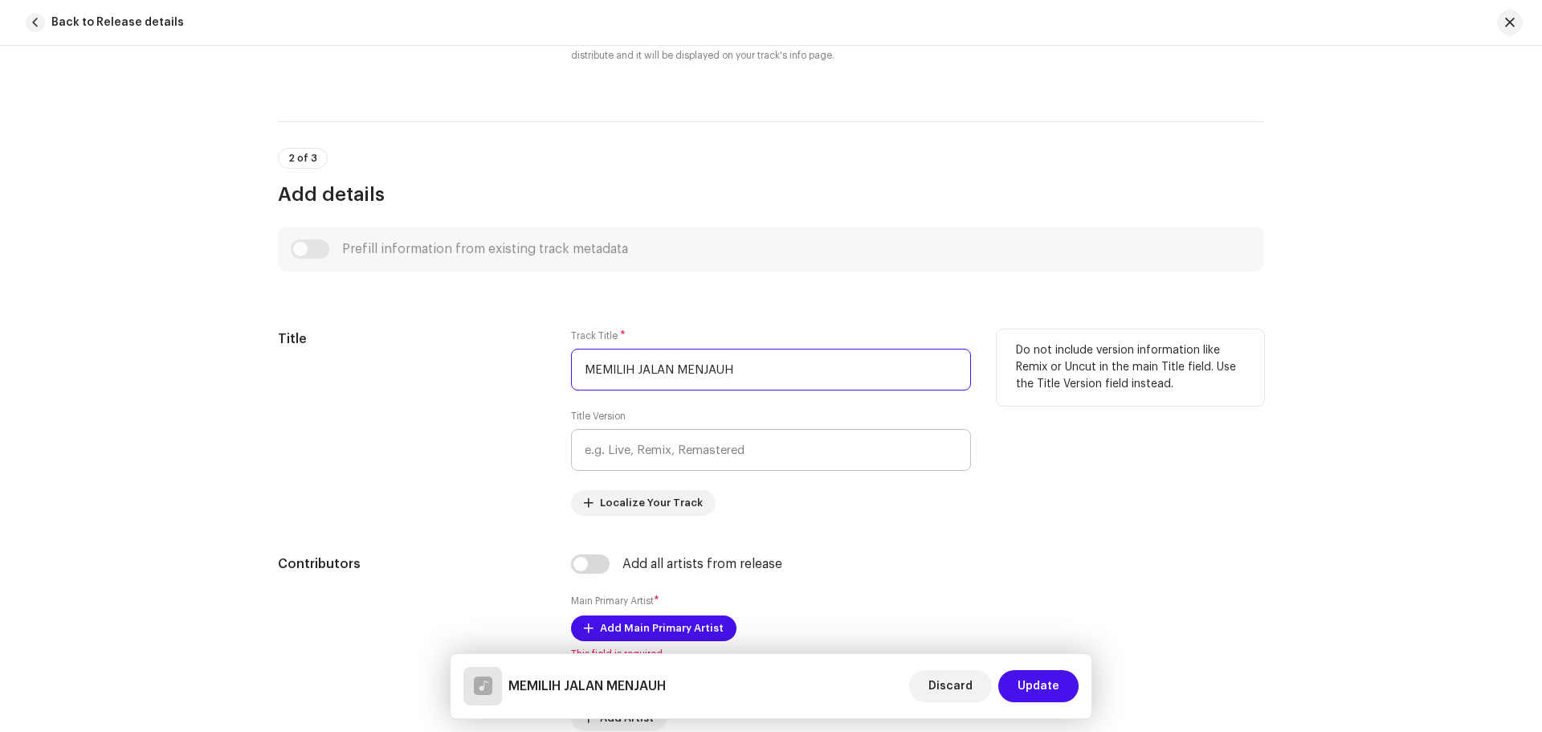
type input "MEMILIH JALAN MENJAUH"
click at [850, 448] on input "text" at bounding box center [771, 450] width 400 height 42
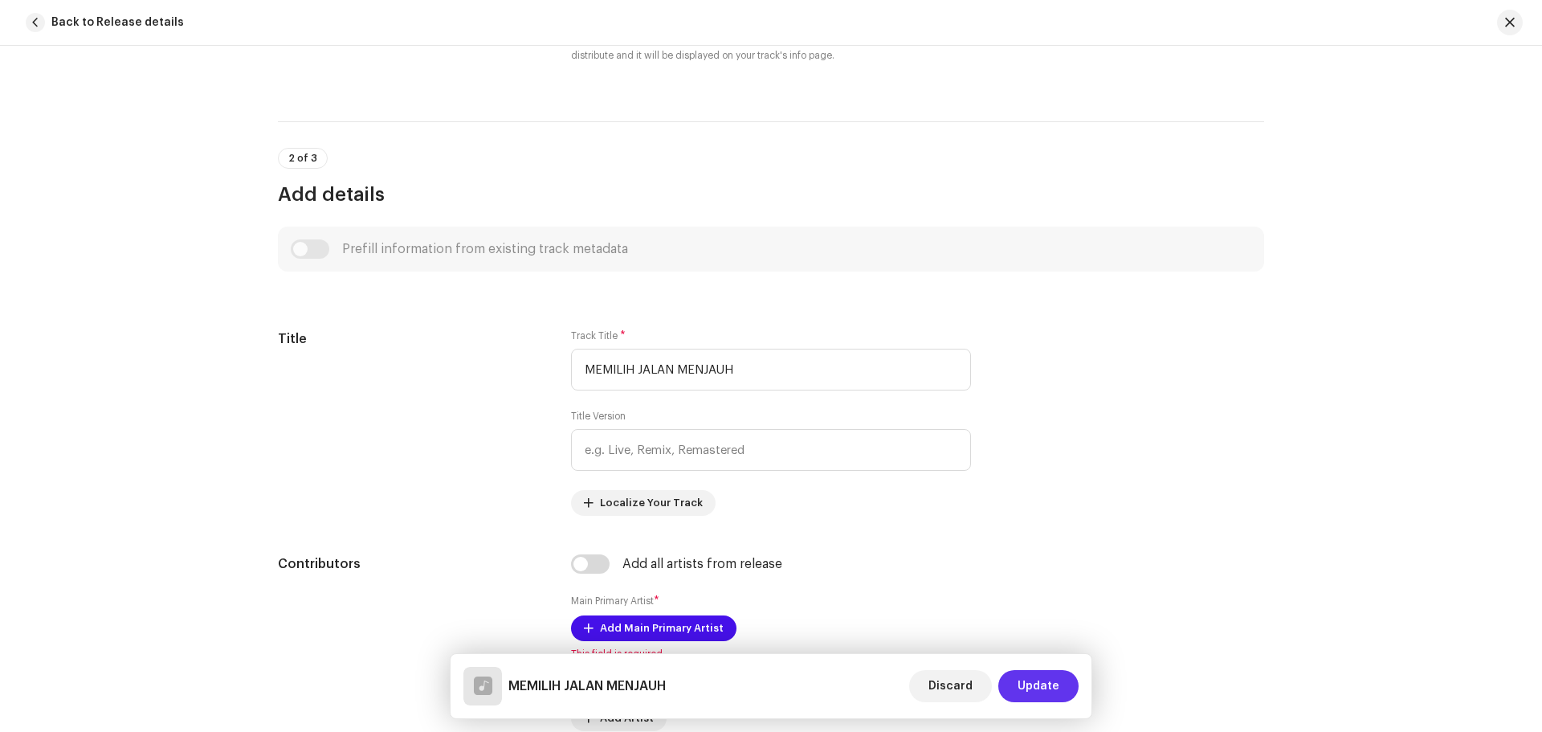
click at [1050, 695] on span "Update" at bounding box center [1038, 686] width 42 height 32
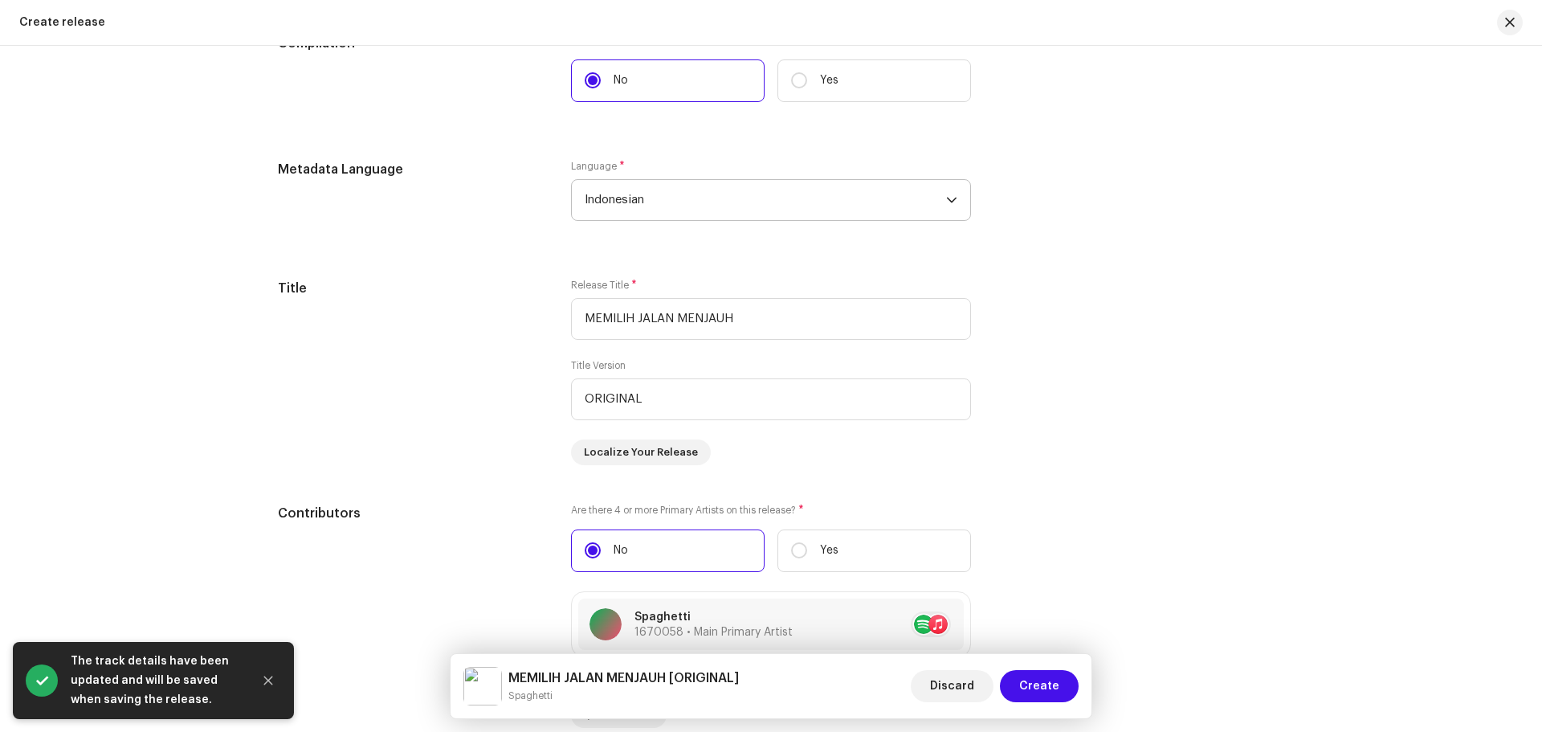
scroll to position [1365, 0]
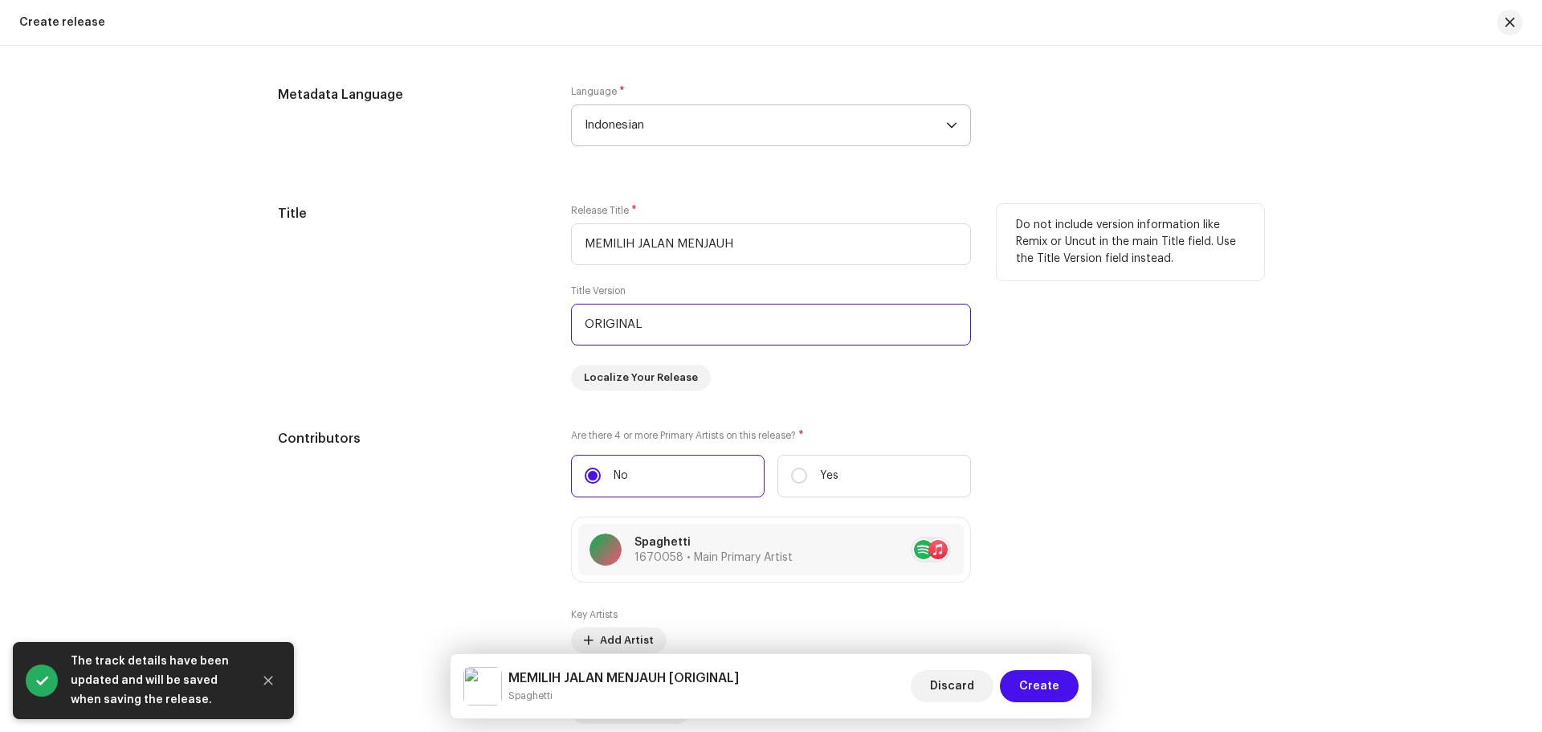
drag, startPoint x: 682, startPoint y: 329, endPoint x: 405, endPoint y: 306, distance: 278.0
click at [385, 308] on div "Title Release Title * MEMILIH JALAN MENJAUH Title Version ORIGINAL Localize You…" at bounding box center [771, 297] width 986 height 186
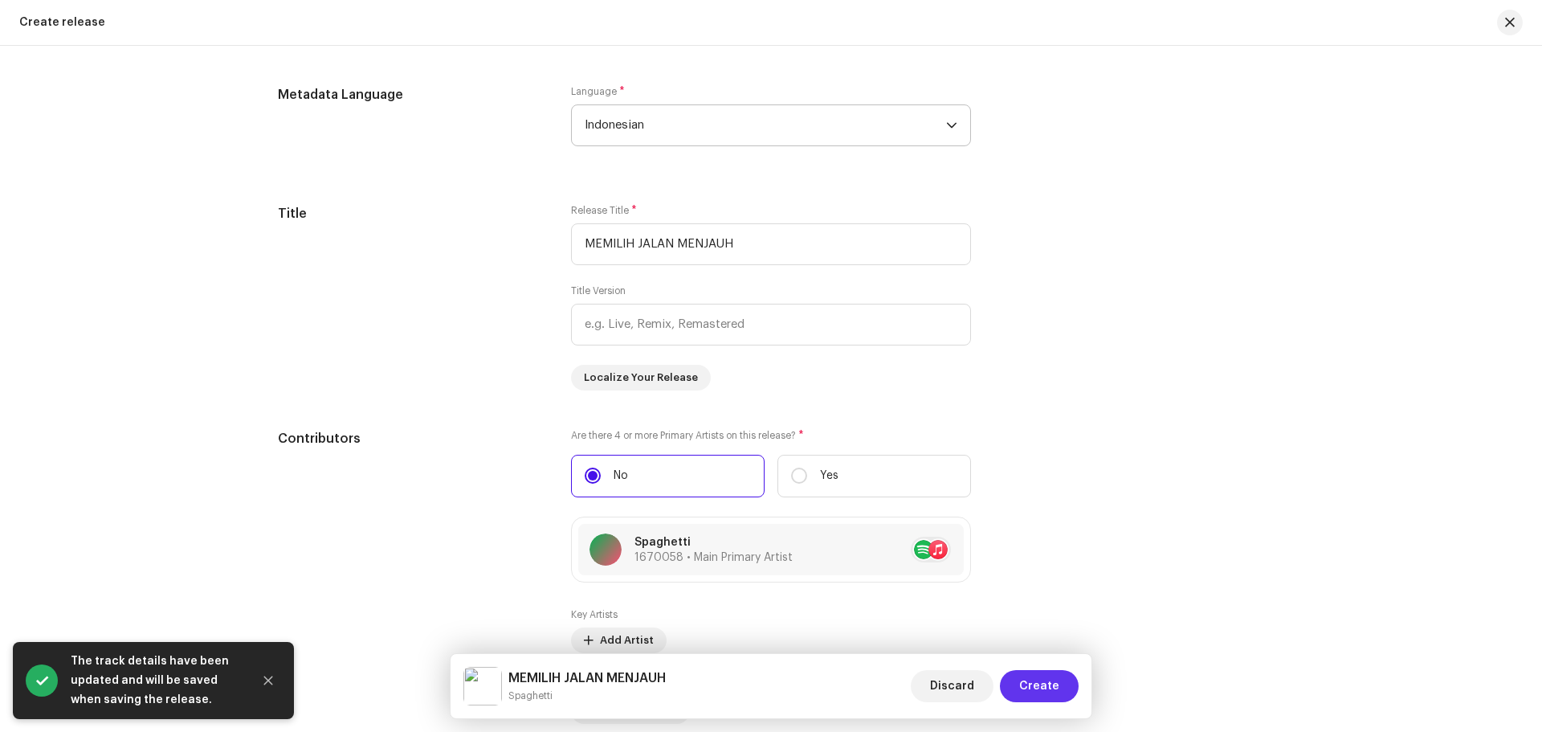
click at [1037, 691] on span "Create" at bounding box center [1039, 686] width 40 height 32
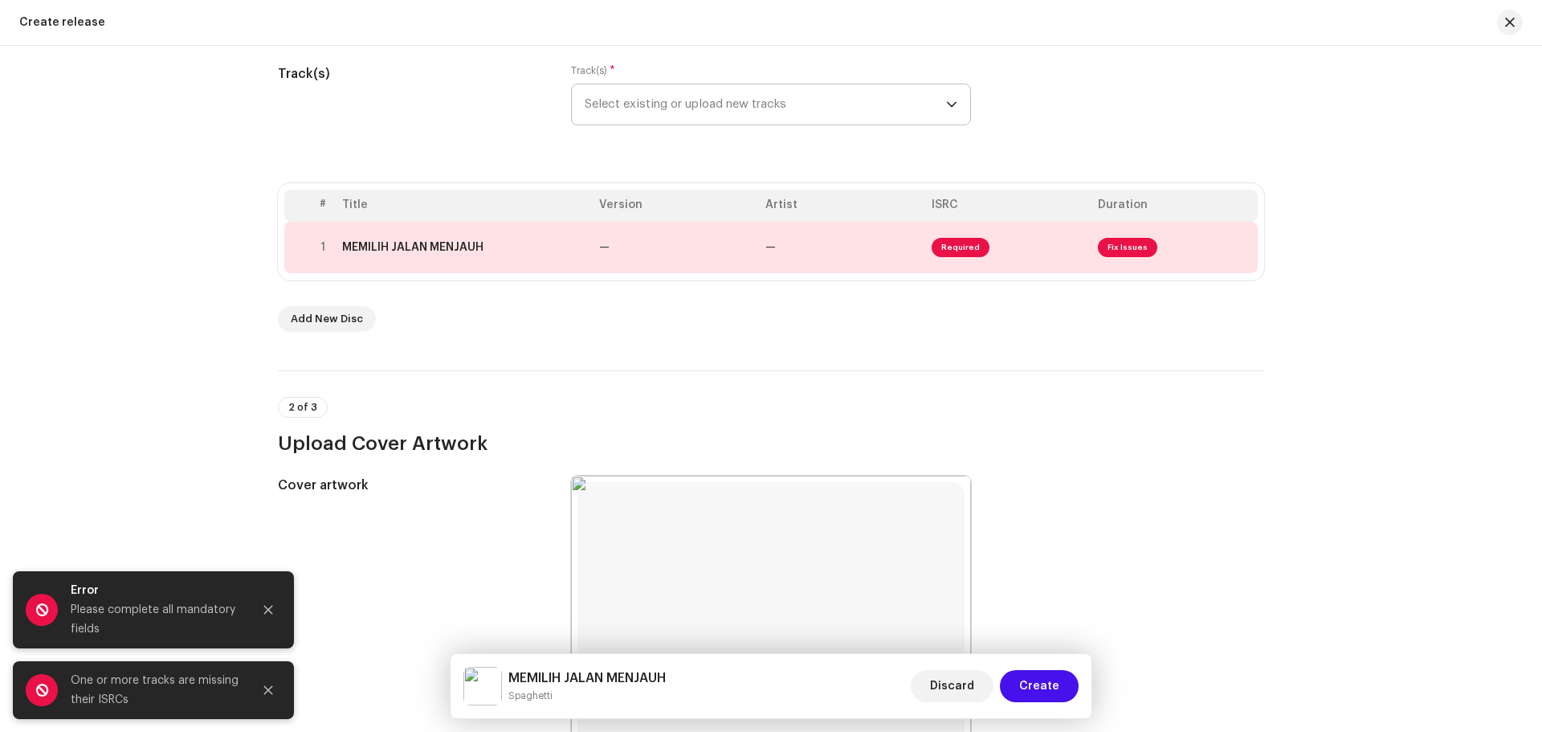
scroll to position [161, 0]
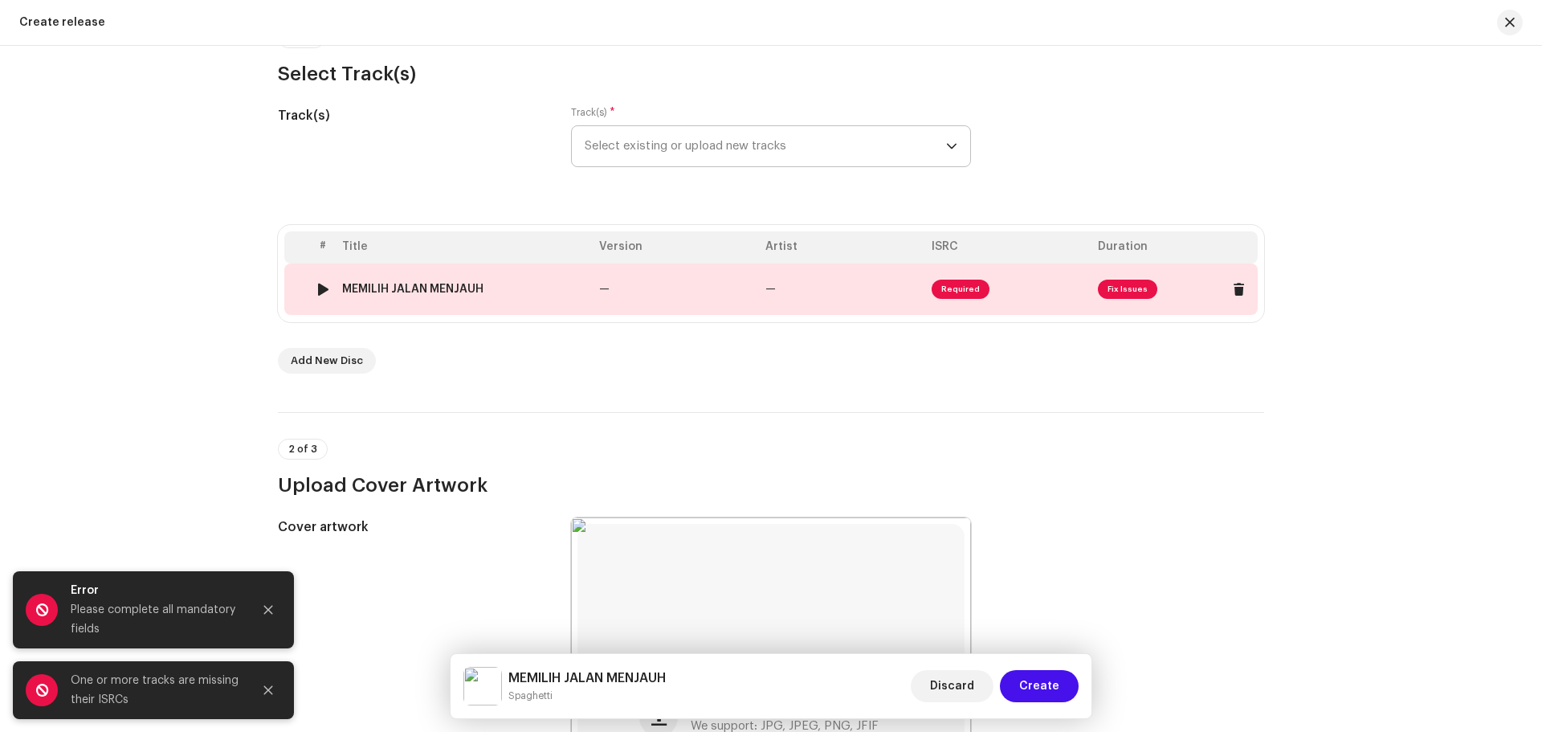
click at [958, 291] on span "Required" at bounding box center [960, 288] width 58 height 19
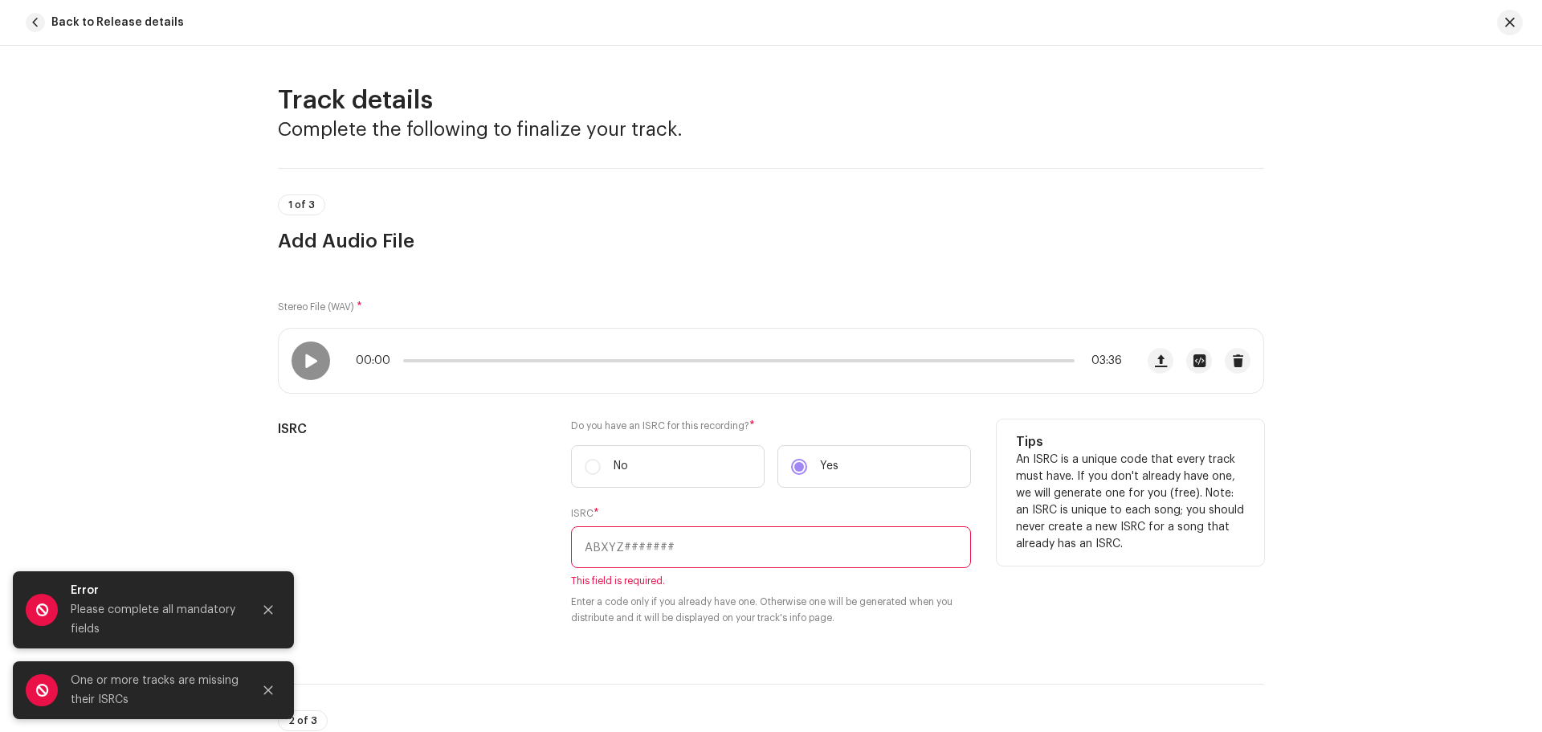
click at [588, 464] on label "No" at bounding box center [668, 466] width 194 height 43
drag, startPoint x: 825, startPoint y: 475, endPoint x: 814, endPoint y: 467, distance: 12.7
click at [824, 474] on label "Yes" at bounding box center [874, 466] width 194 height 43
click at [797, 461] on label "Yes" at bounding box center [874, 466] width 194 height 43
click at [625, 457] on label "No" at bounding box center [668, 466] width 194 height 43
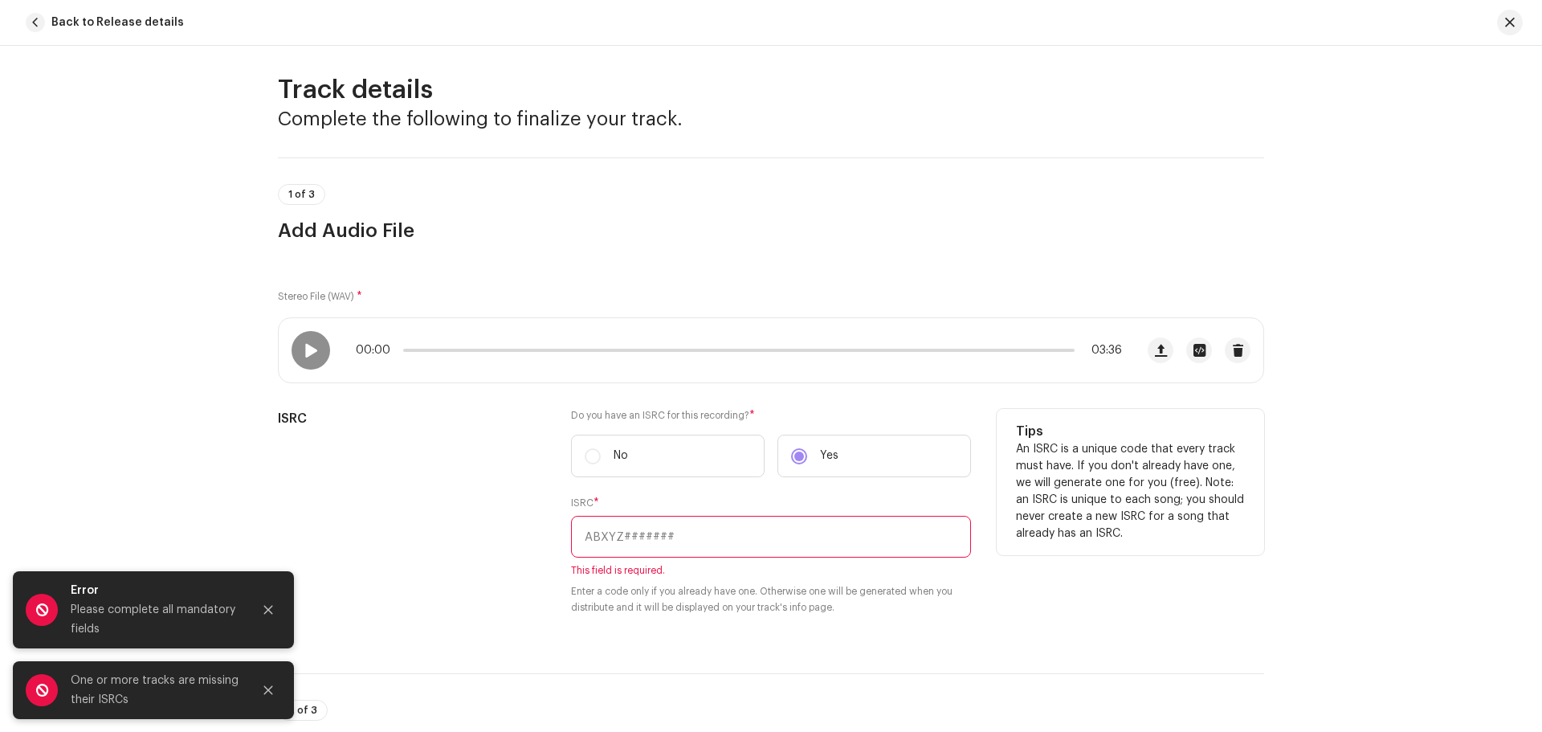
scroll to position [0, 0]
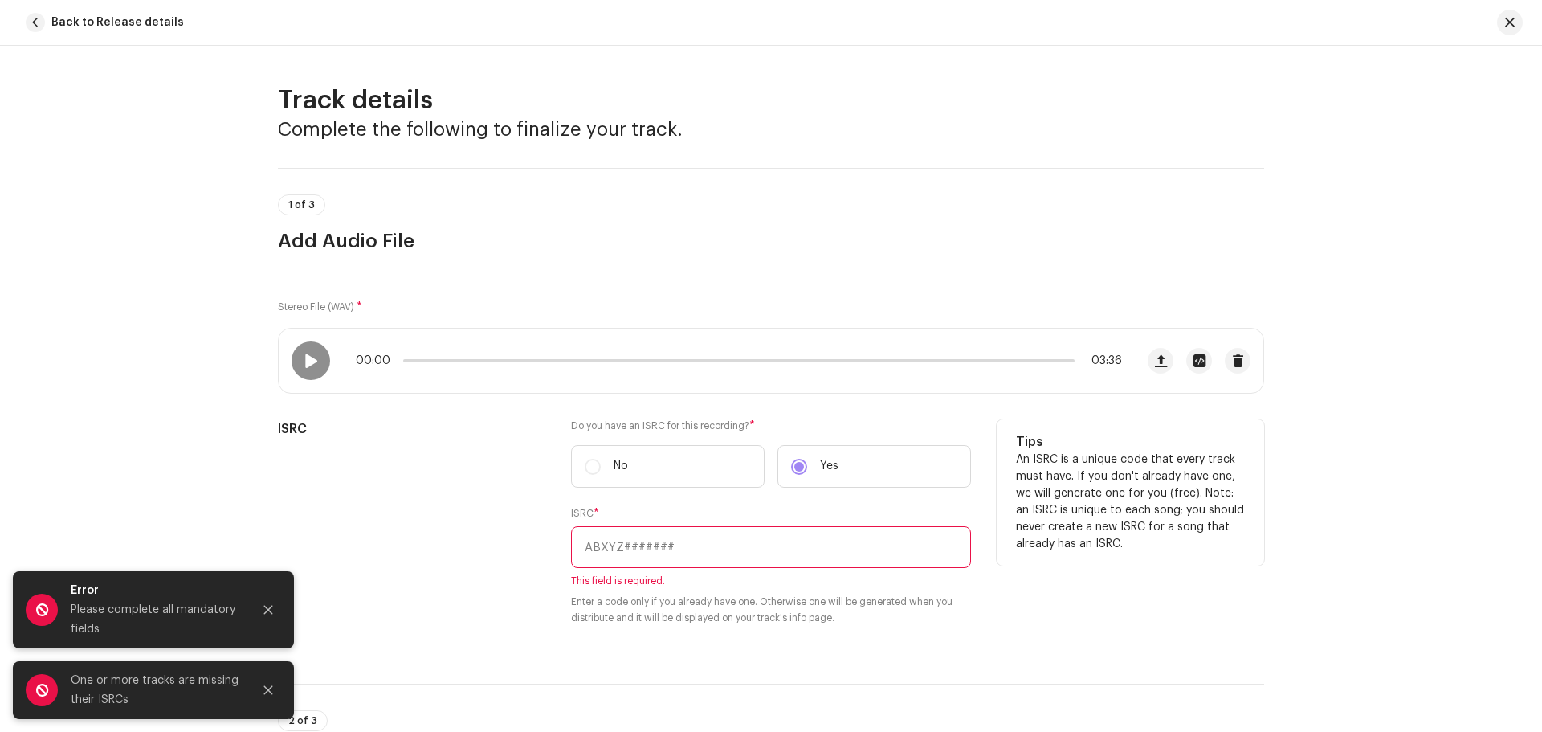
click at [590, 458] on label "No" at bounding box center [668, 466] width 194 height 43
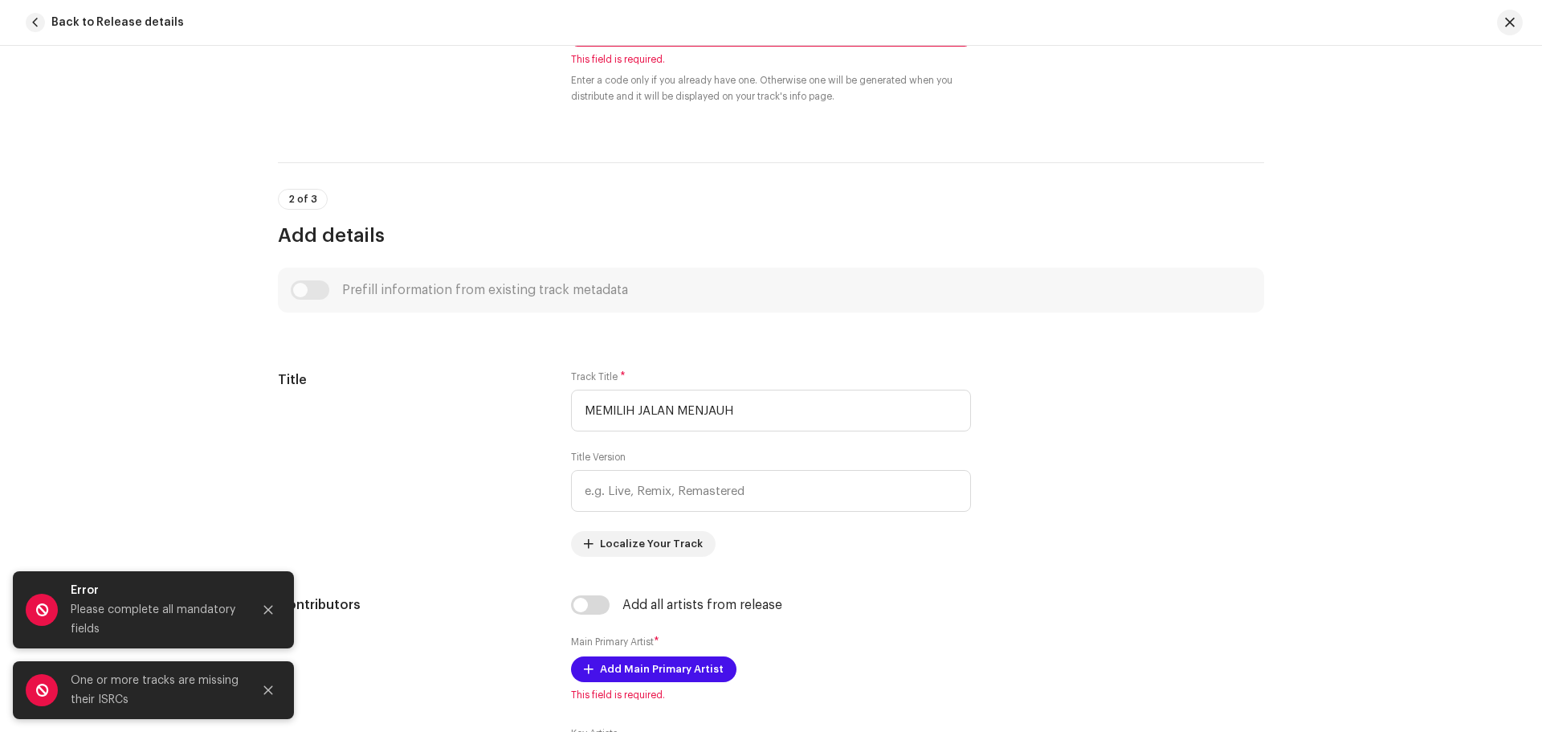
scroll to position [401, 0]
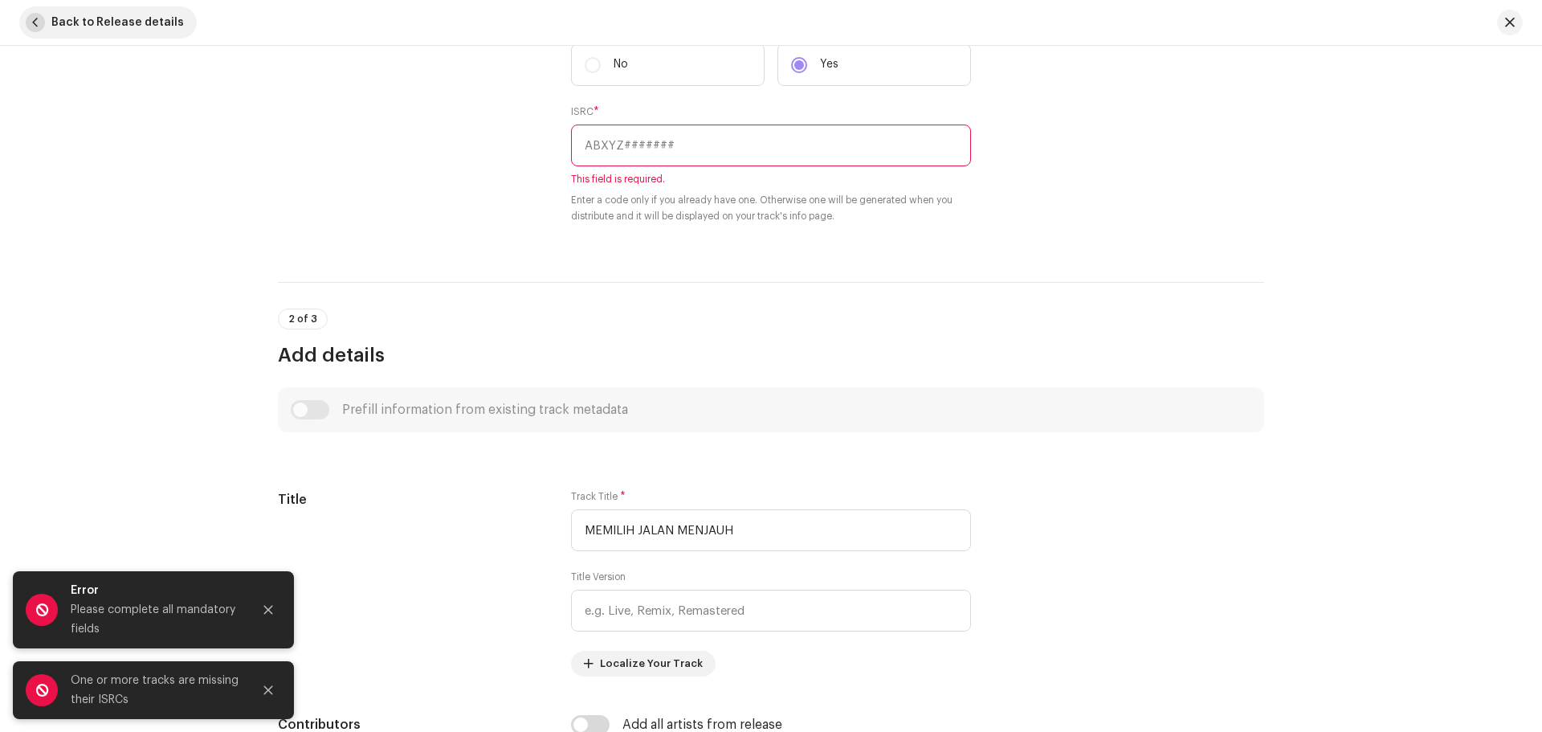
click at [44, 32] on button "Back to Release details" at bounding box center [107, 22] width 177 height 32
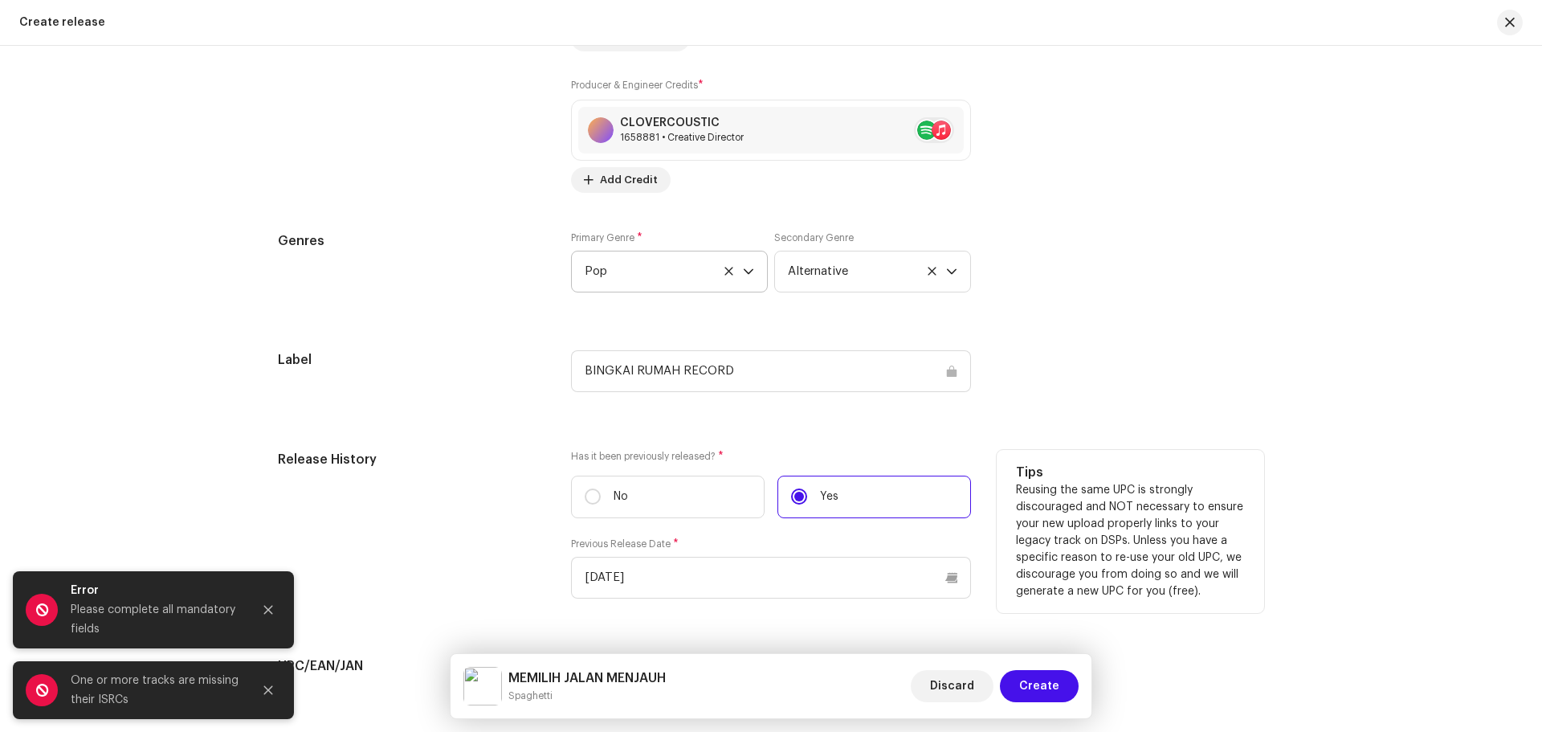
scroll to position [2088, 0]
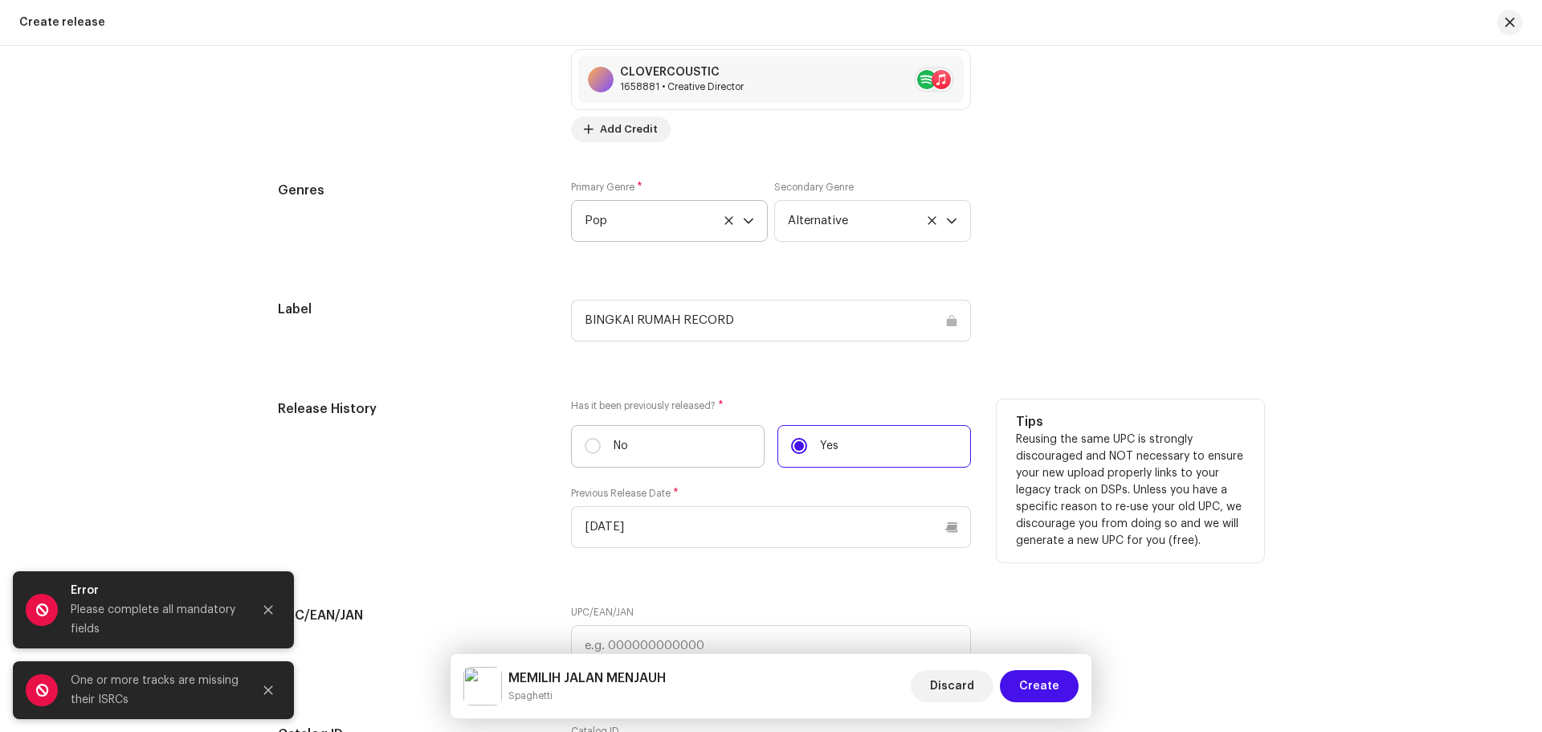
click at [624, 442] on p "No" at bounding box center [620, 446] width 14 height 17
click at [601, 442] on input "No" at bounding box center [593, 446] width 16 height 16
radio input "true"
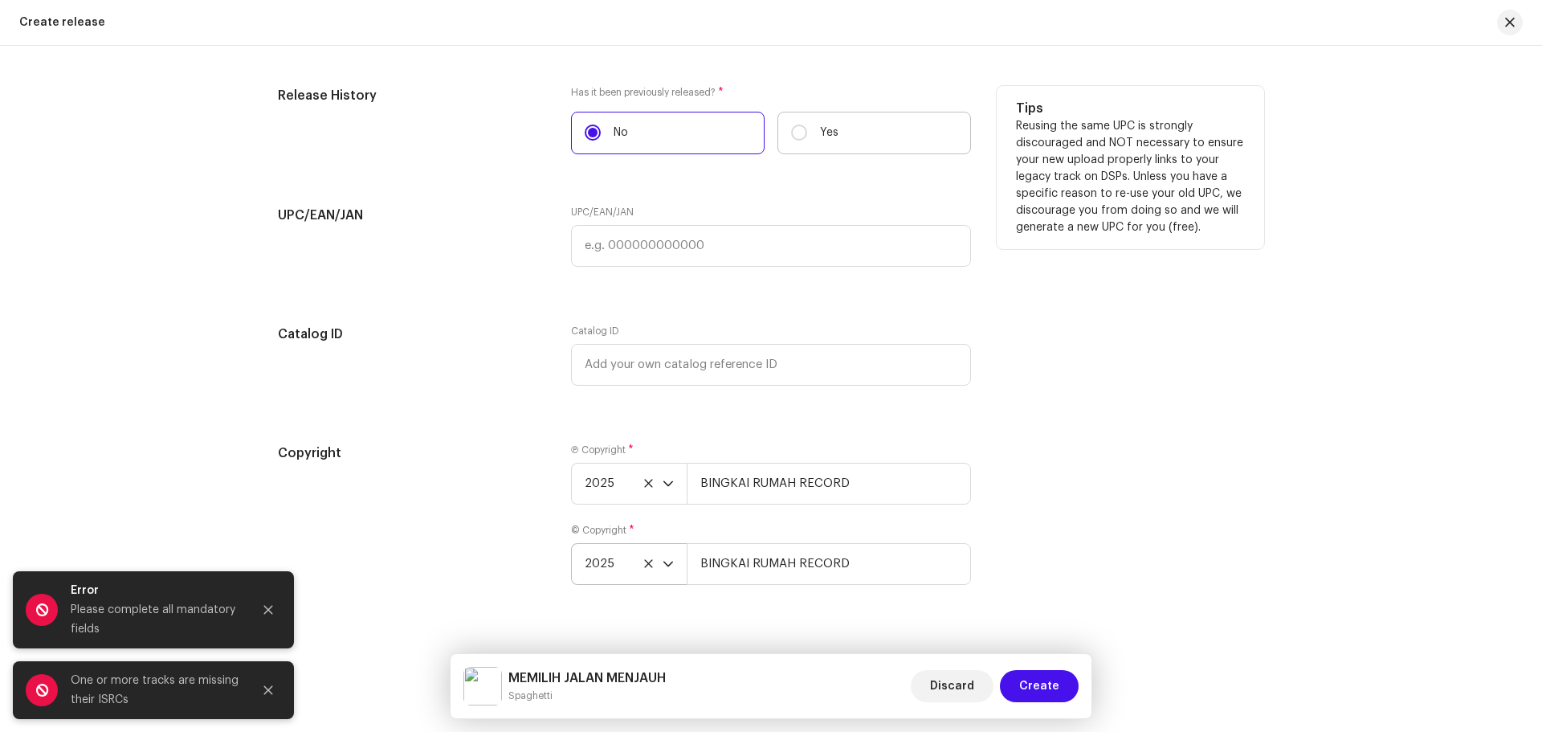
scroll to position [2427, 0]
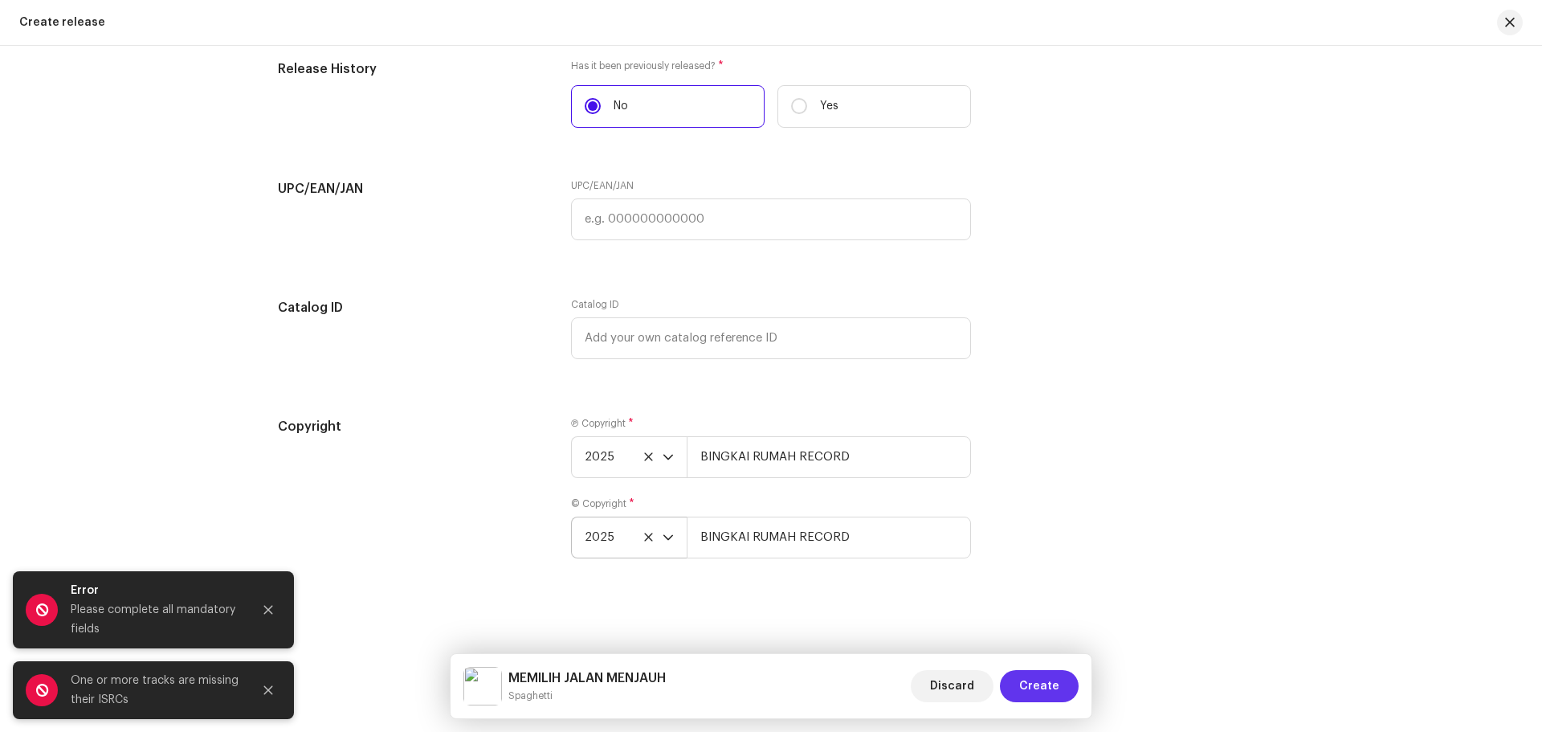
click at [1043, 690] on span "Create" at bounding box center [1039, 686] width 40 height 32
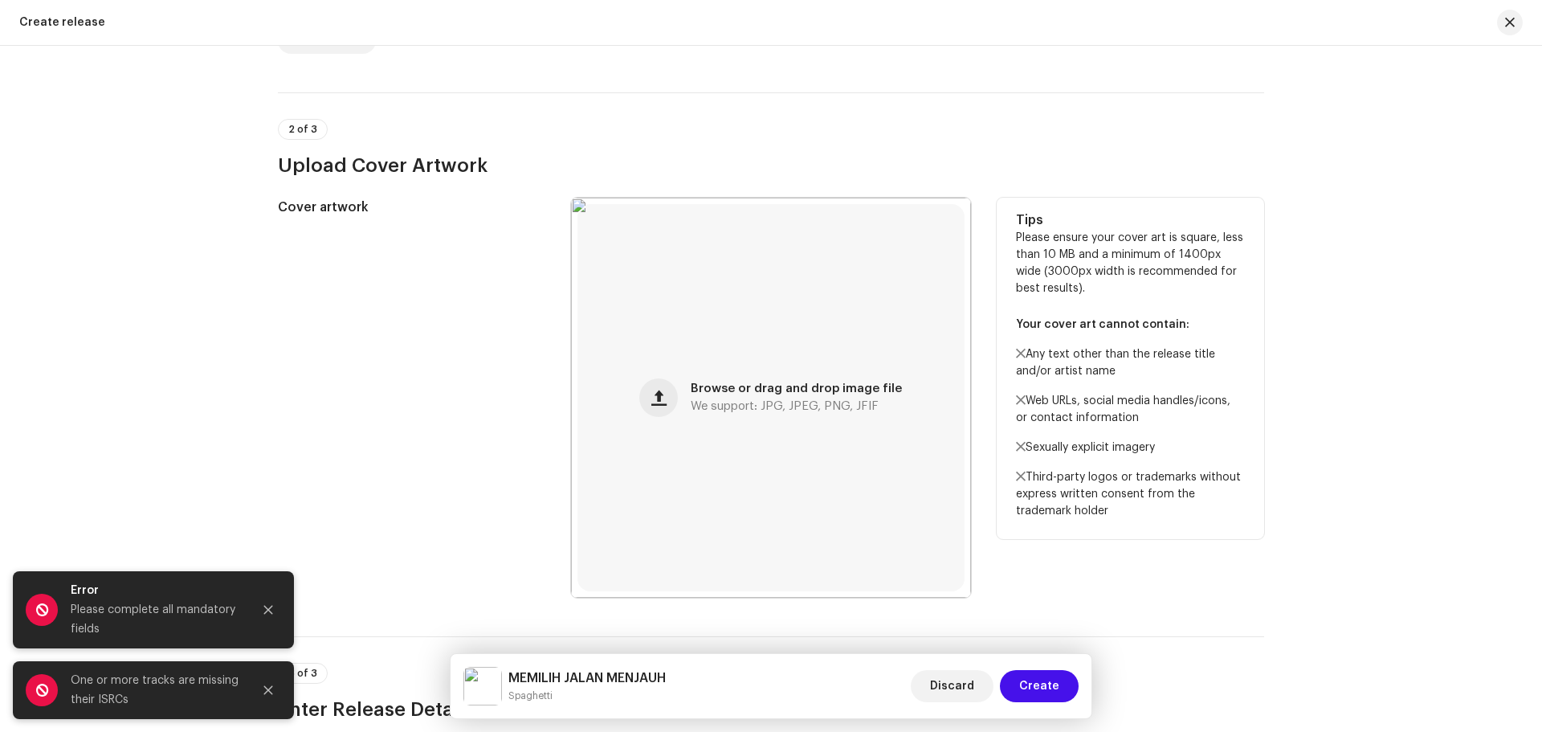
scroll to position [99, 0]
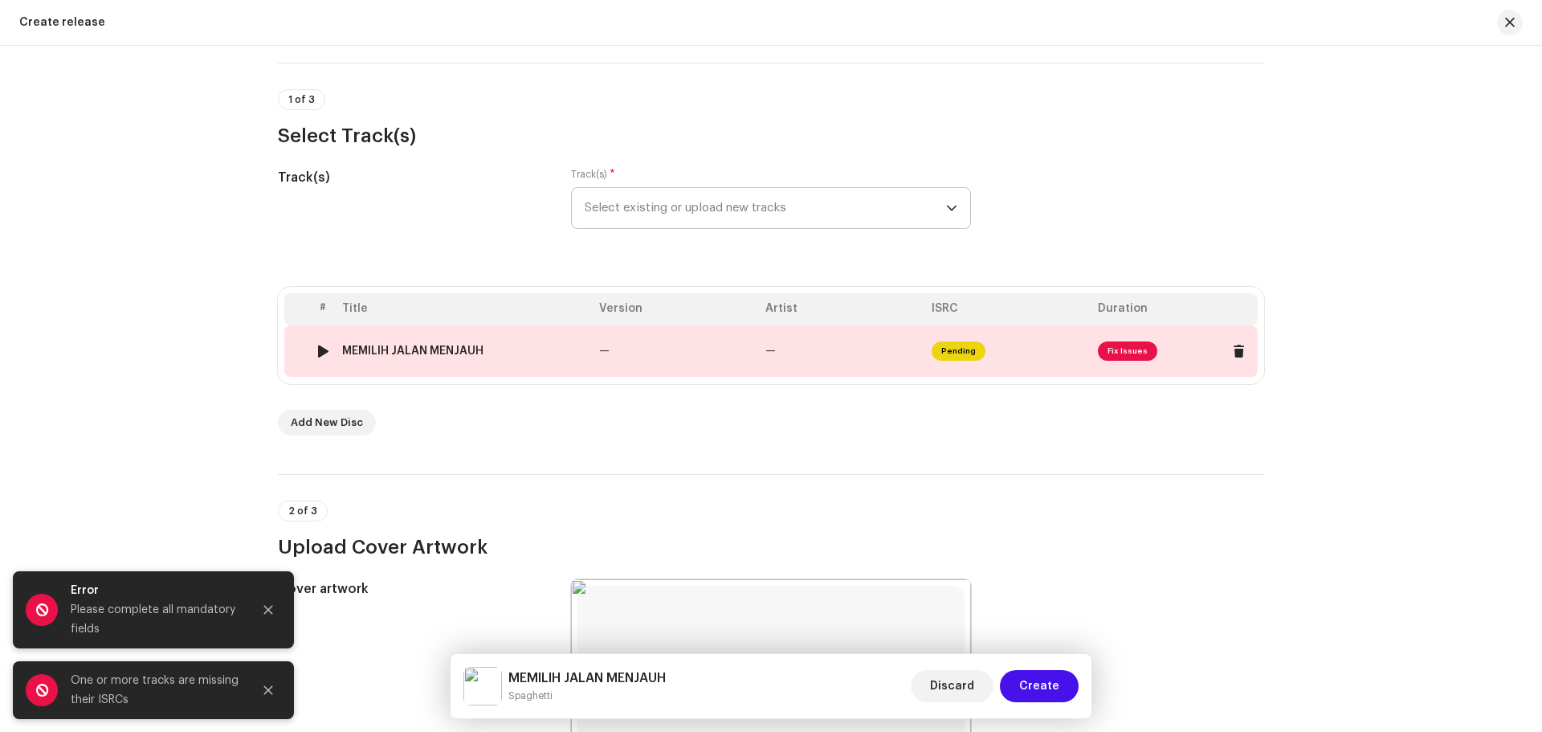
click at [1119, 353] on span "Fix Issues" at bounding box center [1127, 350] width 59 height 19
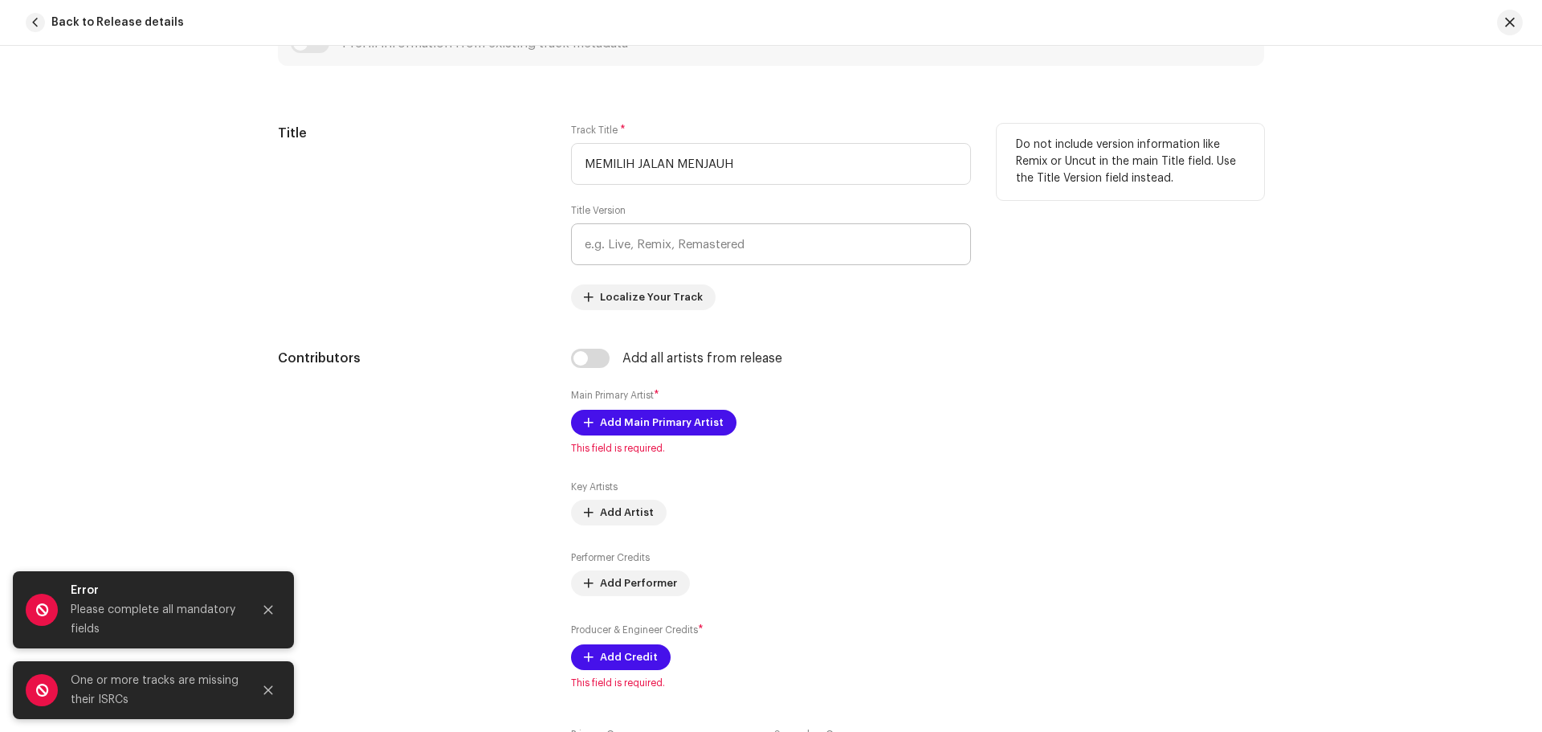
scroll to position [723, 0]
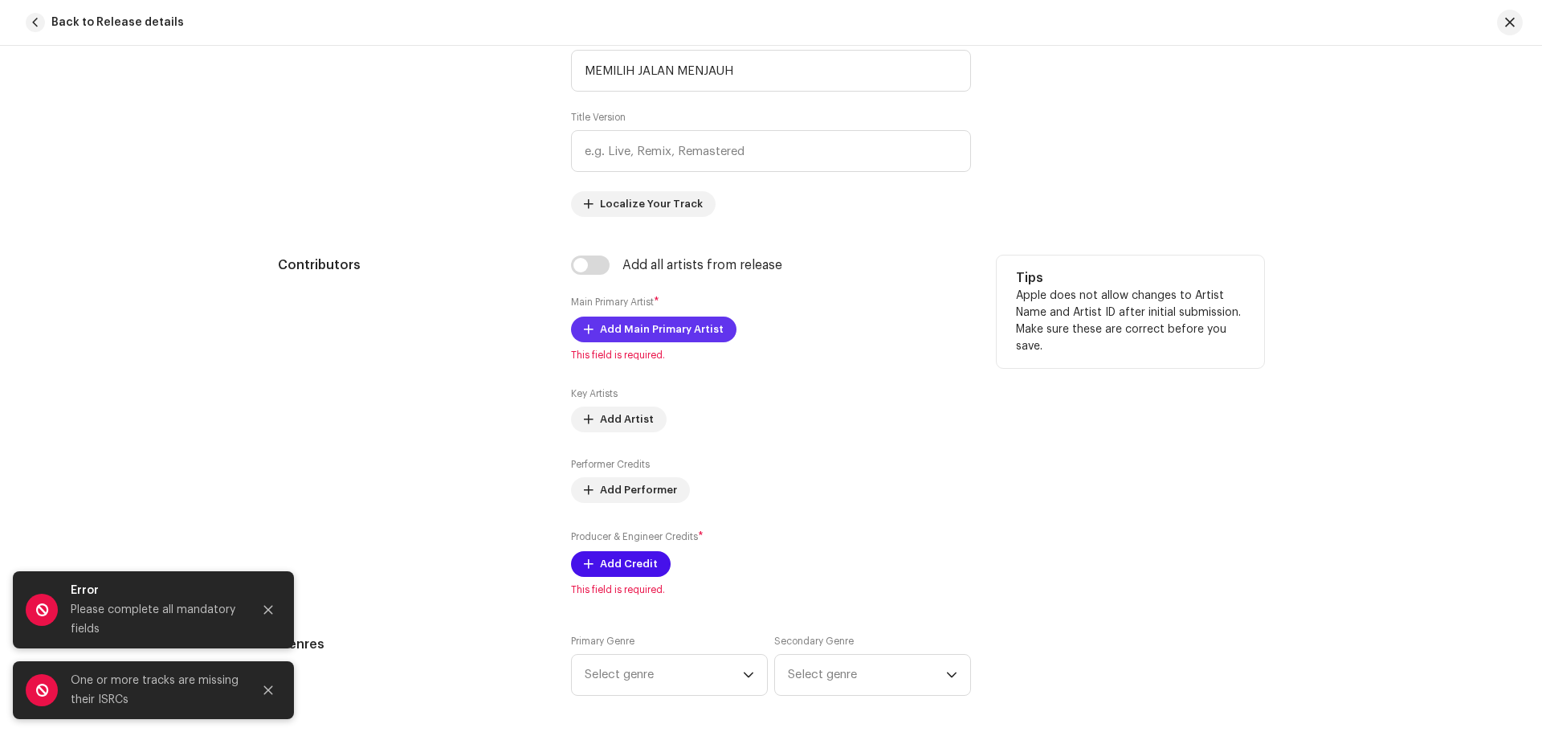
click at [668, 332] on span "Add Main Primary Artist" at bounding box center [662, 329] width 124 height 32
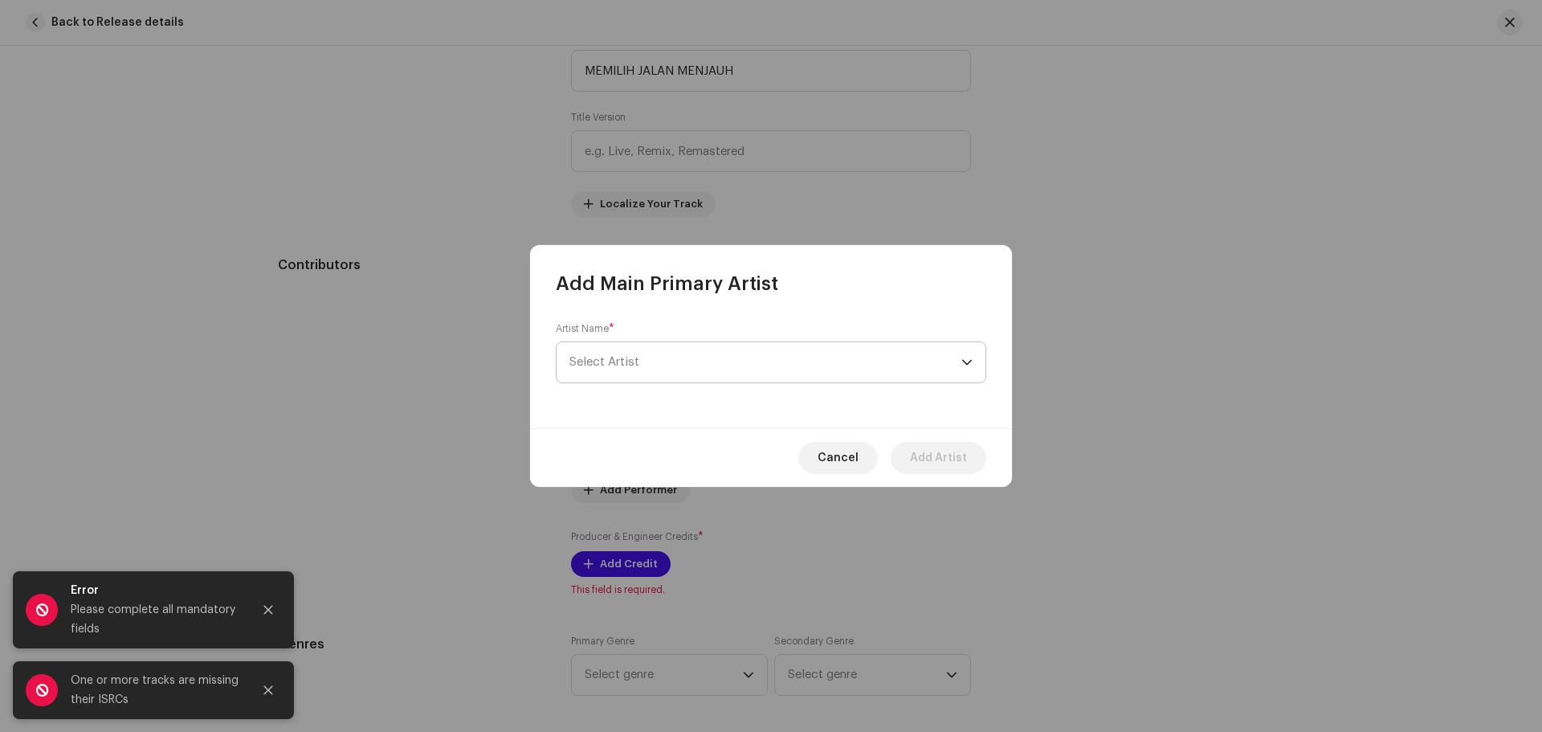
click at [722, 359] on span "Select Artist" at bounding box center [765, 362] width 392 height 40
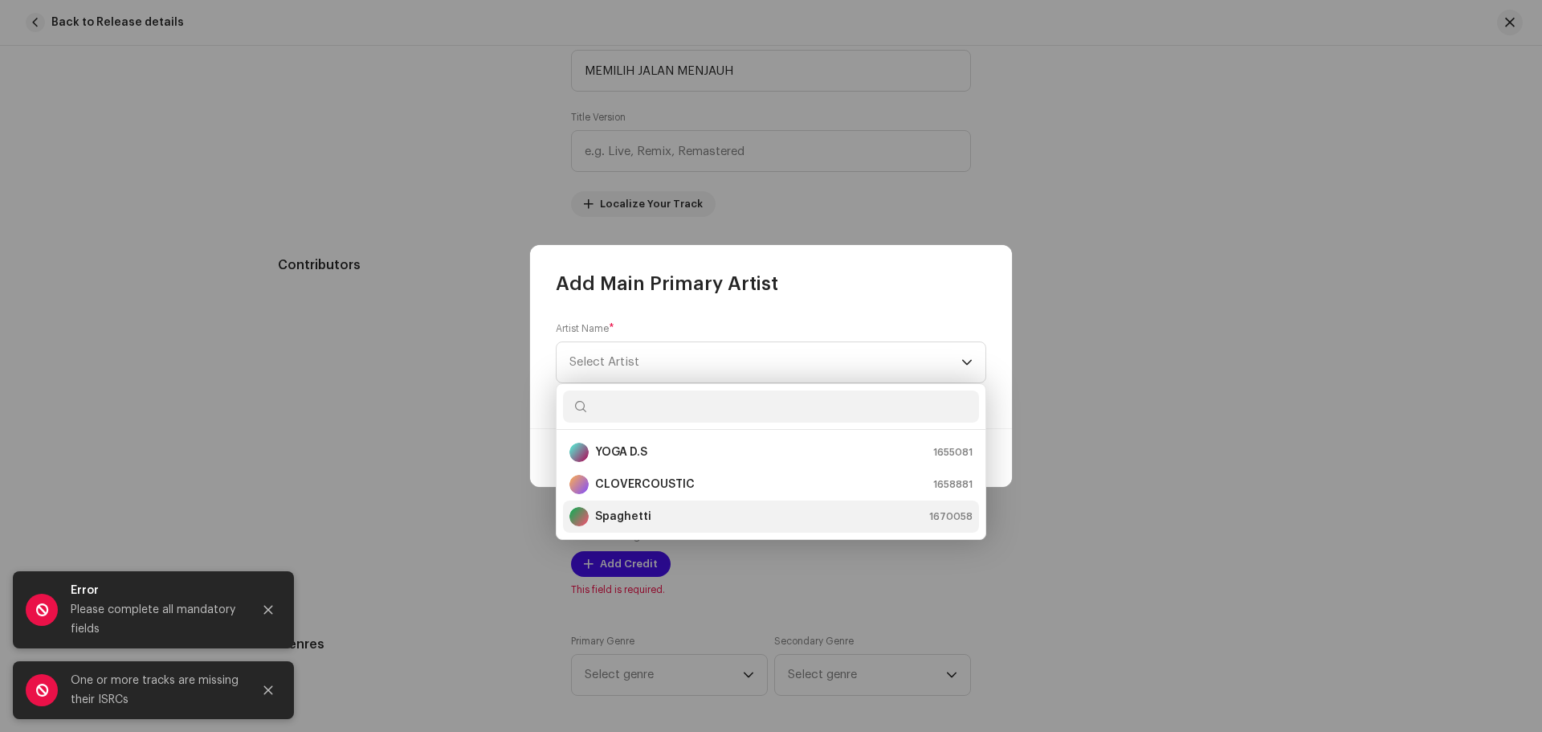
click at [642, 515] on strong "Spaghetti" at bounding box center [623, 516] width 56 height 16
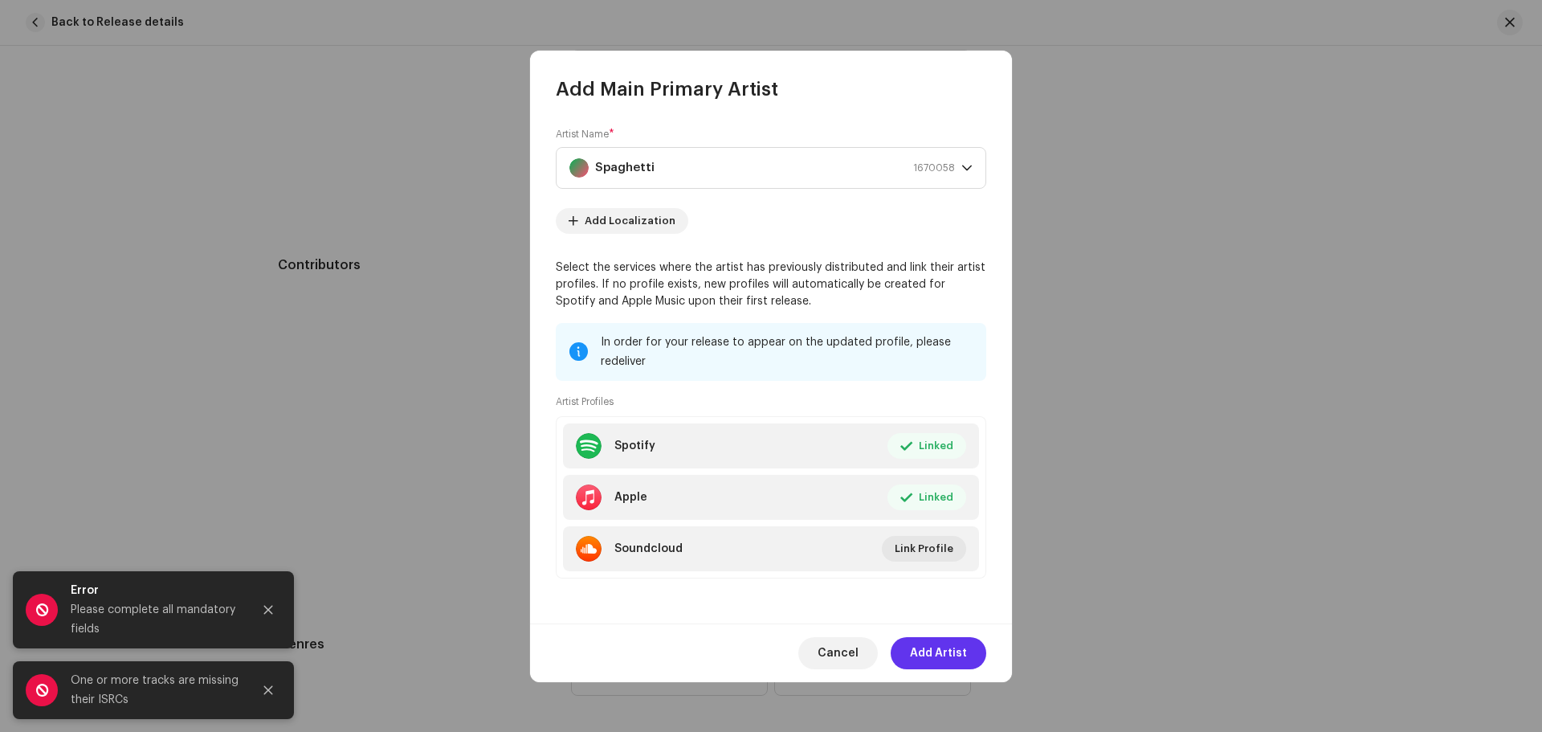
click at [948, 651] on span "Add Artist" at bounding box center [938, 653] width 57 height 32
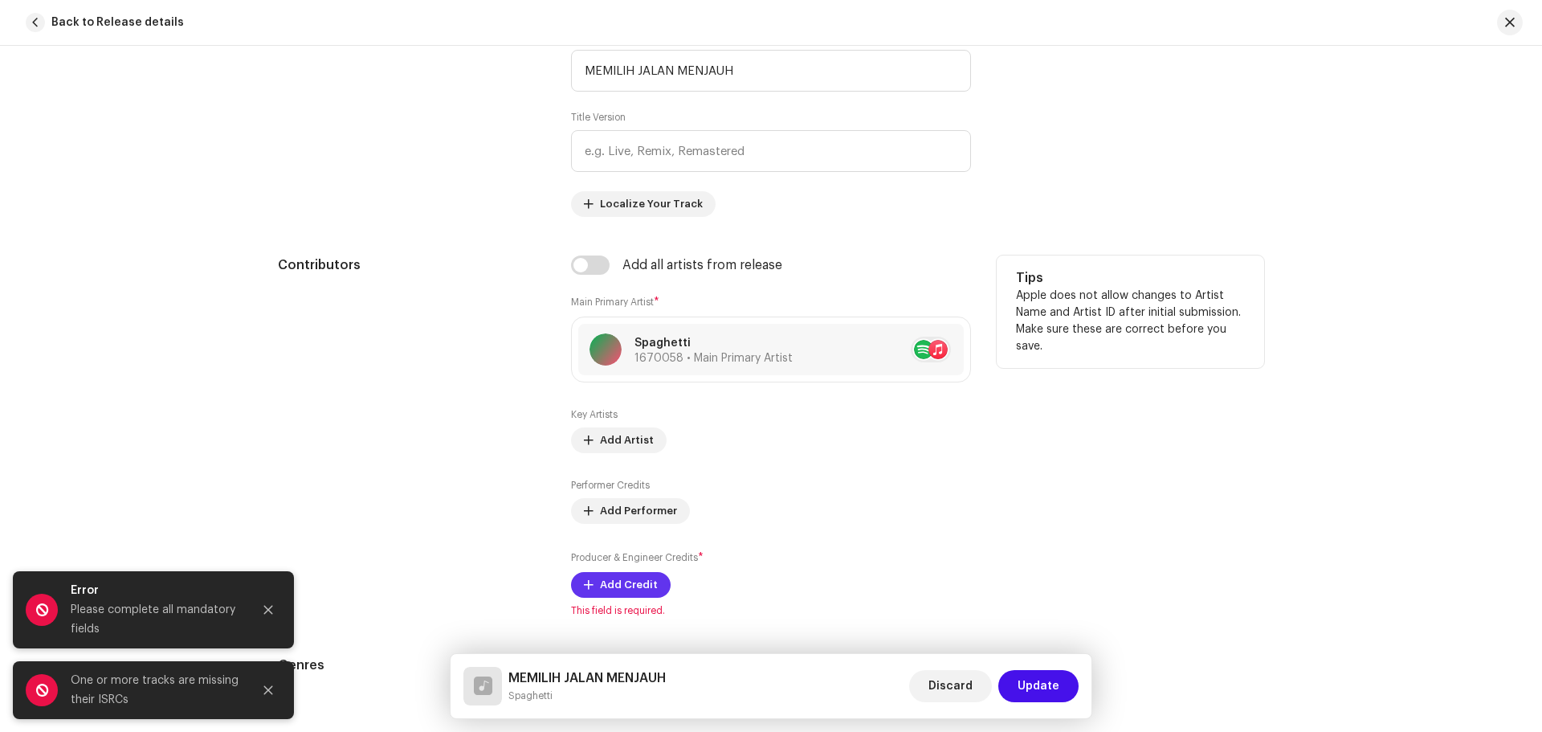
click at [631, 583] on span "Add Credit" at bounding box center [629, 585] width 58 height 32
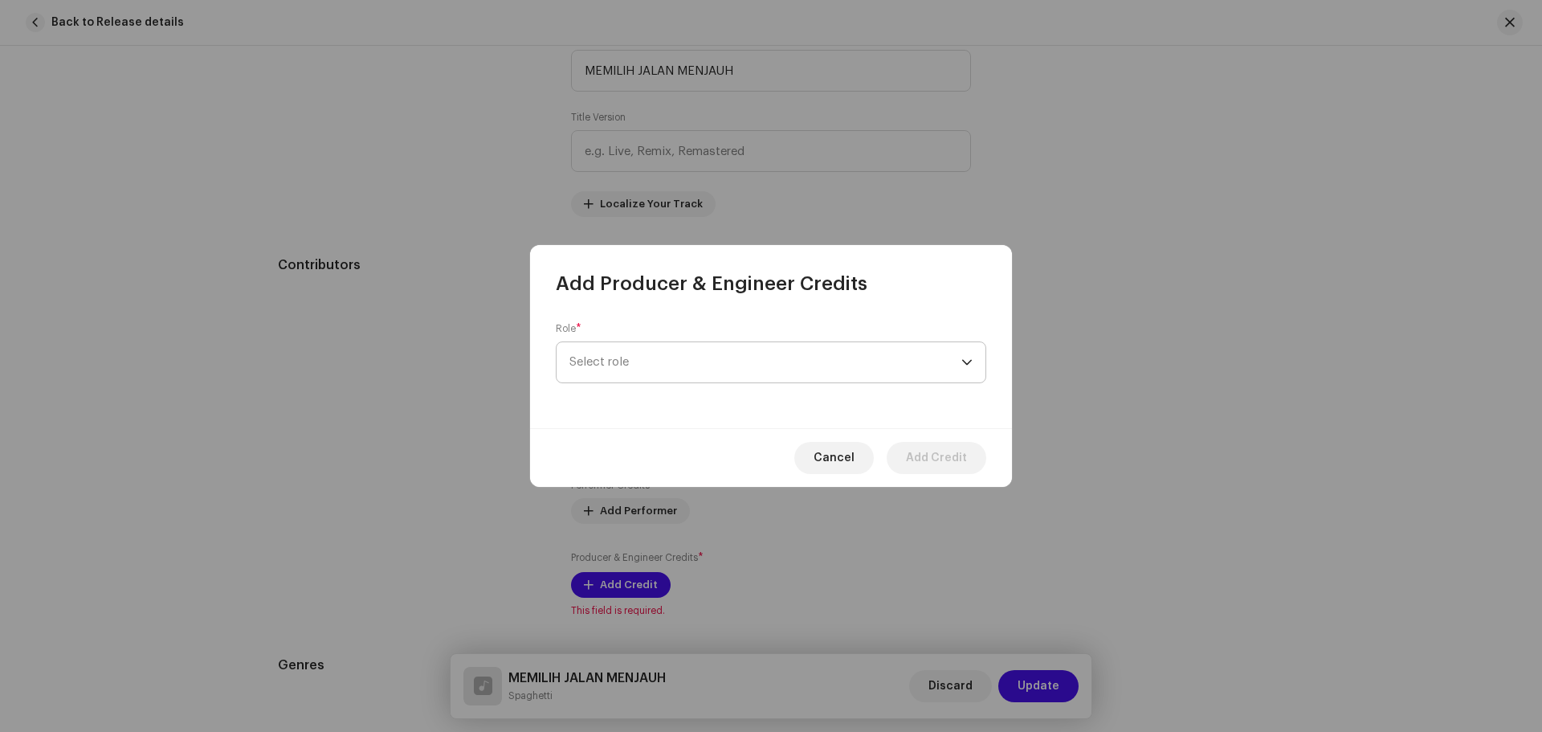
click at [740, 369] on span "Select role" at bounding box center [765, 362] width 392 height 40
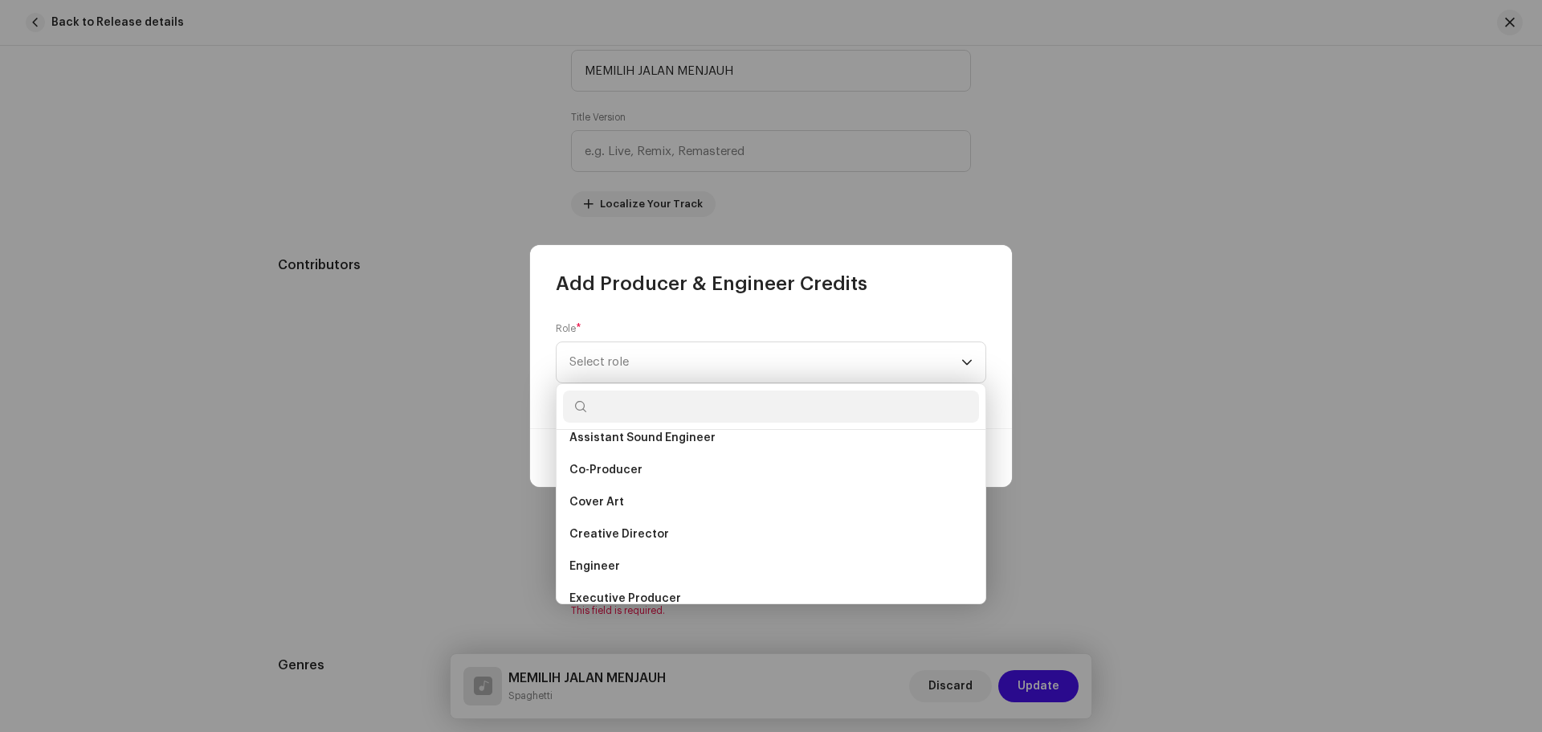
scroll to position [241, 0]
click at [659, 470] on li "Co-Producer" at bounding box center [771, 468] width 416 height 32
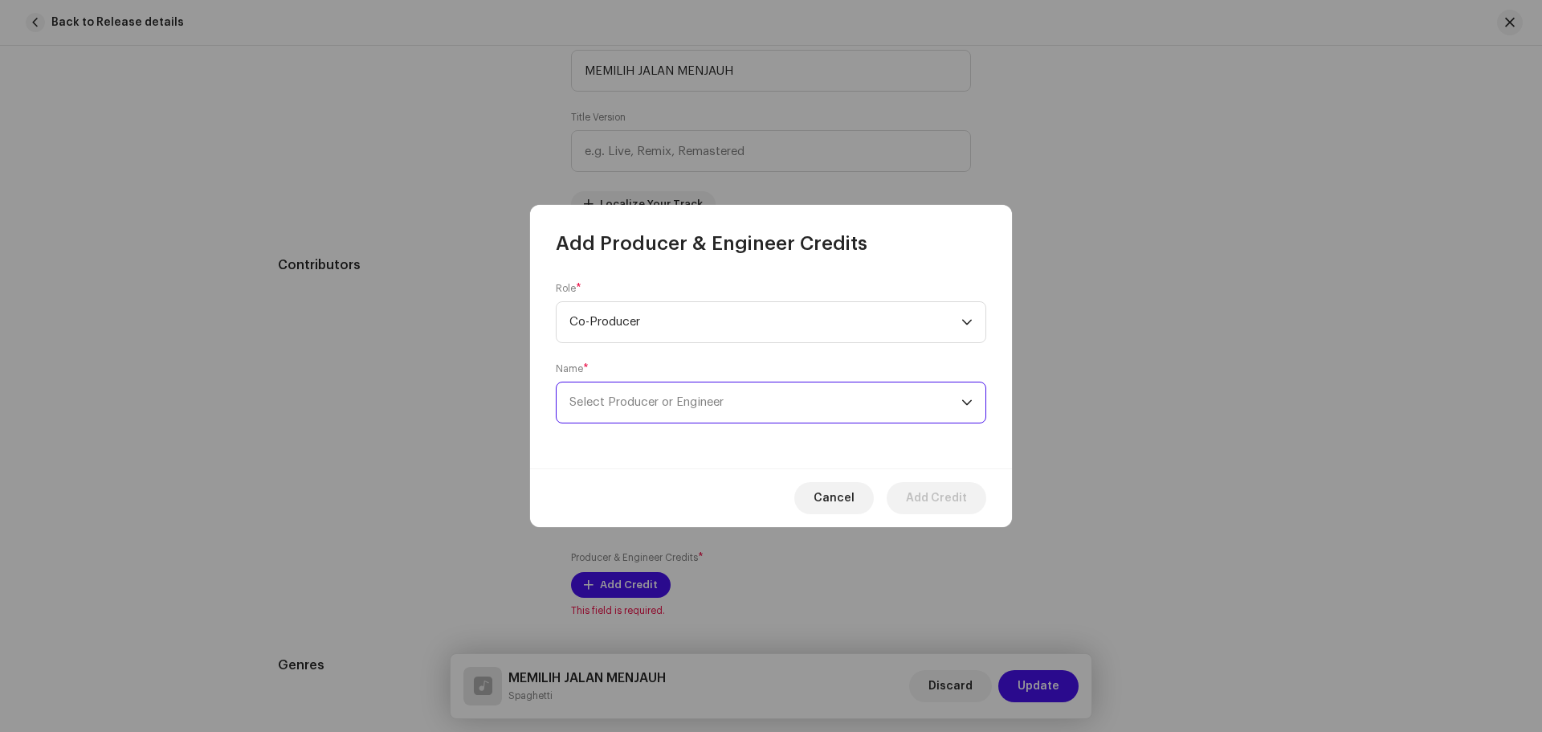
click at [732, 399] on span "Select Producer or Engineer" at bounding box center [765, 402] width 392 height 40
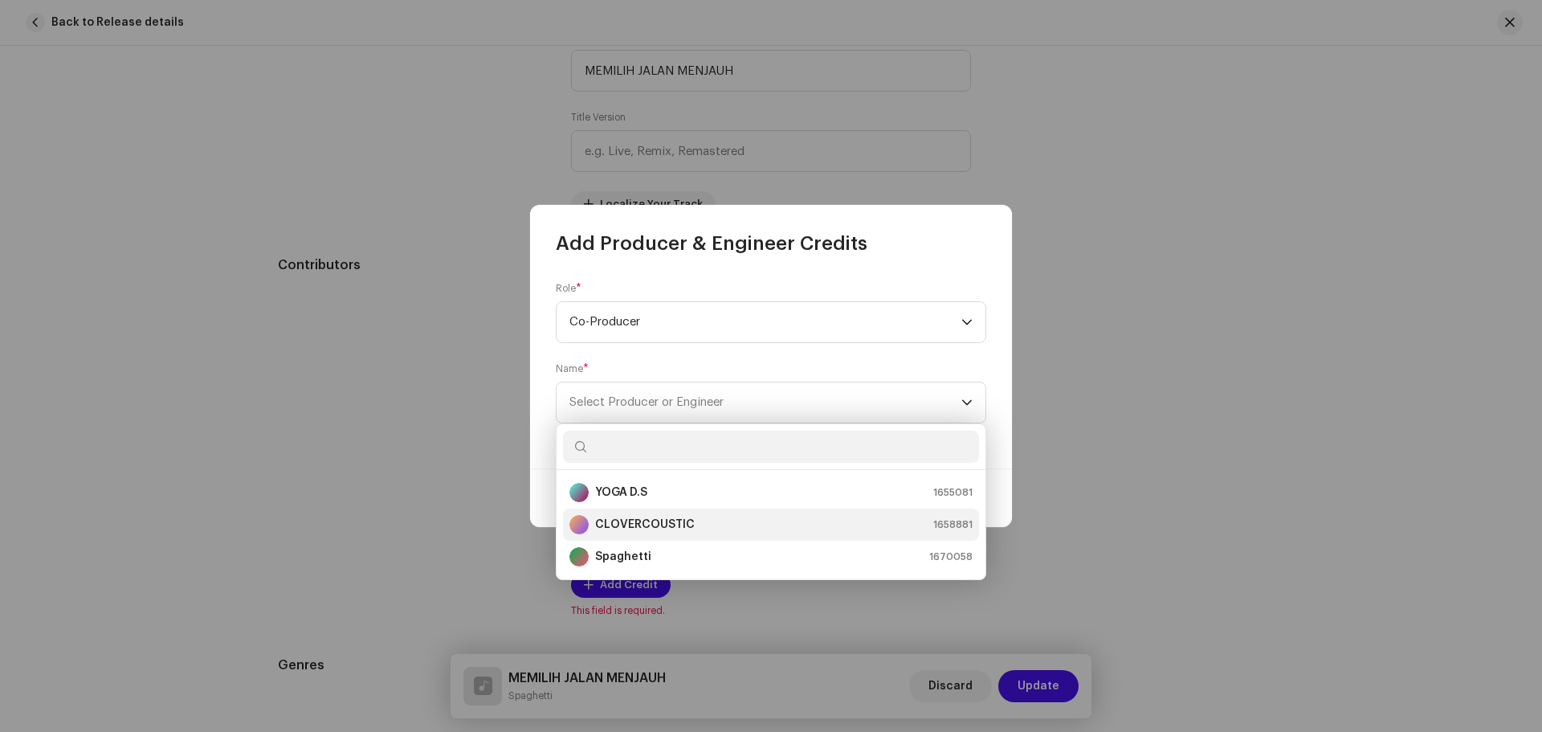
click at [662, 526] on strong "CLOVERCOUSTIC" at bounding box center [645, 524] width 100 height 16
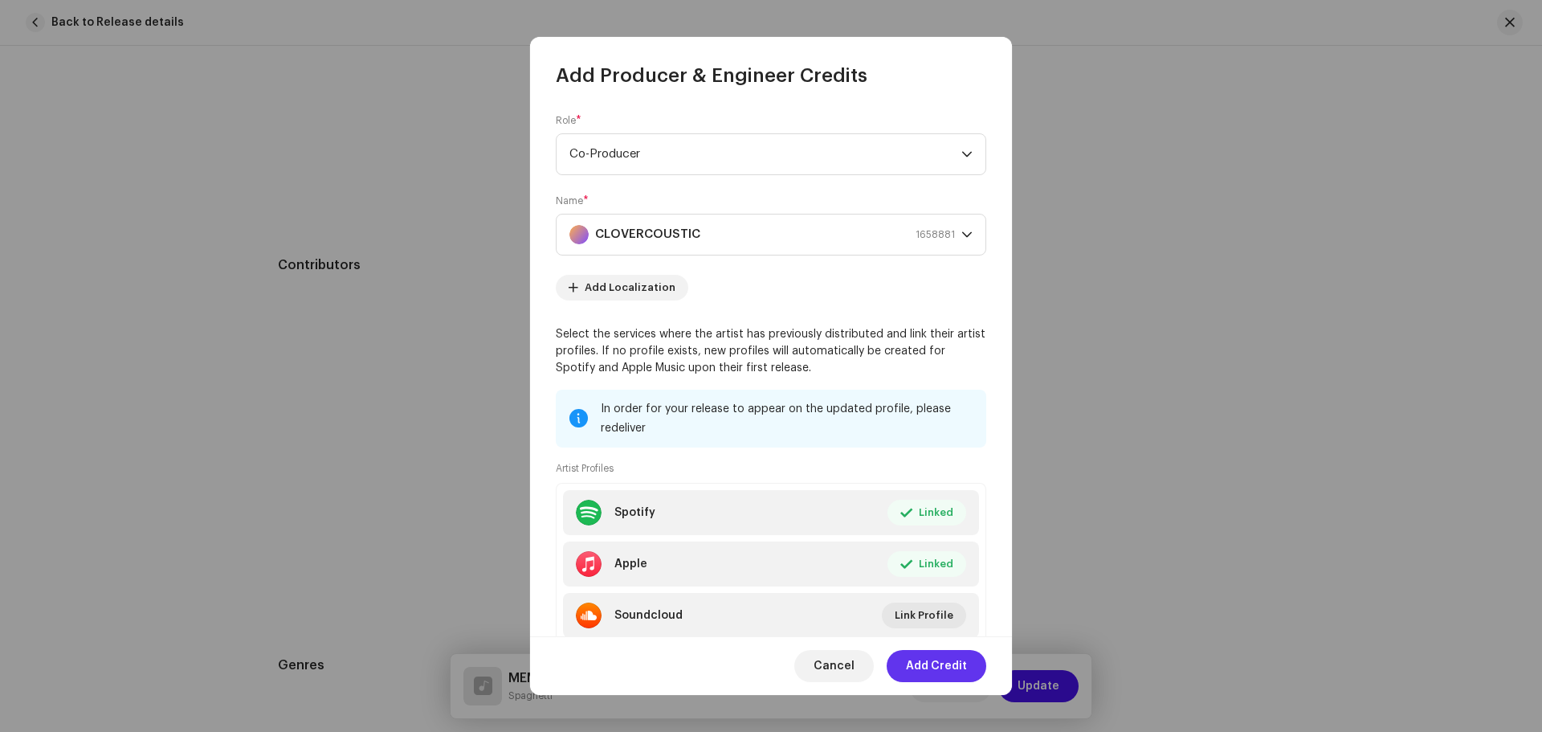
click at [947, 670] on span "Add Credit" at bounding box center [936, 666] width 61 height 32
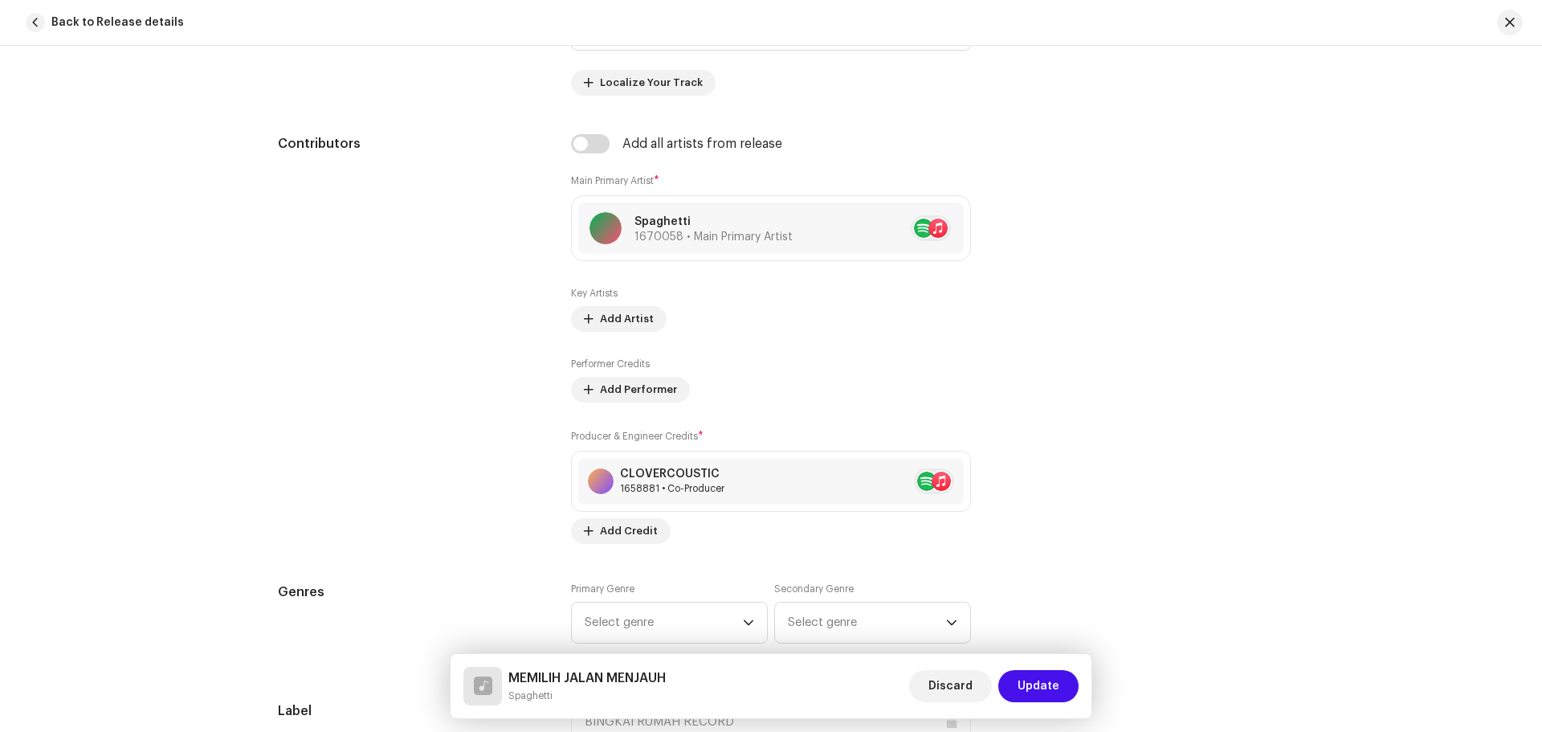
scroll to position [1044, 0]
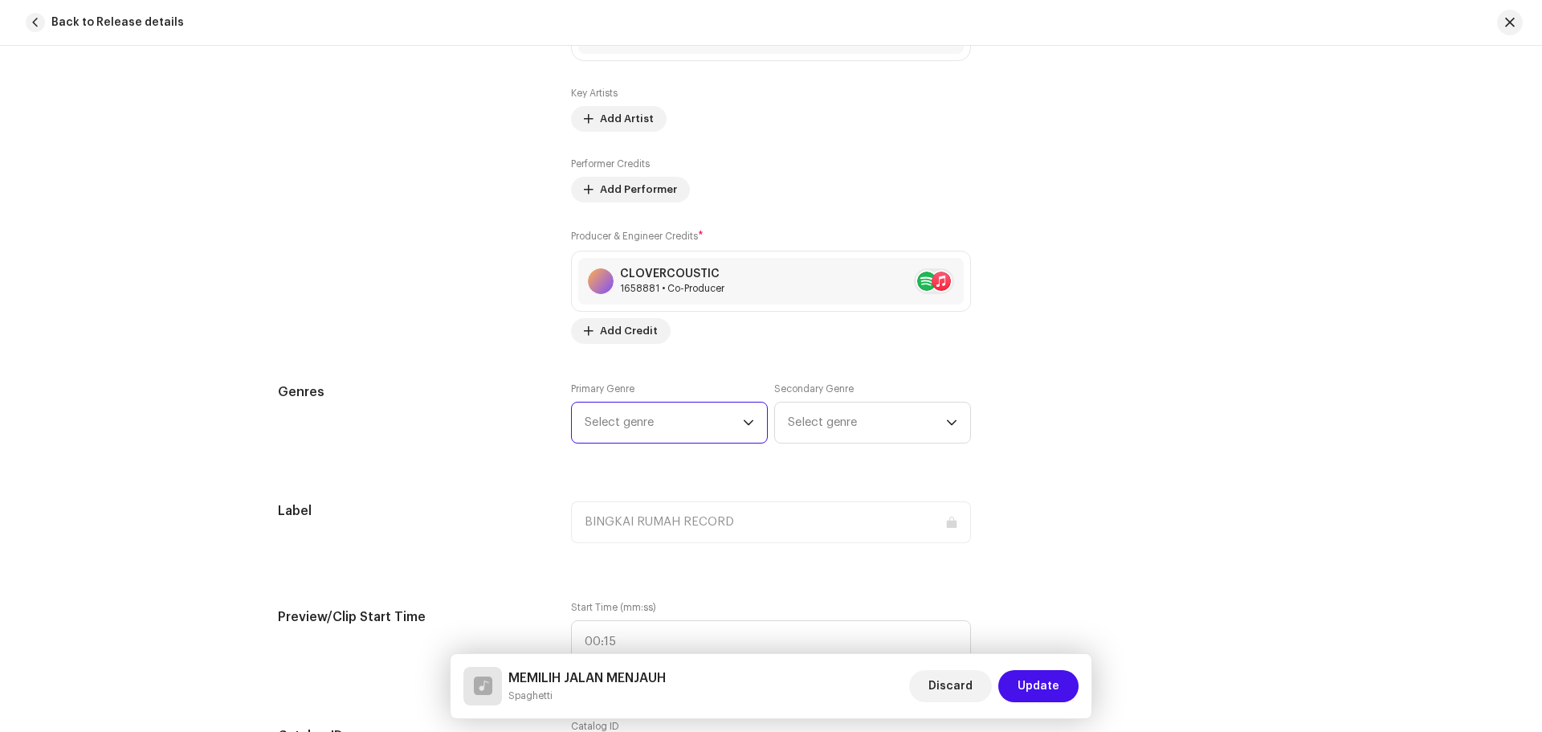
click at [730, 430] on span "Select genre" at bounding box center [664, 422] width 158 height 40
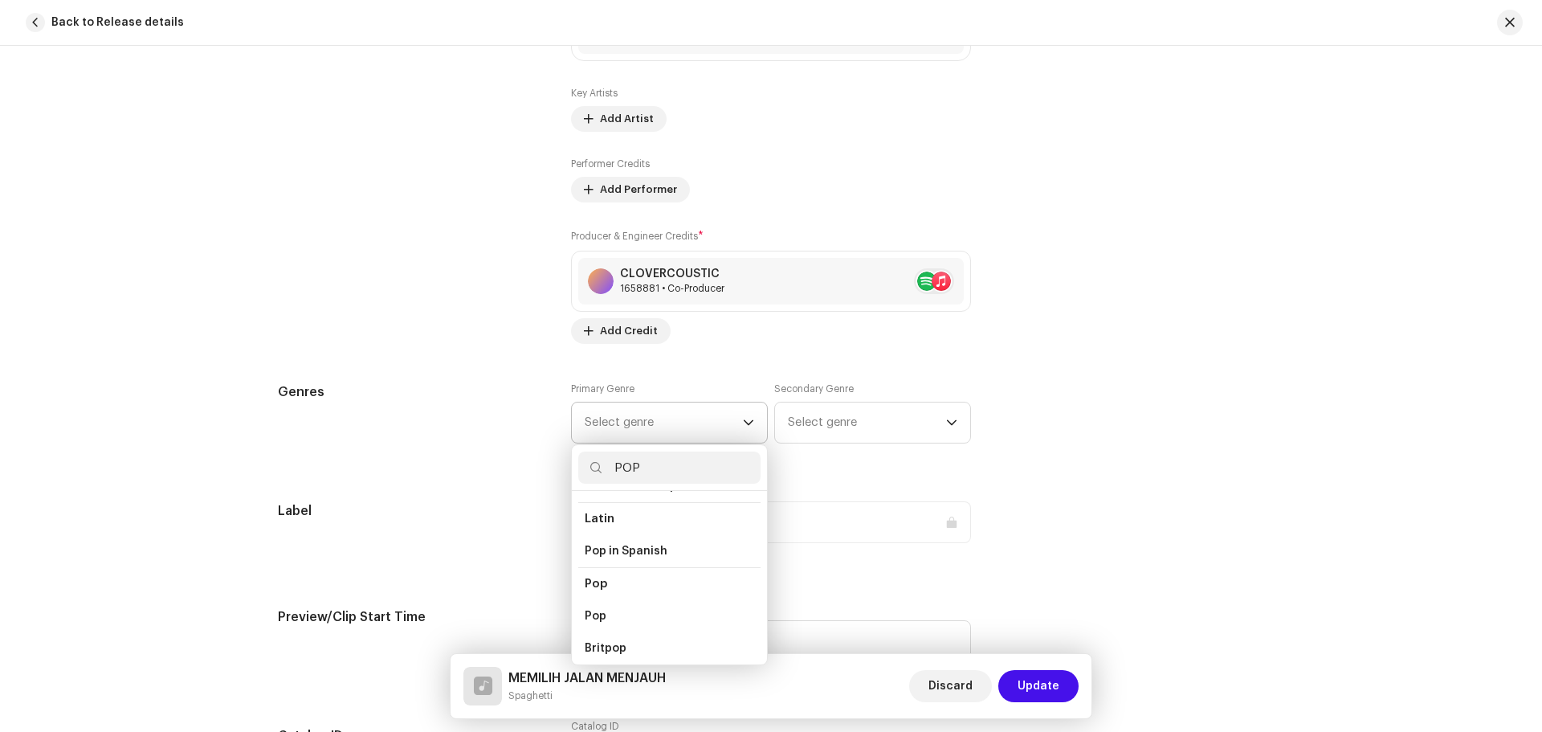
scroll to position [562, 0]
type input "POP"
click at [602, 565] on li "Pop" at bounding box center [669, 580] width 182 height 32
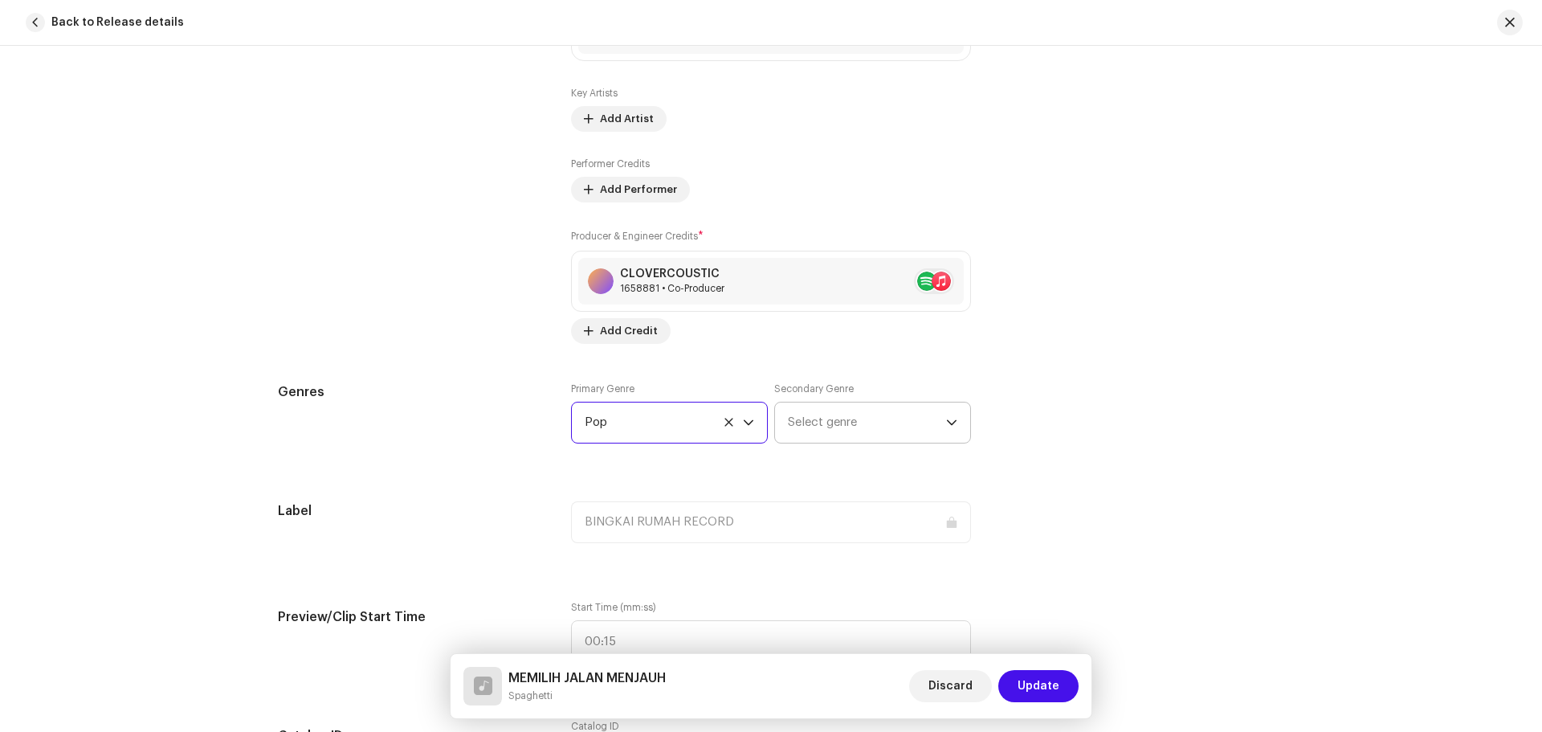
click at [862, 420] on span "Select genre" at bounding box center [867, 422] width 158 height 40
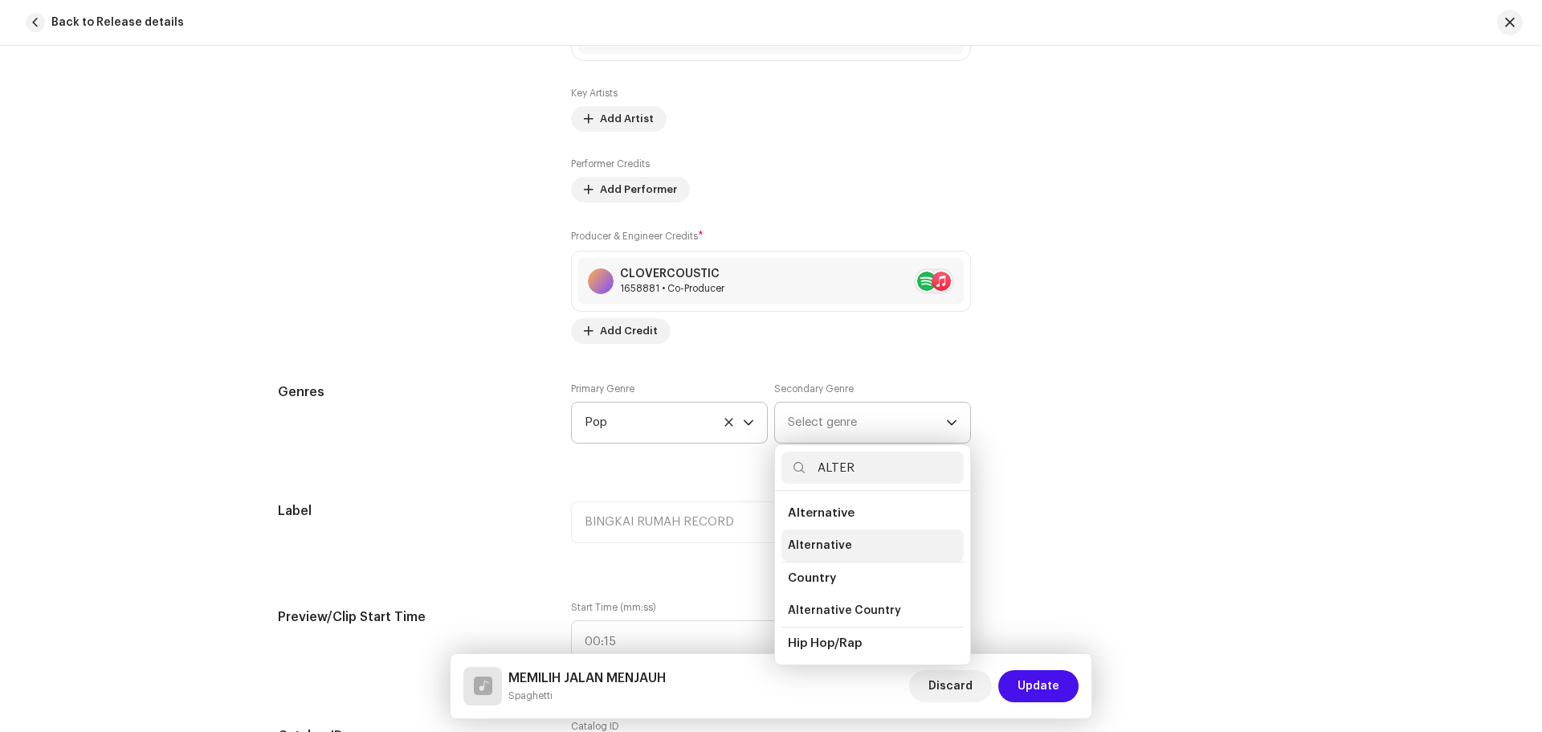
type input "ALTER"
click at [820, 548] on span "Alternative" at bounding box center [820, 545] width 64 height 16
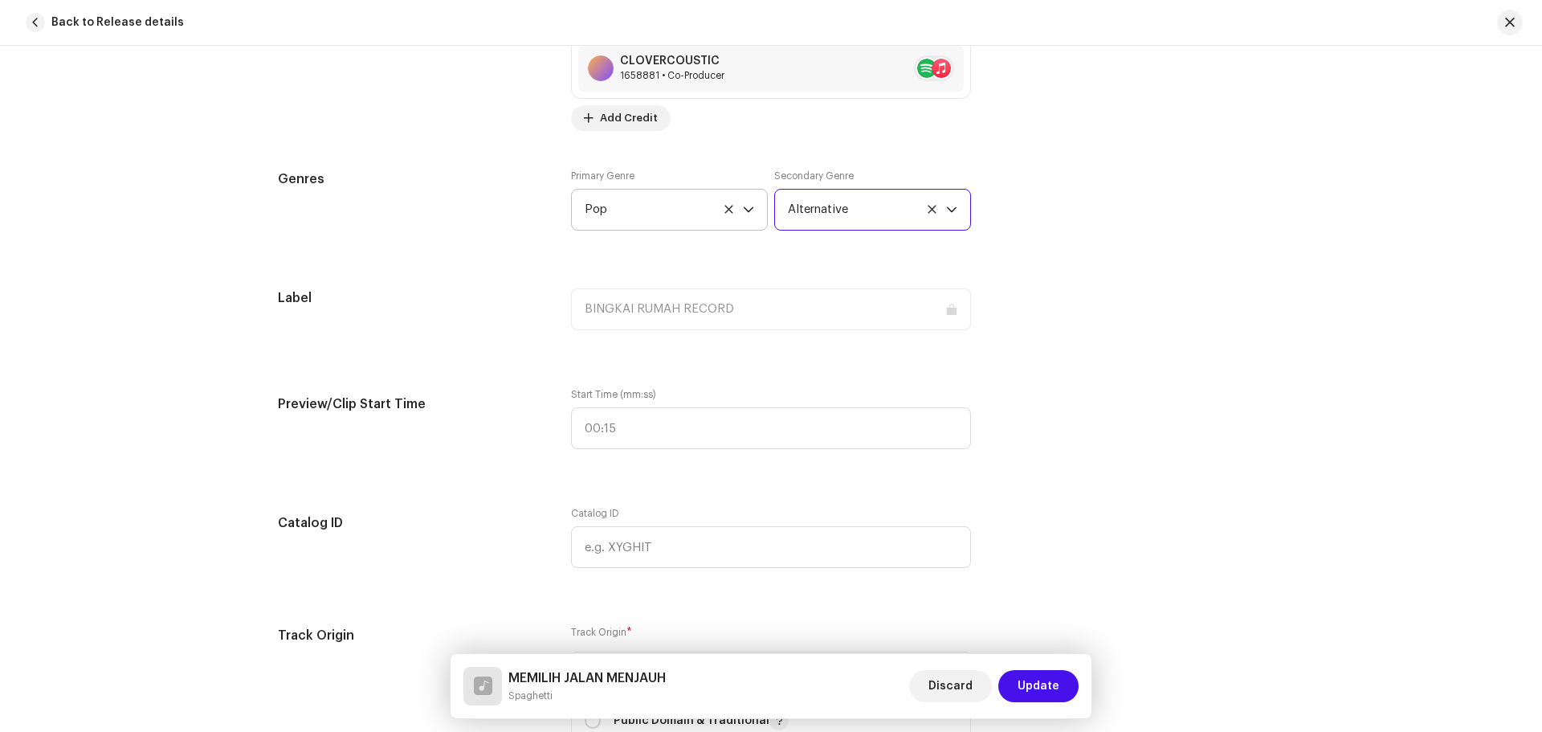
scroll to position [1365, 0]
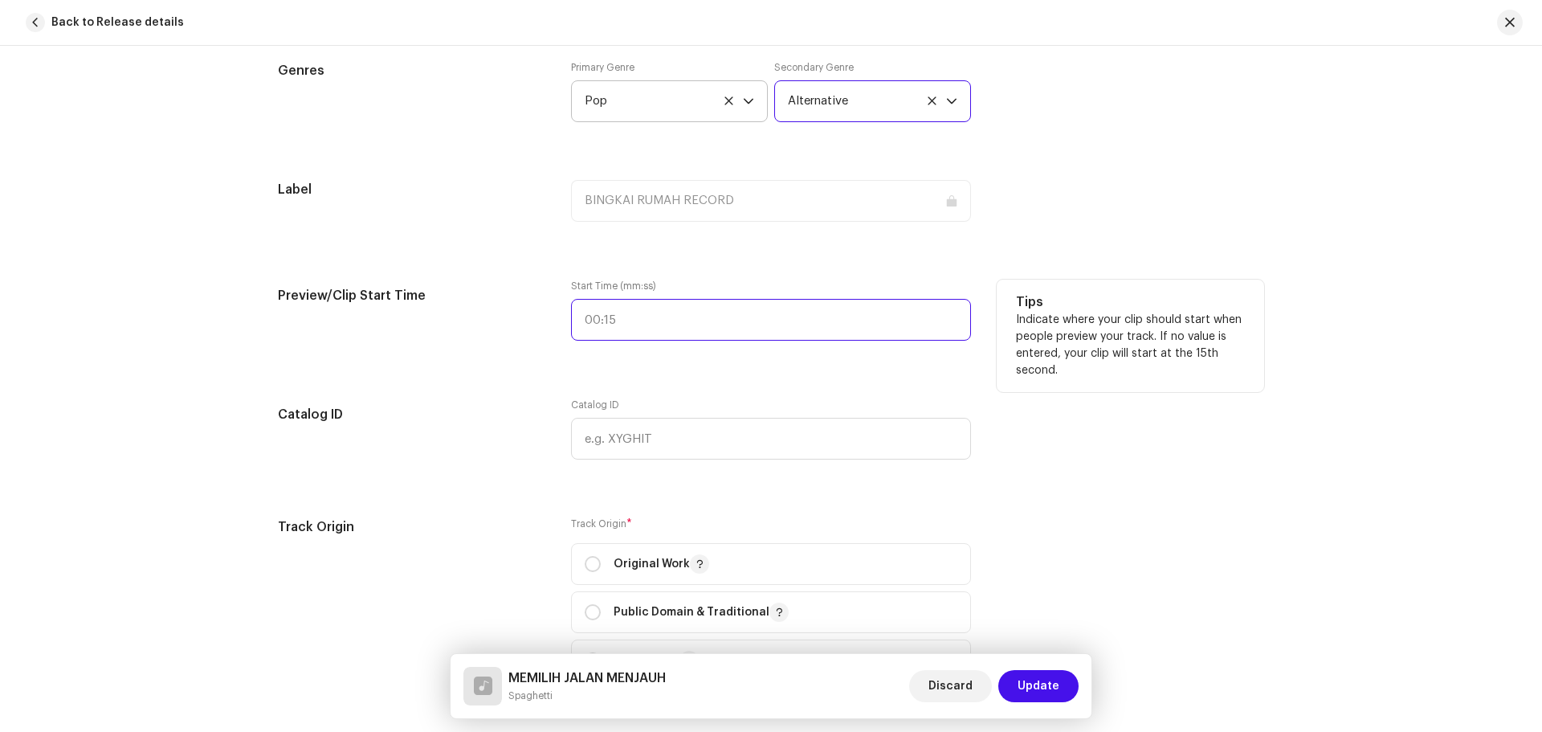
type input ":"
click at [679, 313] on input ":" at bounding box center [771, 320] width 400 height 42
click at [671, 324] on input ":" at bounding box center [771, 320] width 400 height 42
type input "01:22"
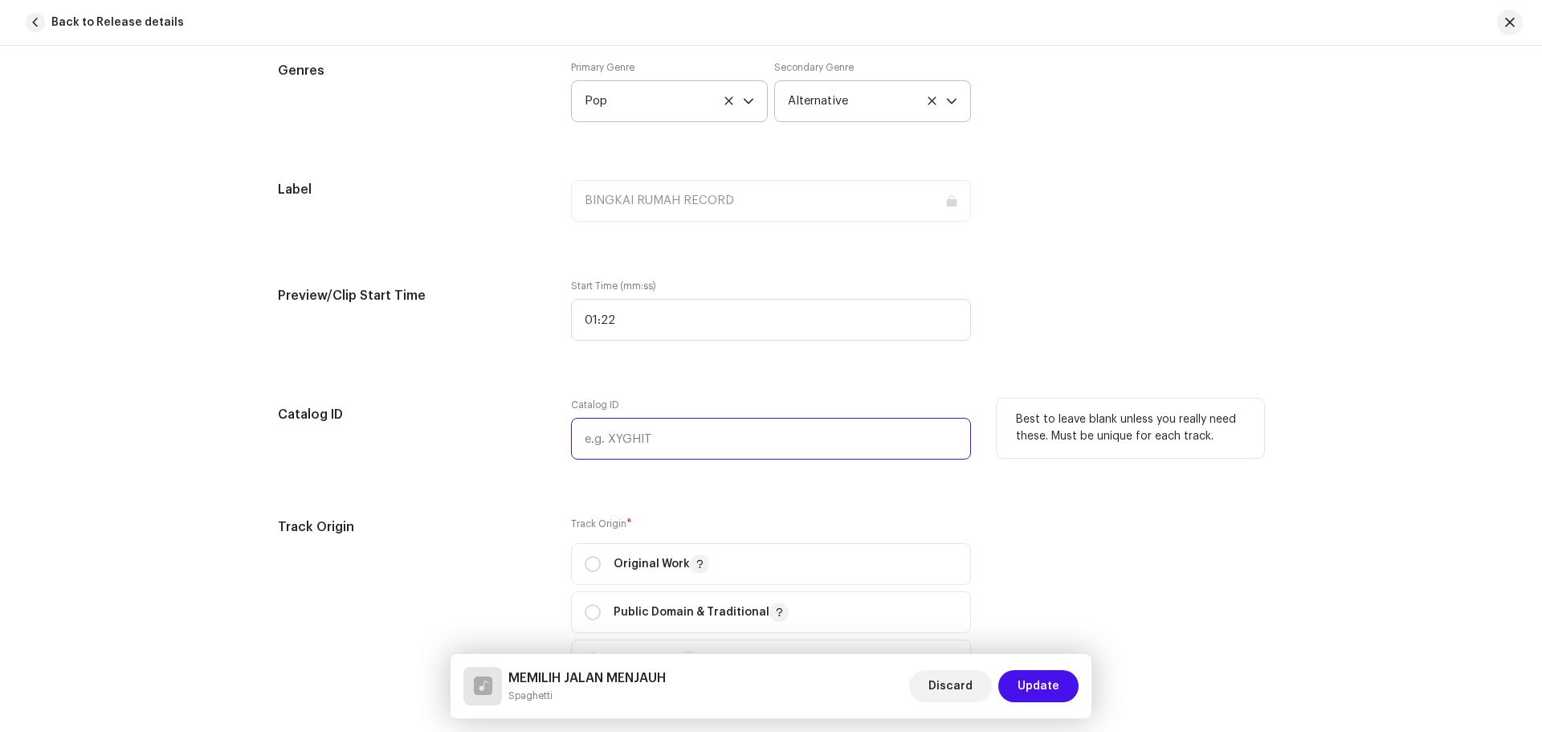
click at [664, 440] on input "text" at bounding box center [771, 439] width 400 height 42
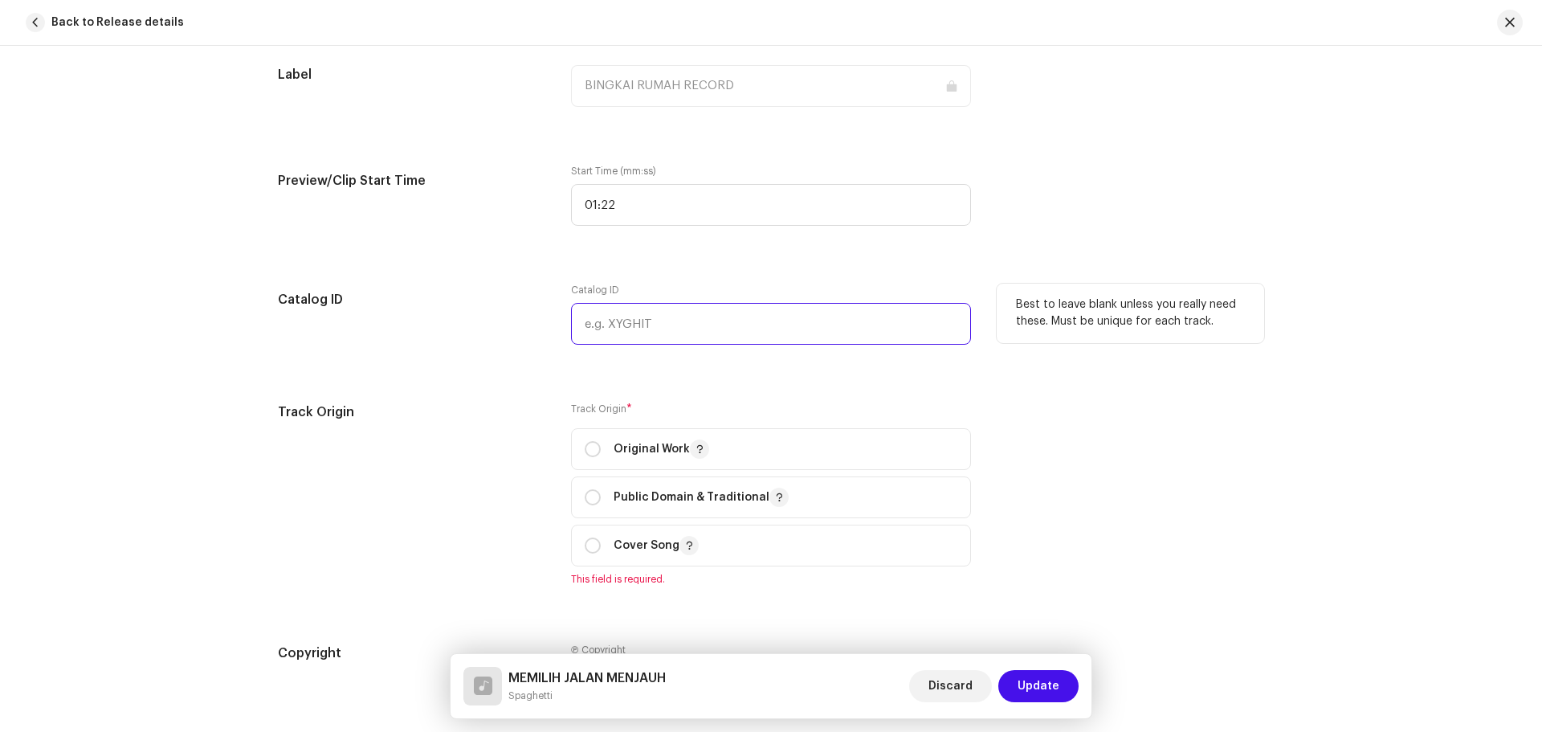
scroll to position [1606, 0]
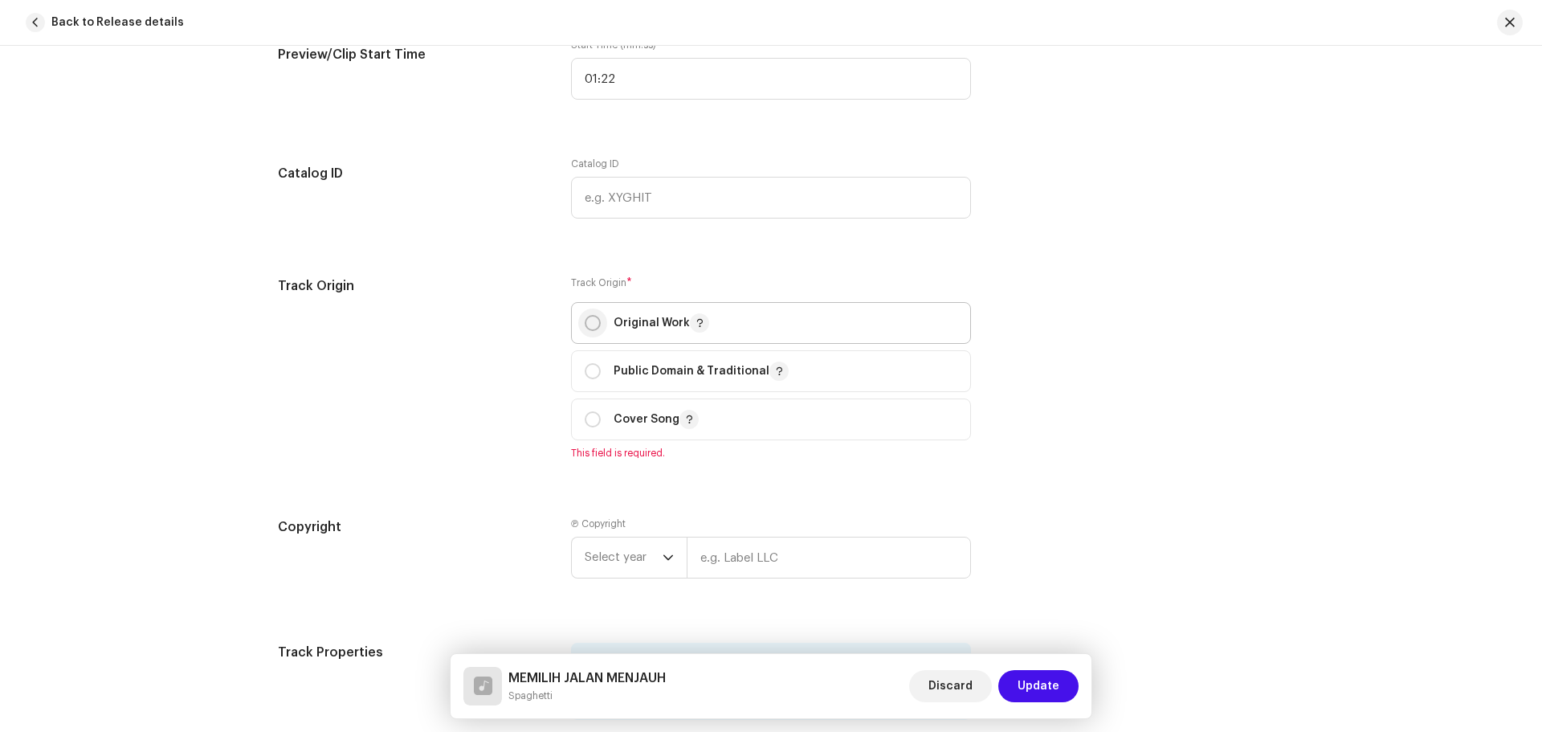
click at [585, 320] on input "radio" at bounding box center [593, 323] width 16 height 16
radio input "true"
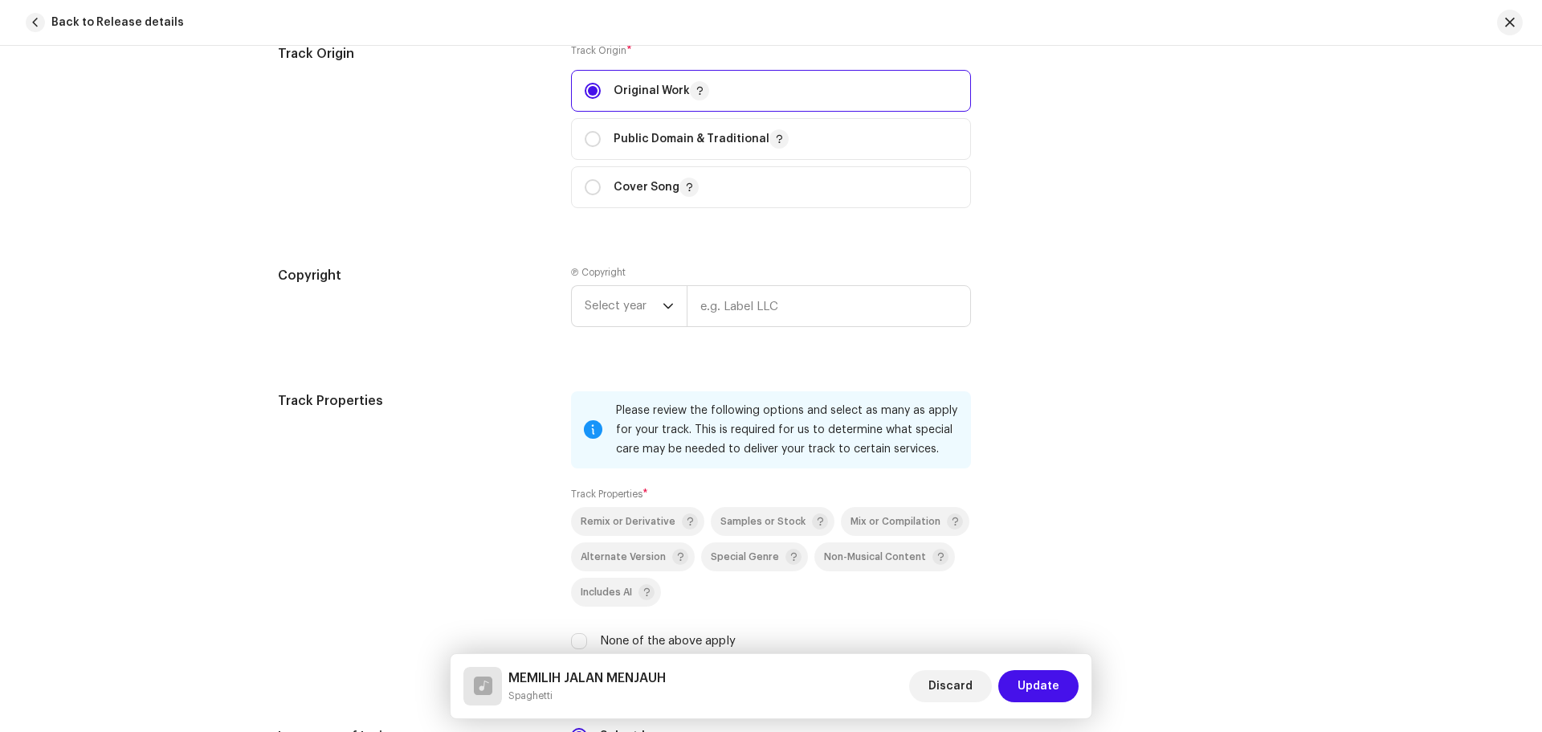
scroll to position [1847, 0]
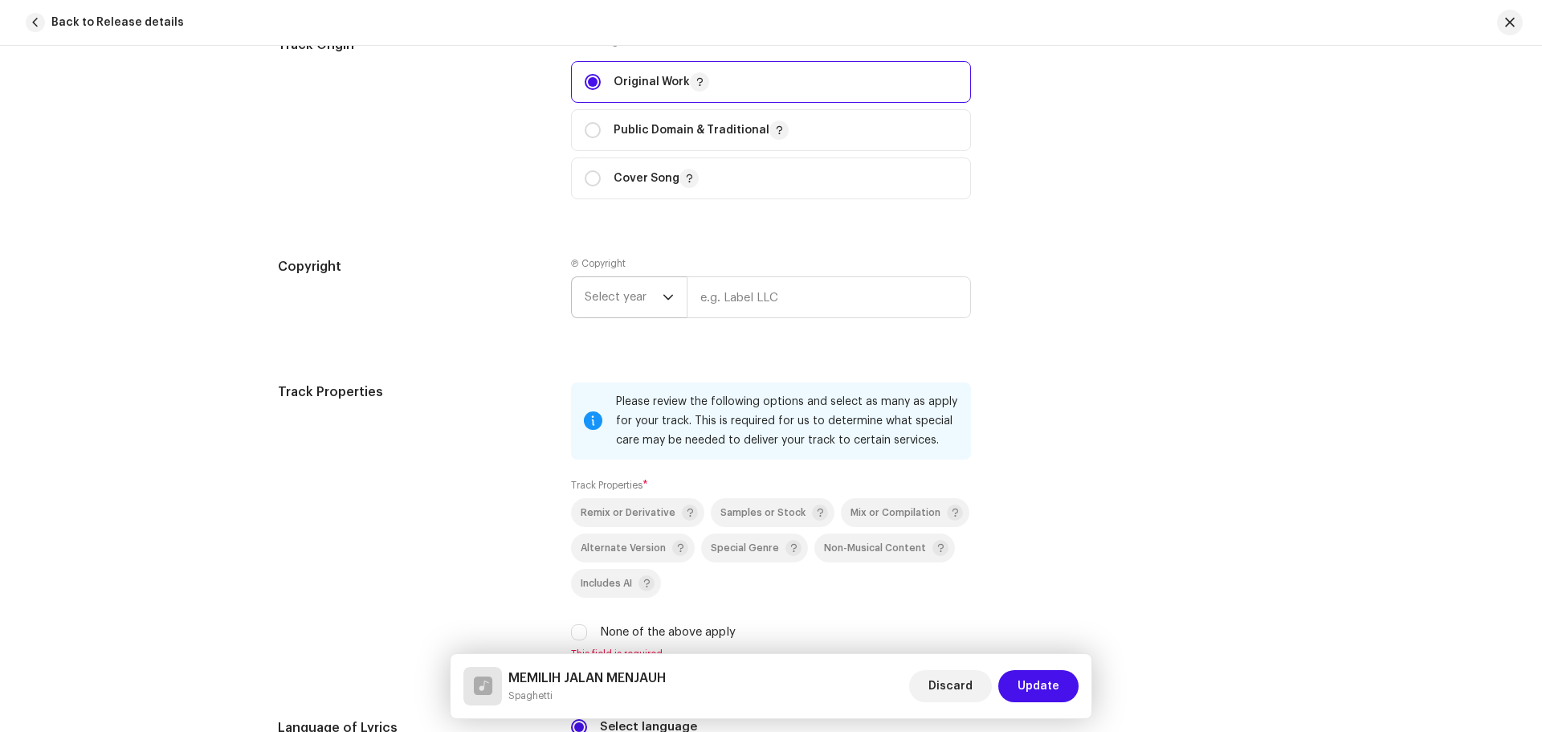
click at [664, 297] on icon "dropdown trigger" at bounding box center [667, 296] width 11 height 11
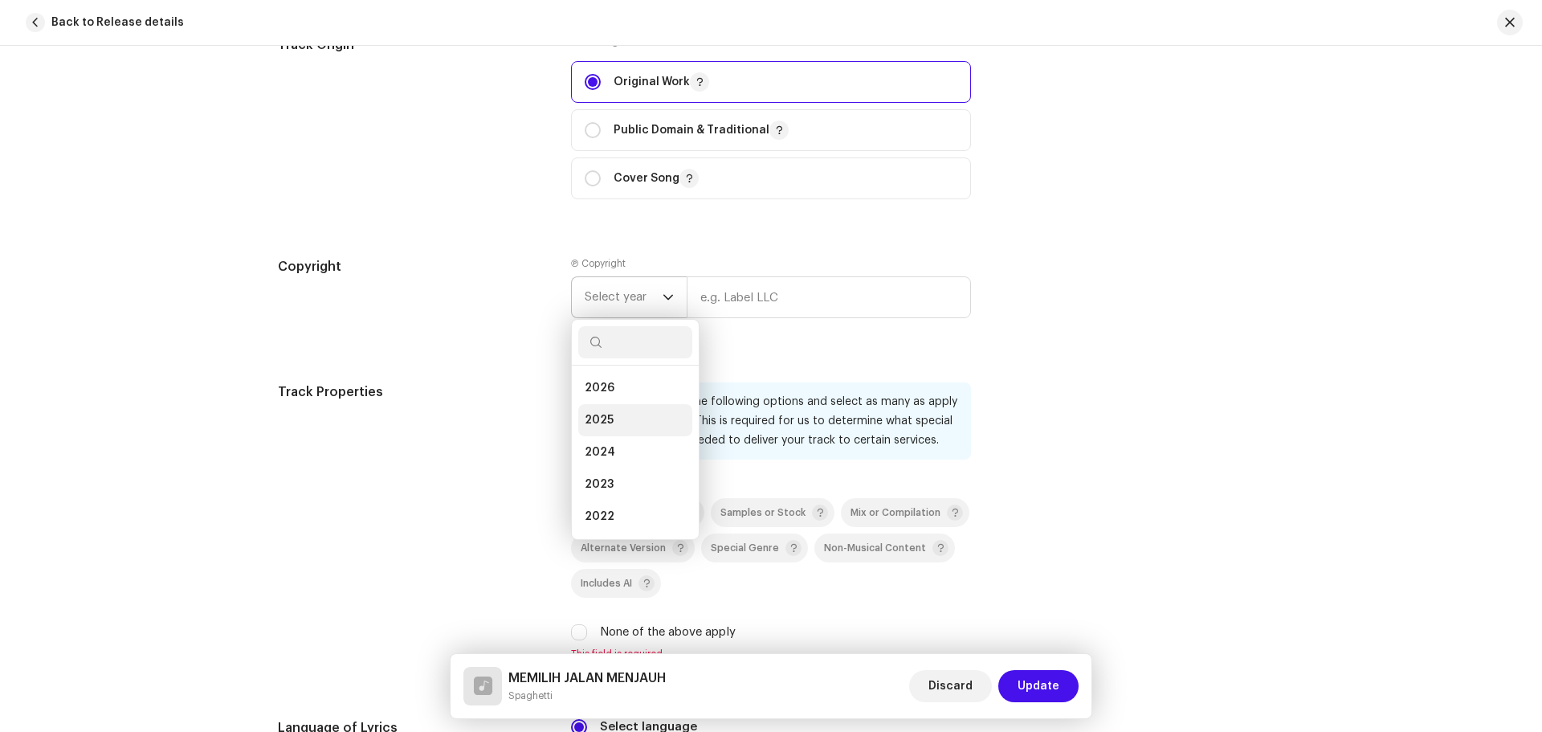
click at [601, 422] on span "2025" at bounding box center [599, 420] width 29 height 16
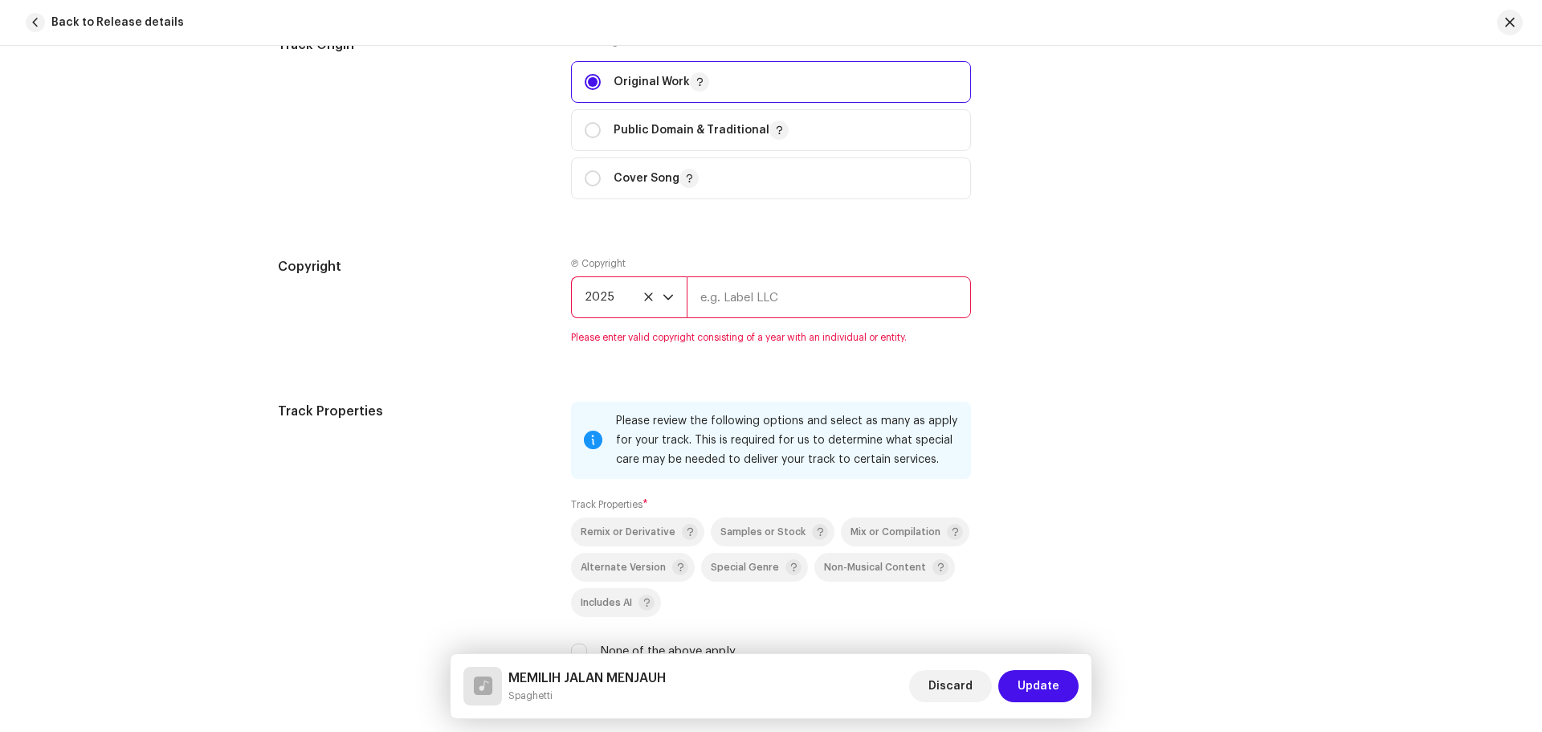
click at [751, 293] on input "text" at bounding box center [829, 297] width 284 height 42
type input "BINGKAI RUMAH RECORD"
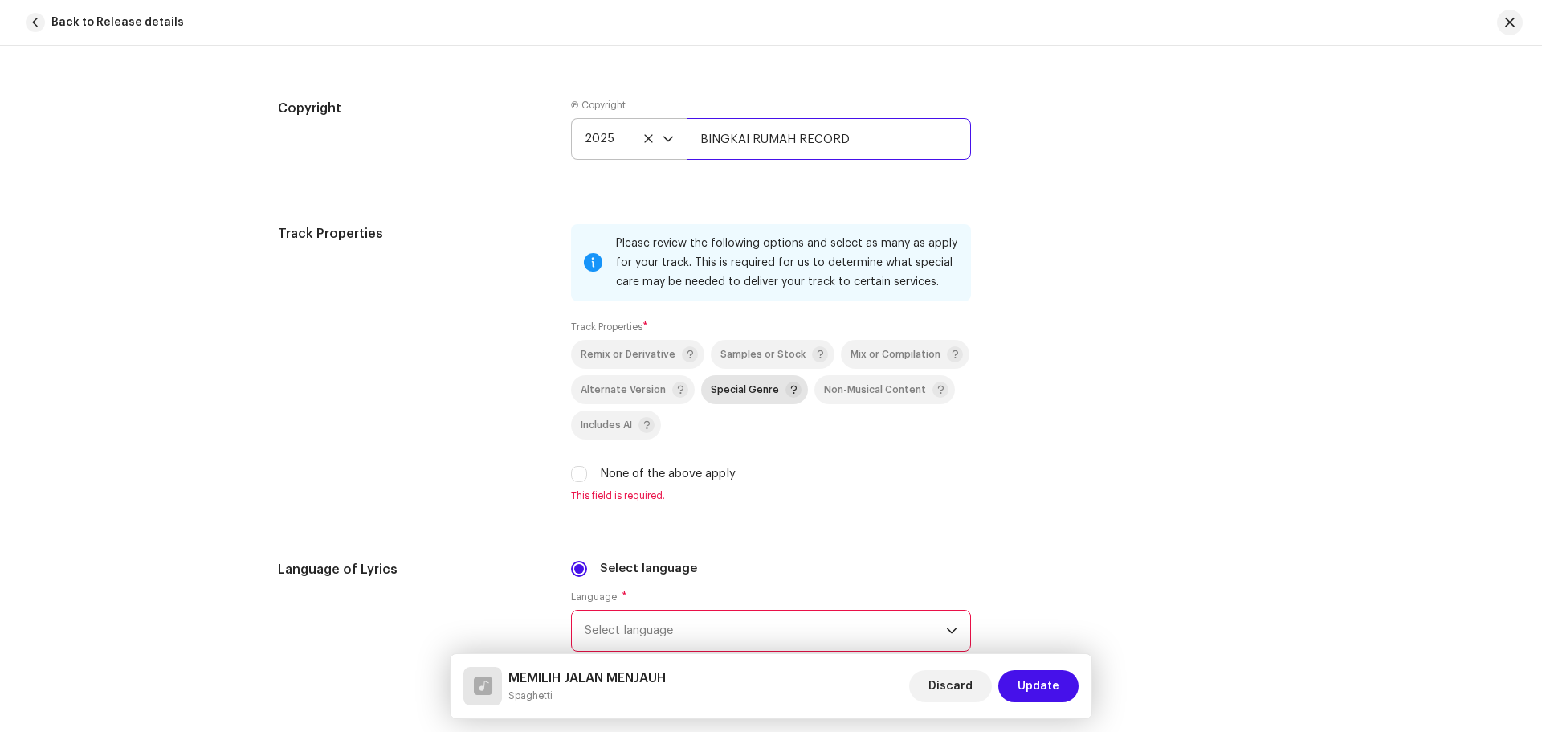
scroll to position [2007, 0]
click at [580, 470] on input "None of the above apply" at bounding box center [579, 471] width 16 height 16
checkbox input "true"
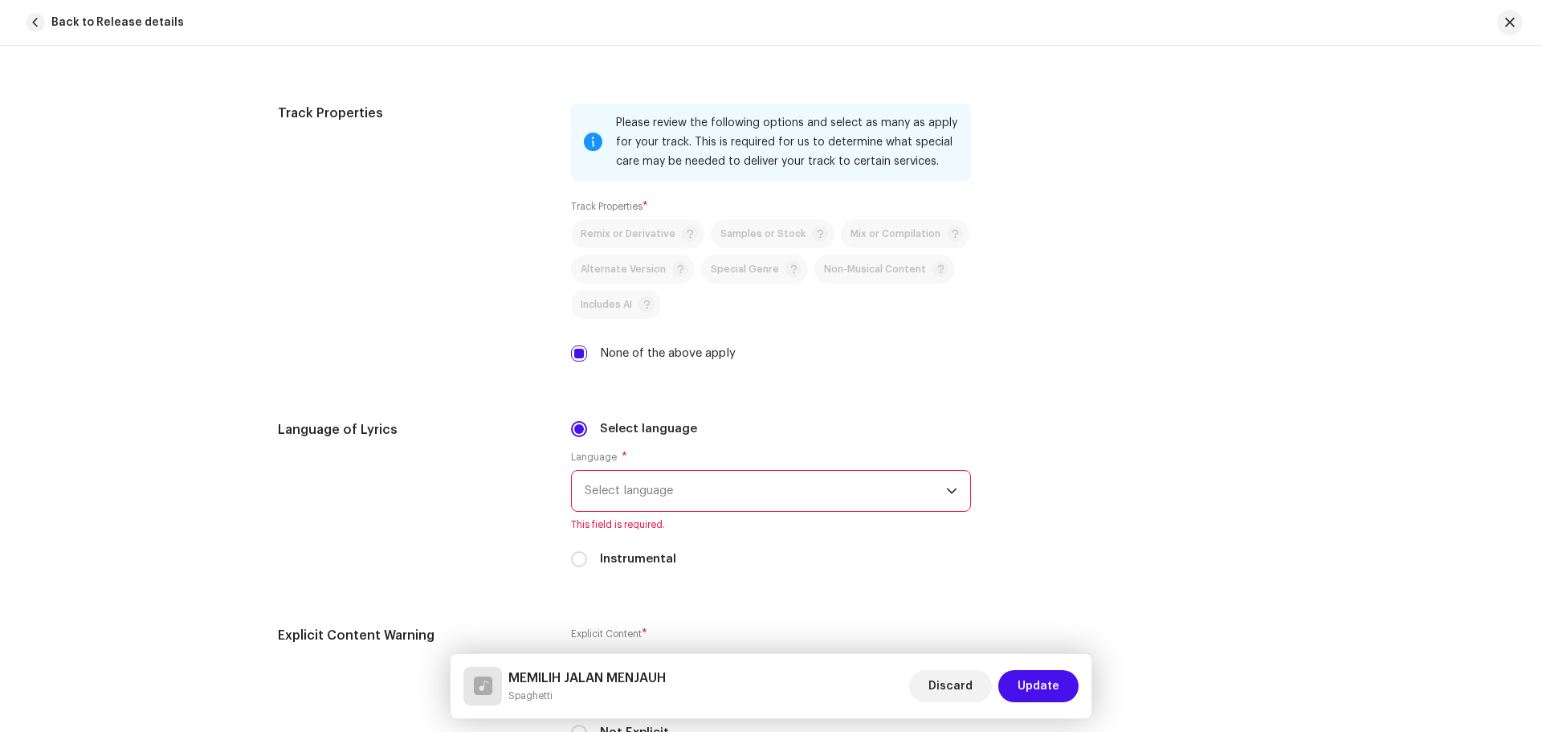
scroll to position [2248, 0]
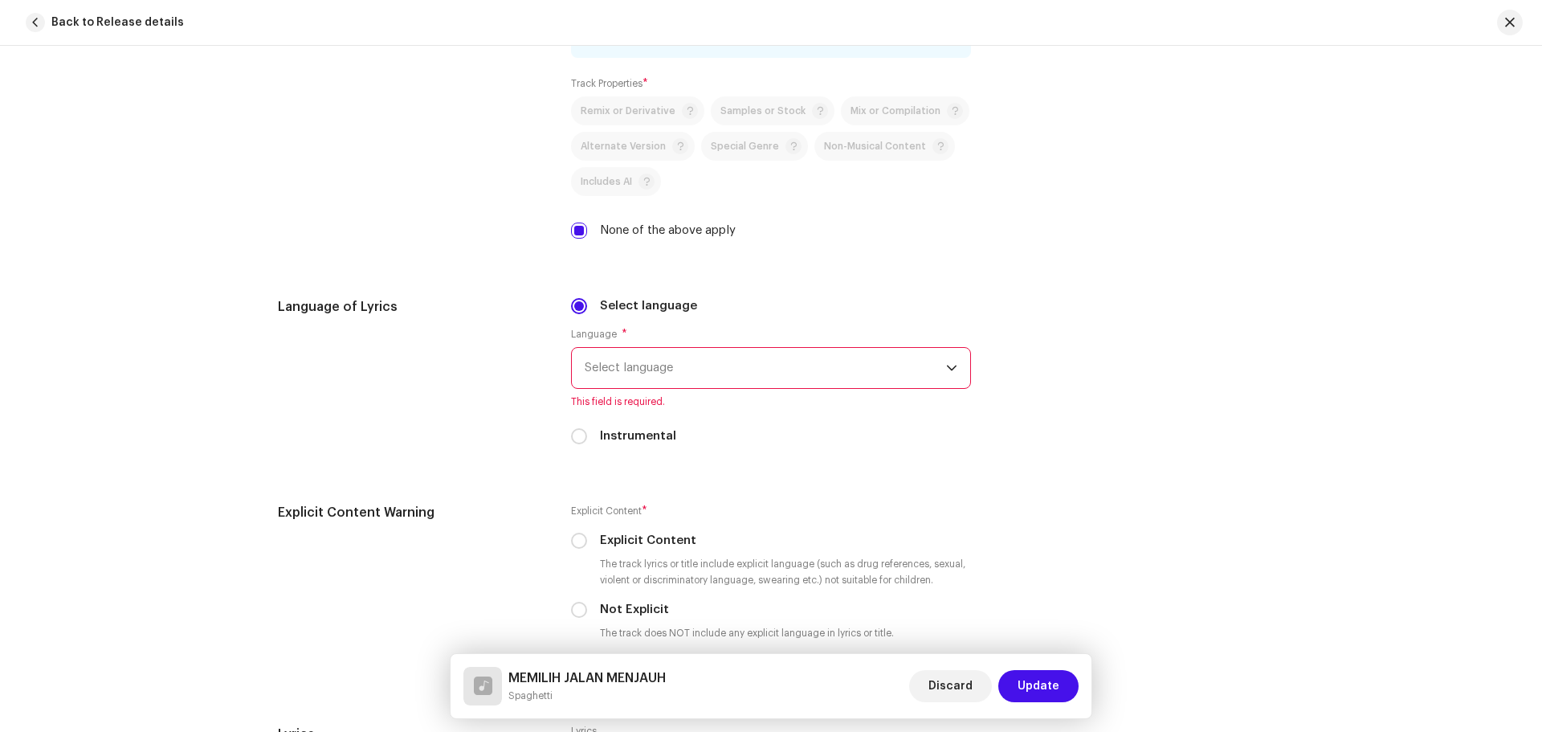
click at [704, 365] on span "Select language" at bounding box center [765, 368] width 361 height 40
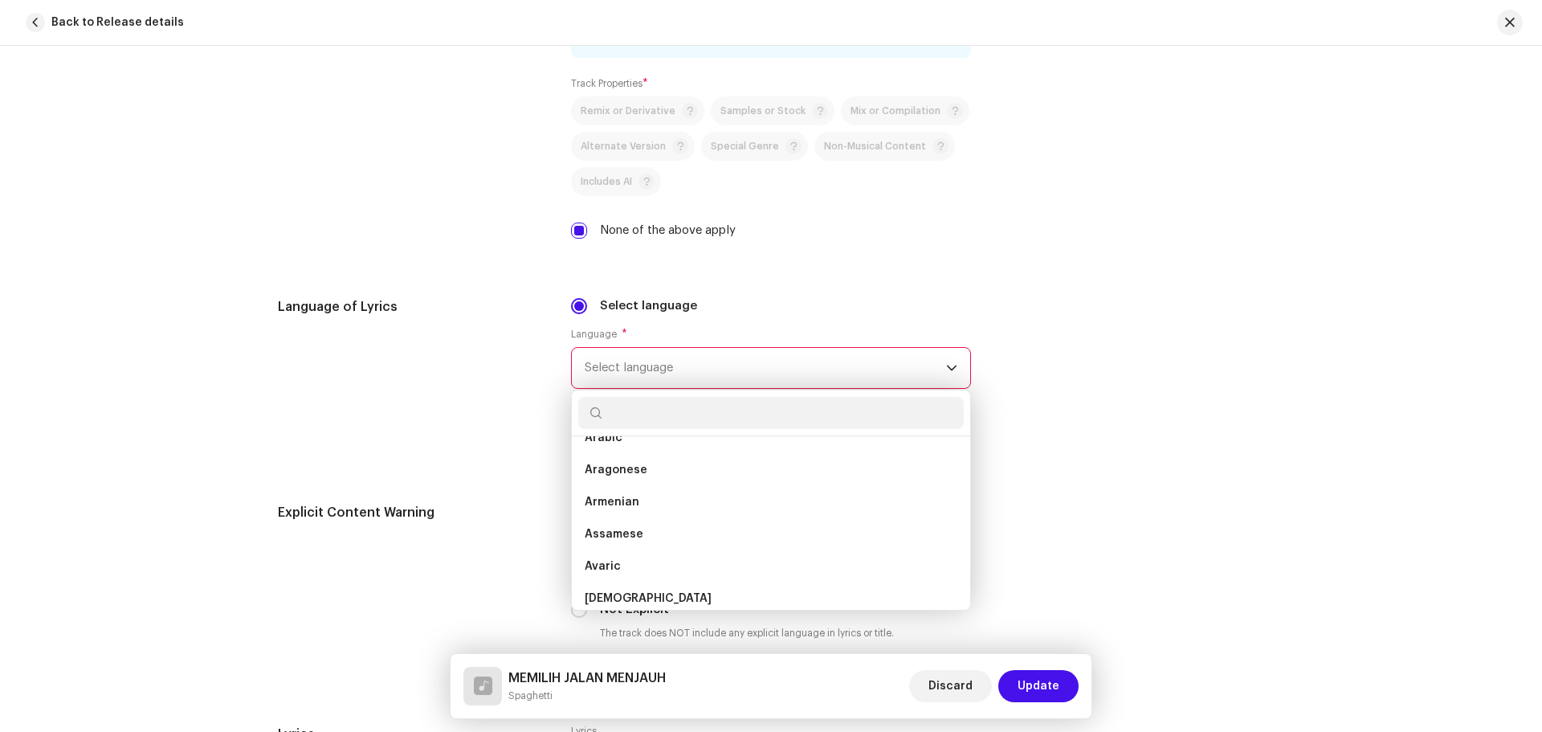
scroll to position [116, 0]
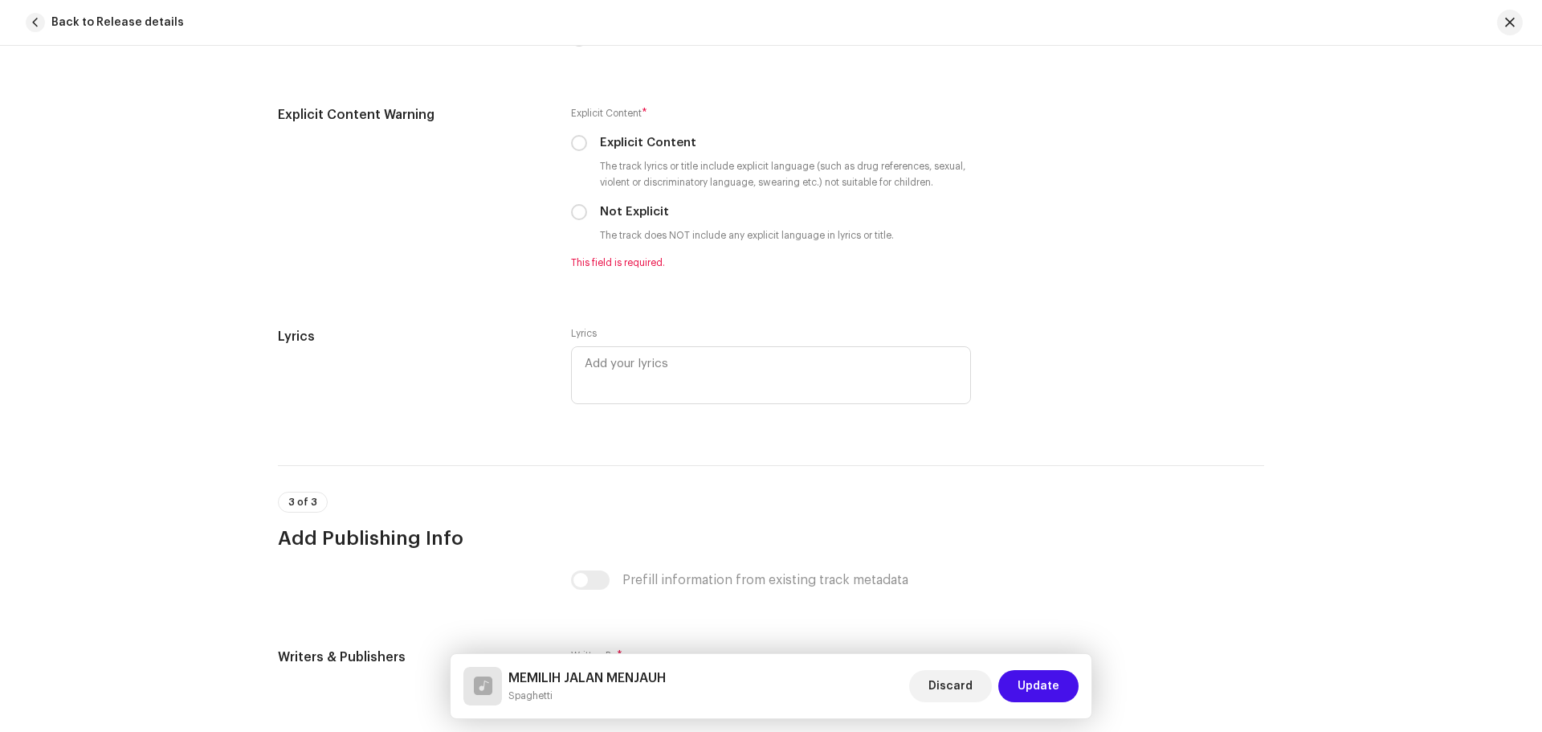
scroll to position [2329, 0]
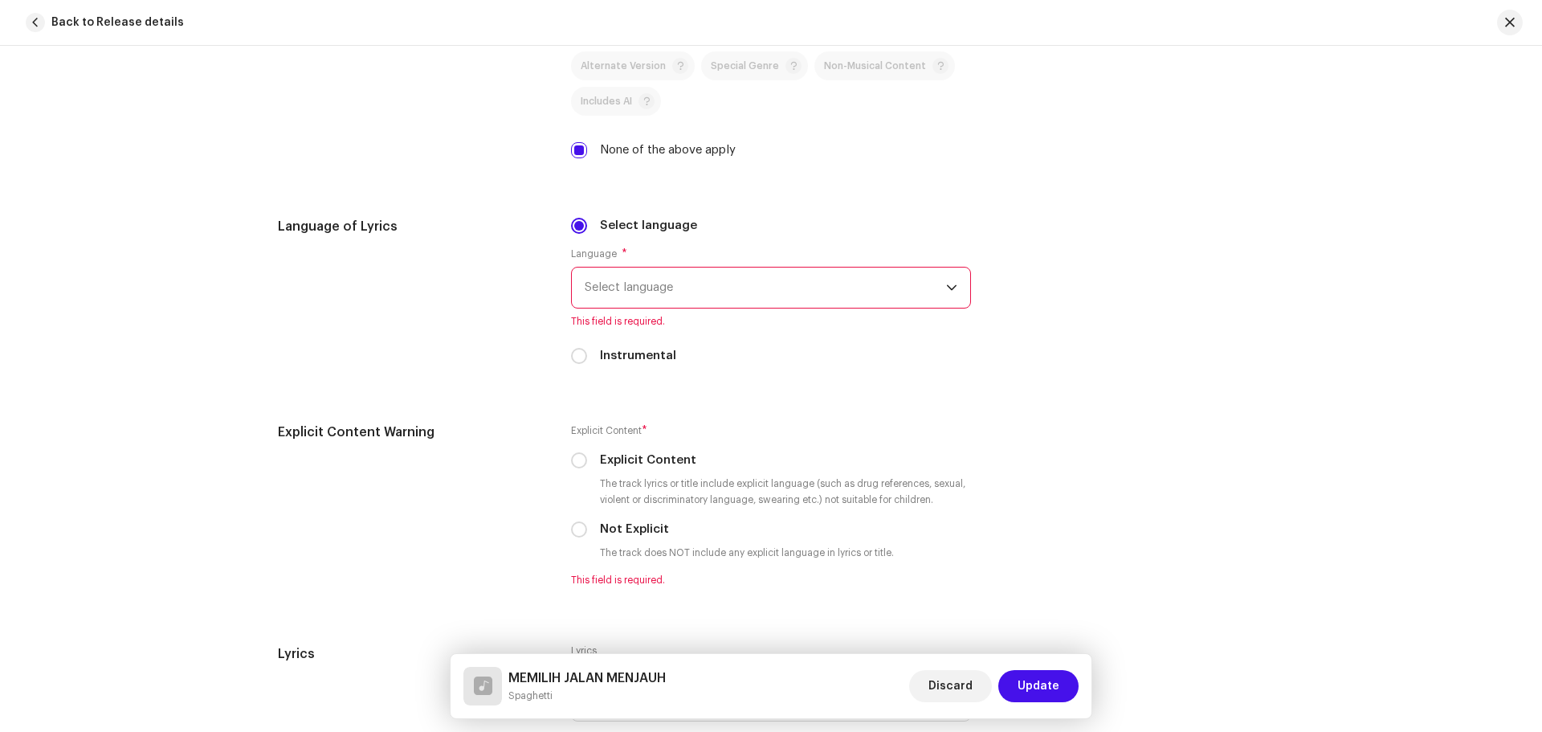
click at [687, 293] on span "Select language" at bounding box center [765, 287] width 361 height 40
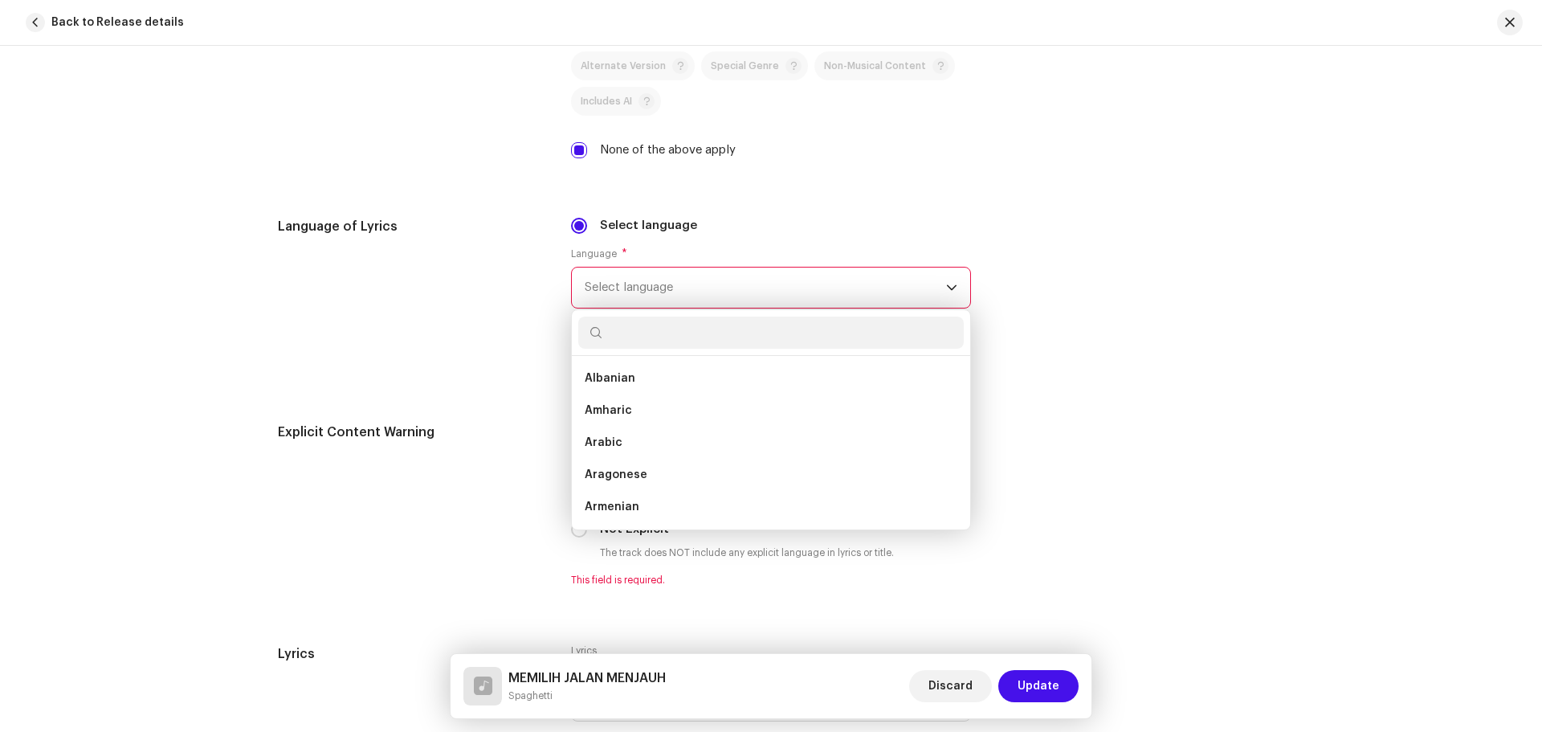
scroll to position [103, 0]
click at [648, 340] on input "text" at bounding box center [770, 332] width 385 height 32
type input "IND"
drag, startPoint x: 622, startPoint y: 411, endPoint x: 623, endPoint y: 401, distance: 10.6
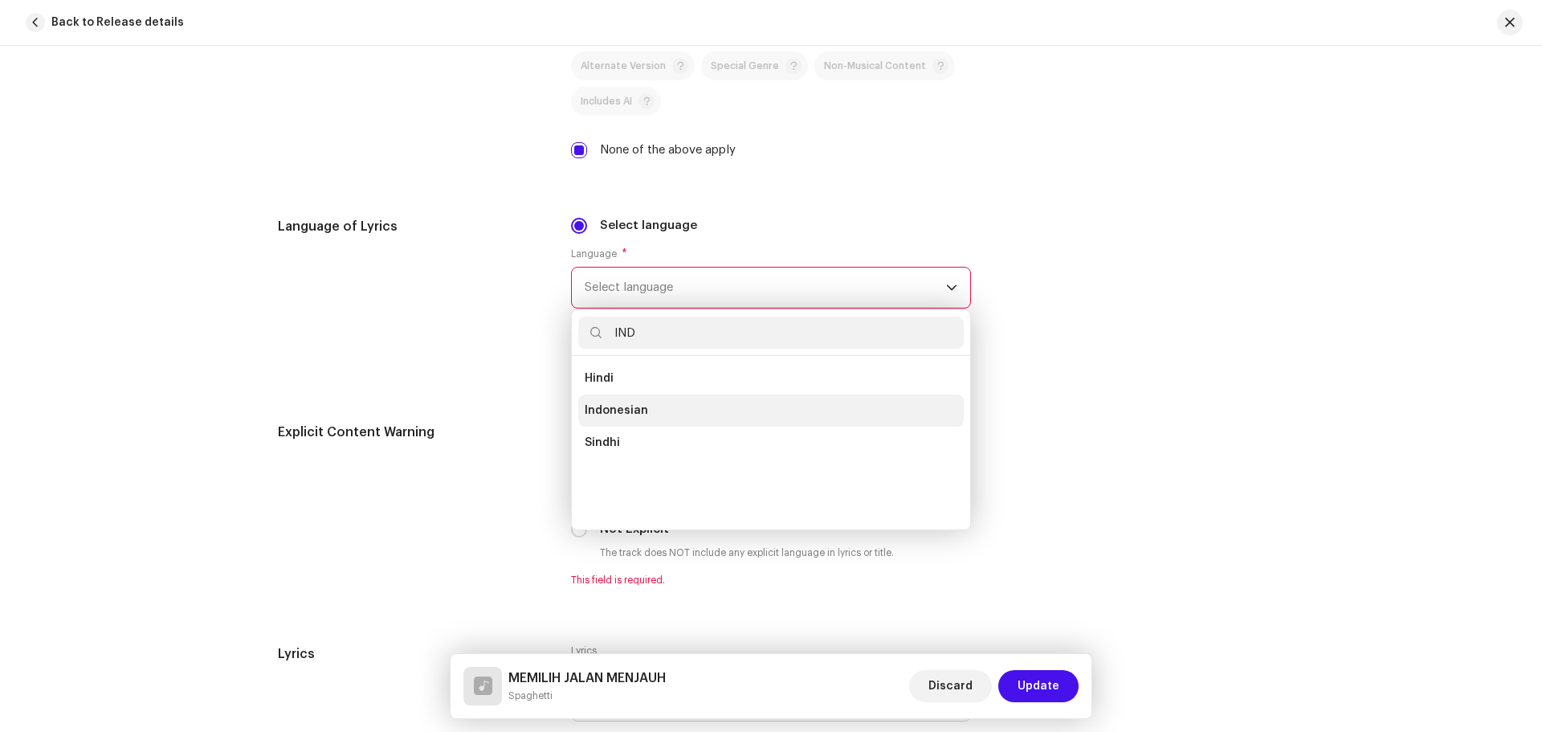
click at [622, 410] on span "Indonesian" at bounding box center [616, 410] width 63 height 16
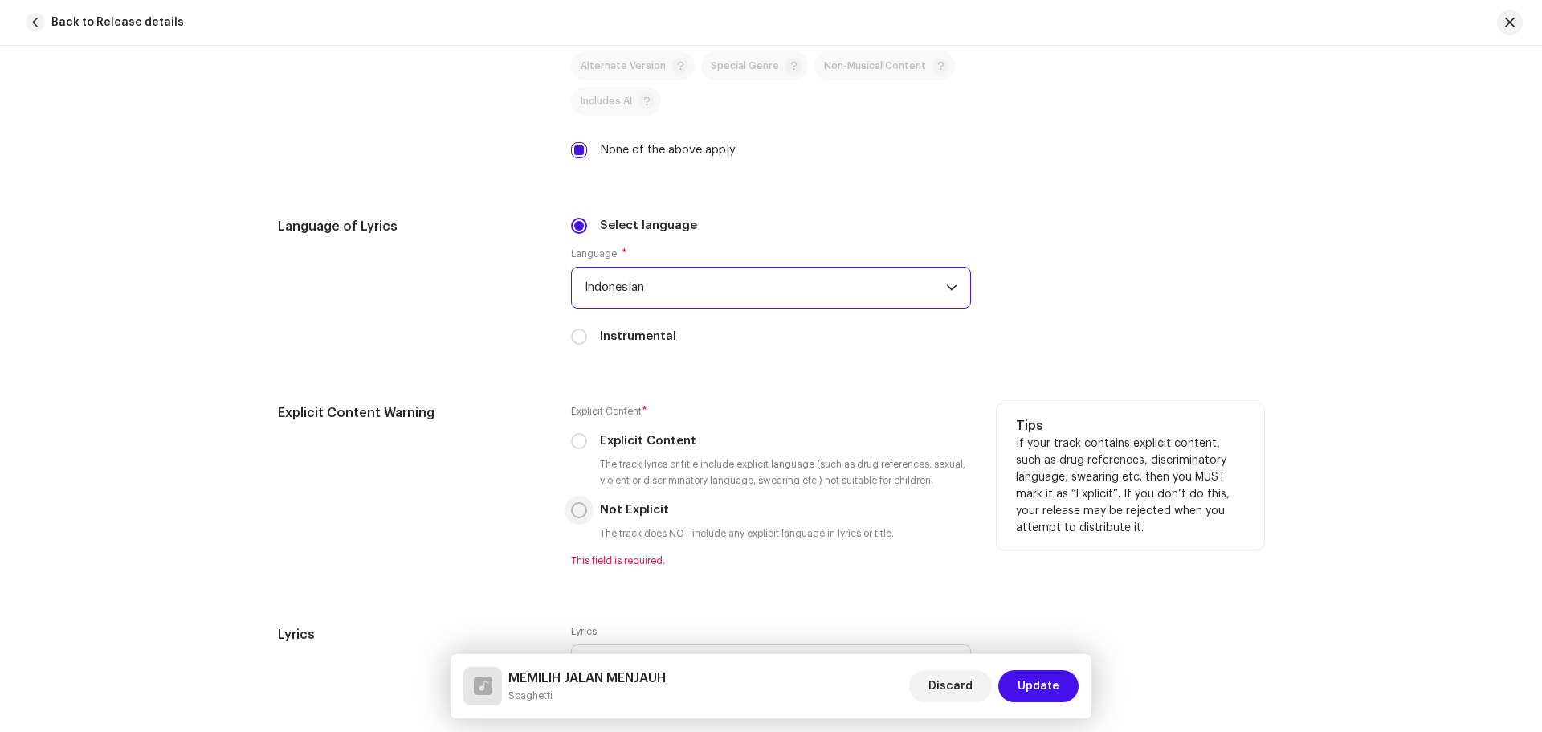
click at [577, 511] on input "Not Explicit" at bounding box center [579, 510] width 16 height 16
radio input "true"
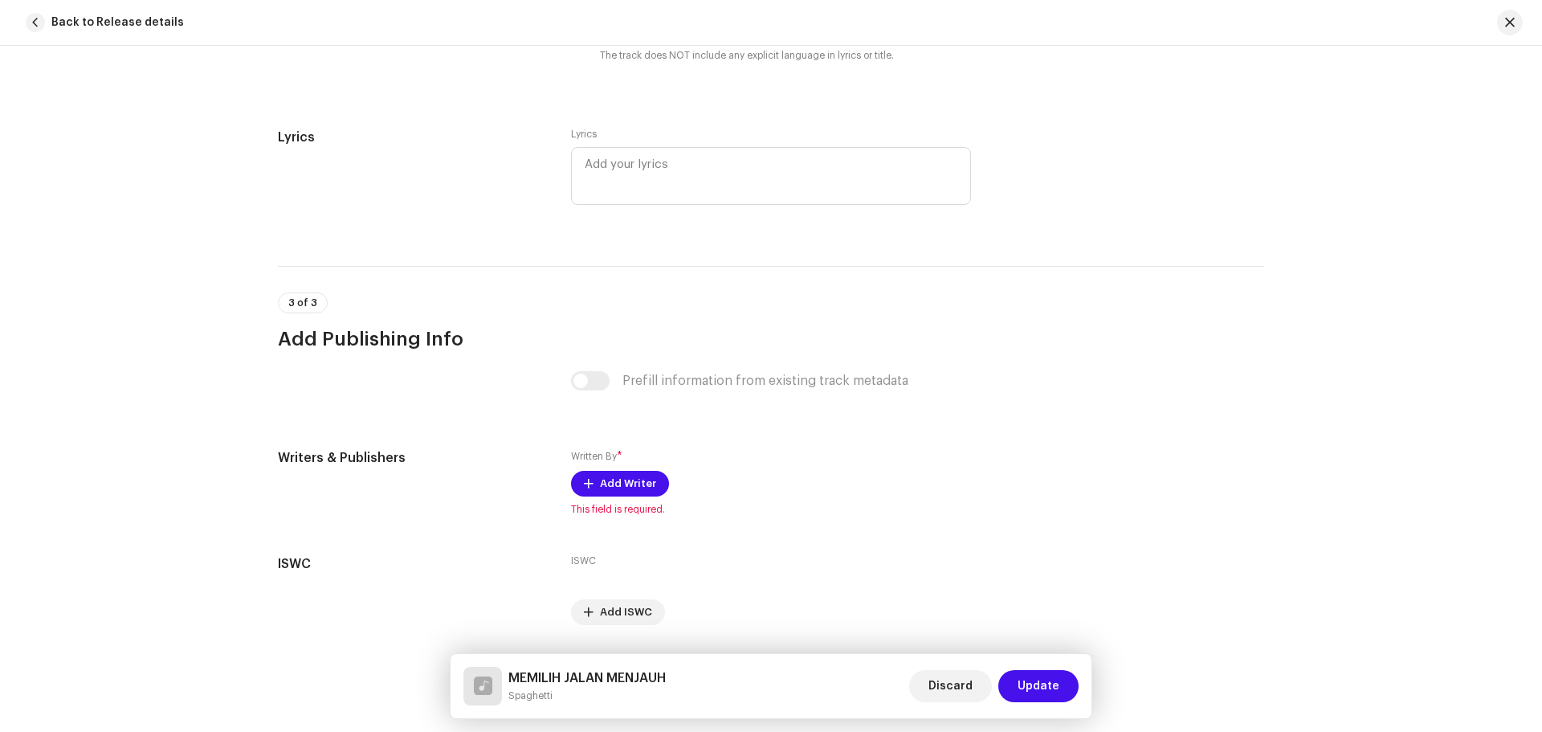
scroll to position [2810, 0]
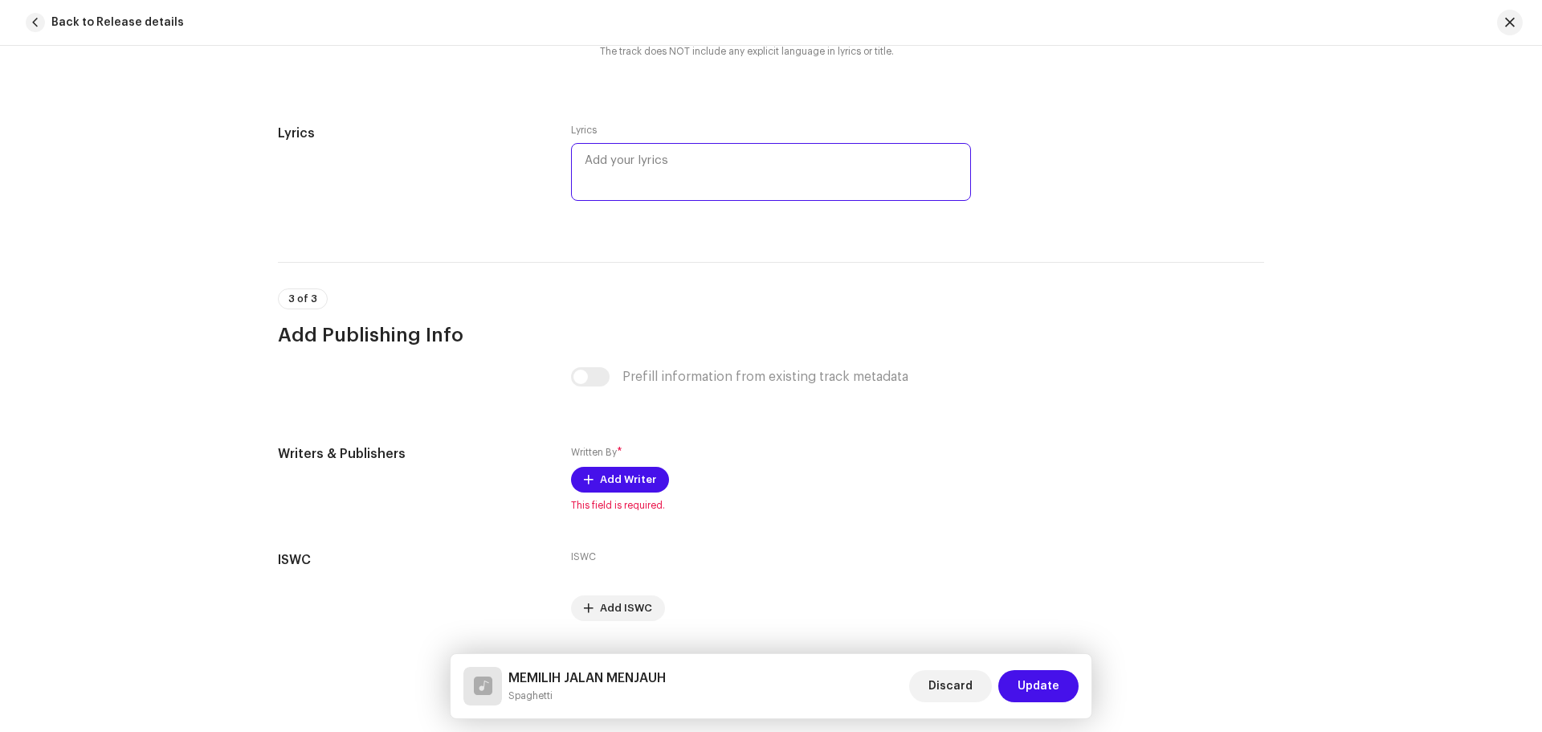
click at [672, 161] on textarea at bounding box center [771, 172] width 400 height 58
paste textarea "[Verse 1] Ku [PERSON_NAME] tak bisa Memberikan satu cinta Yang ku nanti dari di…"
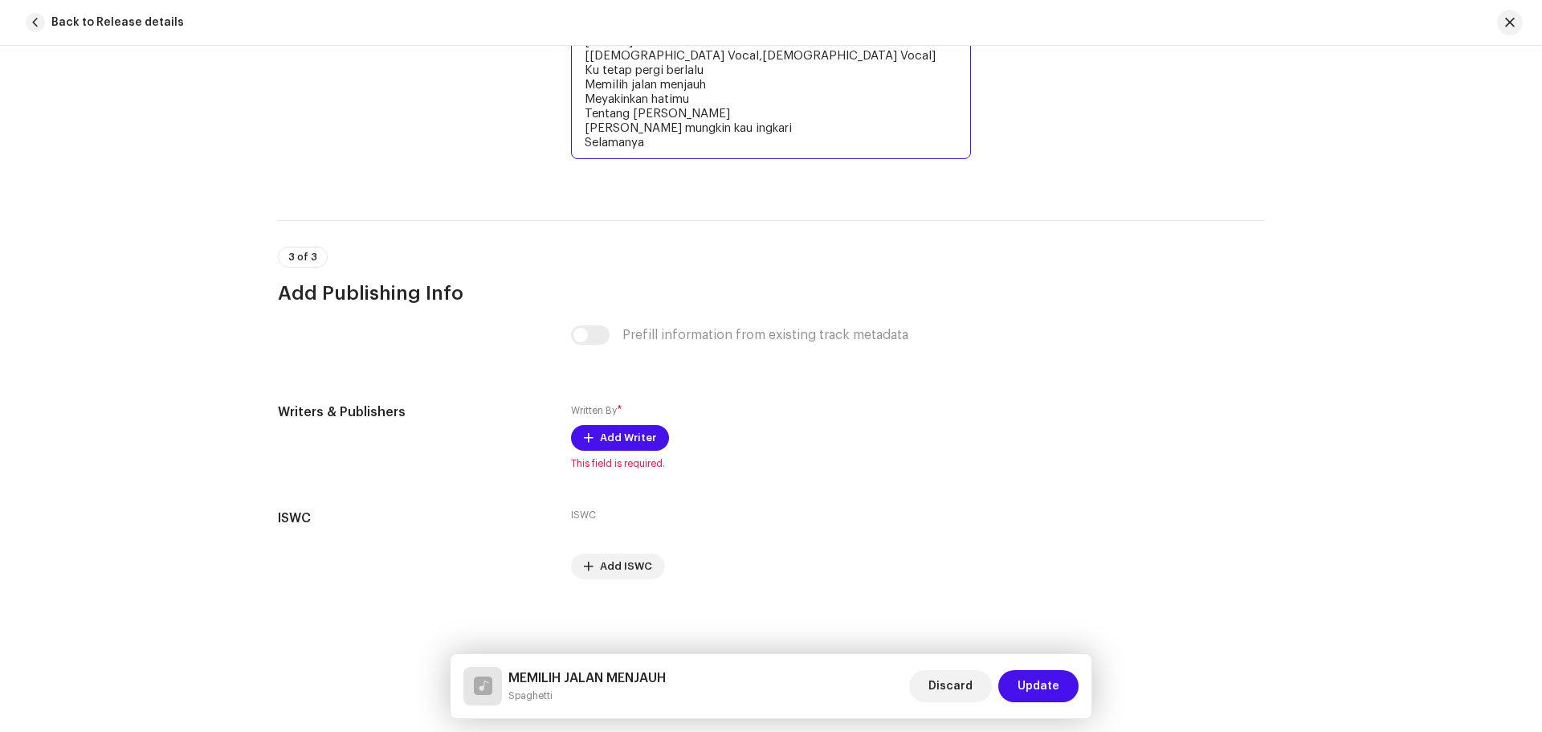
scroll to position [3610, 0]
type textarea "[Verse 1] Ku [PERSON_NAME] tak bisa Memberikan satu cinta Yang ku nanti dari di…"
click at [628, 443] on span "Add Writer" at bounding box center [628, 436] width 56 height 32
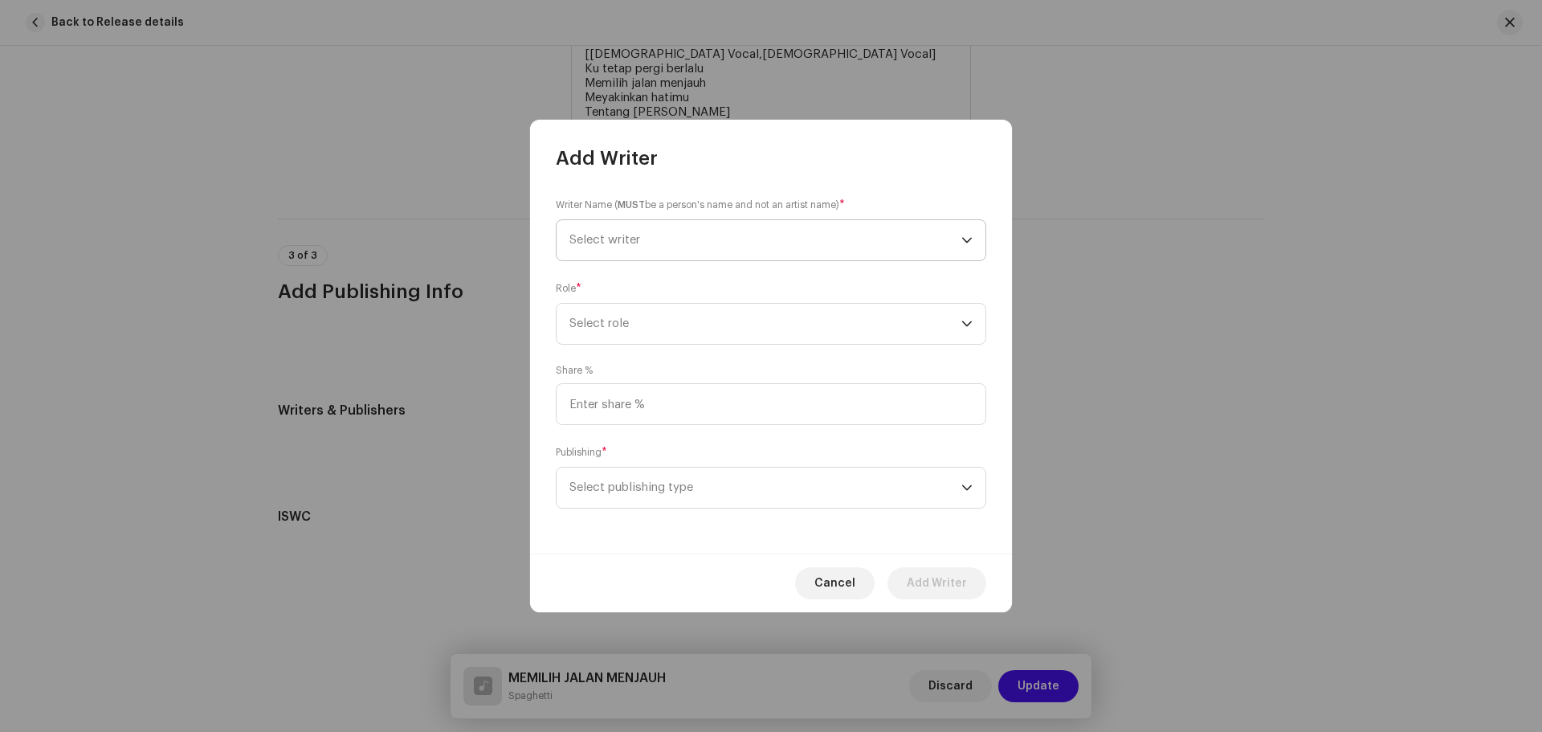
click at [793, 232] on span "Select writer" at bounding box center [765, 240] width 392 height 40
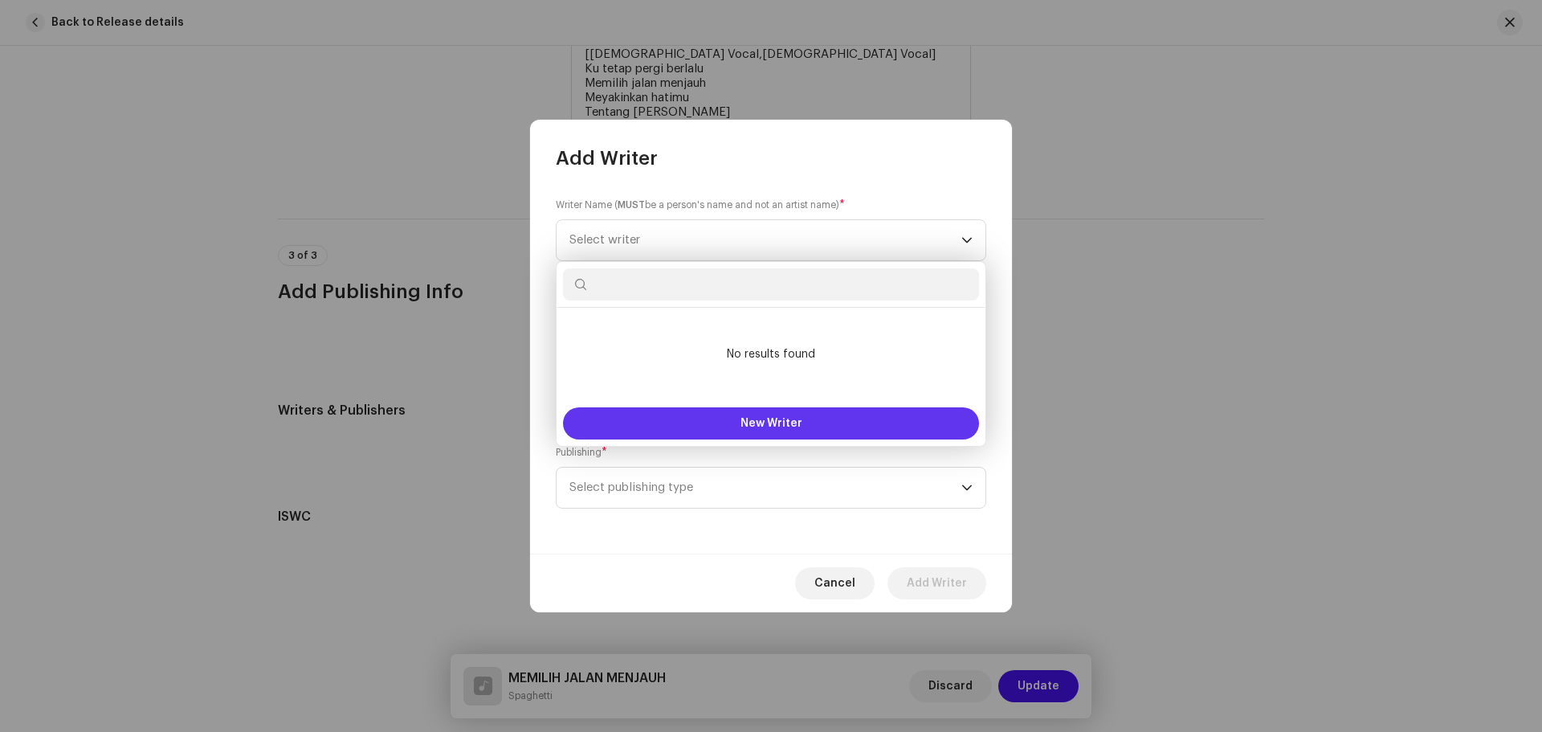
click at [760, 421] on span "New Writer" at bounding box center [771, 423] width 62 height 11
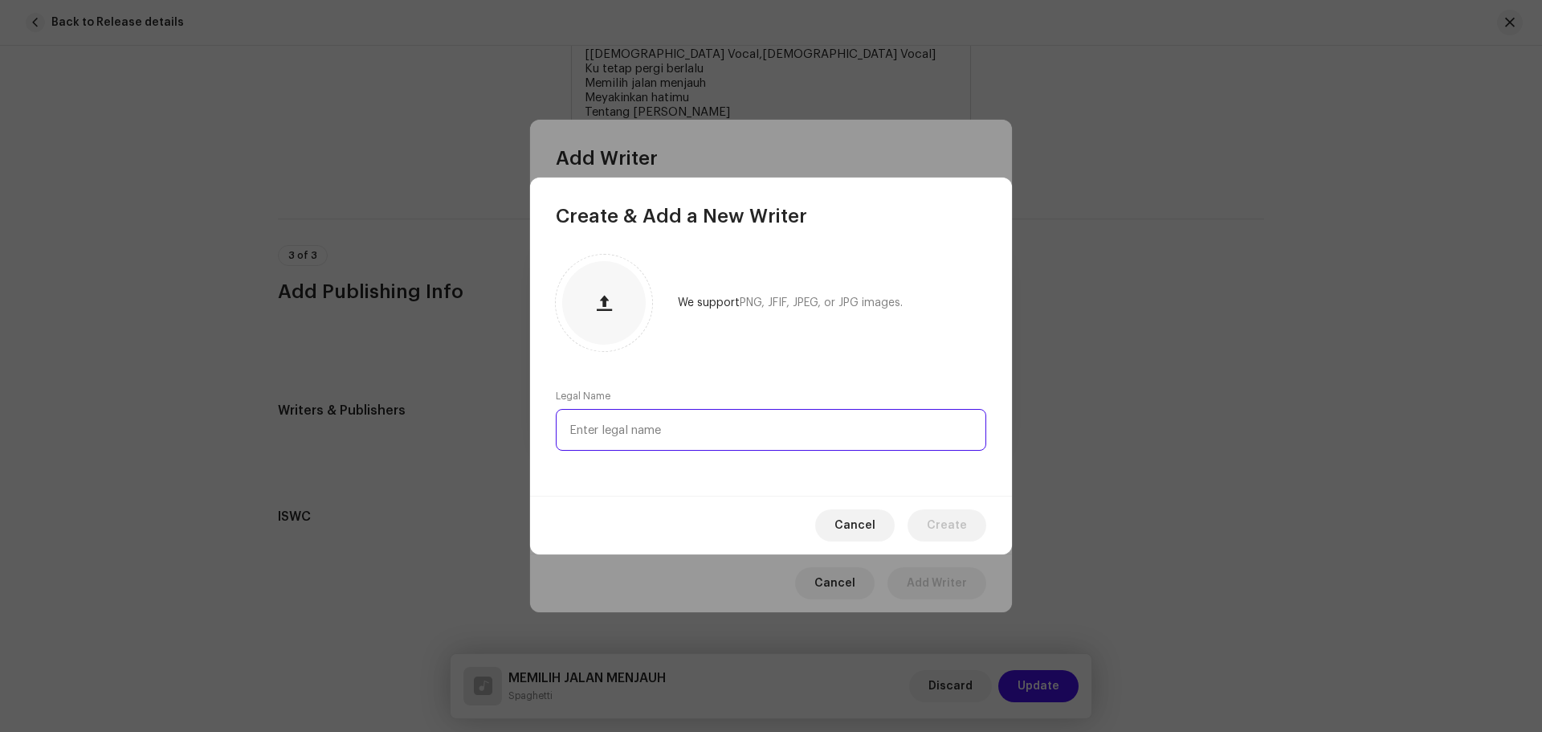
click at [682, 434] on input "text" at bounding box center [771, 430] width 430 height 42
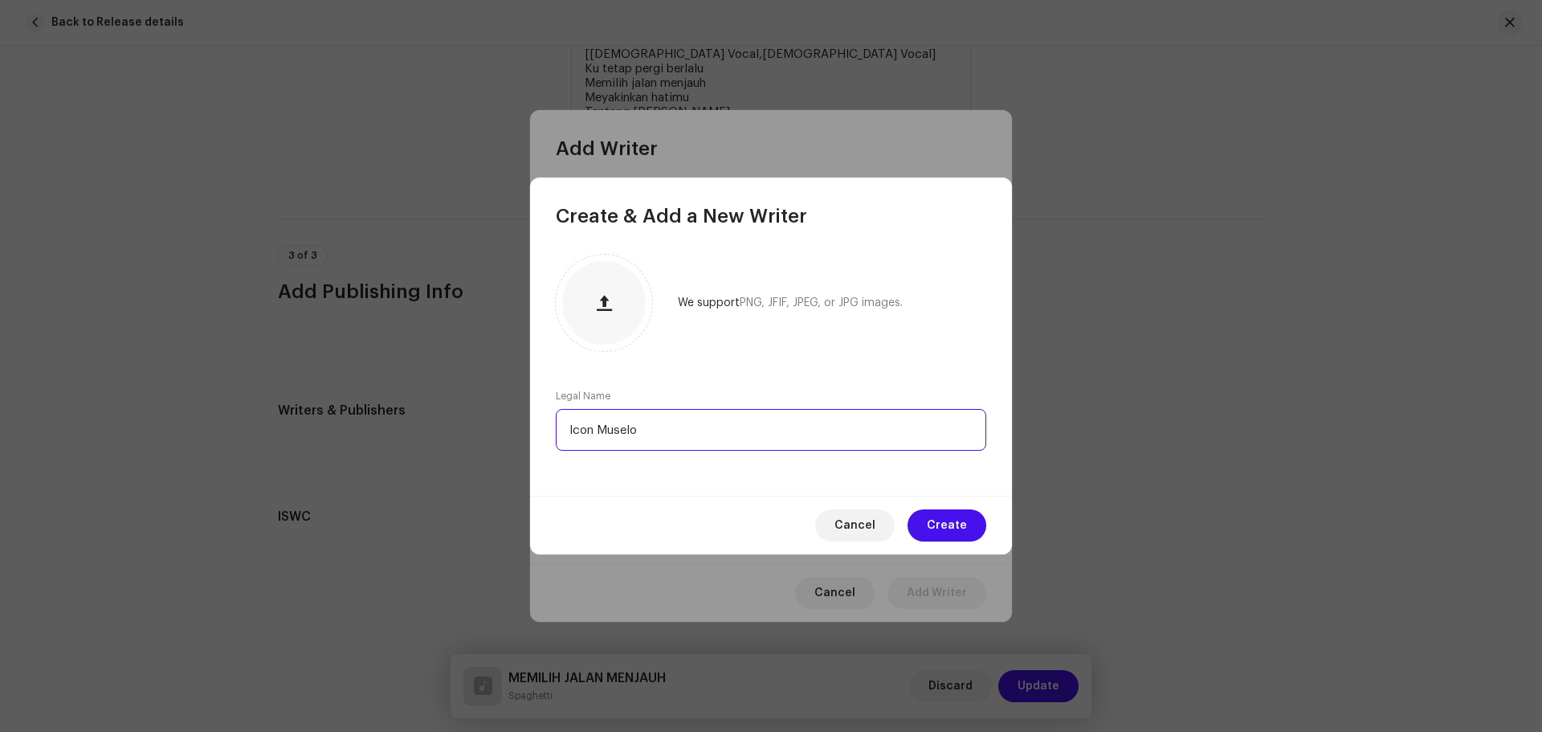
type input "Icon Muselo"
click at [952, 527] on span "Create" at bounding box center [947, 525] width 40 height 32
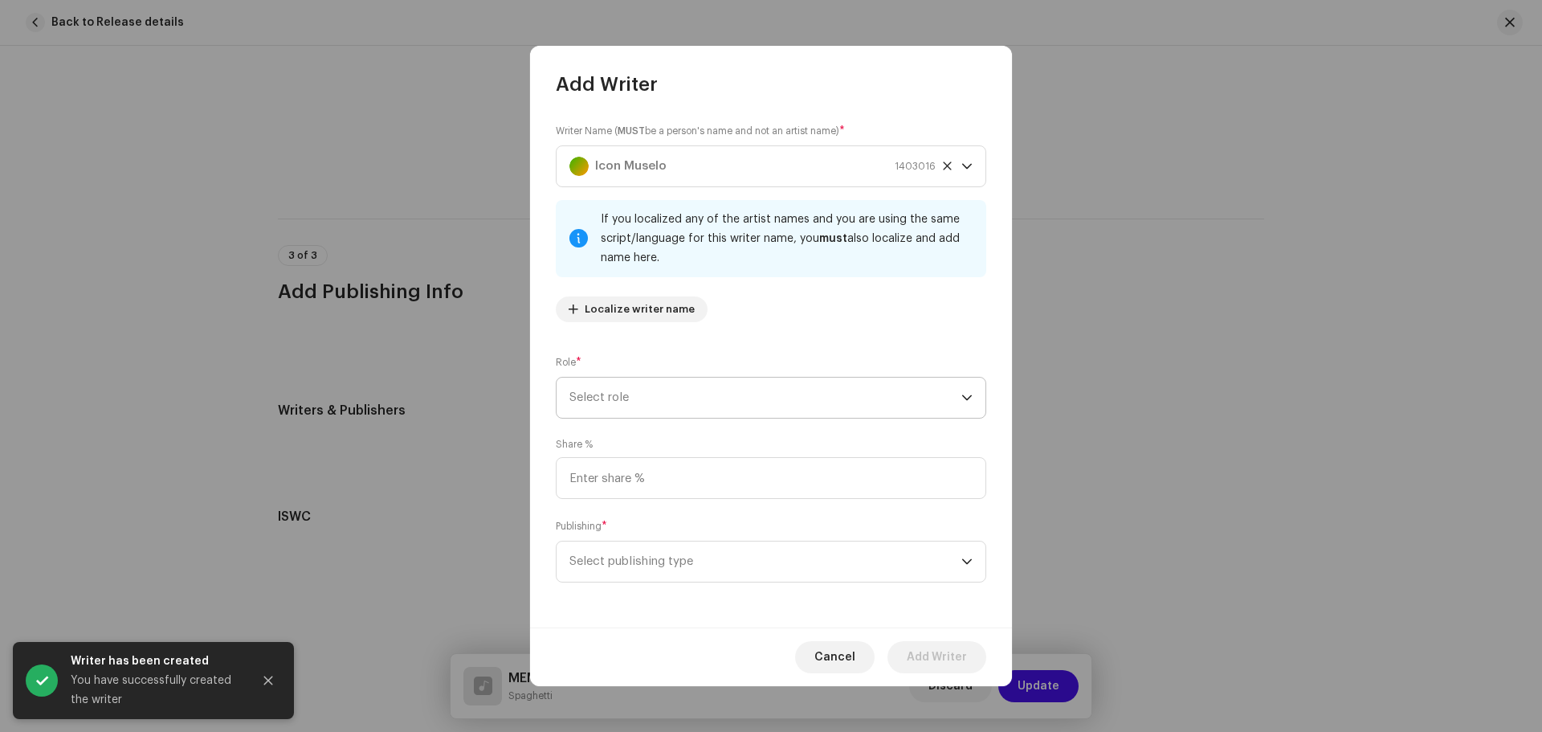
click at [802, 400] on span "Select role" at bounding box center [765, 397] width 392 height 40
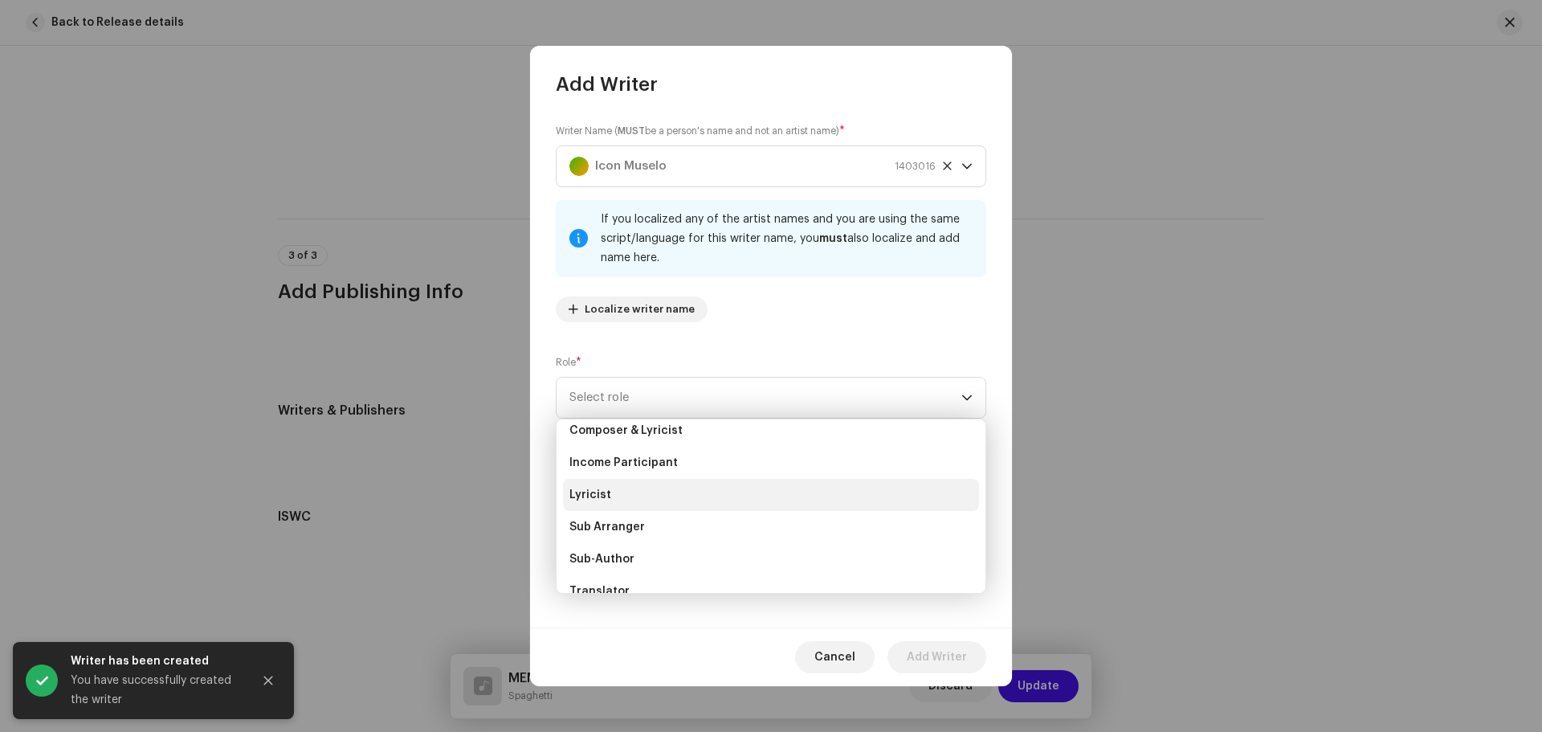
scroll to position [161, 0]
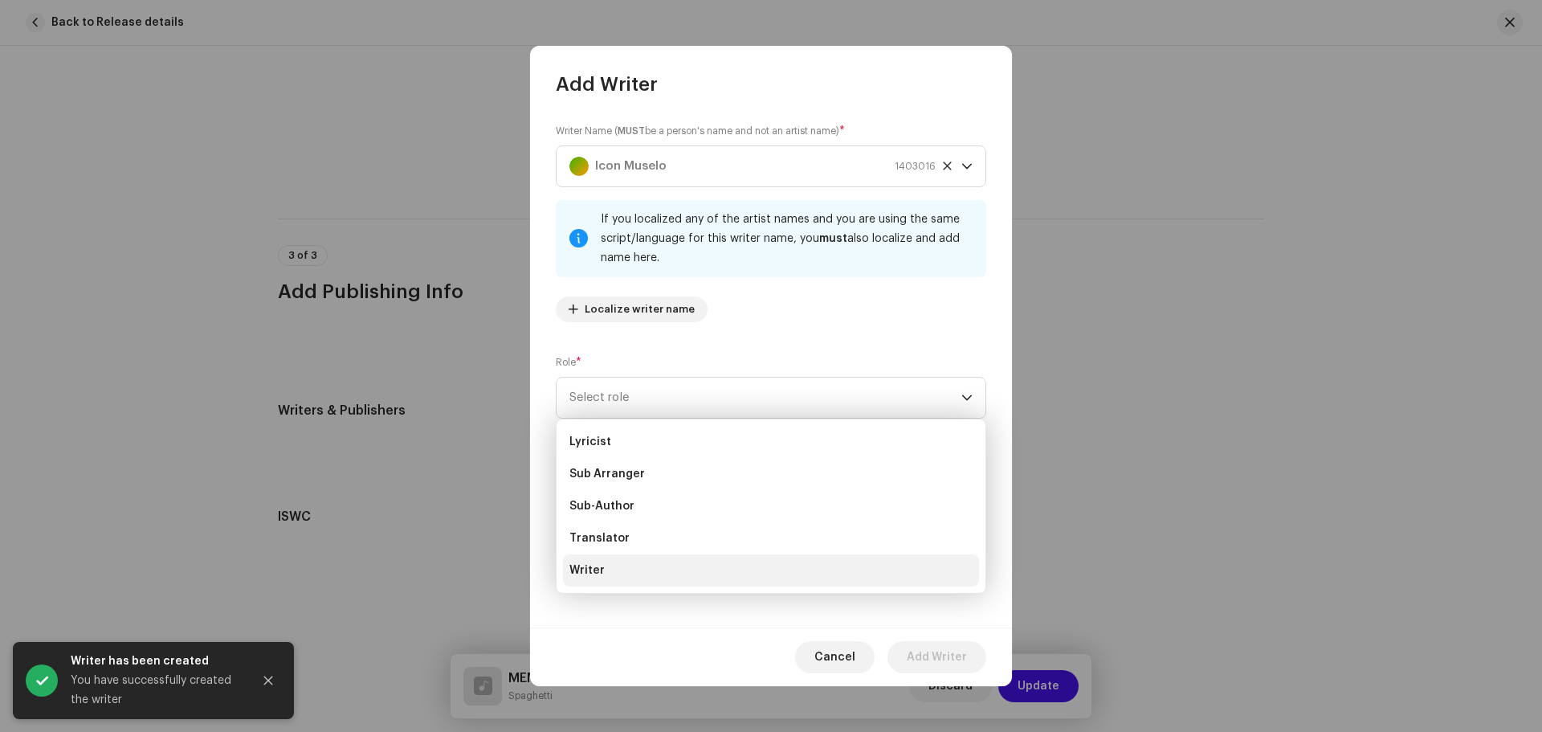
click at [614, 575] on li "Writer" at bounding box center [771, 570] width 416 height 32
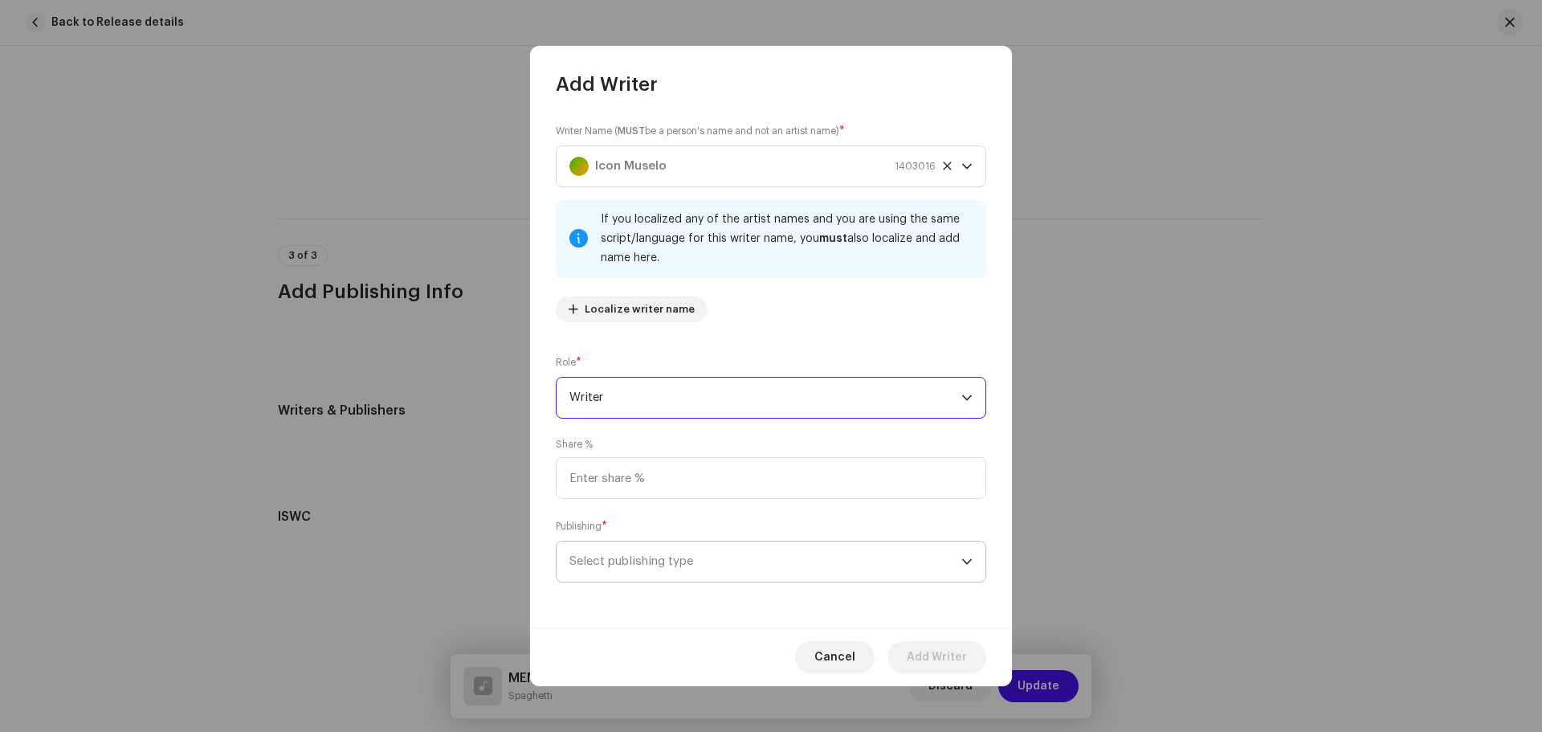
click at [848, 564] on span "Select publishing type" at bounding box center [765, 561] width 392 height 40
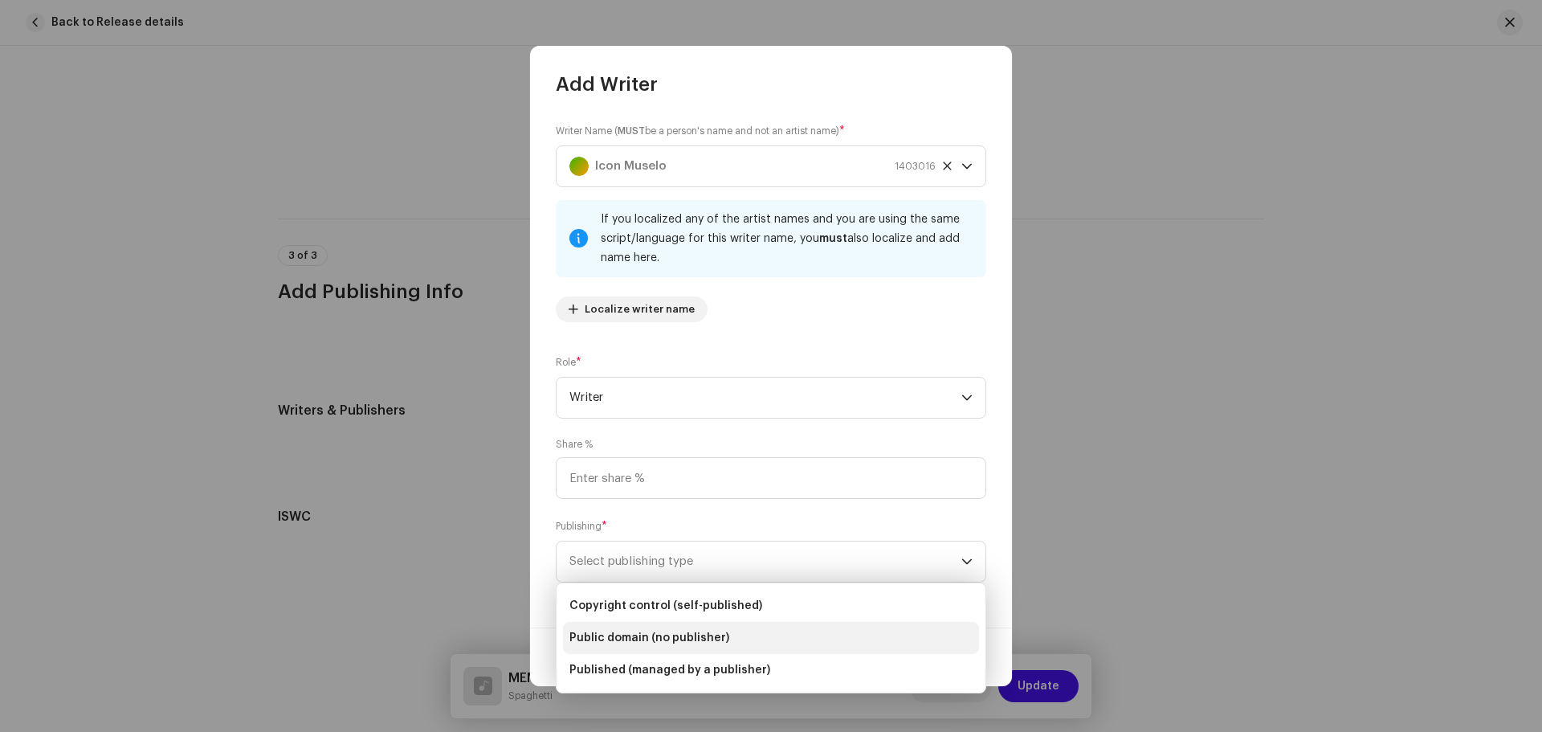
click at [712, 641] on span "Public domain (no publisher)" at bounding box center [649, 638] width 160 height 16
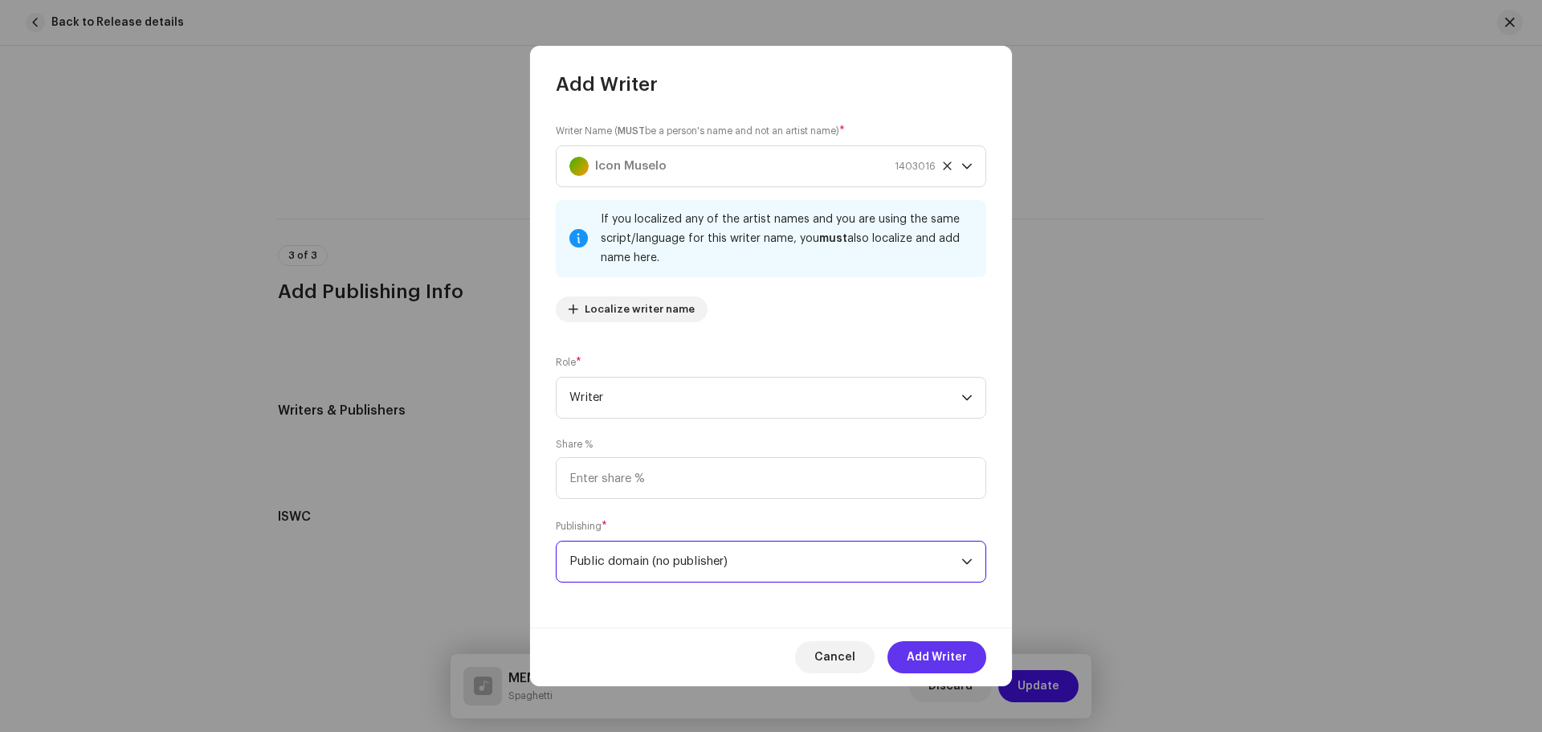
click at [934, 659] on span "Add Writer" at bounding box center [937, 657] width 60 height 32
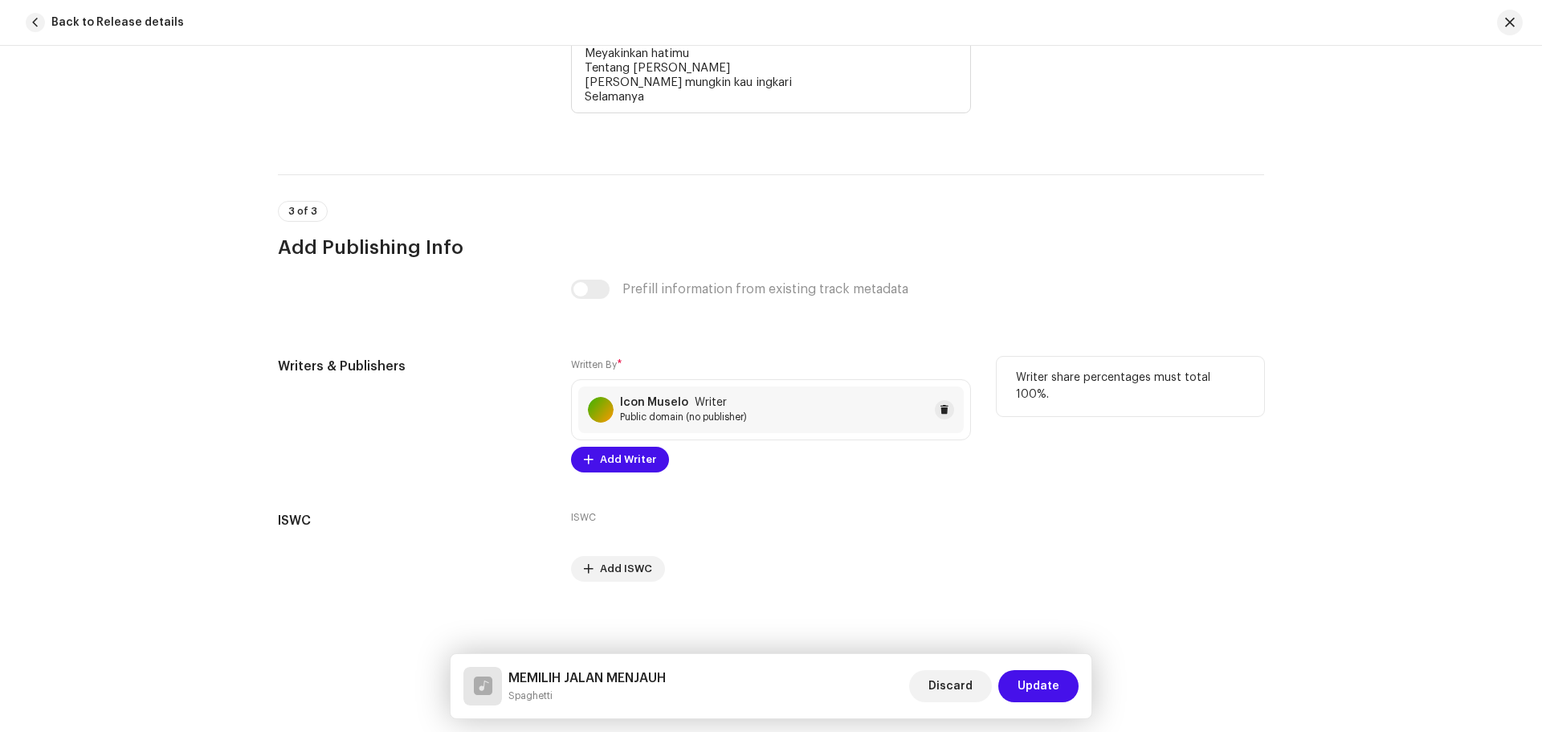
scroll to position [3658, 0]
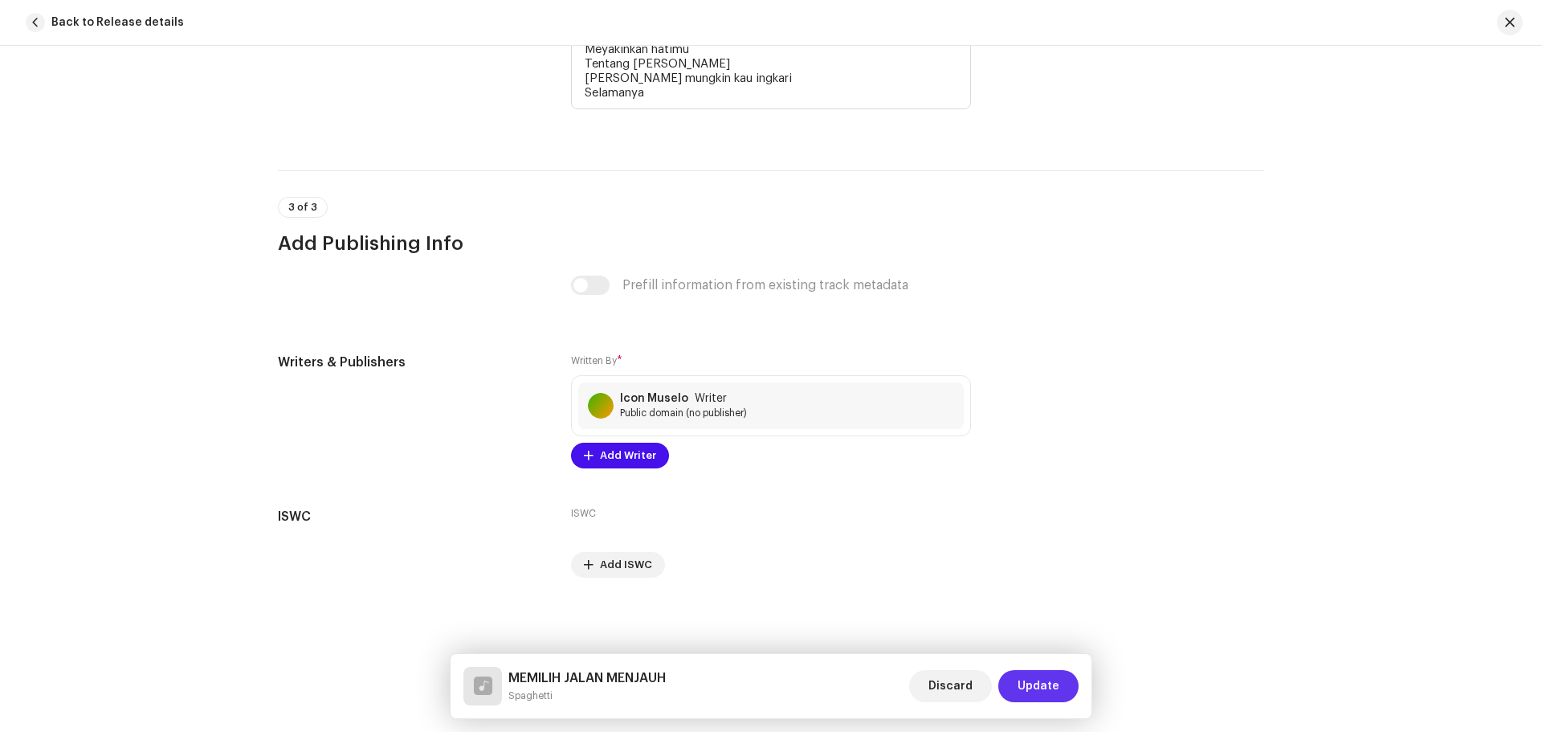
click at [1032, 692] on span "Update" at bounding box center [1038, 686] width 42 height 32
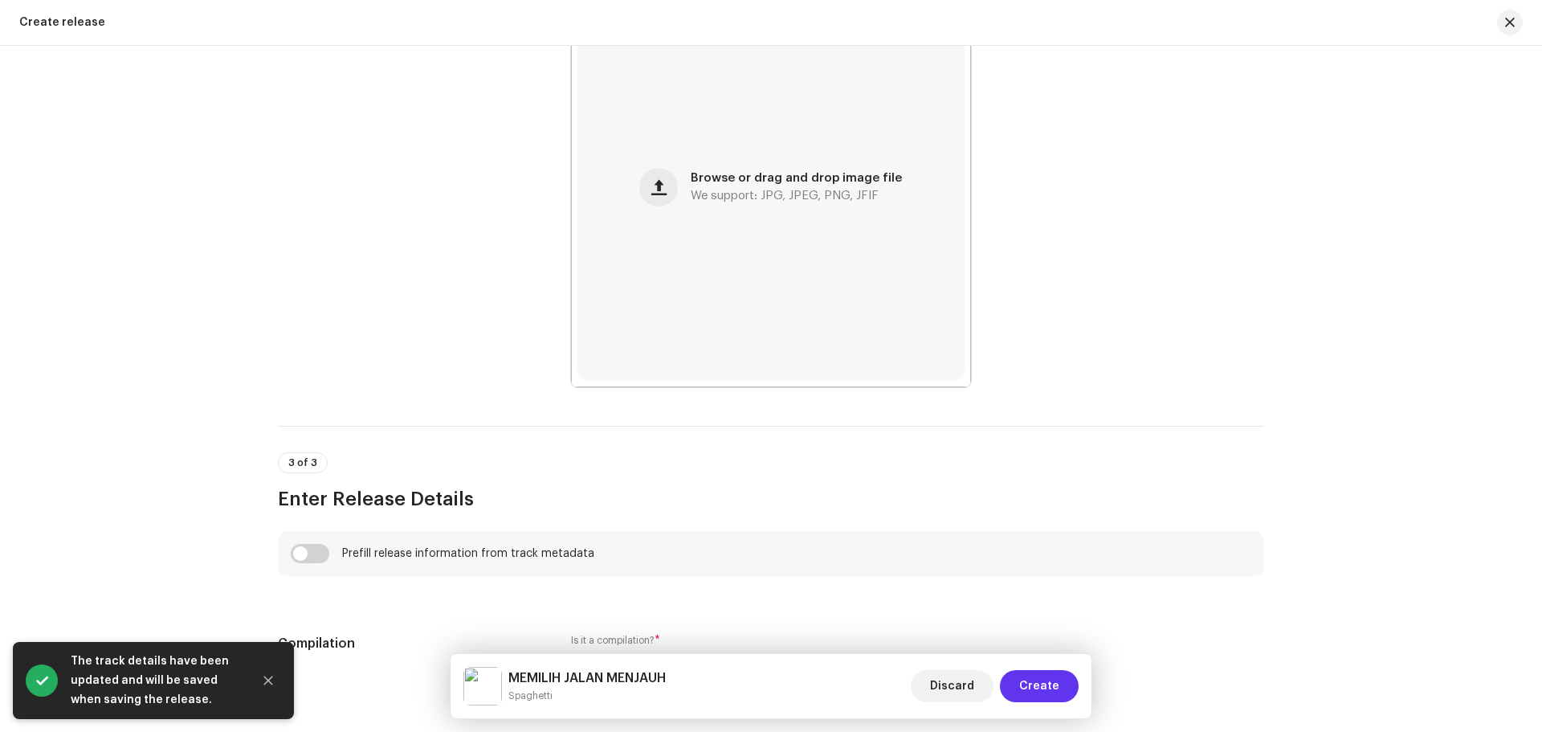
scroll to position [741, 0]
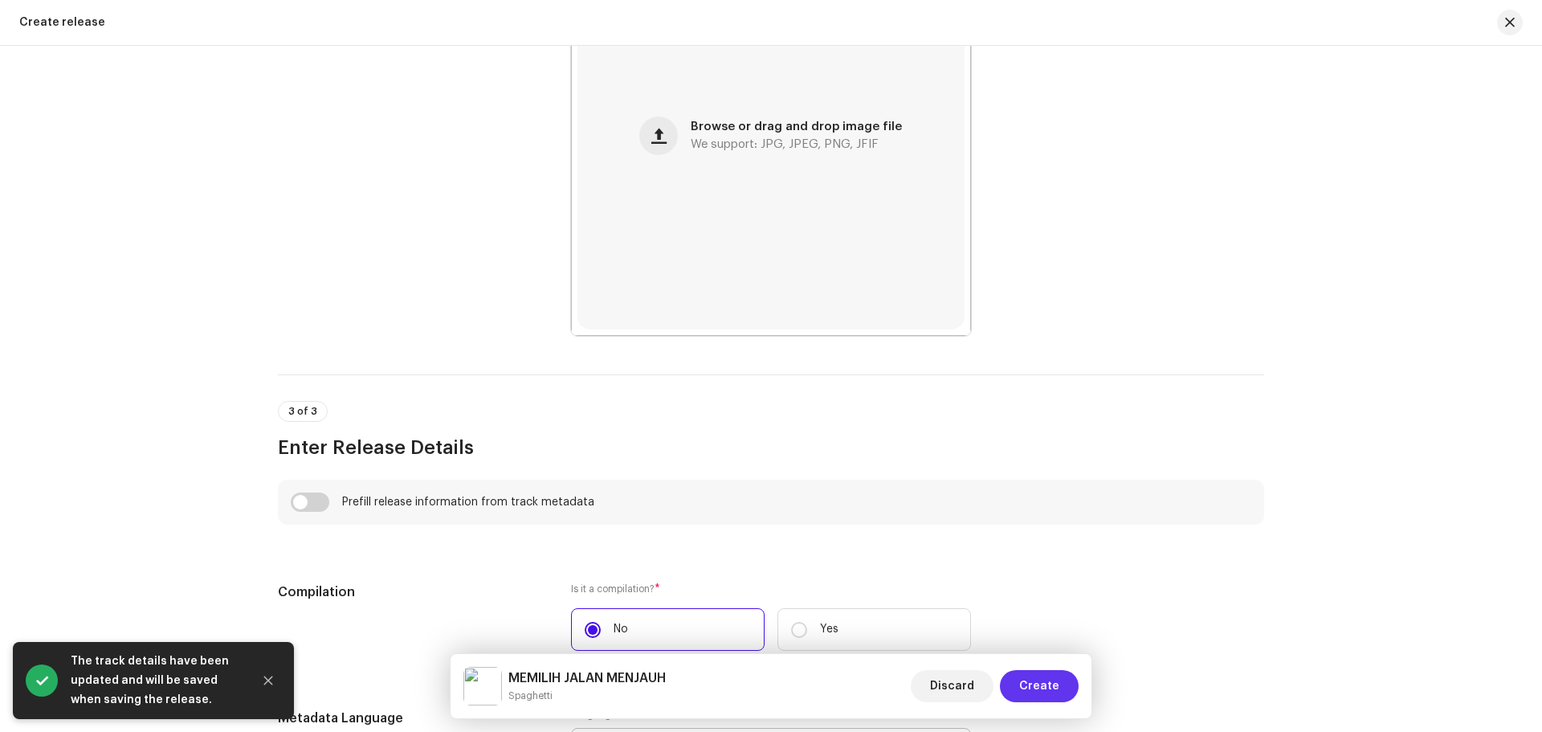
click at [1038, 686] on span "Create" at bounding box center [1039, 686] width 40 height 32
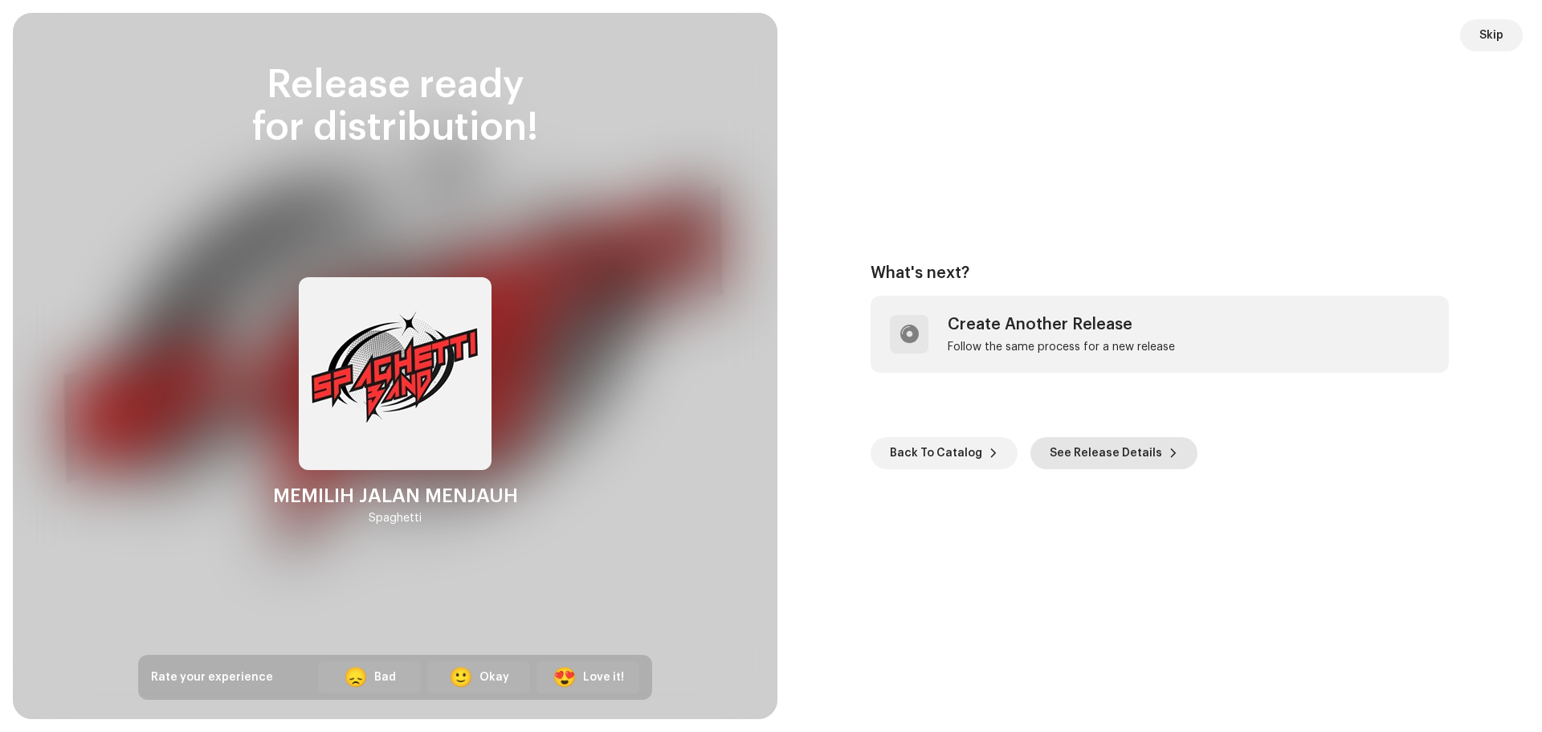
click at [1112, 467] on span "See Release Details" at bounding box center [1105, 453] width 112 height 32
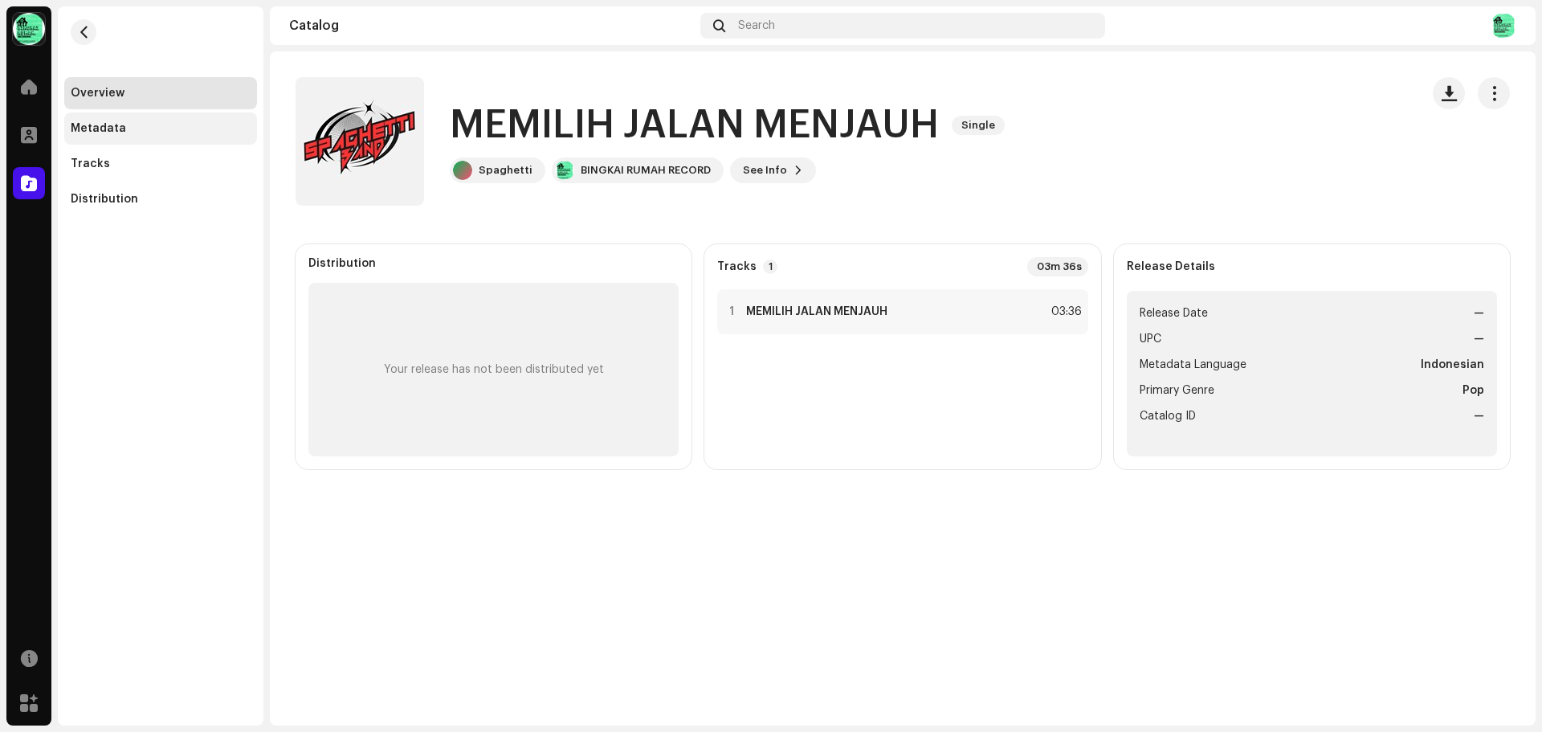
click at [114, 125] on div "Metadata" at bounding box center [98, 128] width 55 height 13
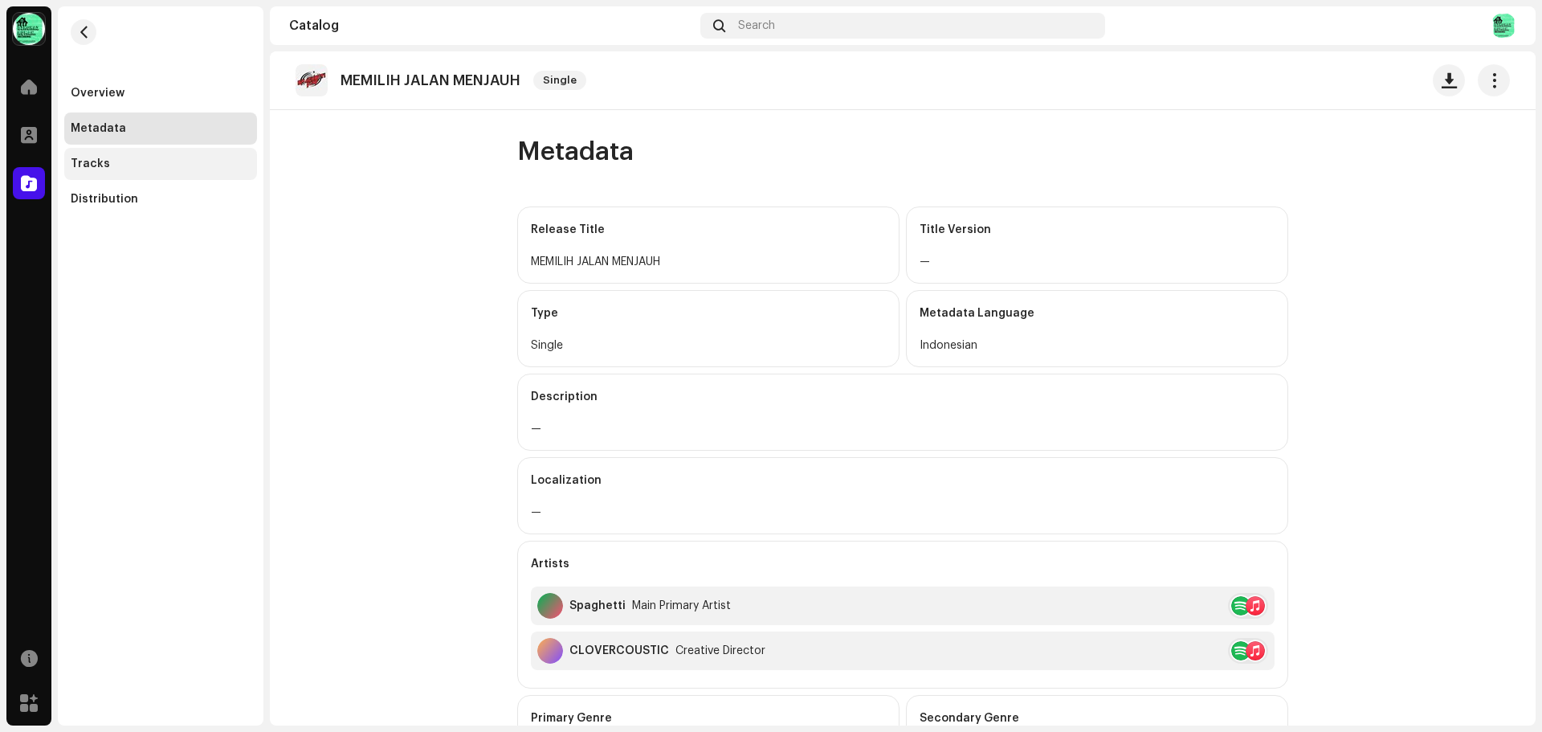
click at [120, 169] on div "Tracks" at bounding box center [161, 163] width 180 height 13
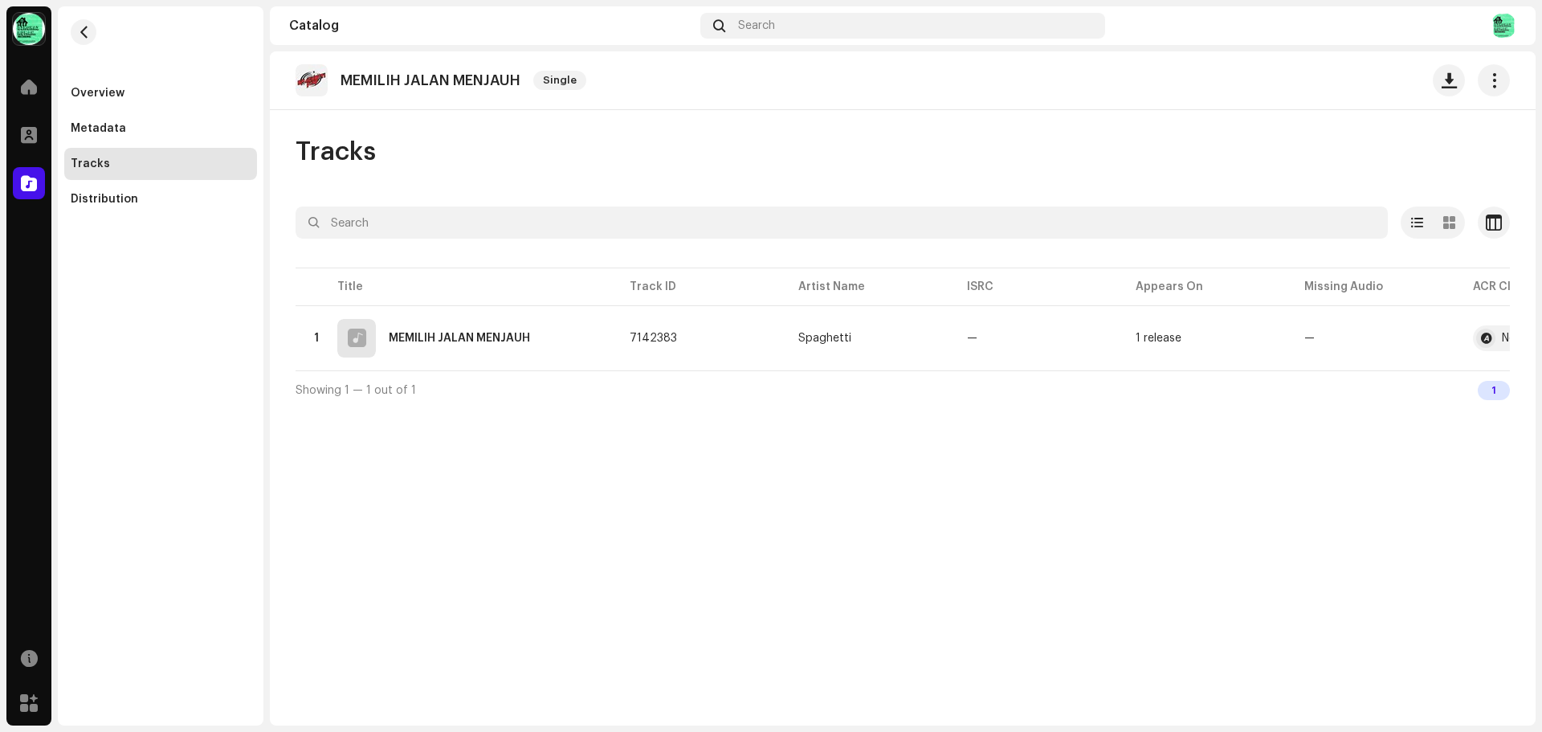
drag, startPoint x: 1356, startPoint y: 377, endPoint x: 902, endPoint y: 382, distance: 454.5
click at [1461, 357] on div "Selected 0 Select all 1 Options Filters Distribution status In progress Not sta…" at bounding box center [902, 307] width 1214 height 202
click at [468, 319] on div "1 MEMILIH JALAN MENJAUH" at bounding box center [455, 338] width 295 height 39
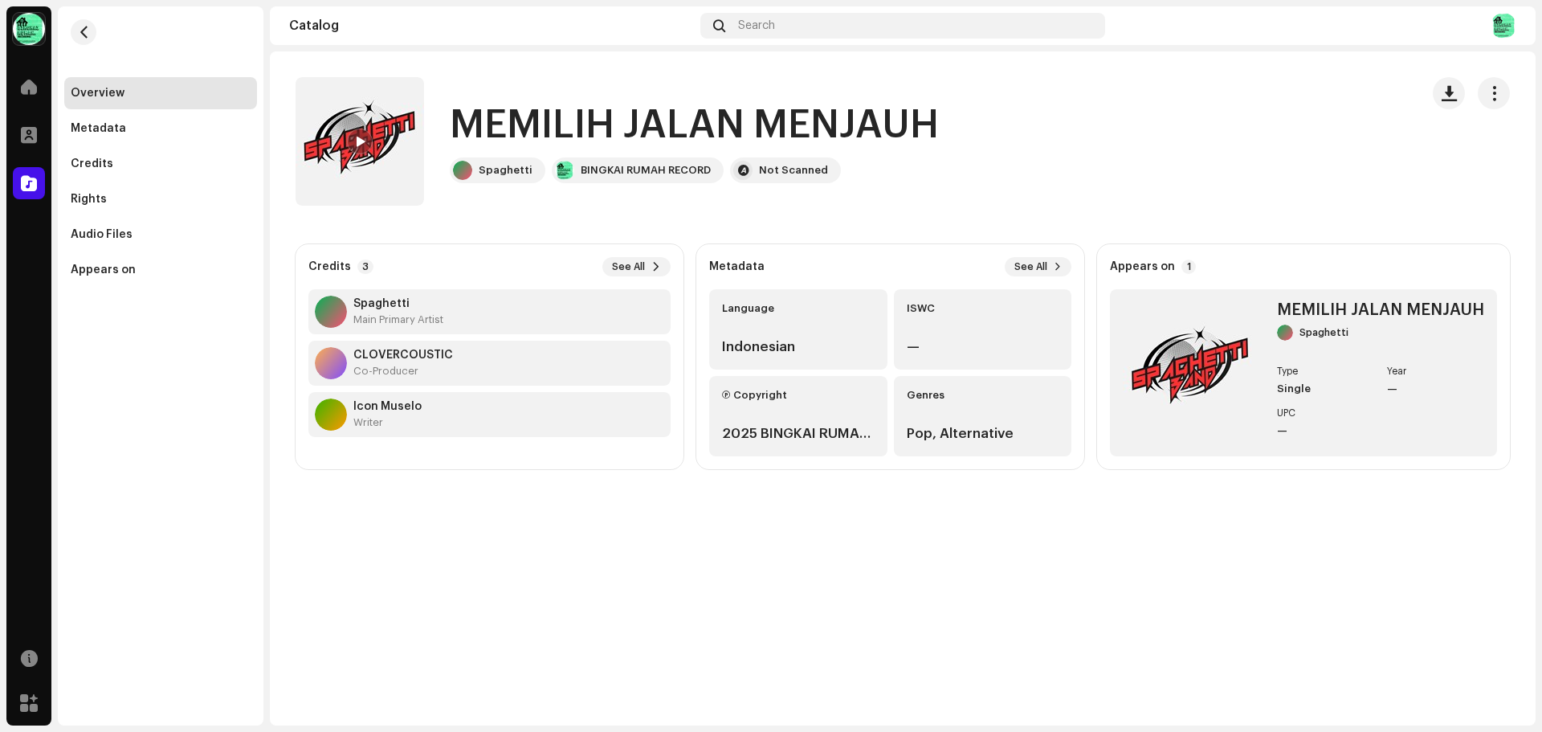
click at [366, 145] on div at bounding box center [360, 141] width 26 height 26
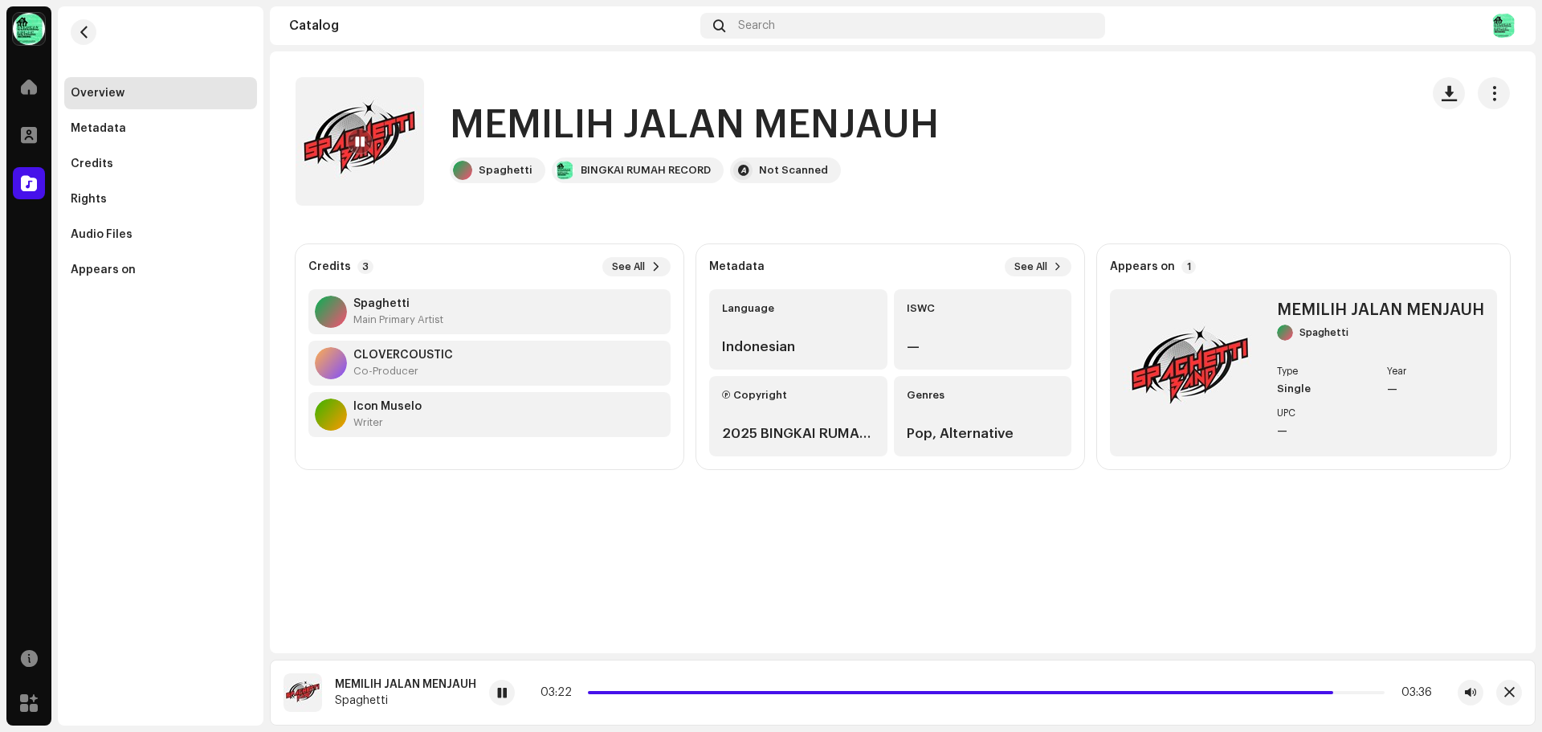
click at [956, 695] on div "03:22 03:36" at bounding box center [985, 692] width 891 height 13
click at [953, 692] on span at bounding box center [962, 692] width 748 height 3
click at [906, 691] on span at bounding box center [772, 692] width 369 height 3
drag, startPoint x: 870, startPoint y: 691, endPoint x: 879, endPoint y: 688, distance: 9.4
click at [871, 691] on span at bounding box center [748, 692] width 321 height 3
